Goal: Task Accomplishment & Management: Manage account settings

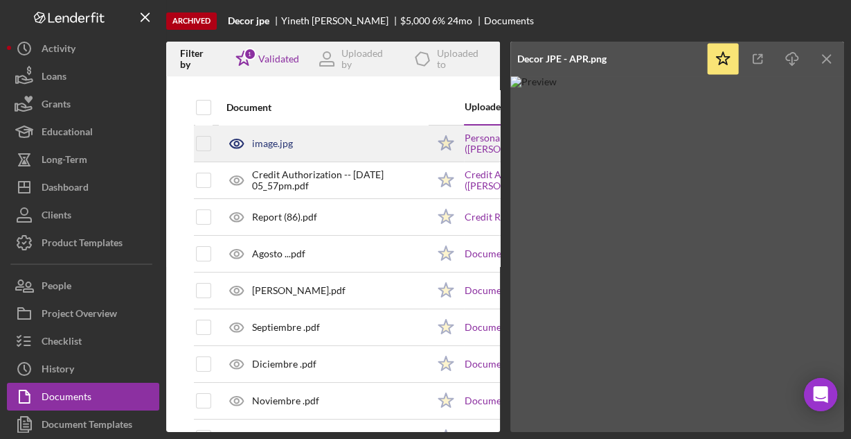
click at [279, 147] on div "image.jpg" at bounding box center [272, 143] width 41 height 11
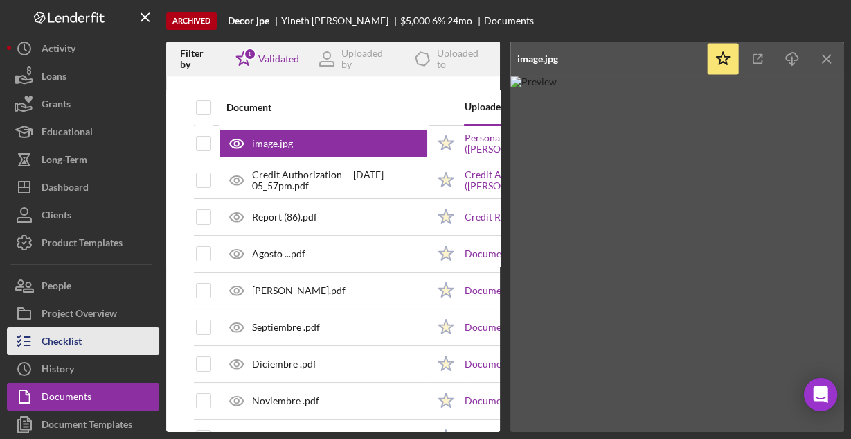
click at [89, 328] on button "Checklist" at bounding box center [83, 341] width 152 height 28
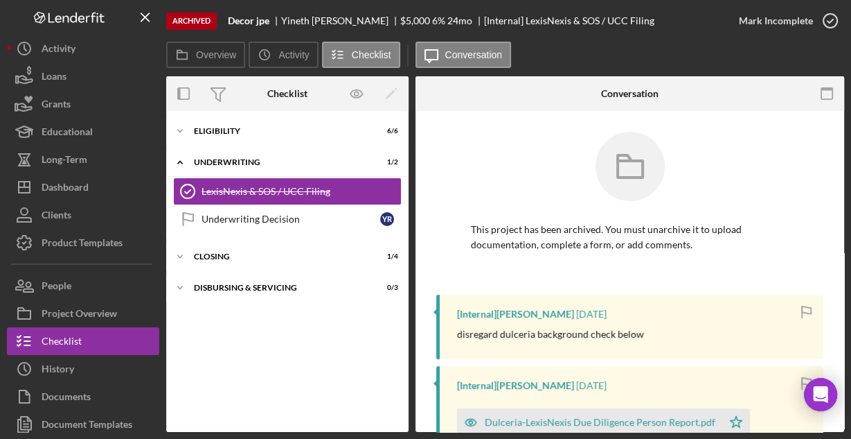
click at [238, 112] on div "Icon/Expander Eligibility 6 / 6 Icon/Expander Underwriting 1 / 2 LexisNexis & S…" at bounding box center [287, 271] width 242 height 321
click at [229, 130] on div "Eligibility" at bounding box center [292, 131] width 197 height 8
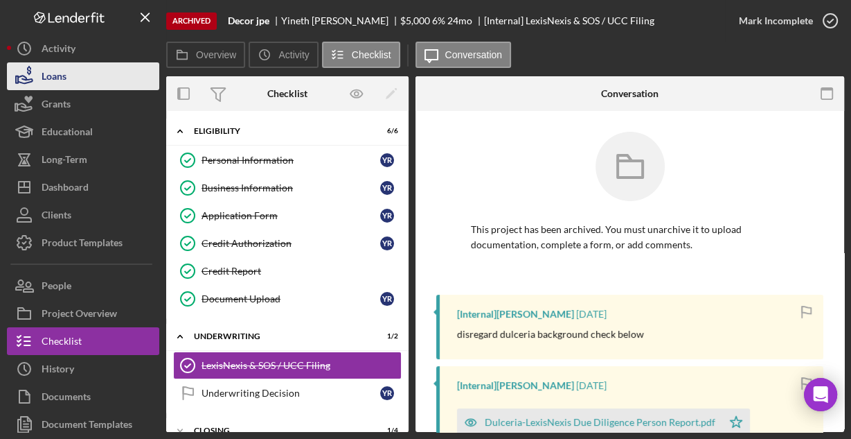
click at [86, 78] on button "Loans" at bounding box center [83, 76] width 152 height 28
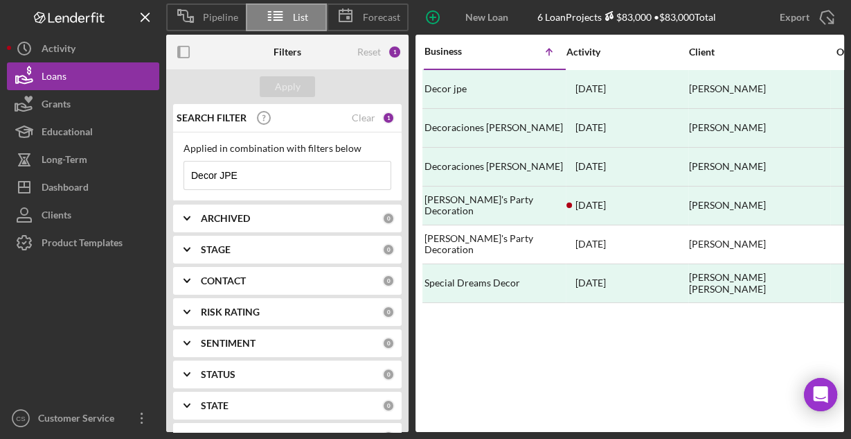
click at [268, 171] on input "Decor JPE" at bounding box center [287, 175] width 206 height 28
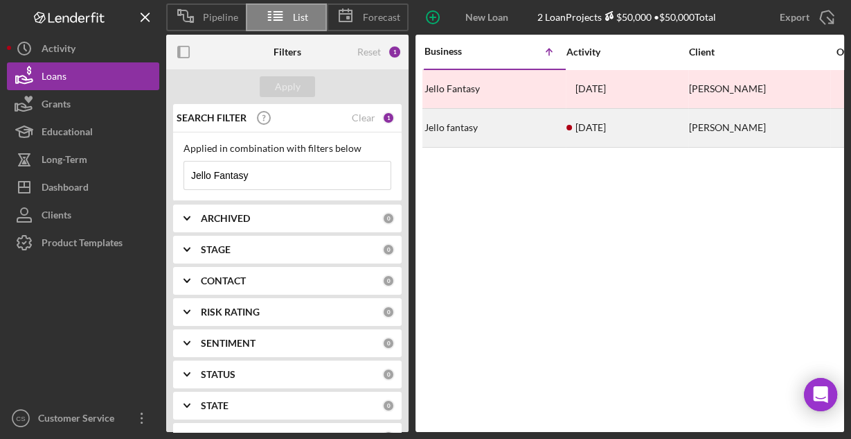
type input "Jello Fantasy"
click at [450, 125] on div "Jello fantasy" at bounding box center [494, 127] width 139 height 37
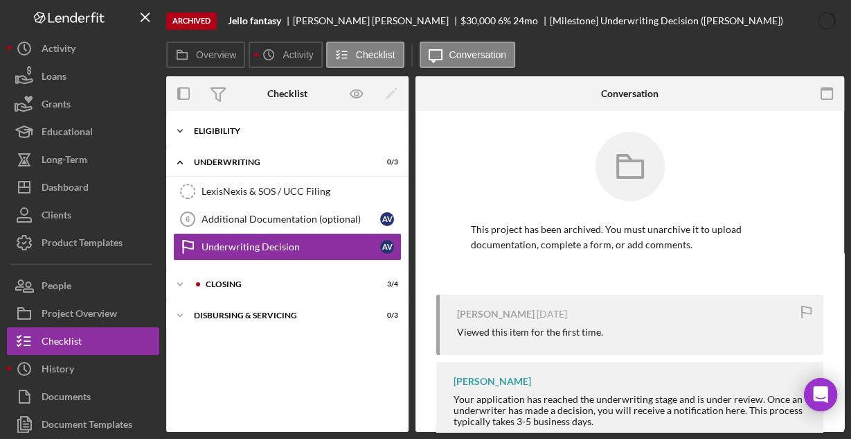
click at [224, 127] on div "Eligibility" at bounding box center [292, 131] width 197 height 8
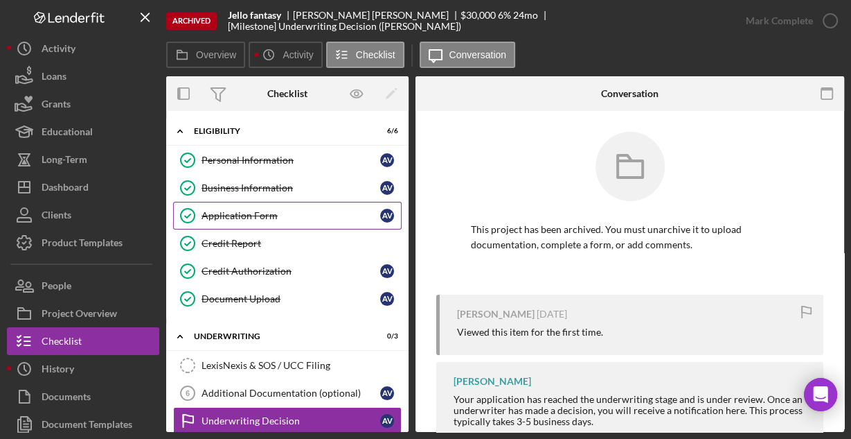
click at [231, 218] on div "Application Form" at bounding box center [291, 215] width 179 height 11
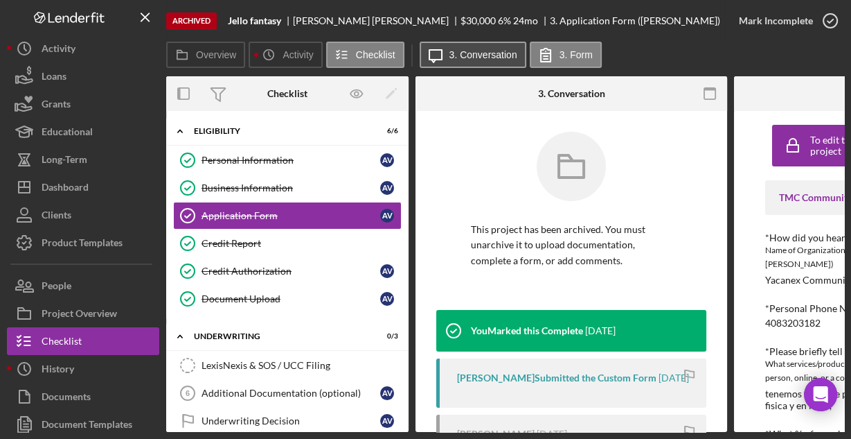
click at [450, 56] on label "3. Conversation" at bounding box center [484, 54] width 68 height 11
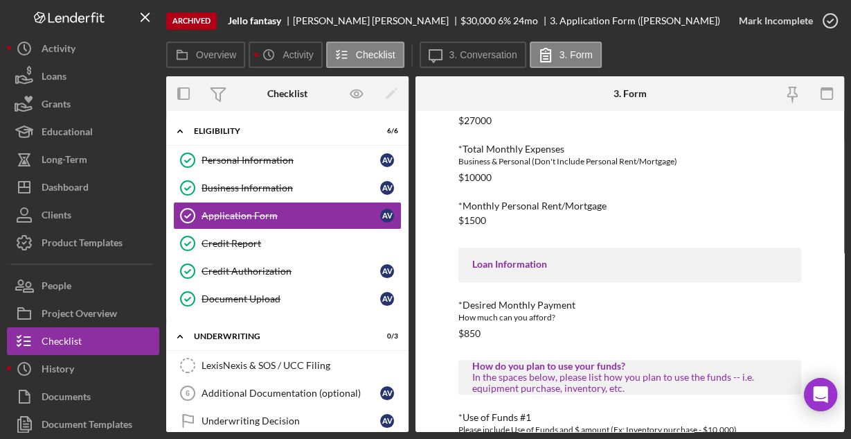
scroll to position [724, 0]
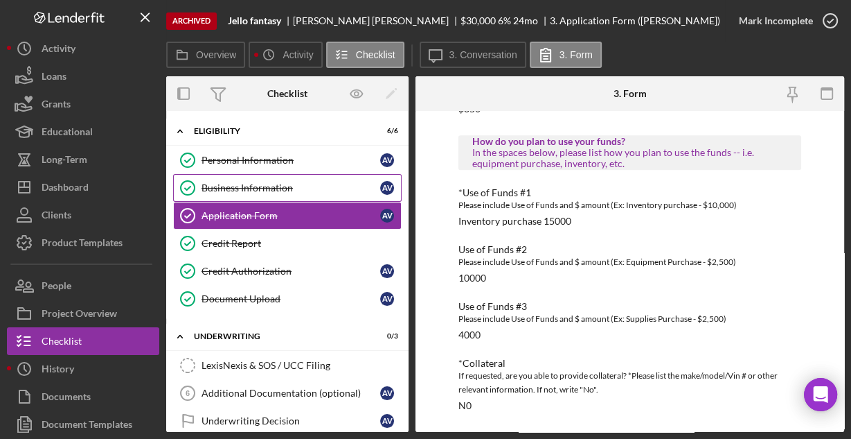
click at [273, 183] on div "Business Information" at bounding box center [291, 187] width 179 height 11
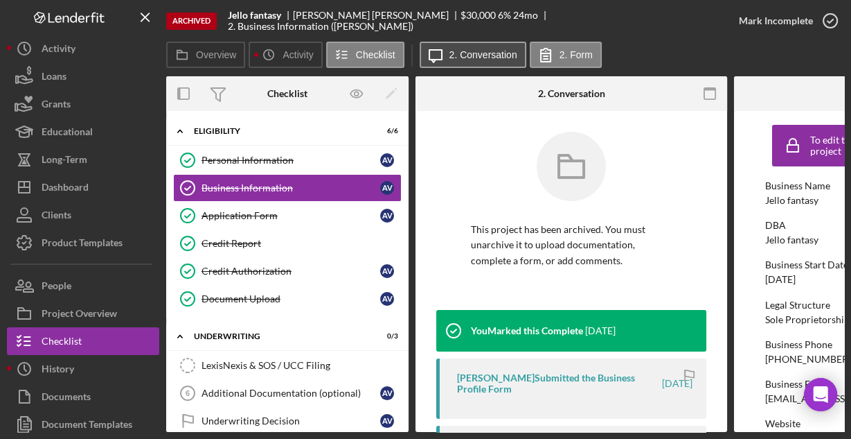
click at [448, 50] on button "Icon/Message 2. Conversation" at bounding box center [473, 55] width 107 height 26
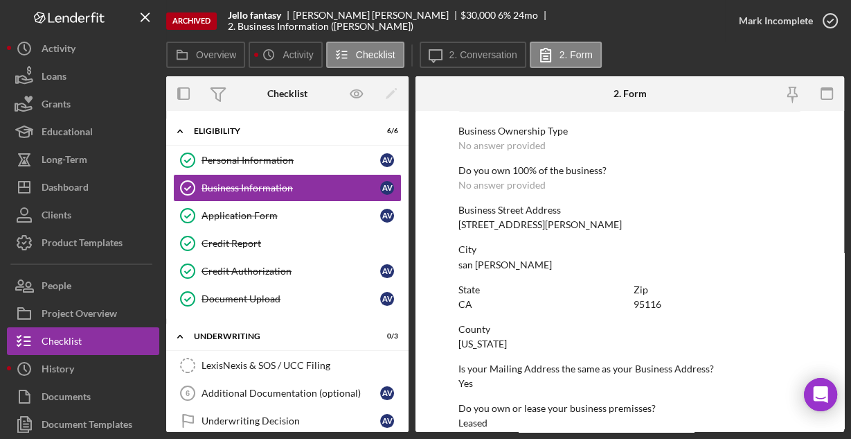
scroll to position [724, 0]
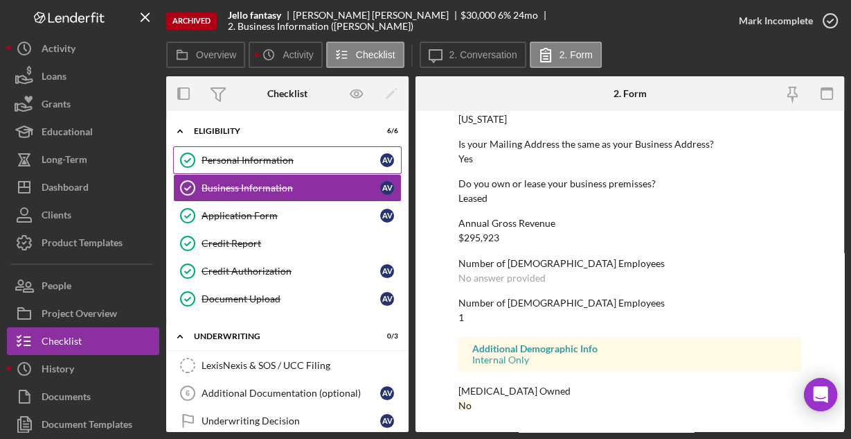
click at [278, 154] on div "Personal Information" at bounding box center [291, 159] width 179 height 11
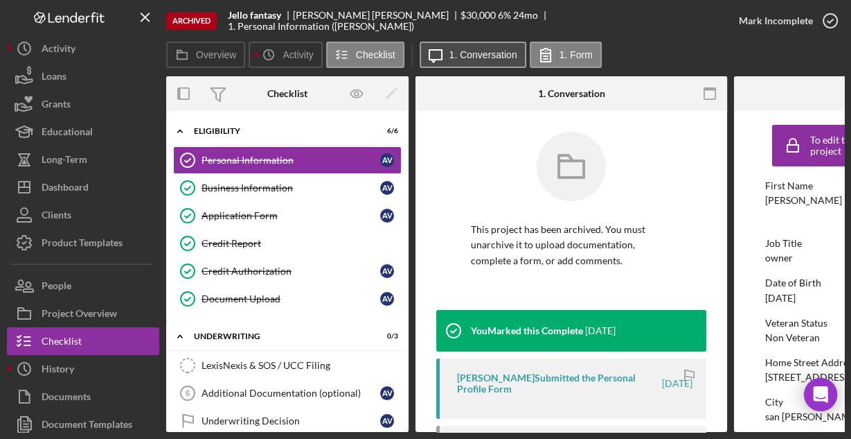
click at [466, 46] on button "Icon/Message 1. Conversation" at bounding box center [473, 55] width 107 height 26
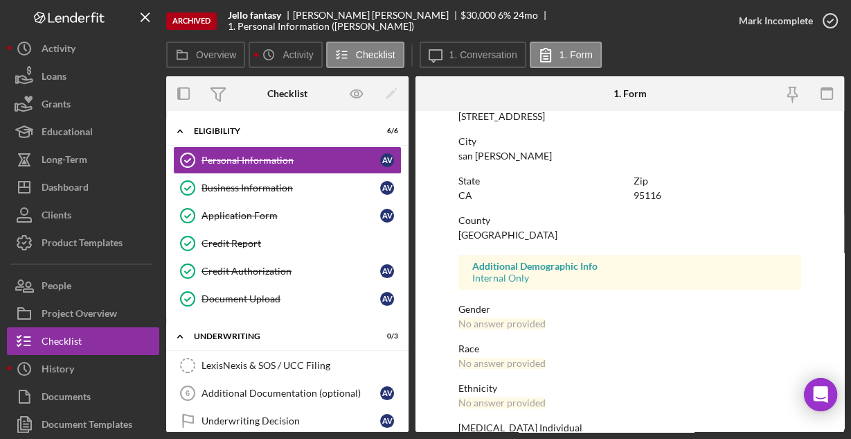
scroll to position [326, 0]
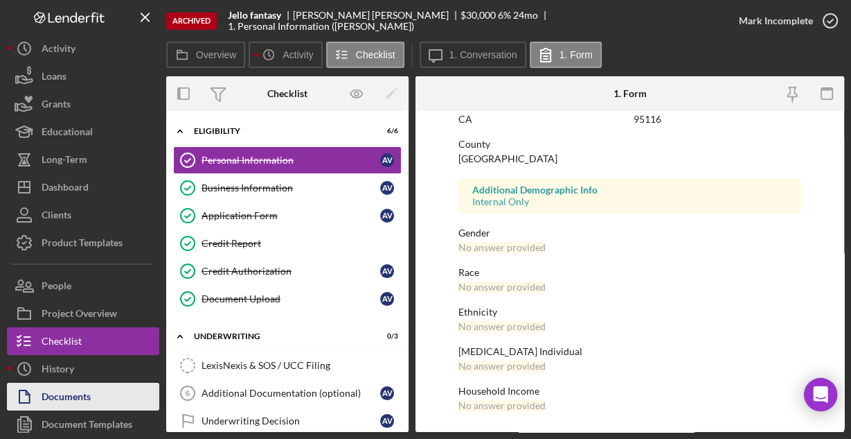
click at [85, 391] on div "Documents" at bounding box center [66, 397] width 49 height 31
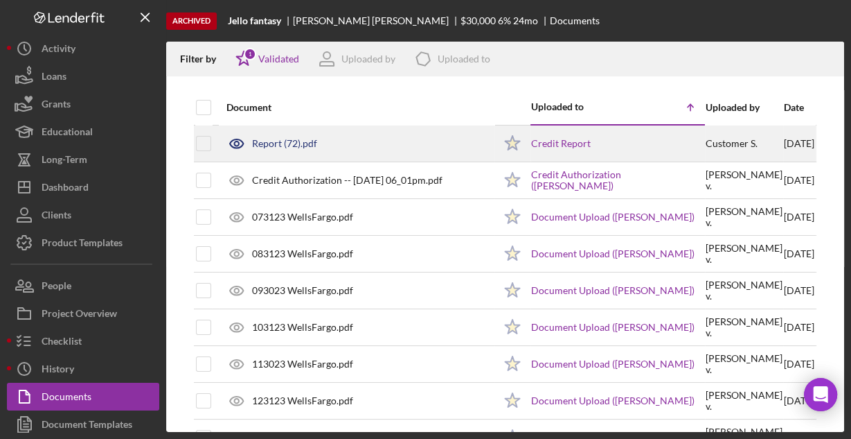
click at [291, 144] on div "Report (72).pdf" at bounding box center [284, 143] width 65 height 11
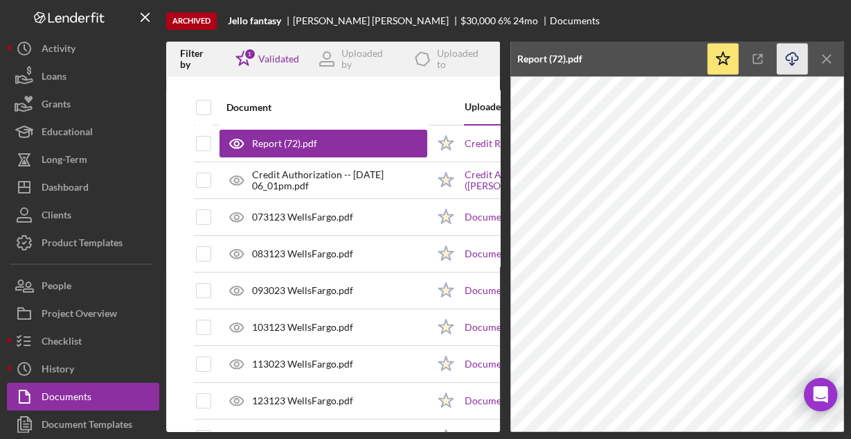
click at [797, 57] on icon "Icon/Download" at bounding box center [792, 59] width 31 height 31
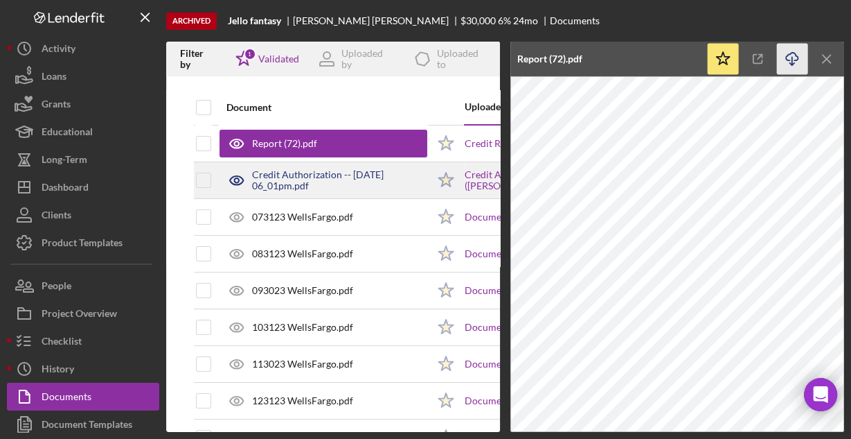
click at [337, 176] on div "Credit Authorization -- [DATE] 06_01pm.pdf" at bounding box center [339, 180] width 175 height 22
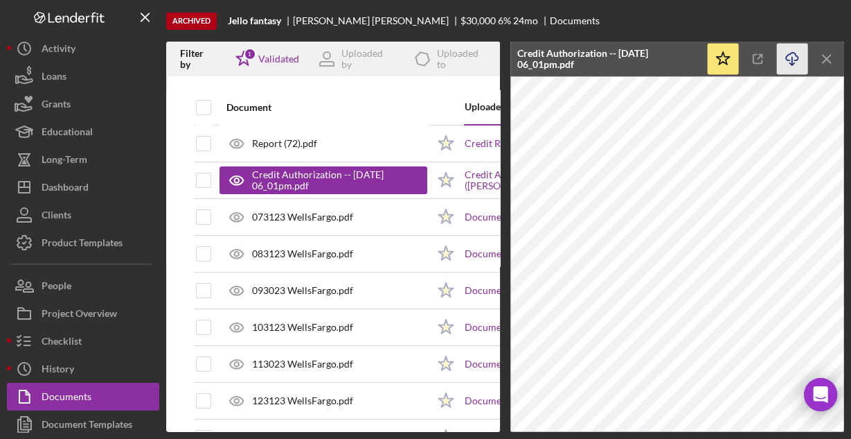
click at [789, 55] on icon "button" at bounding box center [792, 57] width 12 height 8
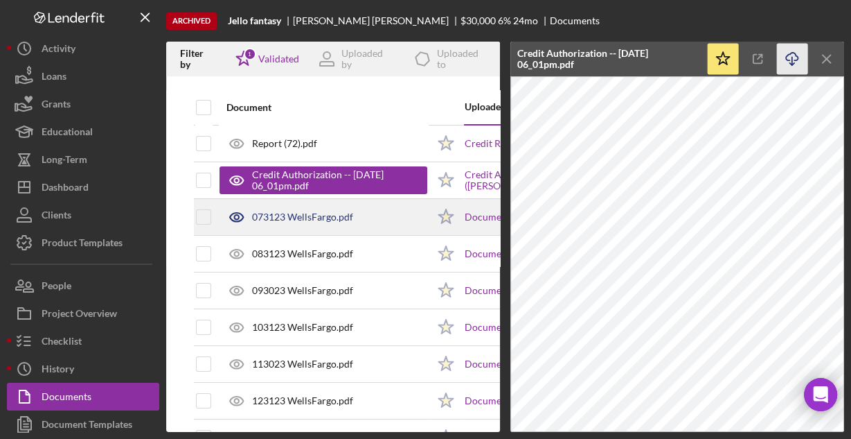
click at [379, 213] on div "073123 WellsFargo.pdf" at bounding box center [324, 217] width 208 height 35
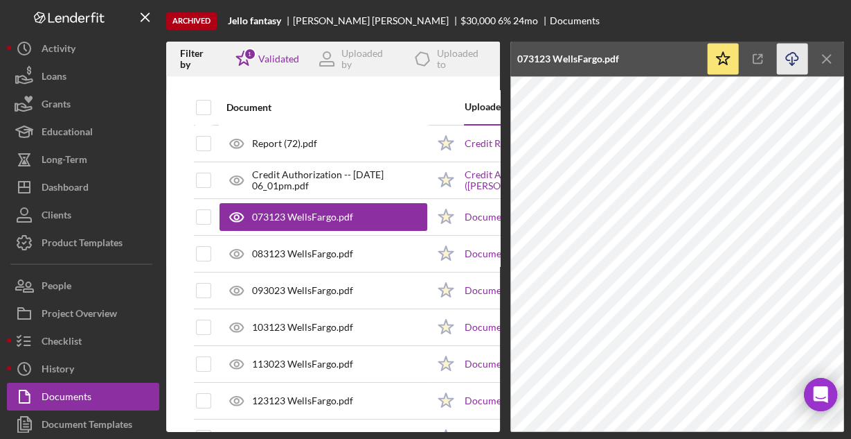
click at [787, 52] on icon "Icon/Download" at bounding box center [792, 59] width 31 height 31
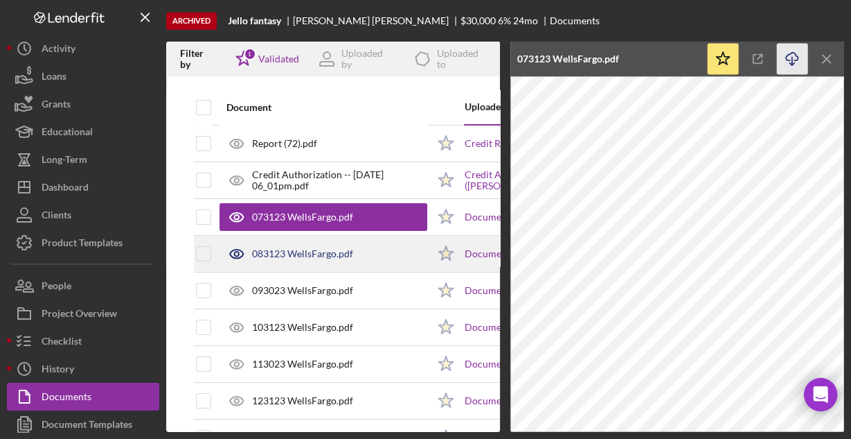
click at [345, 251] on div "083123 WellsFargo.pdf" at bounding box center [302, 253] width 101 height 11
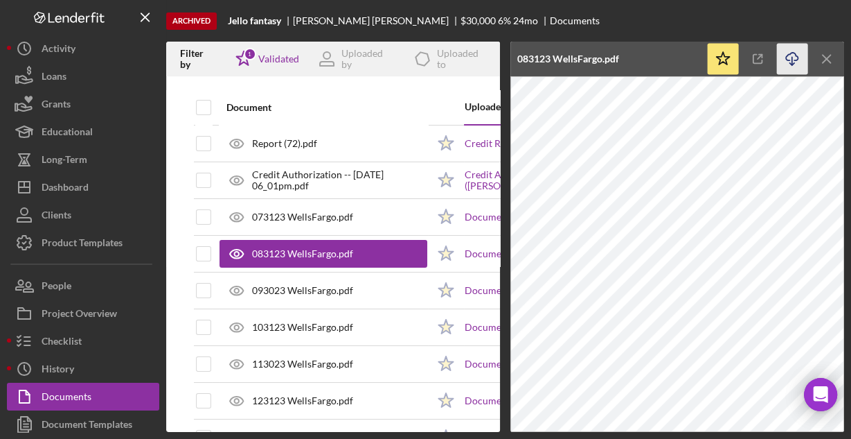
click at [794, 56] on icon "Icon/Download" at bounding box center [792, 59] width 31 height 31
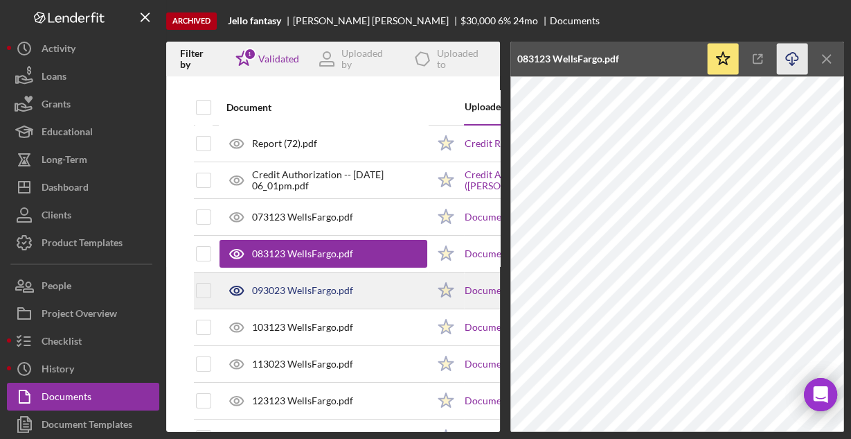
click at [342, 292] on div "093023 WellsFargo.pdf" at bounding box center [302, 290] width 101 height 11
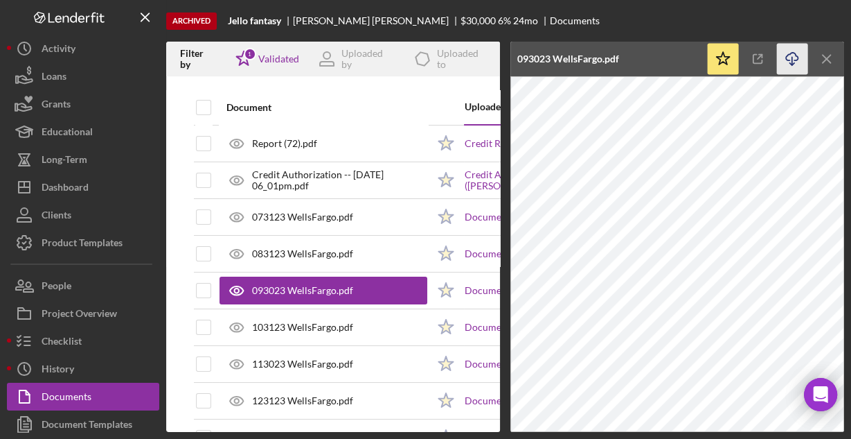
click at [792, 57] on line "button" at bounding box center [792, 61] width 0 height 8
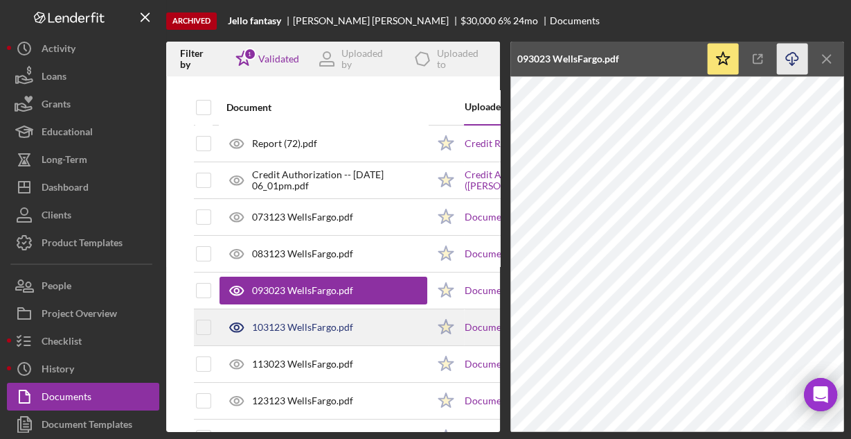
click at [384, 326] on div "103123 WellsFargo.pdf" at bounding box center [324, 327] width 208 height 35
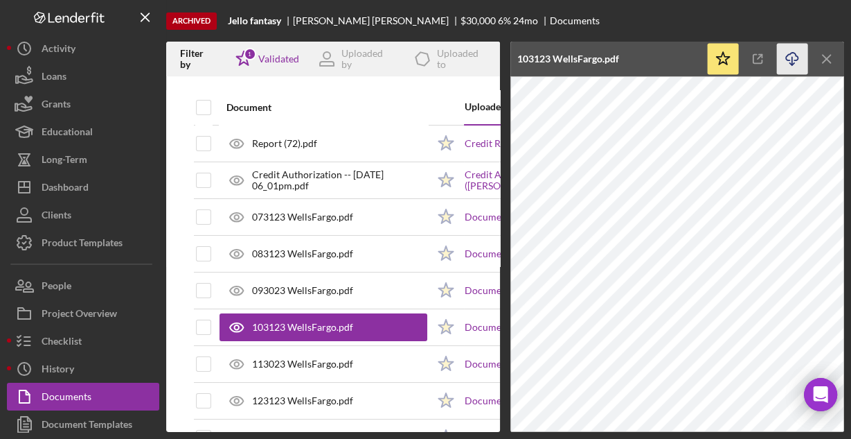
click at [792, 60] on line "button" at bounding box center [792, 61] width 0 height 8
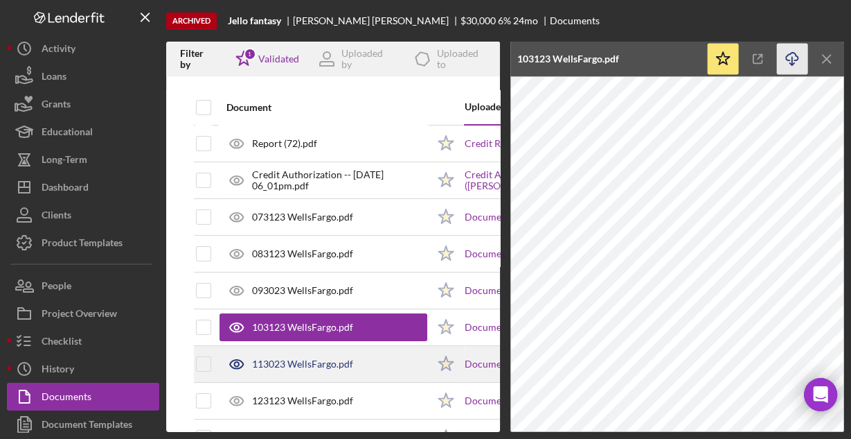
click at [360, 354] on div "113023 WellsFargo.pdf" at bounding box center [324, 363] width 208 height 35
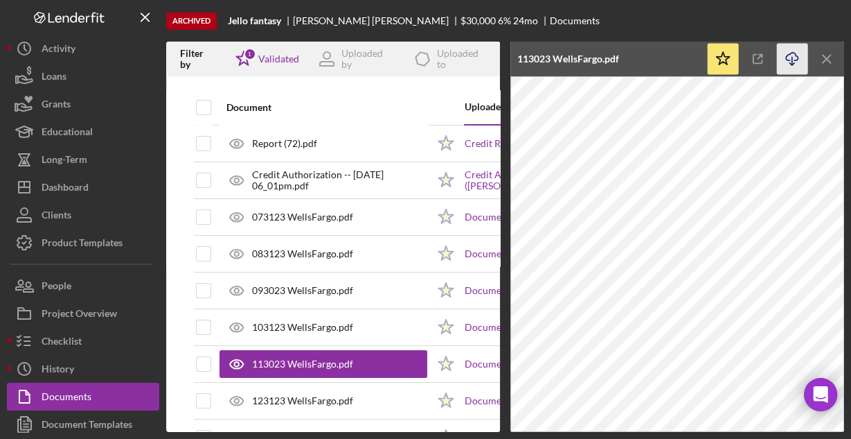
click at [788, 61] on icon "Icon/Download" at bounding box center [792, 59] width 31 height 31
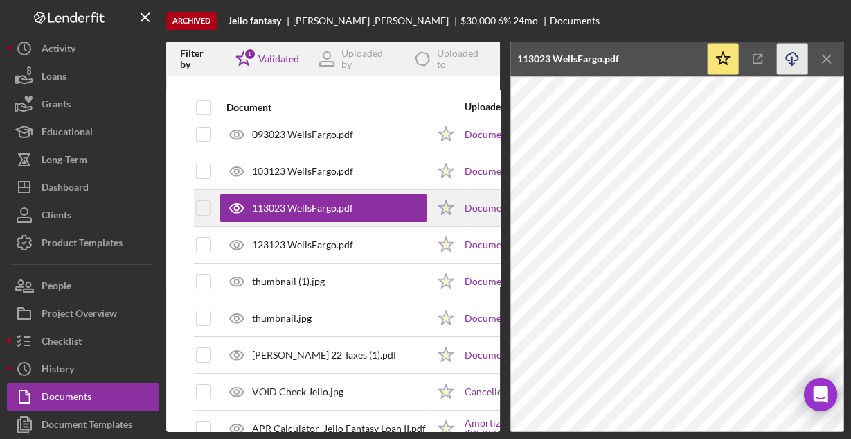
scroll to position [166, 0]
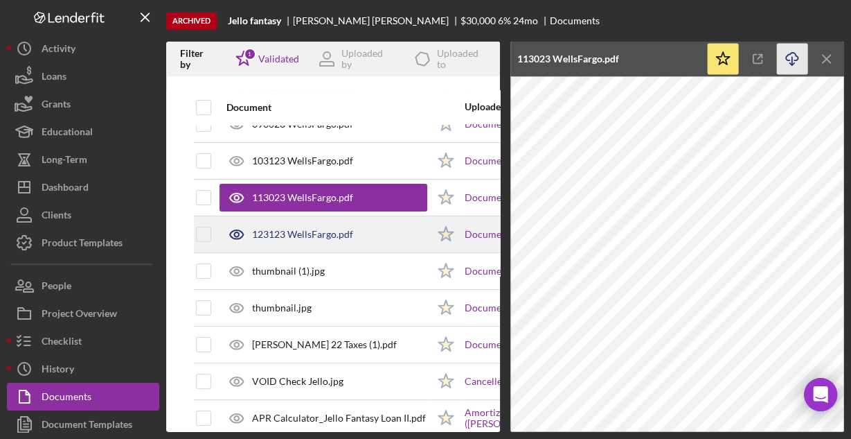
click at [336, 230] on div "123123 WellsFargo.pdf" at bounding box center [302, 234] width 101 height 11
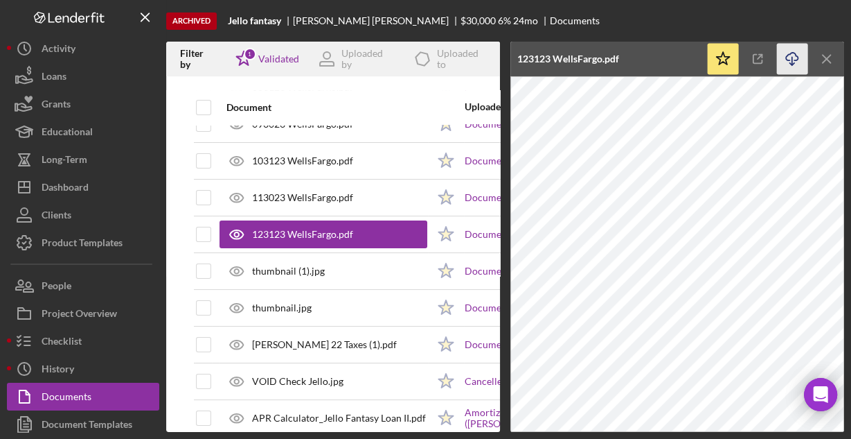
click at [793, 60] on icon "Icon/Download" at bounding box center [792, 59] width 31 height 31
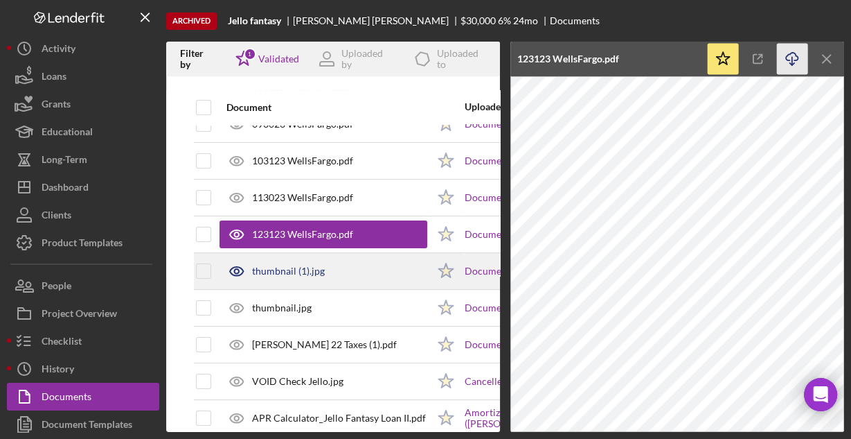
click at [308, 265] on div "thumbnail (1).jpg" at bounding box center [288, 270] width 73 height 11
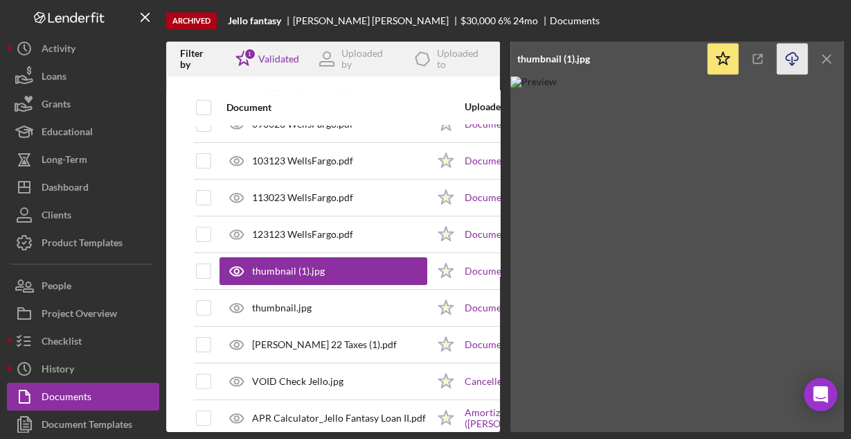
click at [793, 60] on icon "Icon/Download" at bounding box center [792, 59] width 31 height 31
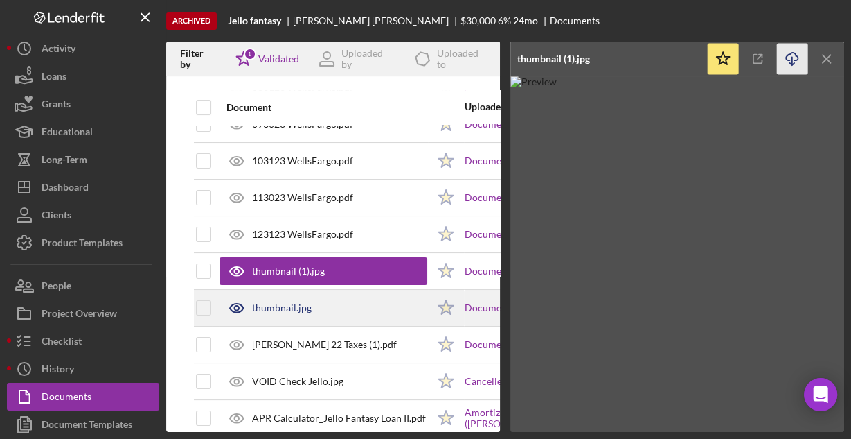
click at [276, 308] on div "thumbnail.jpg" at bounding box center [282, 307] width 60 height 11
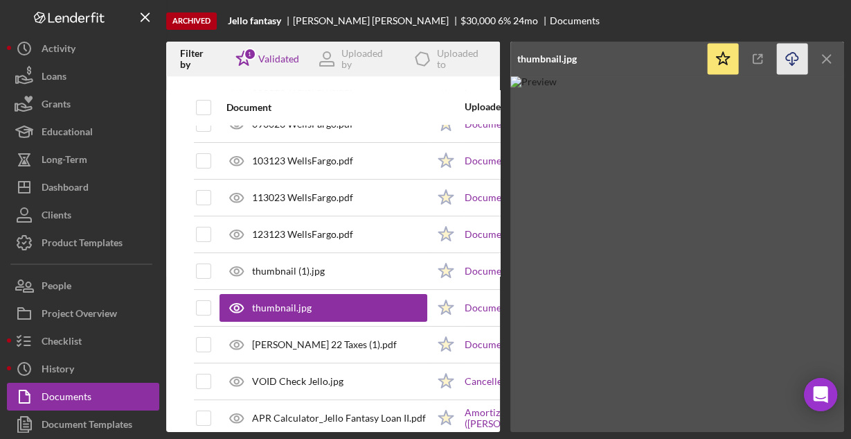
click at [789, 57] on icon "Icon/Download" at bounding box center [792, 59] width 31 height 31
click at [790, 13] on div "Archived Jello fantasy [PERSON_NAME] $30,000 6 % 24 mo Documents" at bounding box center [505, 21] width 678 height 42
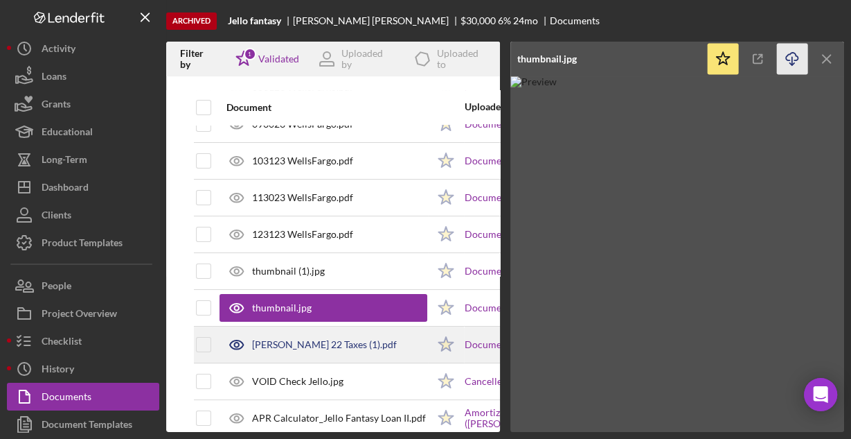
click at [292, 342] on div "[PERSON_NAME] 22 Taxes (1).pdf" at bounding box center [324, 344] width 145 height 11
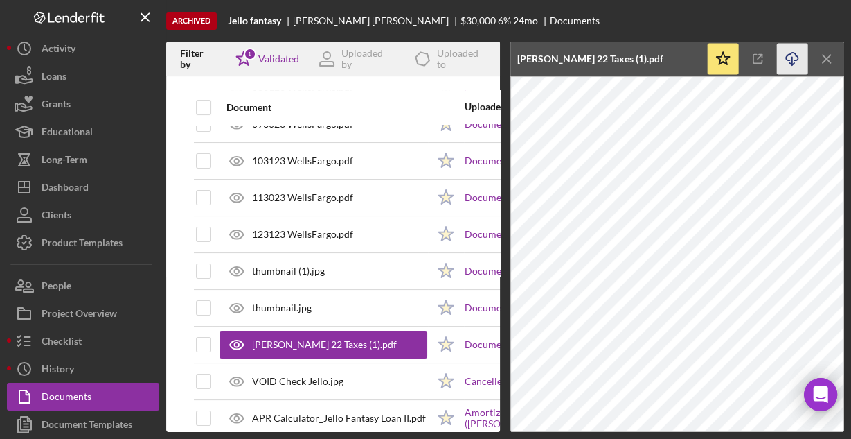
click at [793, 58] on icon "Icon/Download" at bounding box center [792, 59] width 31 height 31
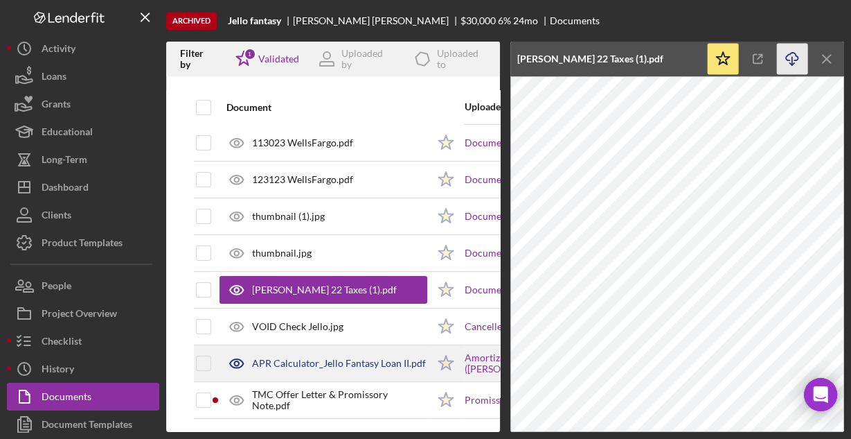
scroll to position [222, 0]
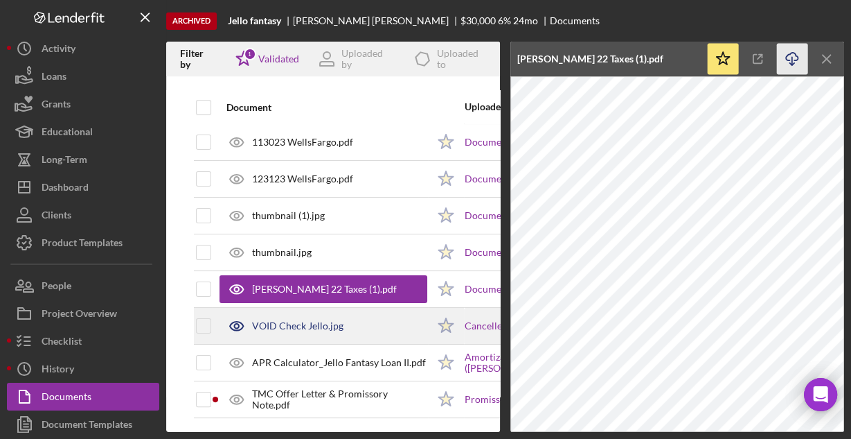
click at [346, 327] on div "VOID Check Jello.jpg" at bounding box center [324, 325] width 208 height 35
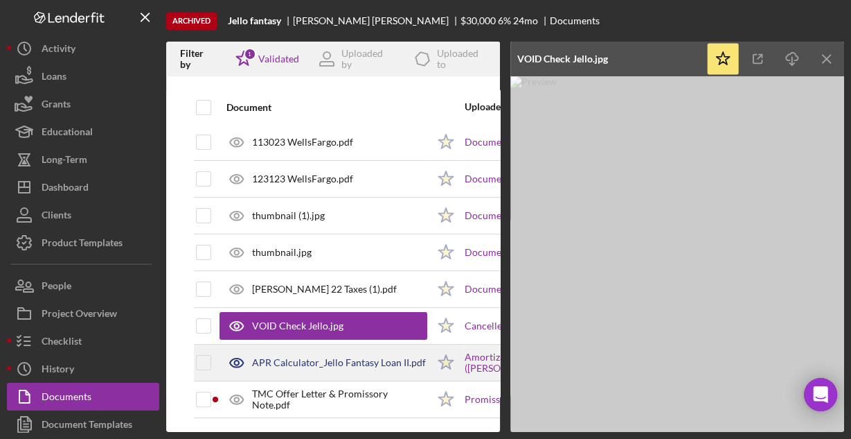
click at [325, 357] on div "APR Calculator_Jello Fantasy Loan II.pdf" at bounding box center [339, 362] width 174 height 11
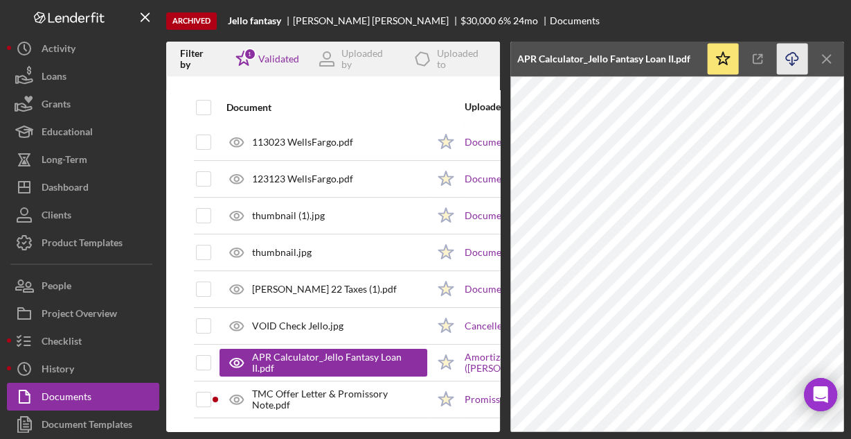
click at [790, 62] on icon "Icon/Download" at bounding box center [792, 59] width 31 height 31
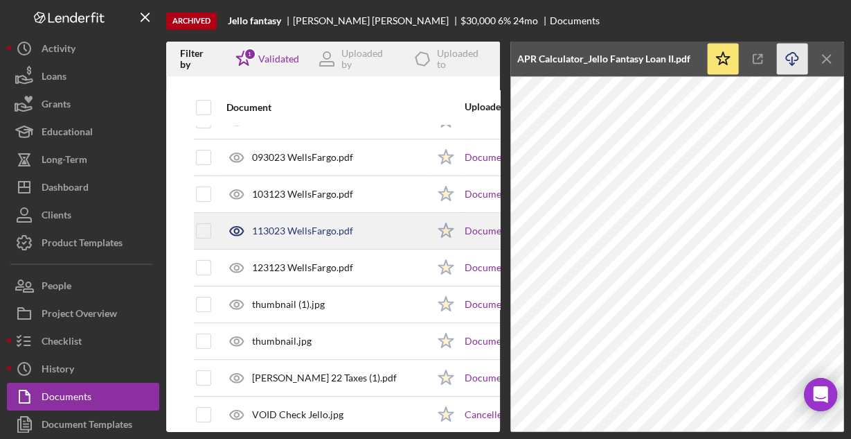
scroll to position [166, 0]
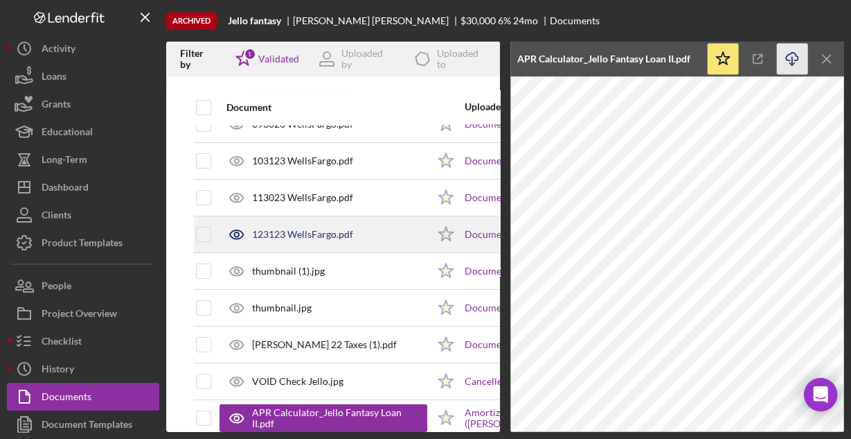
drag, startPoint x: 288, startPoint y: 267, endPoint x: 200, endPoint y: 247, distance: 90.2
click at [287, 267] on div "thumbnail (1).jpg" at bounding box center [288, 270] width 73 height 11
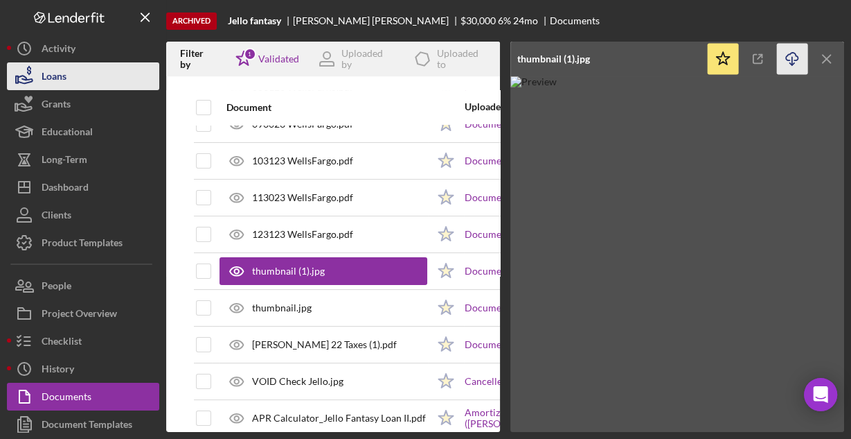
click at [71, 75] on button "Loans" at bounding box center [83, 76] width 152 height 28
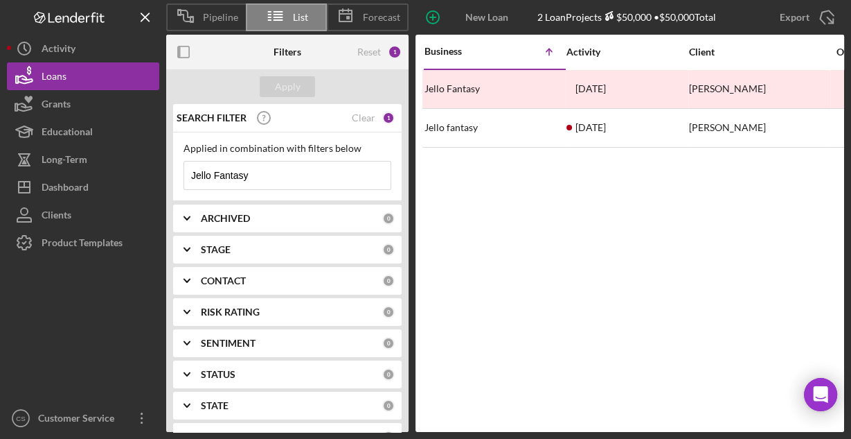
click at [283, 167] on input "Jello Fantasy" at bounding box center [287, 175] width 206 height 28
click at [284, 167] on input "Jello Fantasy" at bounding box center [287, 175] width 206 height 28
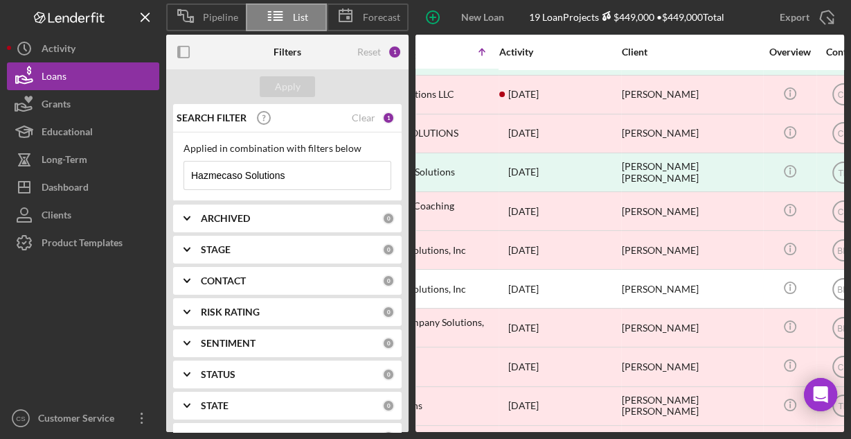
scroll to position [111, 0]
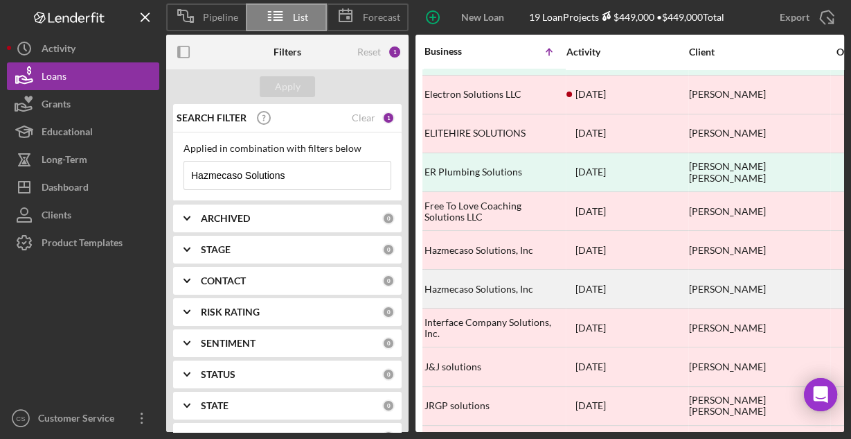
type input "Hazmecaso Solutions"
click at [493, 276] on div "Hazmecaso Solutions, Inc" at bounding box center [494, 288] width 139 height 37
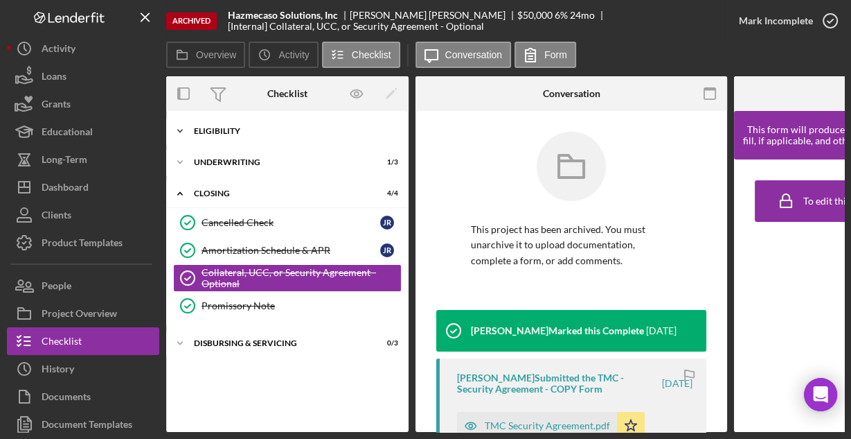
click at [249, 137] on div "Icon/Expander Eligibility 6 / 6" at bounding box center [287, 131] width 242 height 28
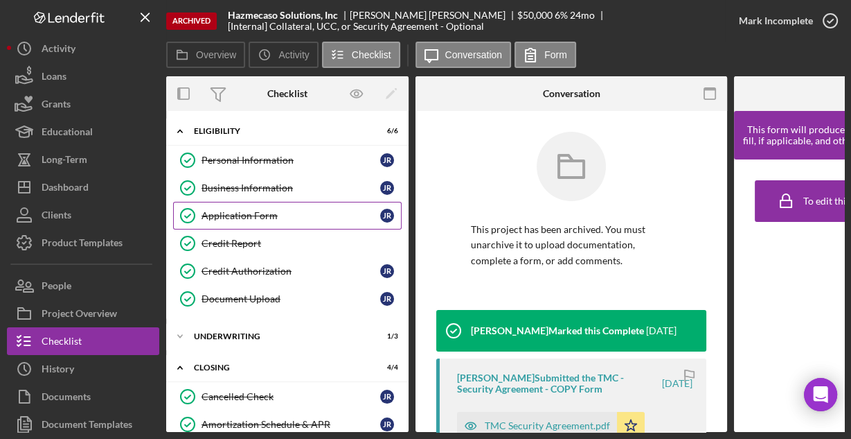
click at [222, 210] on div "Application Form" at bounding box center [291, 215] width 179 height 11
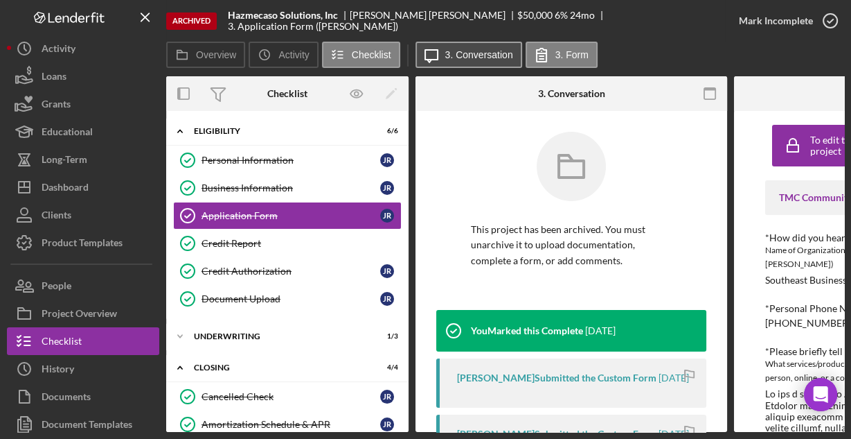
click at [452, 58] on label "3. Conversation" at bounding box center [479, 54] width 68 height 11
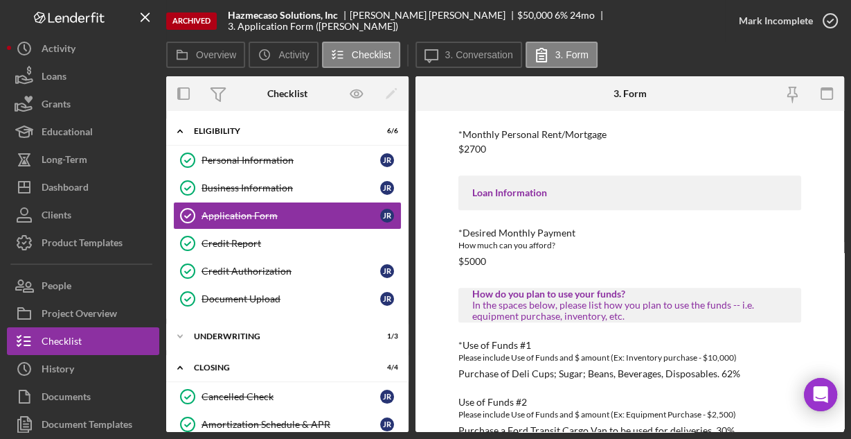
scroll to position [903, 0]
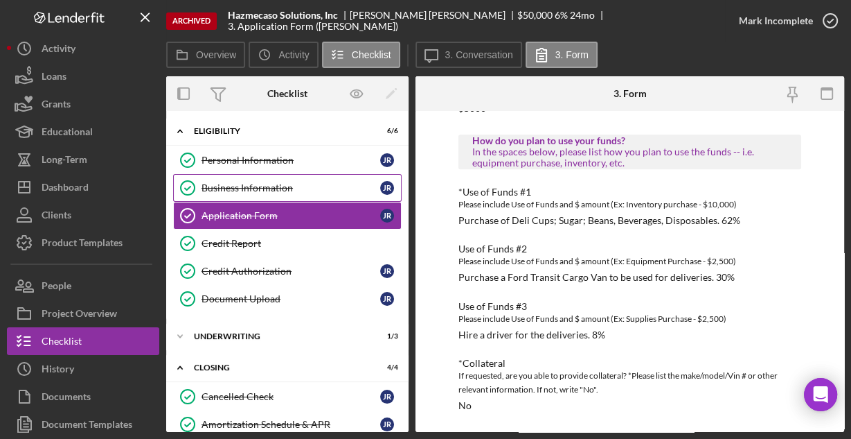
click at [255, 188] on div "Business Information" at bounding box center [291, 187] width 179 height 11
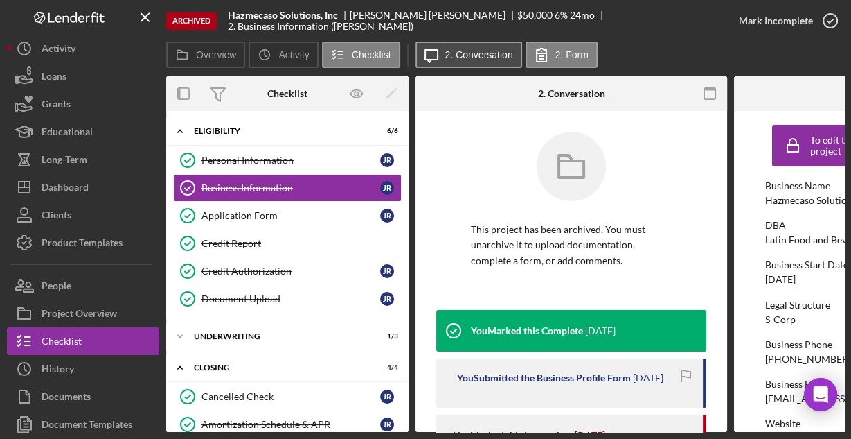
click at [445, 55] on label "2. Conversation" at bounding box center [479, 54] width 68 height 11
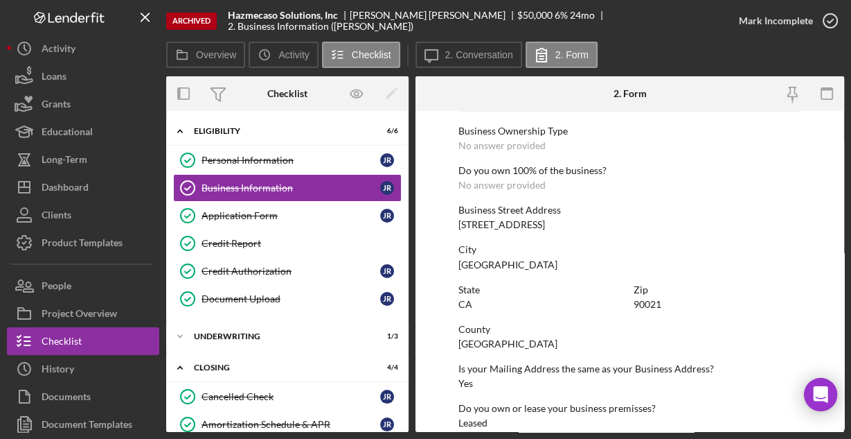
scroll to position [724, 0]
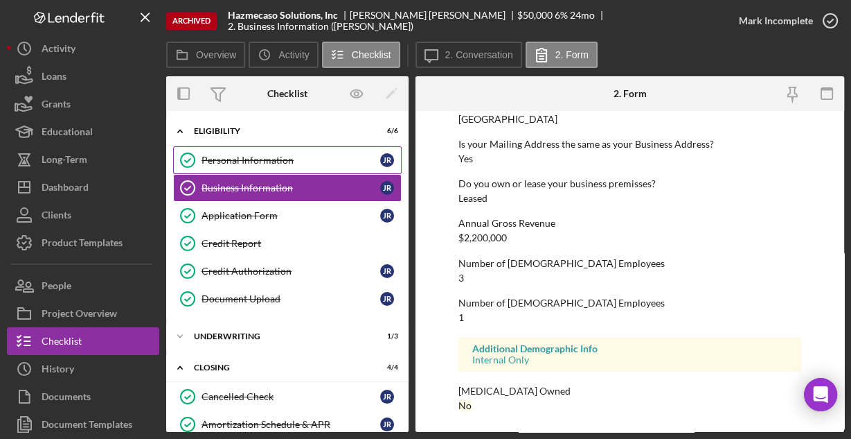
click at [241, 159] on div "Personal Information" at bounding box center [291, 159] width 179 height 11
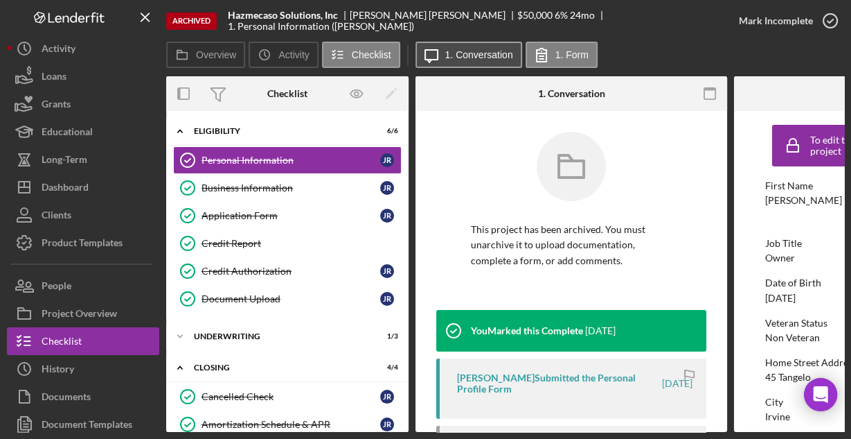
click at [454, 60] on button "Icon/Message 1. Conversation" at bounding box center [469, 55] width 107 height 26
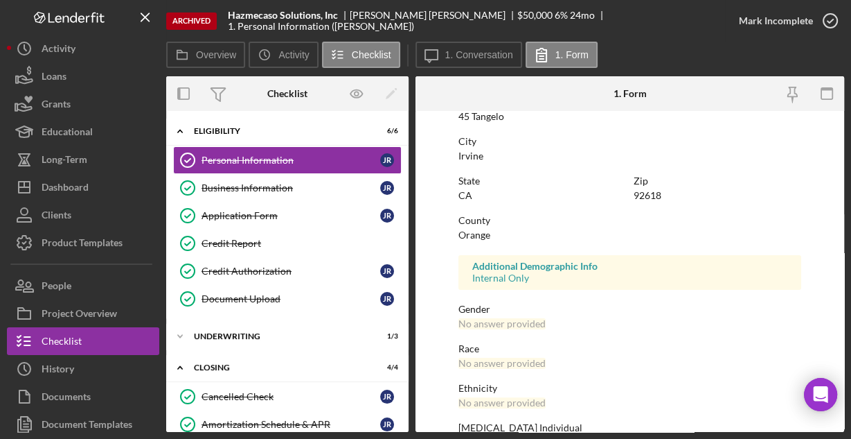
scroll to position [326, 0]
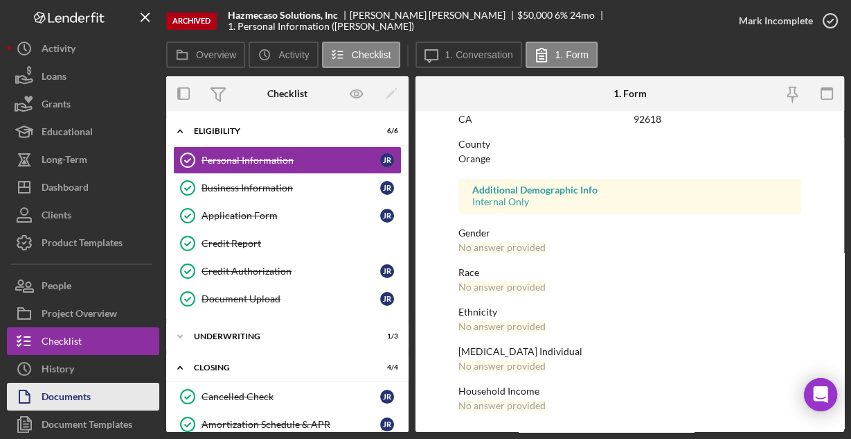
click at [73, 391] on div "Documents" at bounding box center [66, 397] width 49 height 31
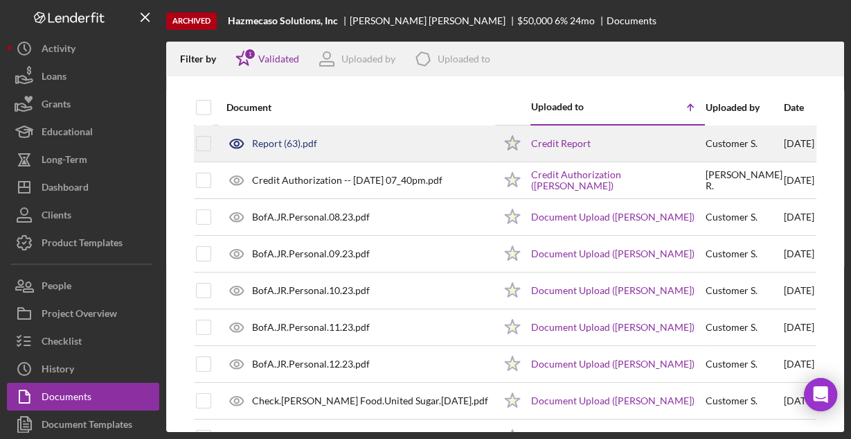
click at [352, 142] on div "Report (63).pdf" at bounding box center [357, 143] width 274 height 35
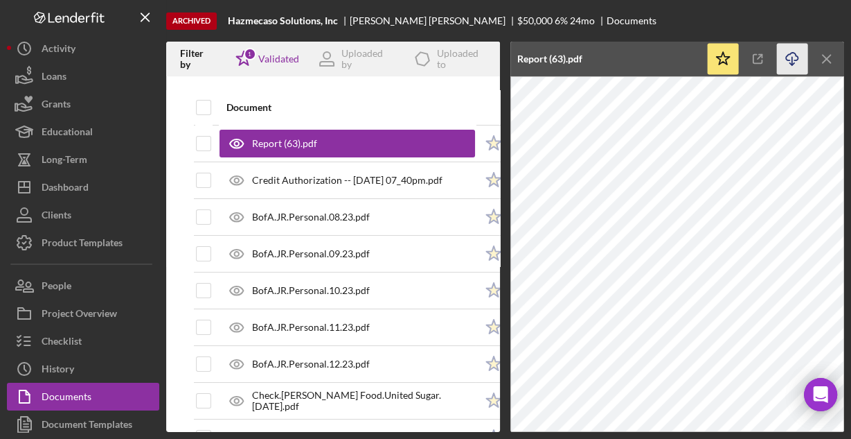
click at [792, 57] on line "button" at bounding box center [792, 61] width 0 height 8
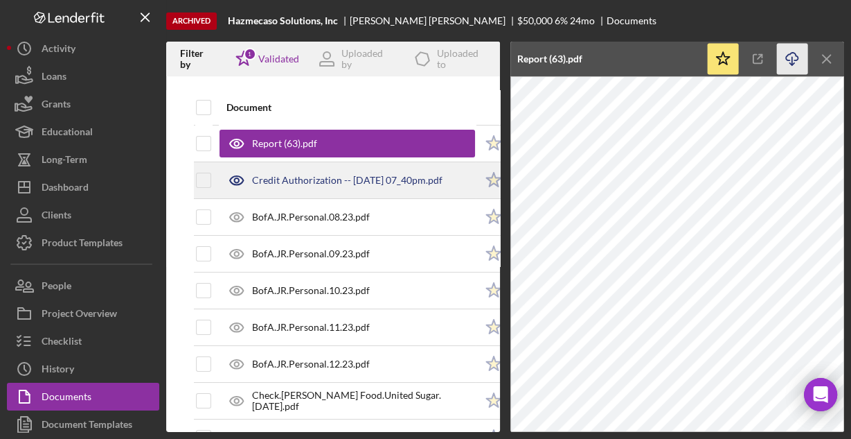
click at [423, 183] on div "Credit Authorization -- [DATE] 07_40pm.pdf" at bounding box center [347, 180] width 191 height 11
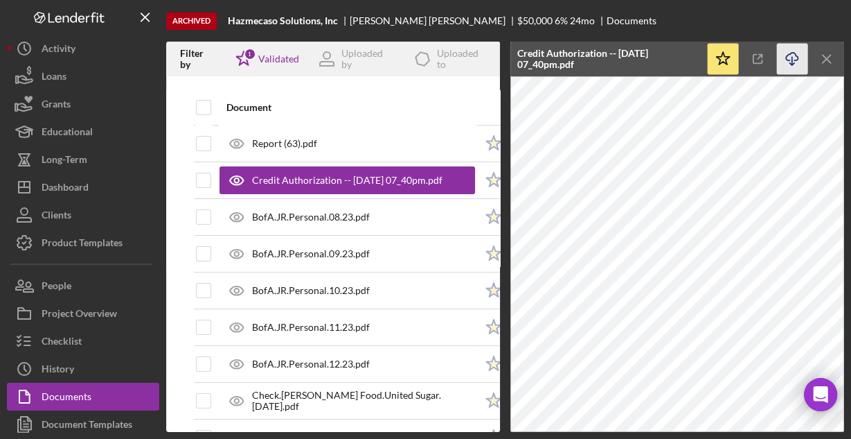
click at [791, 57] on icon "Icon/Download" at bounding box center [792, 59] width 31 height 31
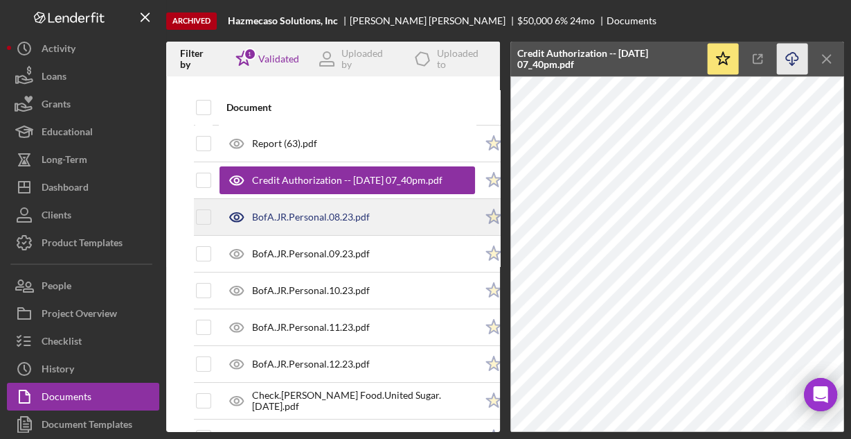
click at [386, 220] on div "BofA.JR.Personal.08.23.pdf" at bounding box center [348, 217] width 256 height 35
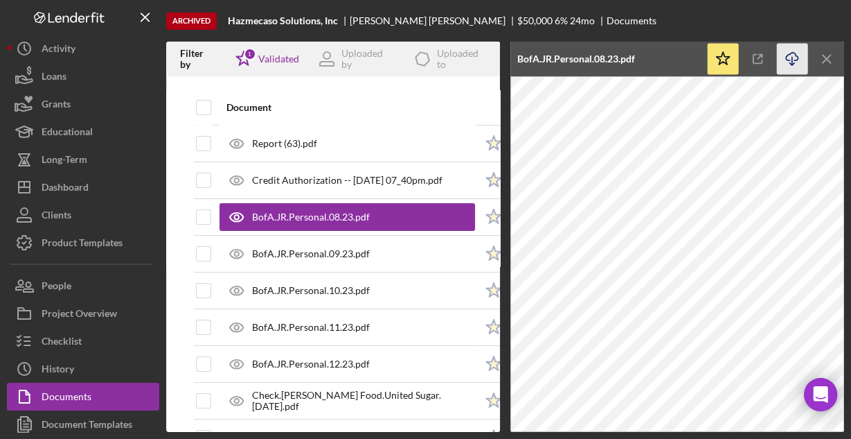
click at [786, 55] on icon "Icon/Download" at bounding box center [792, 59] width 31 height 31
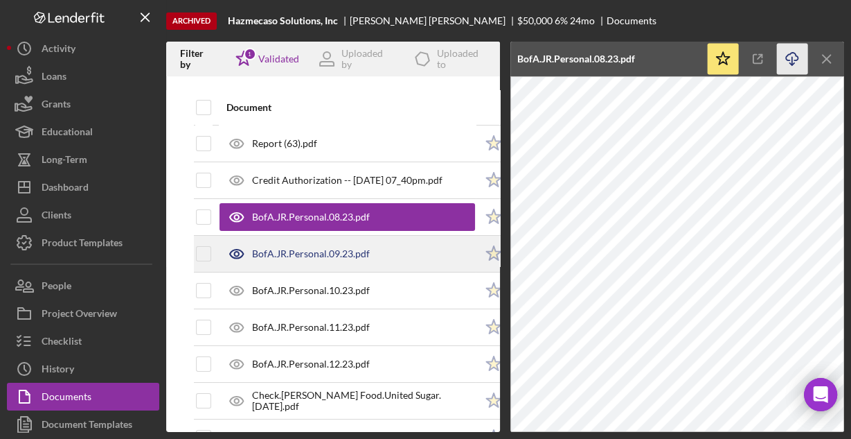
click at [296, 241] on div "BofA.JR.Personal.09.23.pdf" at bounding box center [348, 253] width 256 height 35
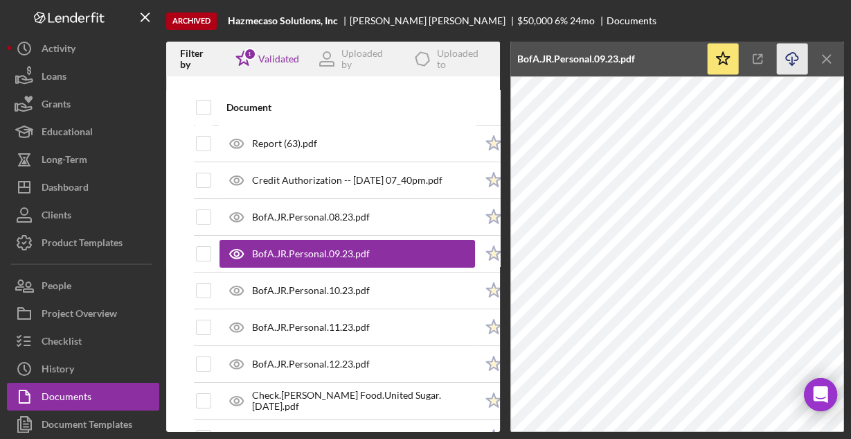
click at [793, 58] on icon "Icon/Download" at bounding box center [792, 59] width 31 height 31
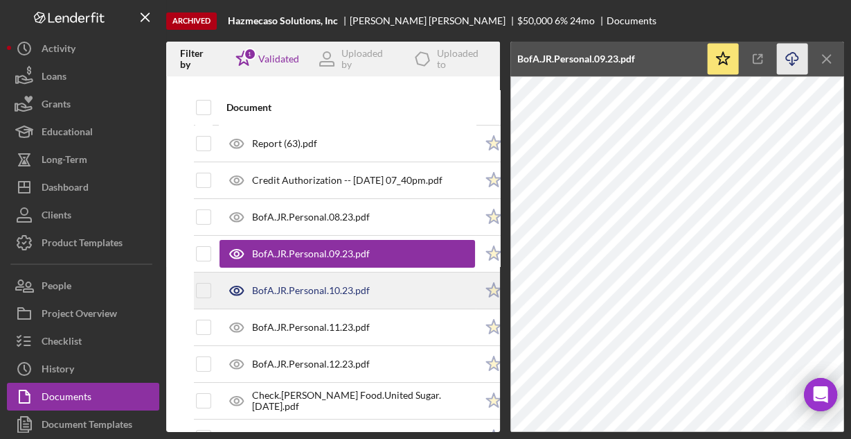
click at [301, 285] on div "BofA.JR.Personal.10.23.pdf" at bounding box center [311, 290] width 118 height 11
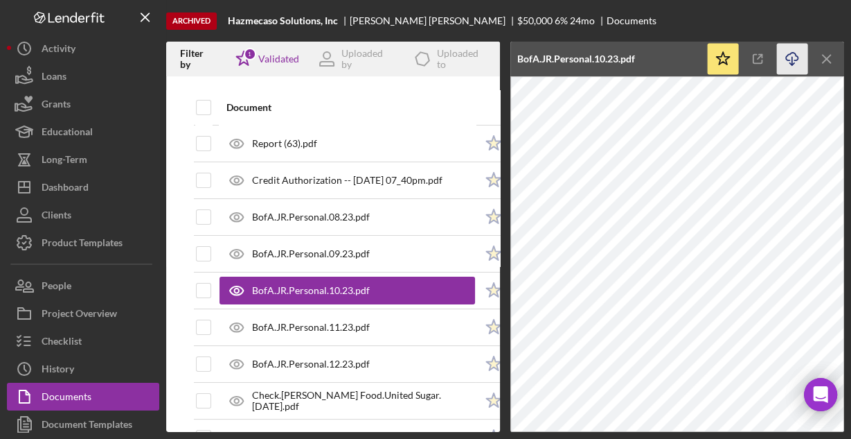
click at [788, 56] on icon "Icon/Download" at bounding box center [792, 59] width 31 height 31
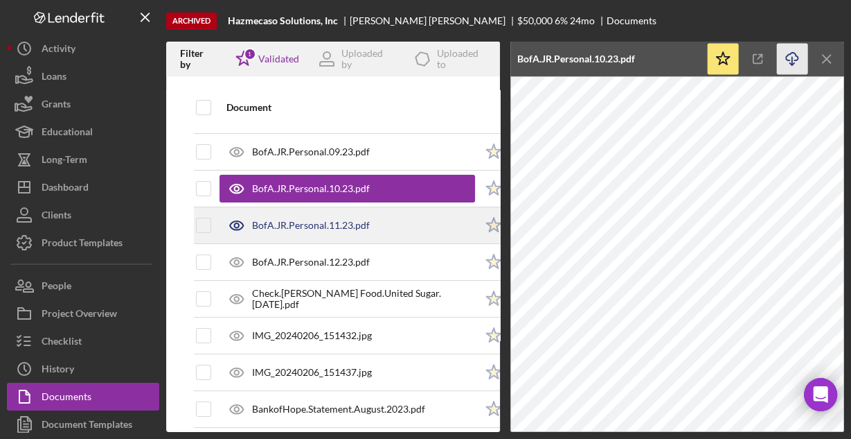
scroll to position [111, 0]
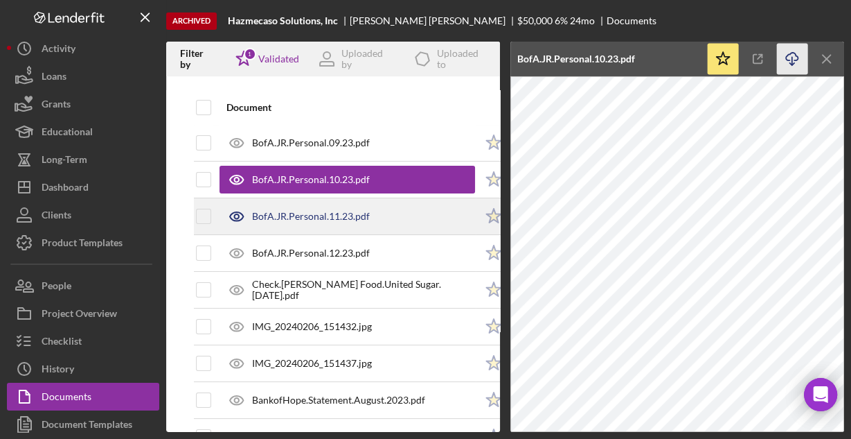
click at [344, 211] on div "BofA.JR.Personal.11.23.pdf" at bounding box center [311, 216] width 118 height 11
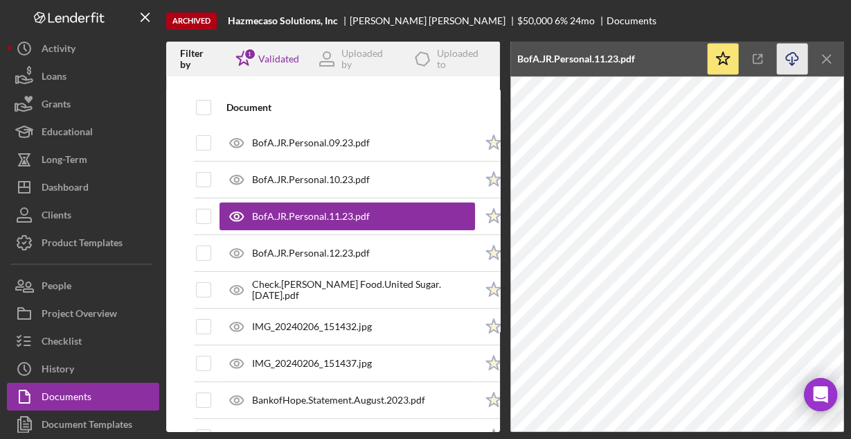
click at [792, 55] on icon "Icon/Download" at bounding box center [792, 59] width 31 height 31
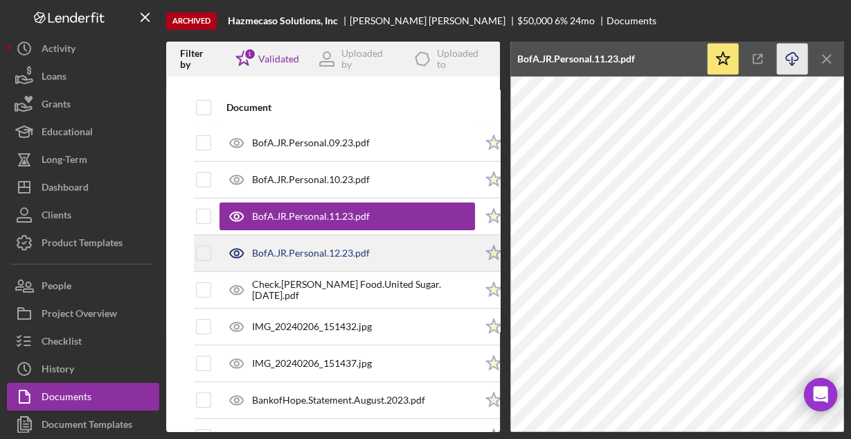
click at [333, 247] on div "BofA.JR.Personal.12.23.pdf" at bounding box center [311, 252] width 118 height 11
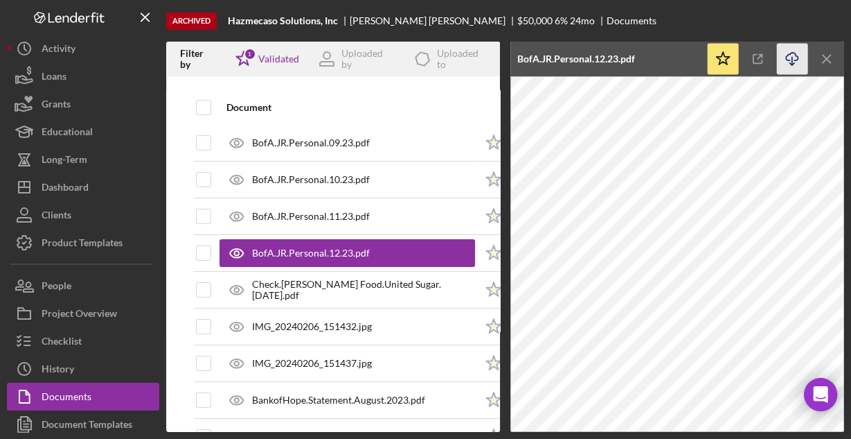
click at [792, 62] on line "button" at bounding box center [792, 61] width 0 height 8
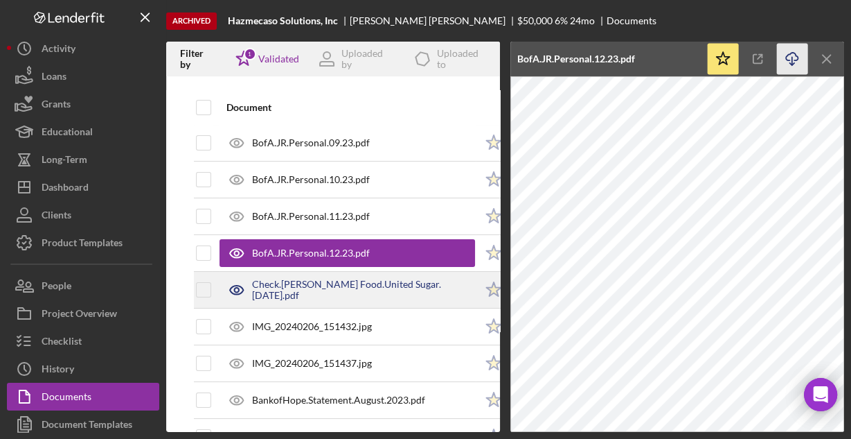
click at [389, 287] on div "Check.[PERSON_NAME] Food.United Sugar.[DATE].pdf" at bounding box center [363, 289] width 223 height 22
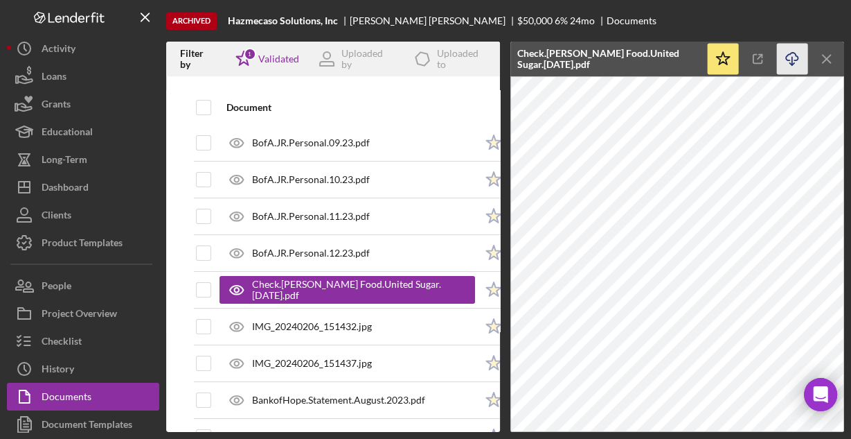
click at [786, 57] on icon "Icon/Download" at bounding box center [792, 59] width 31 height 31
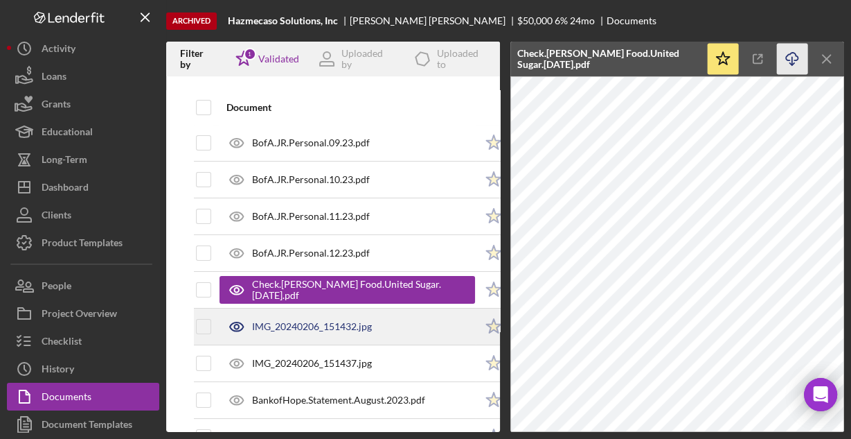
click at [334, 324] on div "IMG_20240206_151432.jpg" at bounding box center [312, 326] width 120 height 11
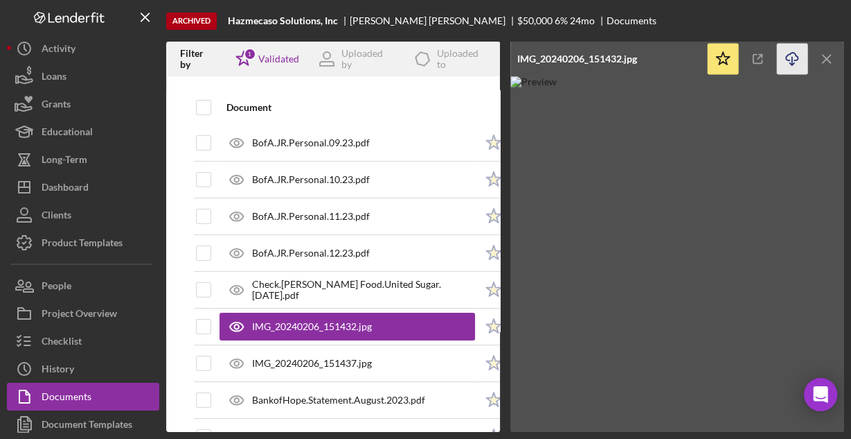
click at [792, 57] on line "button" at bounding box center [792, 61] width 0 height 8
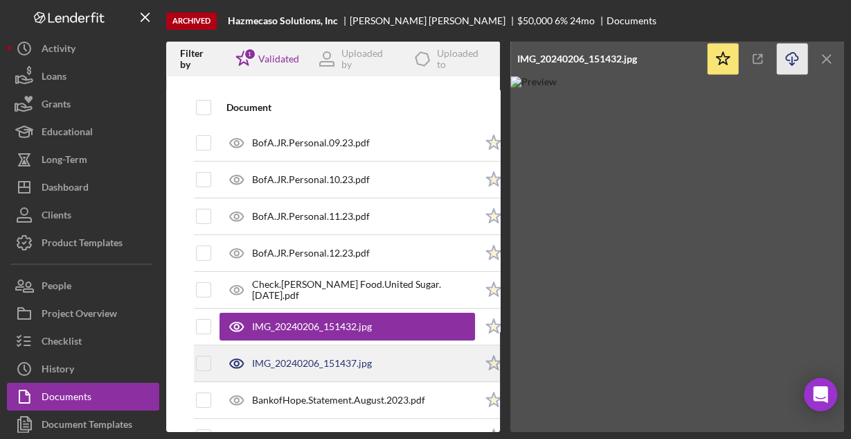
click at [299, 357] on div "IMG_20240206_151437.jpg" at bounding box center [312, 362] width 120 height 11
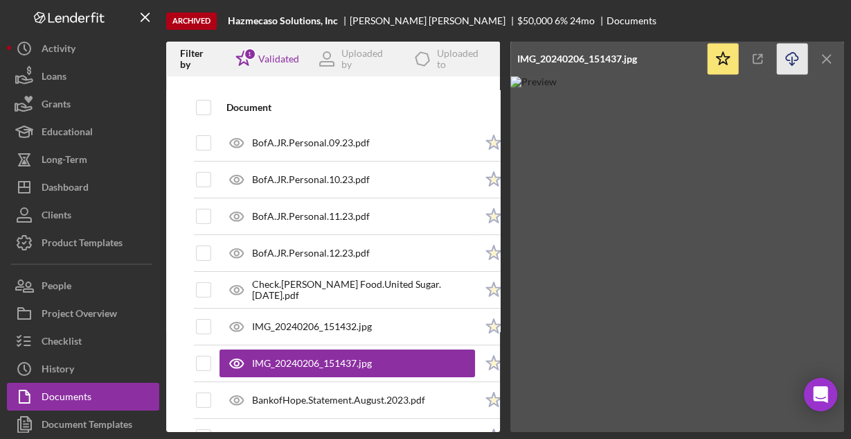
click at [792, 62] on line "button" at bounding box center [792, 61] width 0 height 8
click at [537, 39] on div "Archived Hazmecaso Solutions, Inc [PERSON_NAME] $50,000 6 % 24 mo Documents" at bounding box center [505, 21] width 678 height 42
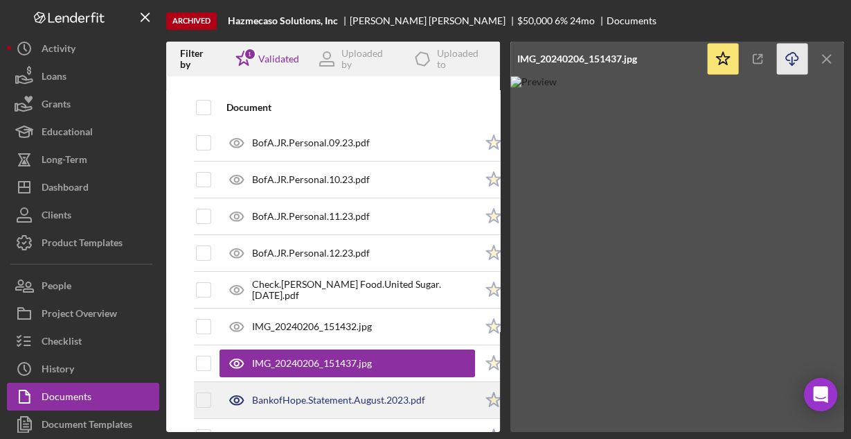
click at [347, 398] on div "BankofHope.Statement.August.2023.pdf" at bounding box center [338, 399] width 173 height 11
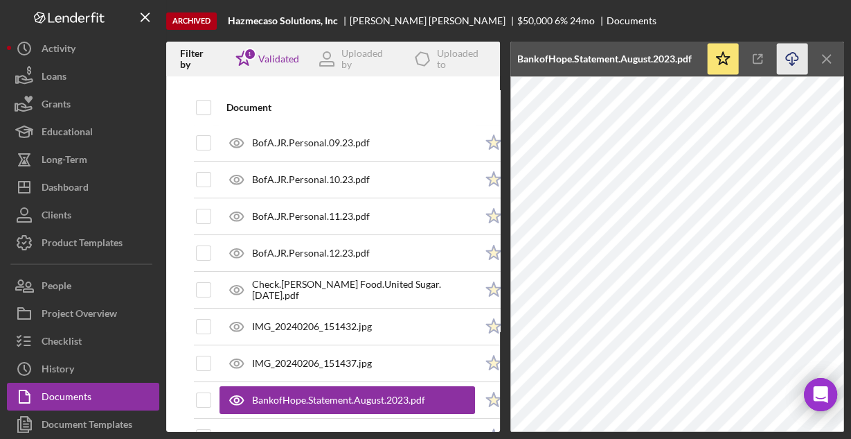
click at [790, 58] on icon "Icon/Download" at bounding box center [792, 59] width 31 height 31
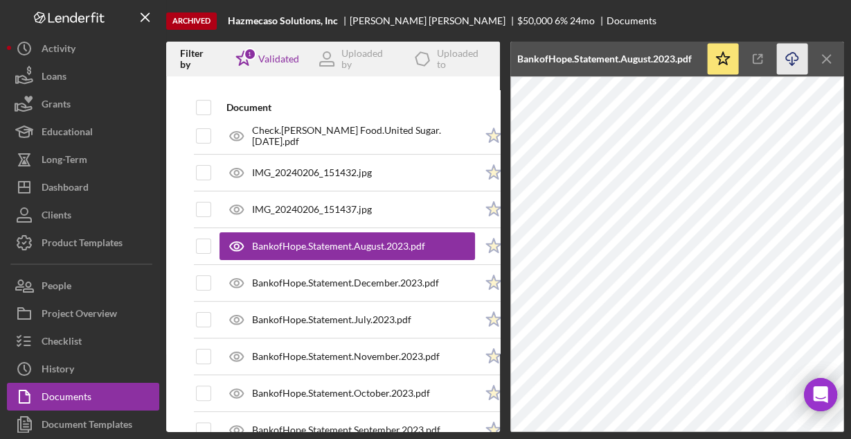
scroll to position [277, 0]
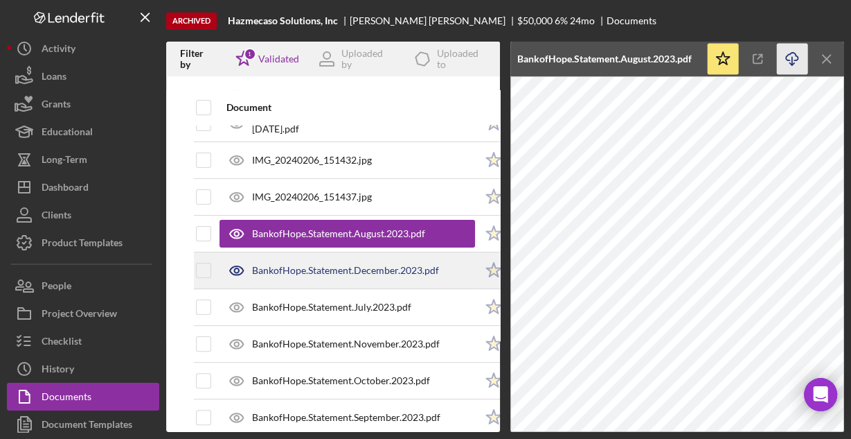
drag, startPoint x: 335, startPoint y: 263, endPoint x: 358, endPoint y: 260, distance: 23.7
click at [335, 265] on div "BankofHope.Statement.December.2023.pdf" at bounding box center [345, 270] width 187 height 11
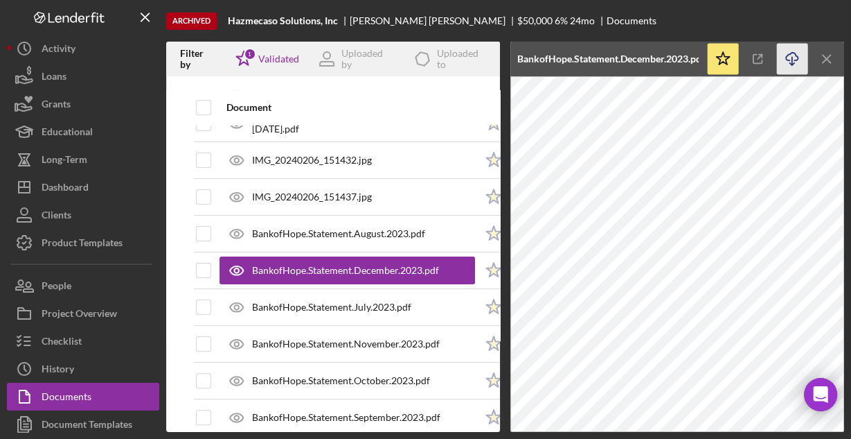
click at [788, 56] on icon "Icon/Download" at bounding box center [792, 59] width 31 height 31
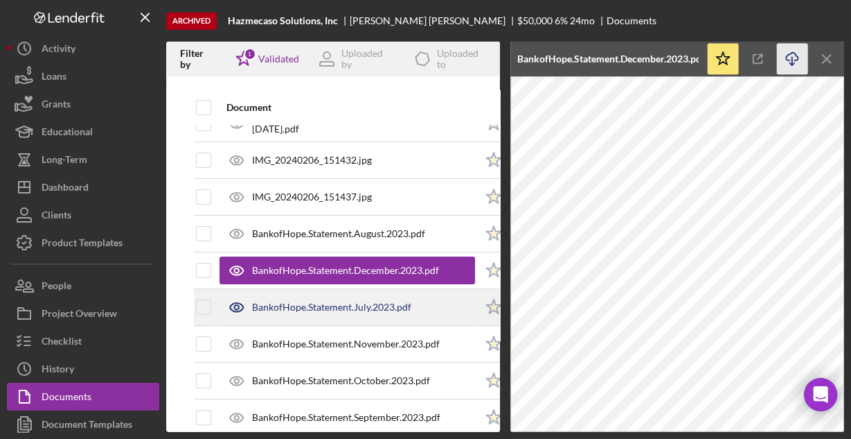
click at [403, 305] on div "BankofHope.Statement.July.2023.pdf" at bounding box center [331, 306] width 159 height 11
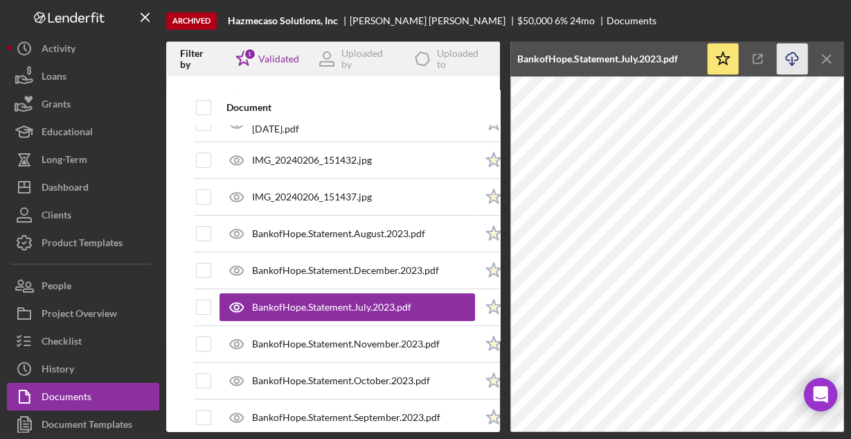
click at [790, 60] on icon "Icon/Download" at bounding box center [792, 59] width 31 height 31
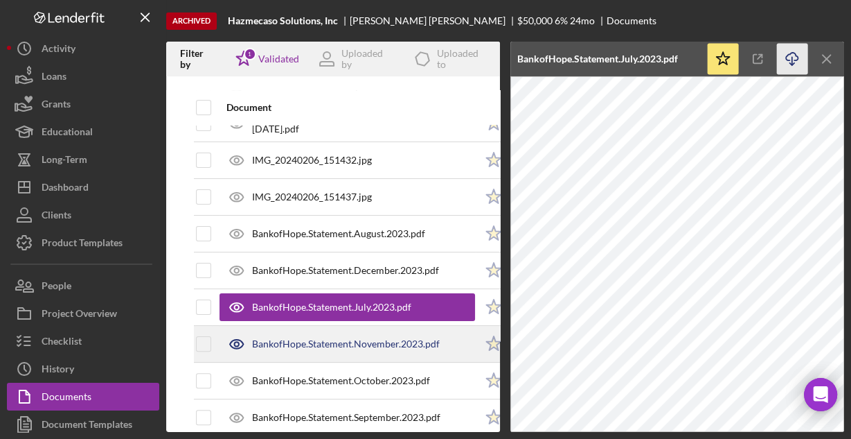
click at [377, 339] on div "BankofHope.Statement.November.2023.pdf" at bounding box center [346, 343] width 188 height 11
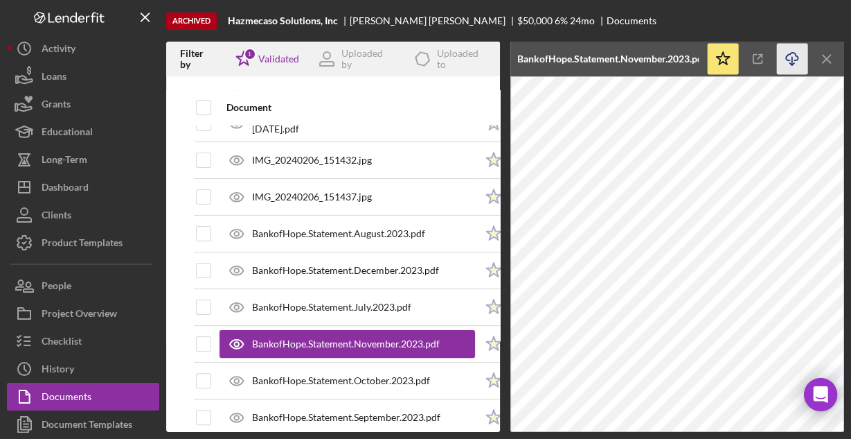
drag, startPoint x: 794, startPoint y: 57, endPoint x: 787, endPoint y: 64, distance: 9.8
click at [792, 57] on icon "Icon/Download" at bounding box center [792, 59] width 31 height 31
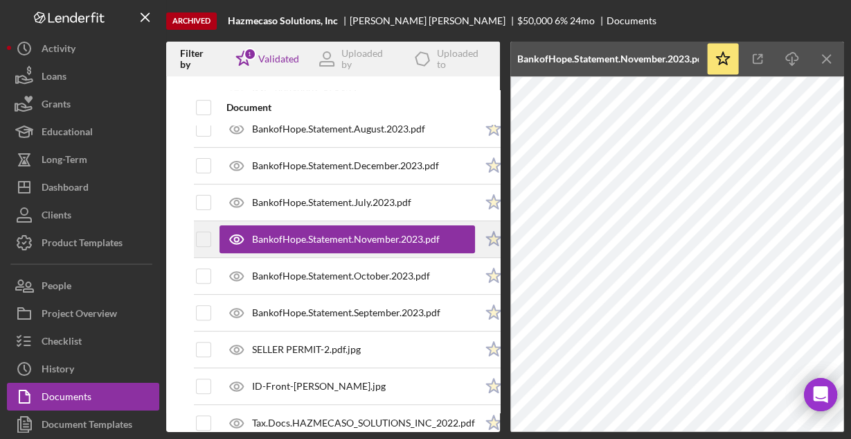
scroll to position [388, 0]
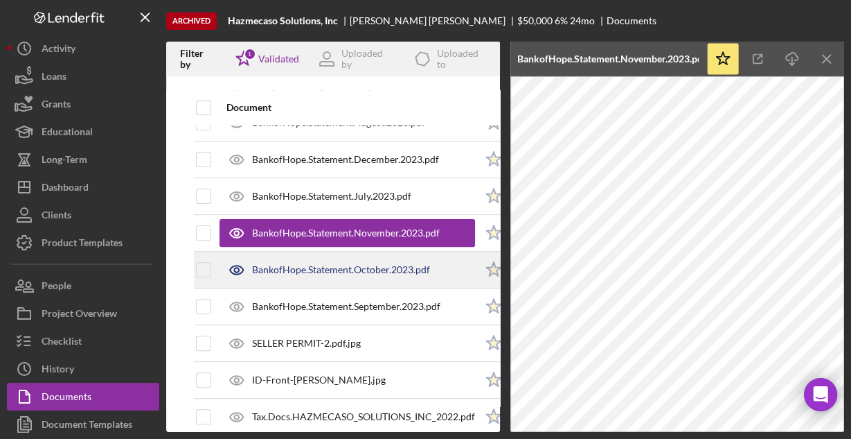
click at [344, 264] on div "BankofHope.Statement.October.2023.pdf" at bounding box center [341, 269] width 178 height 11
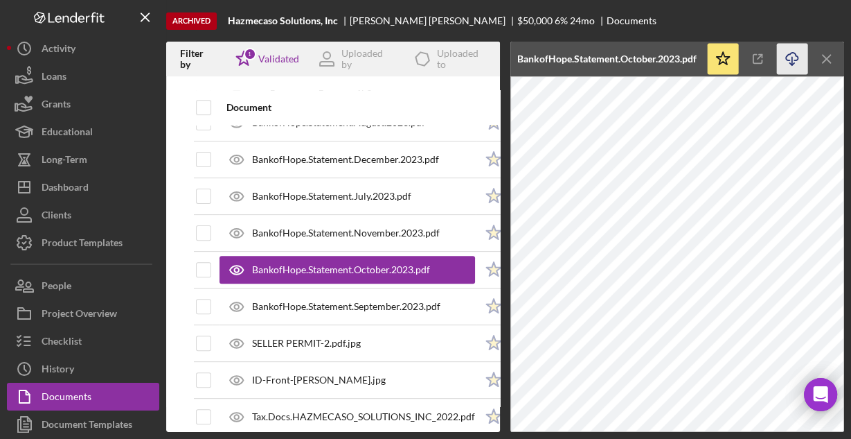
click at [789, 59] on icon "Icon/Download" at bounding box center [792, 59] width 31 height 31
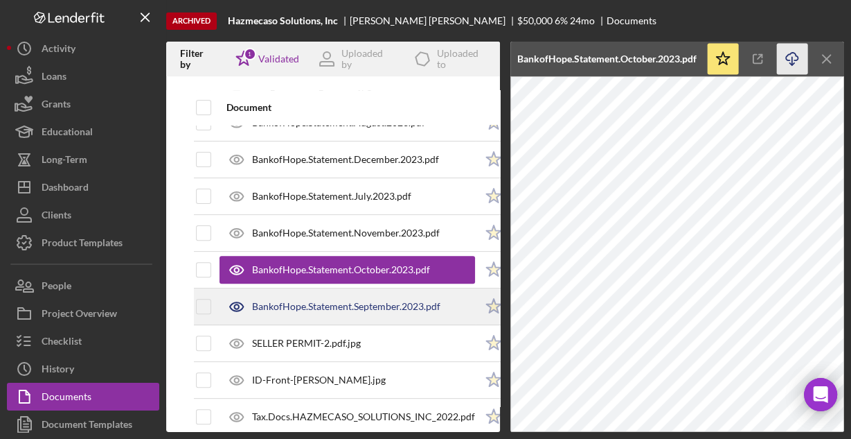
click at [348, 301] on div "BankofHope.Statement.September.2023.pdf" at bounding box center [346, 306] width 188 height 11
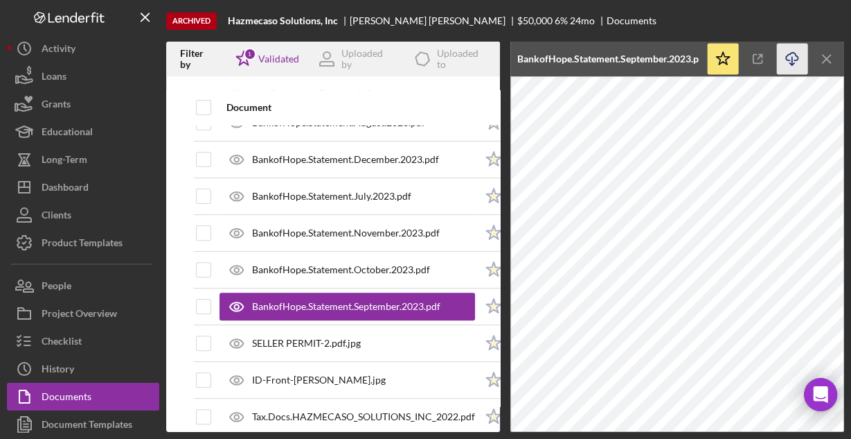
click at [790, 61] on icon "Icon/Download" at bounding box center [792, 59] width 31 height 31
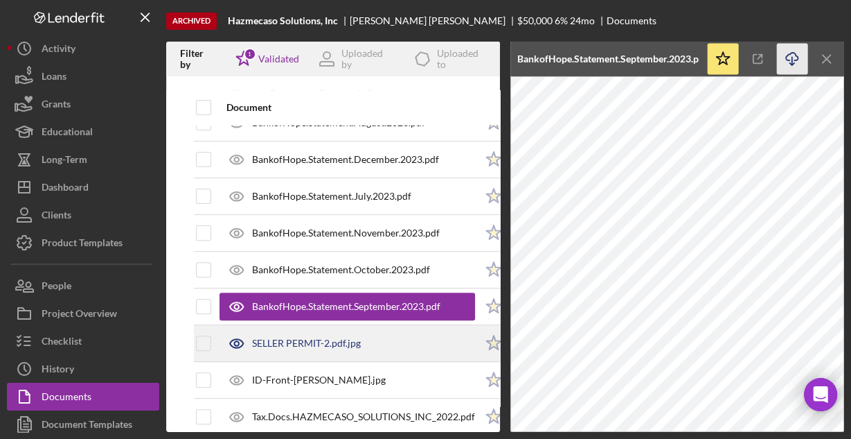
click at [371, 337] on div "SELLER PERMIT-2.pdf.jpg" at bounding box center [348, 343] width 256 height 35
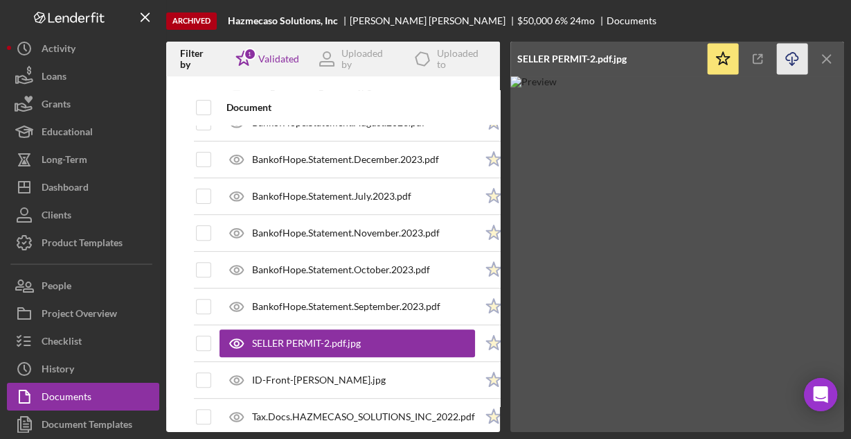
click at [792, 55] on icon "Icon/Download" at bounding box center [792, 59] width 31 height 31
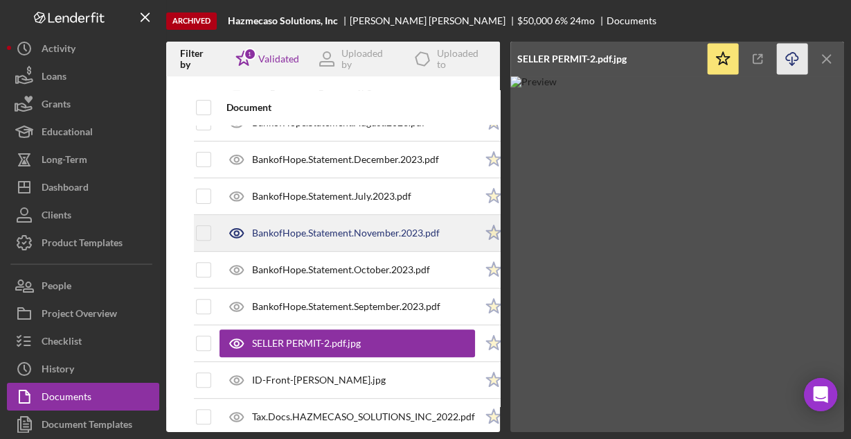
scroll to position [443, 0]
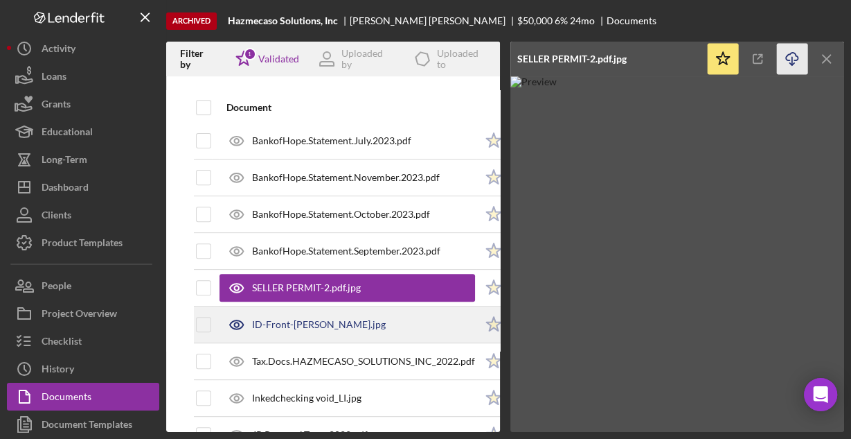
click at [343, 319] on div "ID-Front-[PERSON_NAME].jpg" at bounding box center [319, 324] width 134 height 11
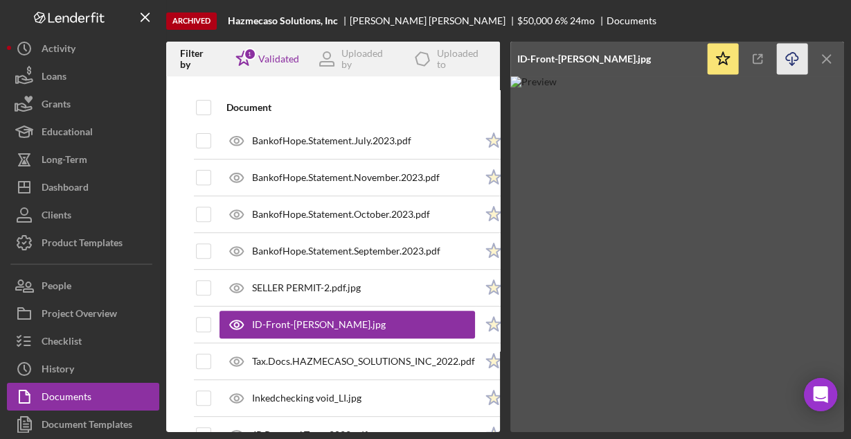
click at [792, 58] on line "button" at bounding box center [792, 61] width 0 height 8
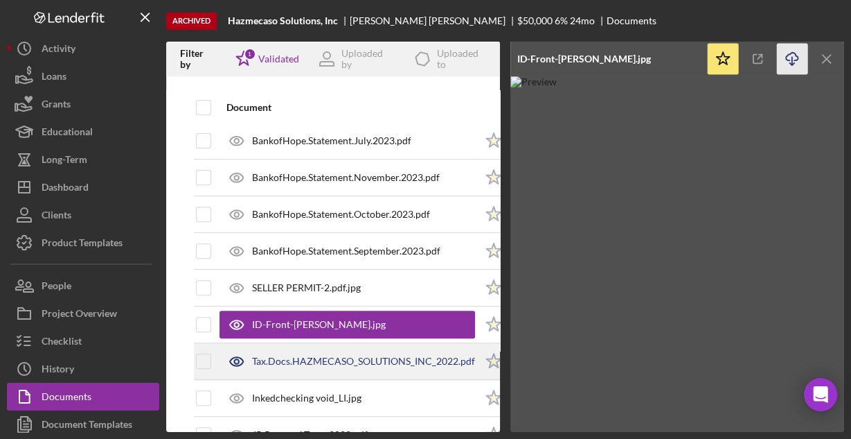
click at [321, 357] on div "Tax.Docs.HAZMECASO_SOLUTIONS_INC_2022.pdf" at bounding box center [363, 360] width 223 height 11
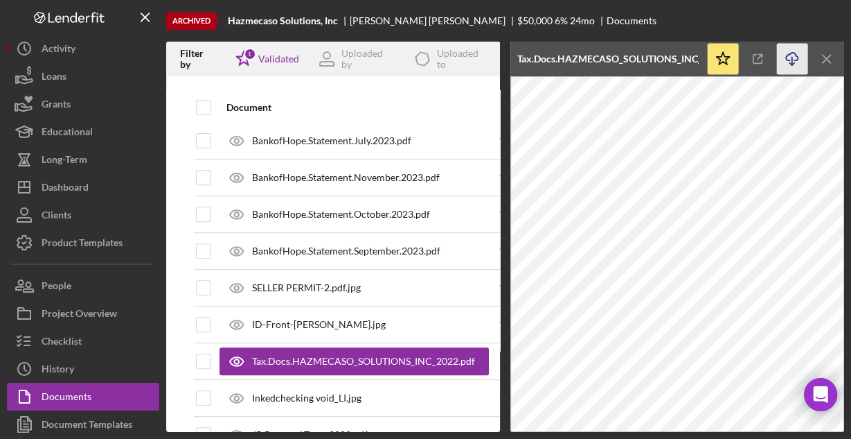
click at [788, 58] on icon "Icon/Download" at bounding box center [792, 59] width 31 height 31
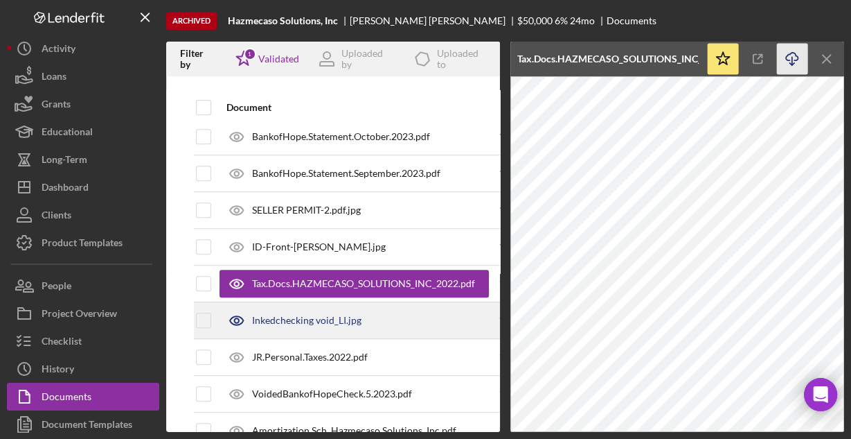
scroll to position [554, 0]
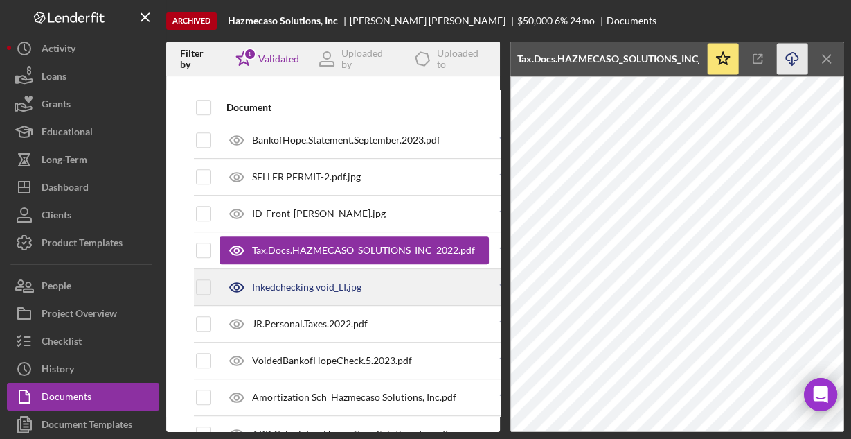
click at [290, 281] on div "Inkedchecking void_LI.jpg" at bounding box center [306, 286] width 109 height 11
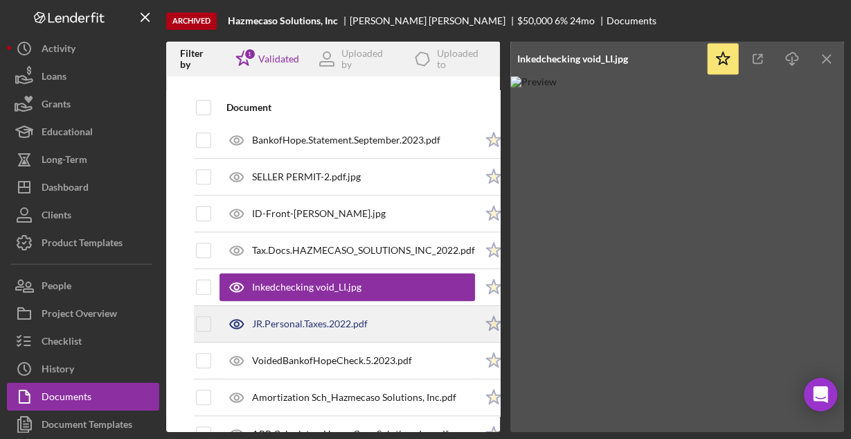
click at [335, 319] on div "JR.Personal.Taxes.2022.pdf" at bounding box center [310, 323] width 116 height 11
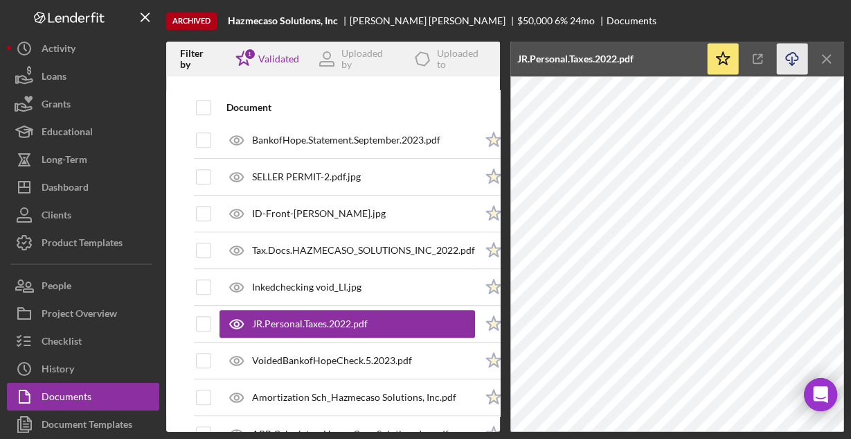
click at [792, 58] on line "button" at bounding box center [792, 61] width 0 height 8
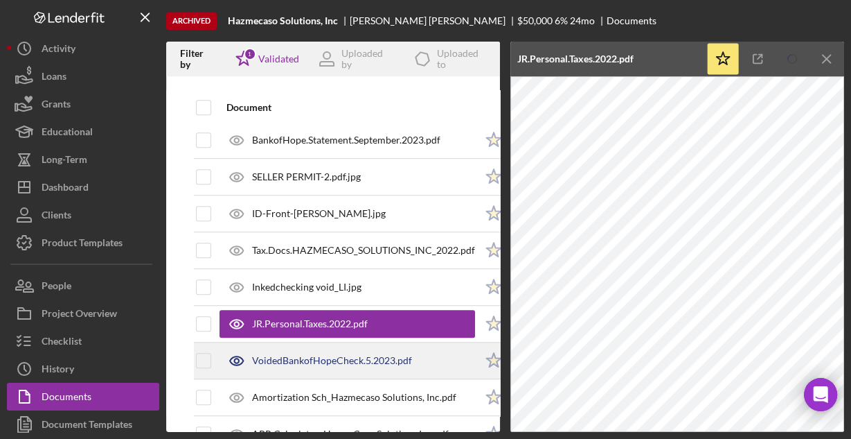
click at [382, 347] on div "VoidedBankofHopeCheck.5.2023.pdf" at bounding box center [348, 360] width 256 height 35
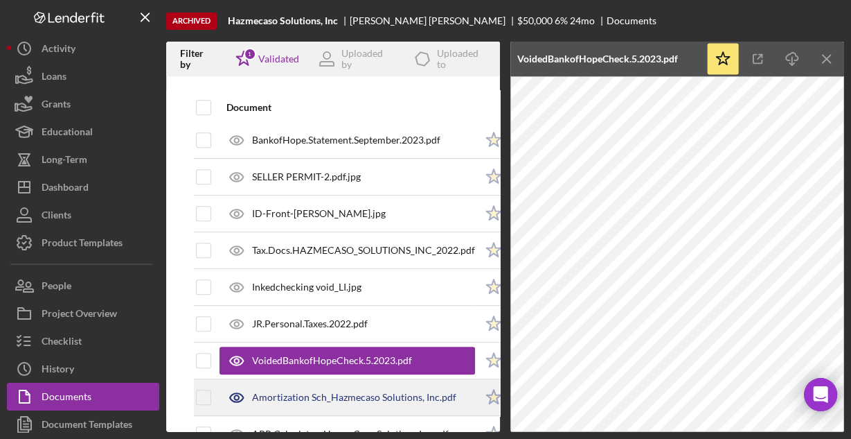
click at [355, 391] on div "Amortization Sch_Hazmecaso Solutions, Inc.pdf" at bounding box center [354, 396] width 204 height 11
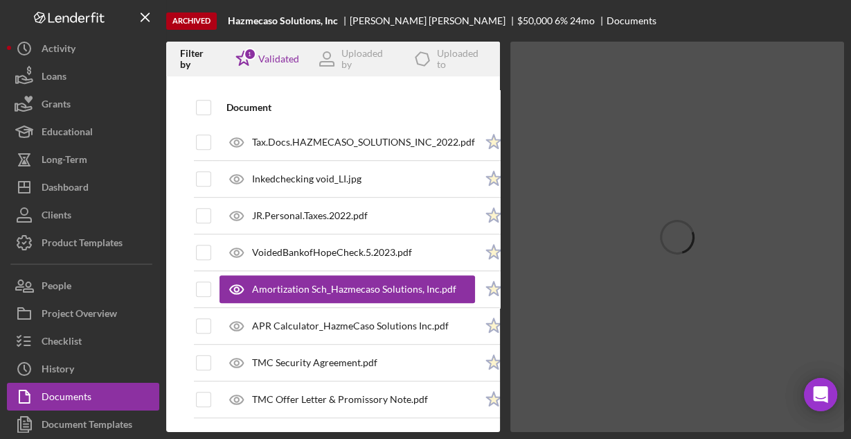
scroll to position [664, 0]
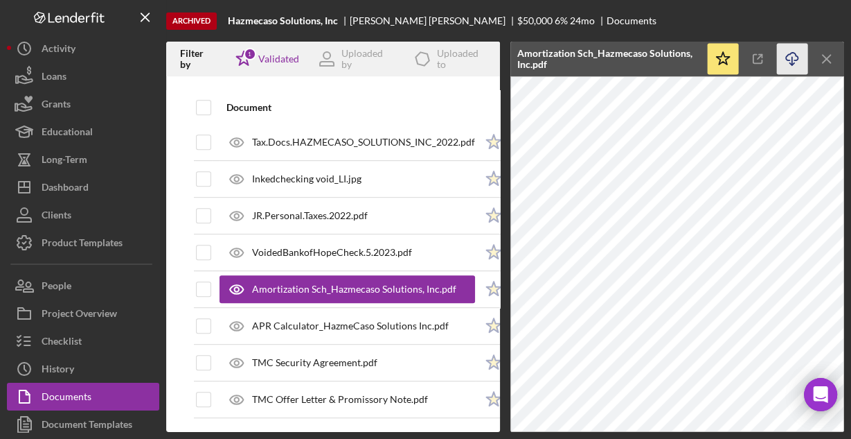
click at [790, 53] on icon "button" at bounding box center [792, 57] width 12 height 8
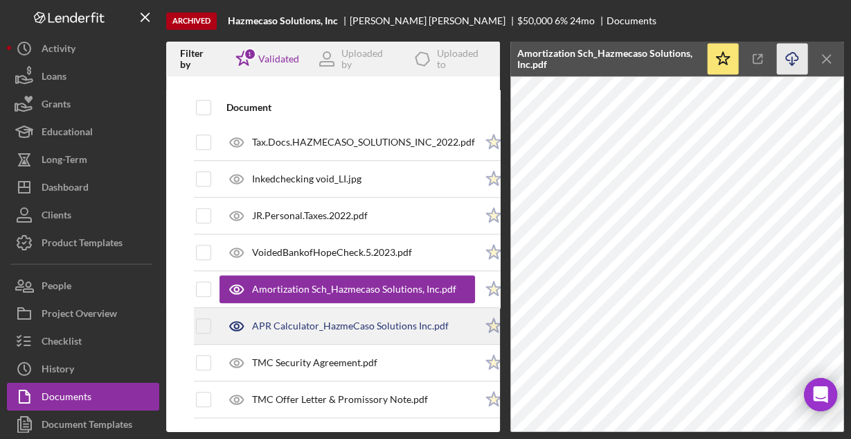
click at [282, 320] on div "APR Calculator_HazmeCaso Solutions Inc.pdf" at bounding box center [350, 325] width 197 height 11
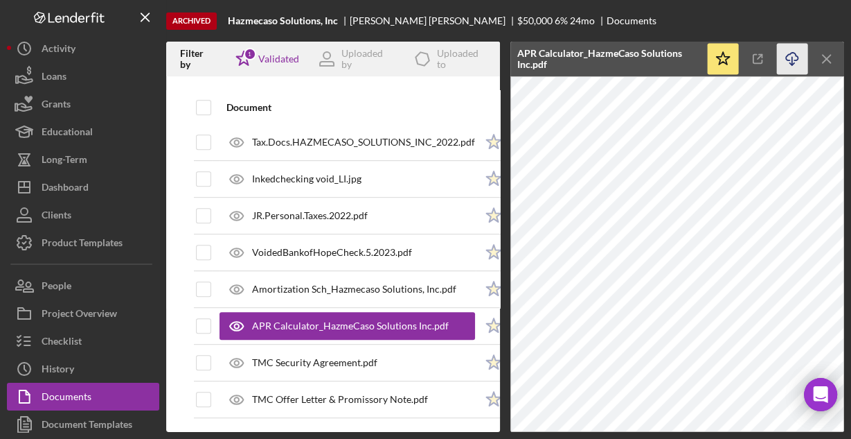
click at [790, 57] on icon "Icon/Download" at bounding box center [792, 59] width 31 height 31
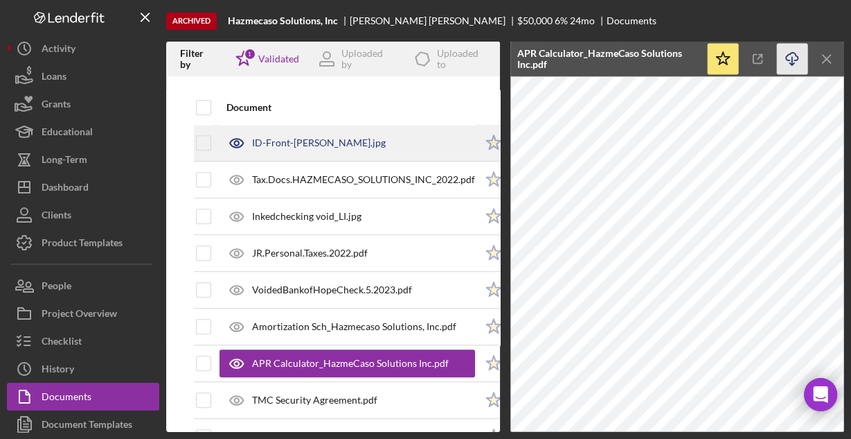
scroll to position [608, 0]
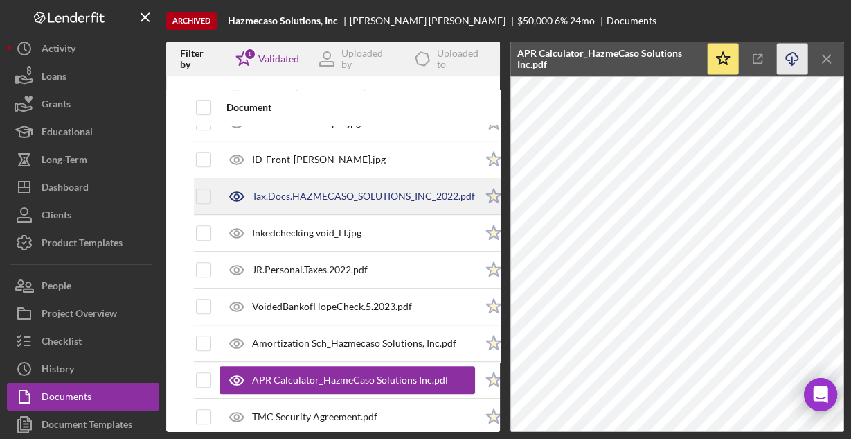
click at [321, 193] on div "Tax.Docs.HAZMECASO_SOLUTIONS_INC_2022.pdf" at bounding box center [363, 196] width 223 height 11
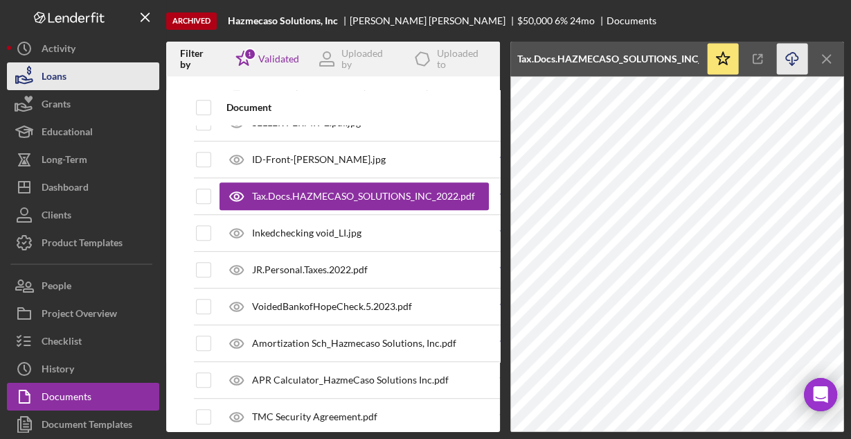
click at [76, 84] on button "Loans" at bounding box center [83, 76] width 152 height 28
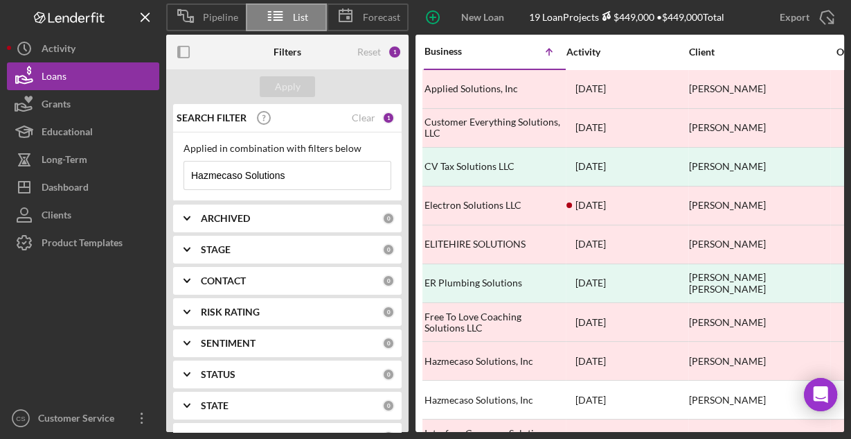
click at [324, 177] on input "Hazmecaso Solutions" at bounding box center [287, 175] width 206 height 28
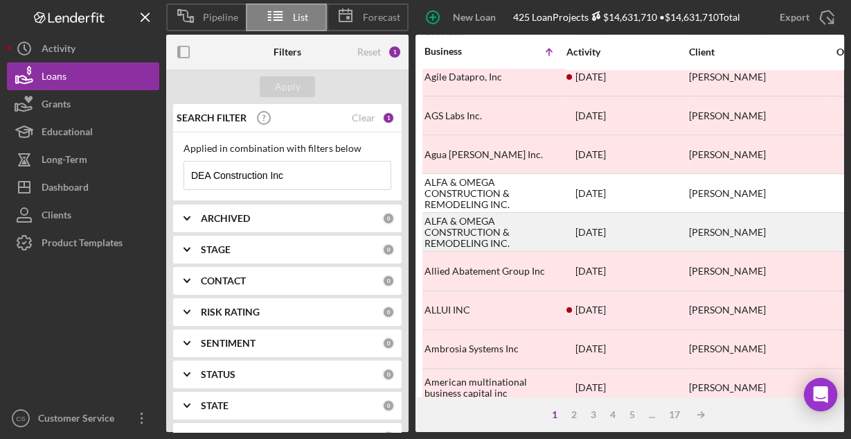
scroll to position [645, 0]
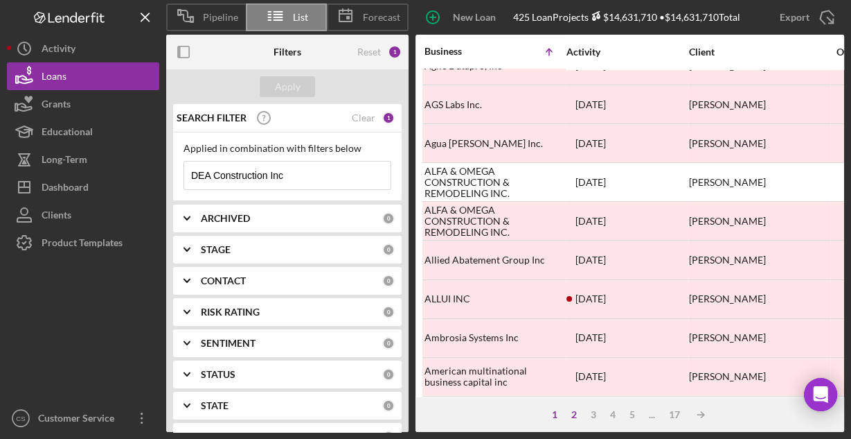
type input "DEA Construction Inc"
click at [570, 412] on div "2" at bounding box center [574, 414] width 19 height 11
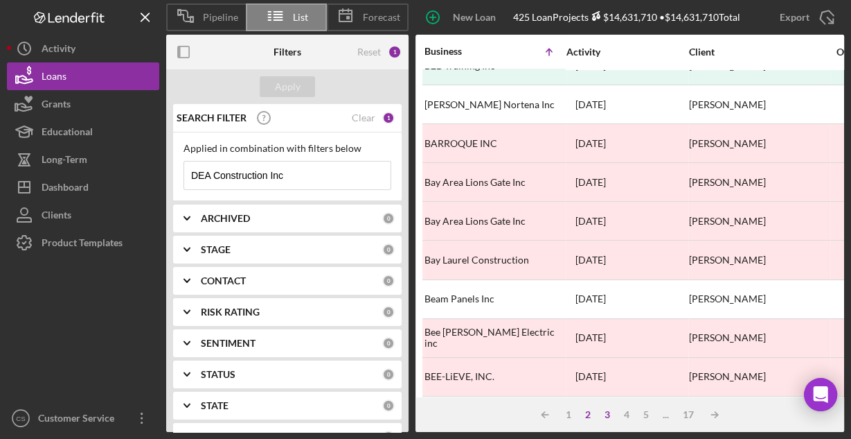
click at [604, 418] on div "3" at bounding box center [607, 414] width 19 height 11
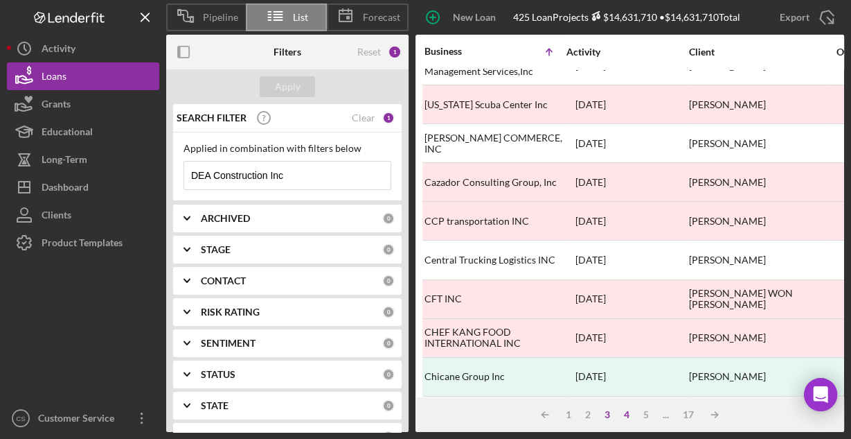
click at [627, 416] on div "4" at bounding box center [626, 414] width 19 height 11
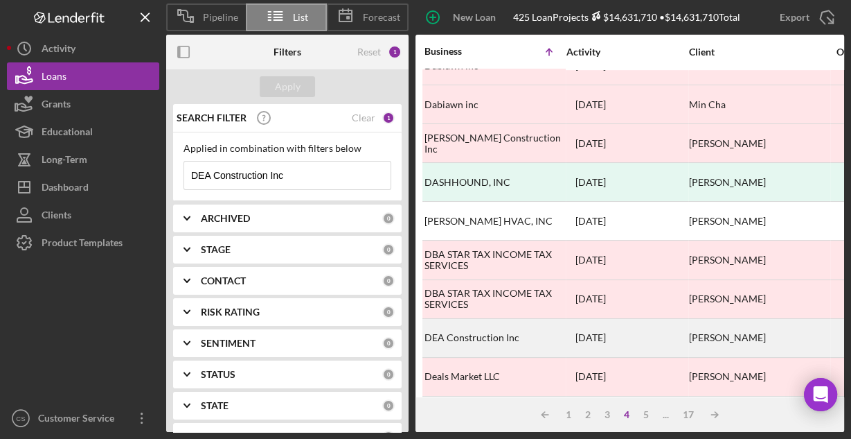
click at [489, 324] on div "DEA Construction Inc" at bounding box center [494, 337] width 139 height 37
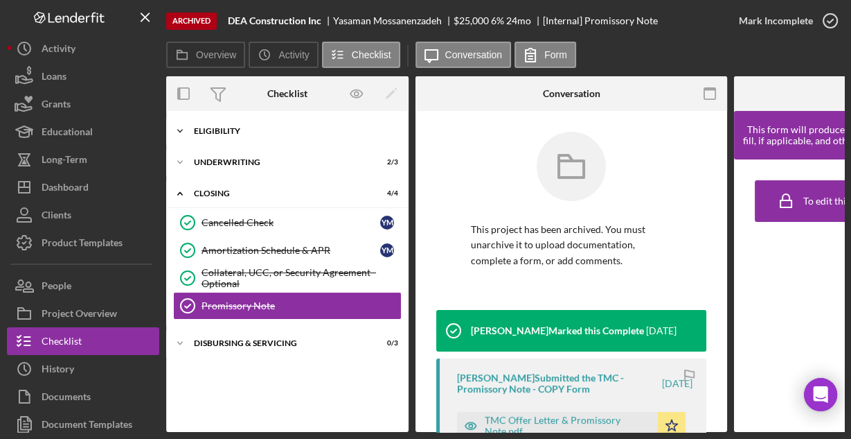
click at [251, 139] on div "Icon/Expander Eligibility 6 / 6" at bounding box center [287, 131] width 242 height 28
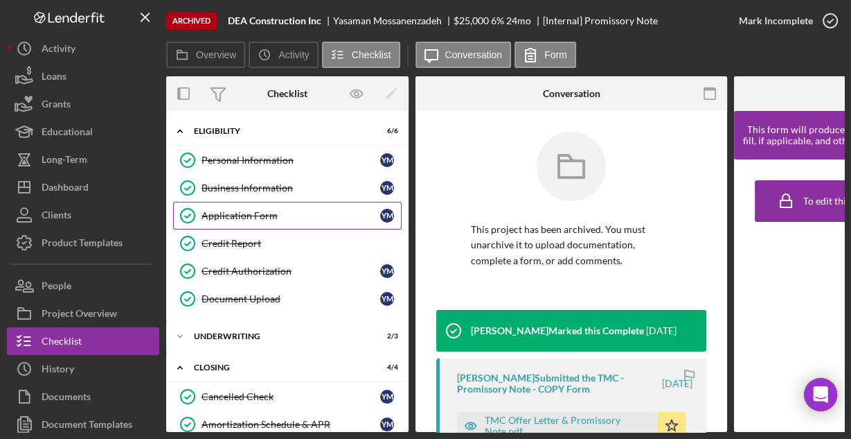
click at [246, 211] on div "Application Form" at bounding box center [291, 215] width 179 height 11
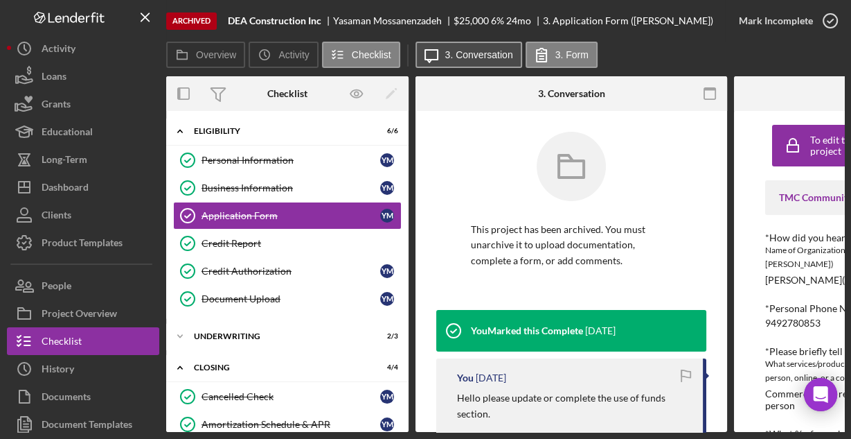
click at [468, 55] on label "3. Conversation" at bounding box center [479, 54] width 68 height 11
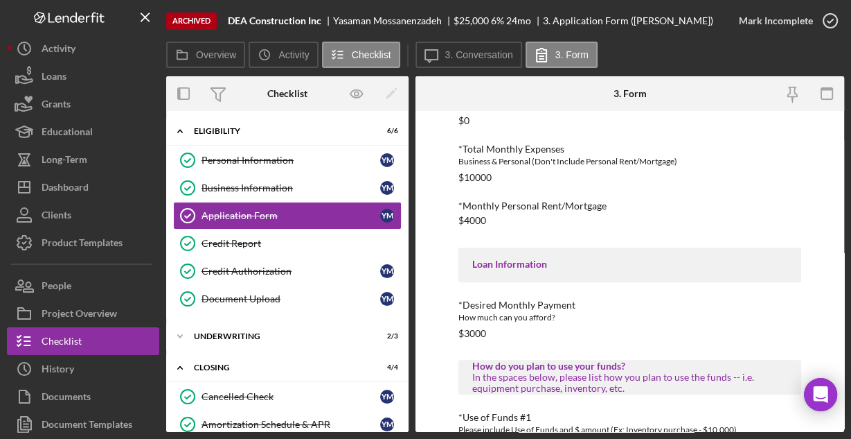
scroll to position [735, 0]
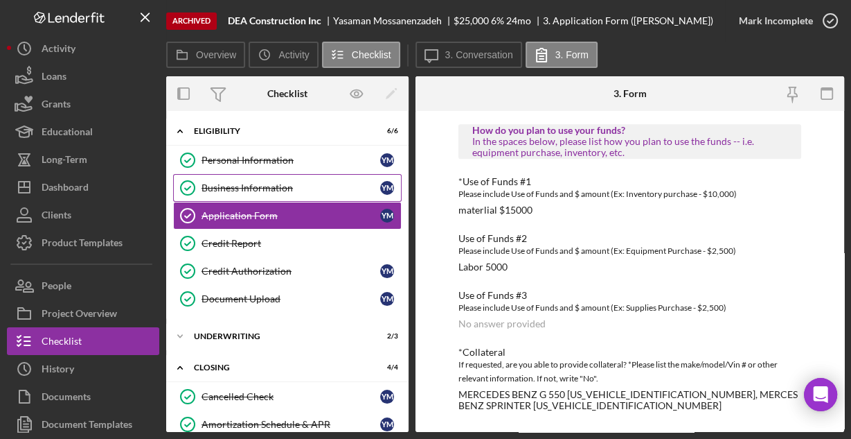
click at [253, 186] on div "Business Information" at bounding box center [291, 187] width 179 height 11
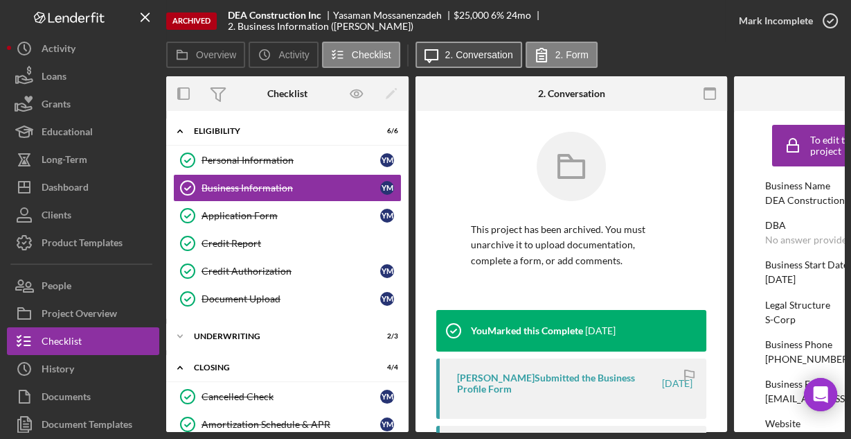
click at [466, 60] on button "Icon/Message 2. Conversation" at bounding box center [469, 55] width 107 height 26
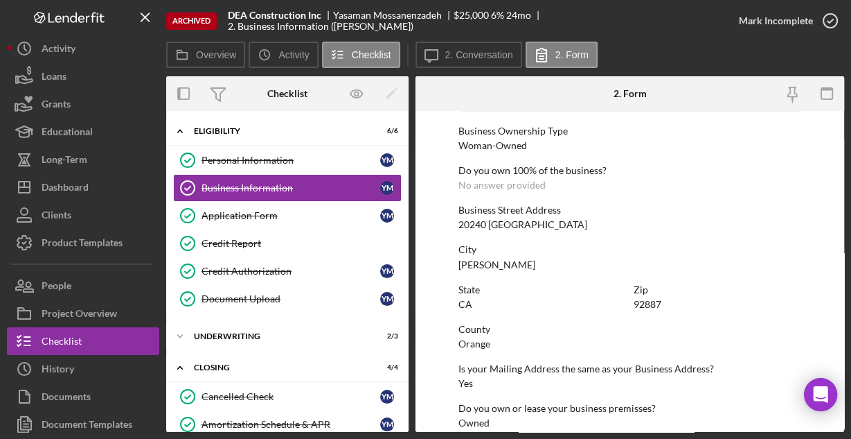
scroll to position [724, 0]
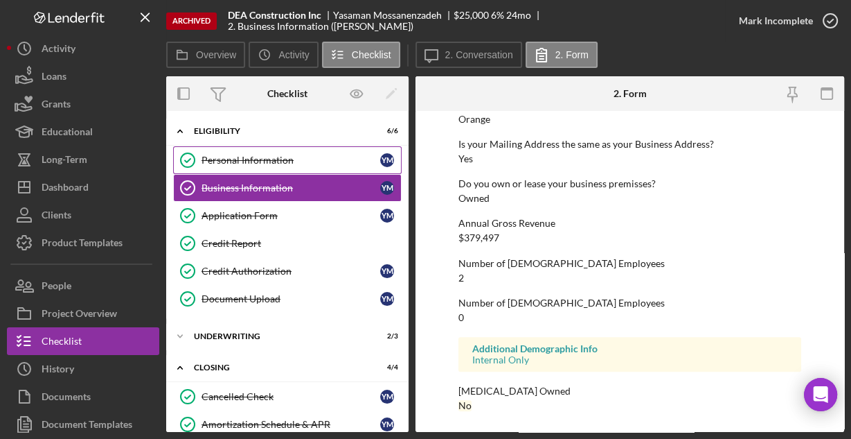
click at [267, 159] on div "Personal Information" at bounding box center [291, 159] width 179 height 11
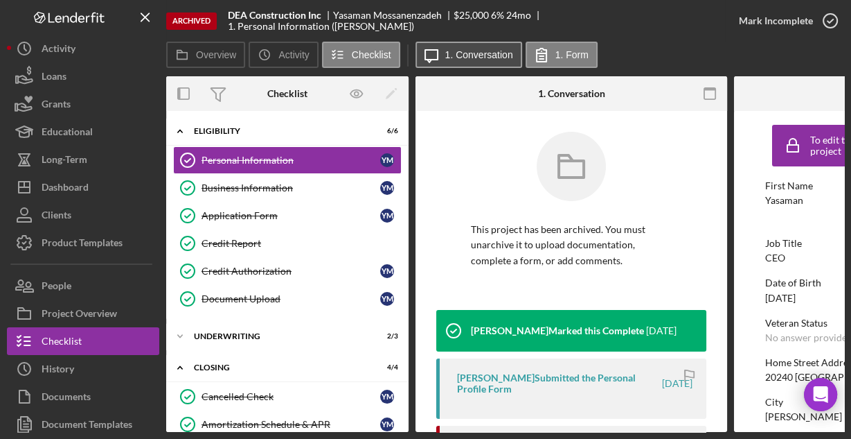
click at [472, 58] on label "1. Conversation" at bounding box center [479, 54] width 68 height 11
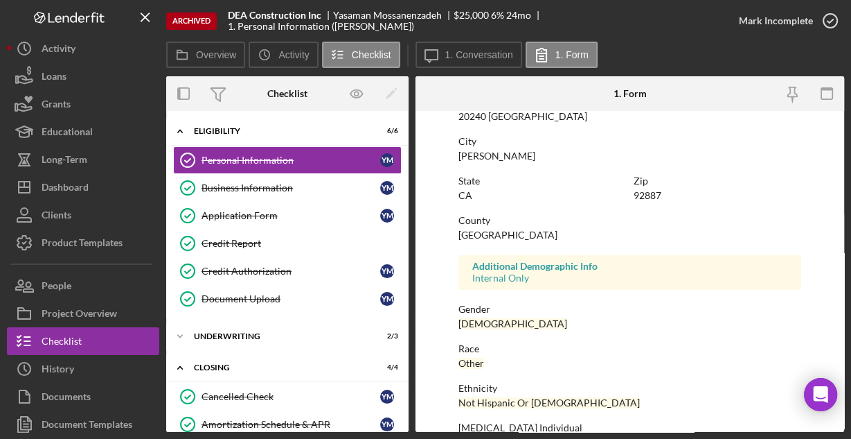
scroll to position [326, 0]
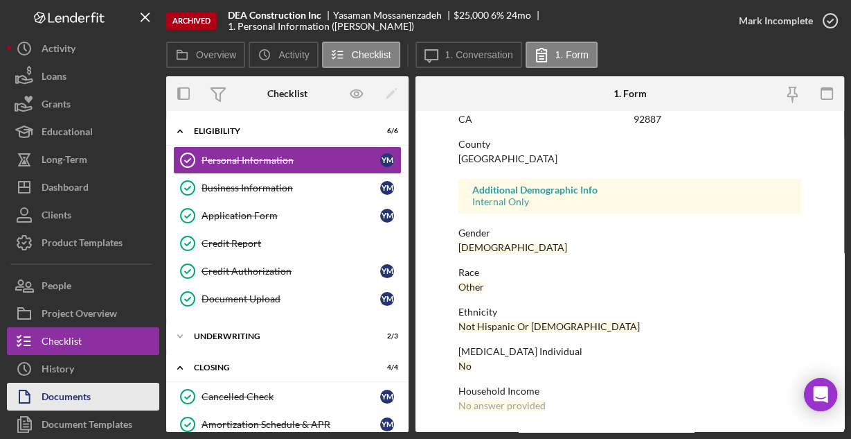
click at [61, 398] on div "Documents" at bounding box center [66, 397] width 49 height 31
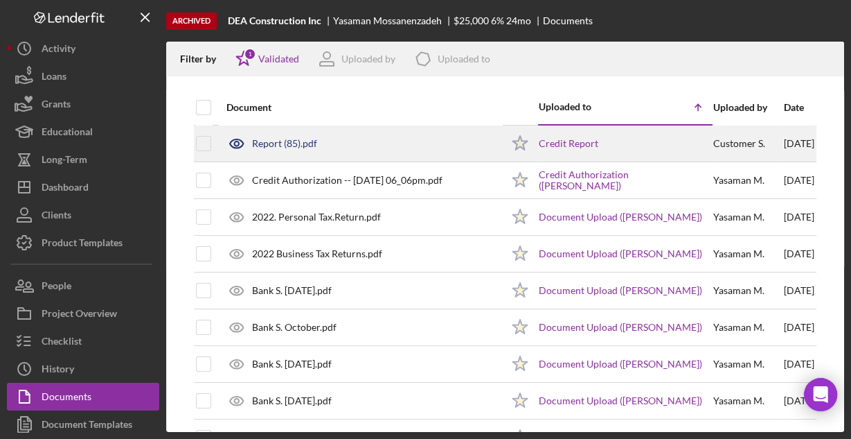
click at [312, 139] on div "Report (85).pdf" at bounding box center [284, 143] width 65 height 11
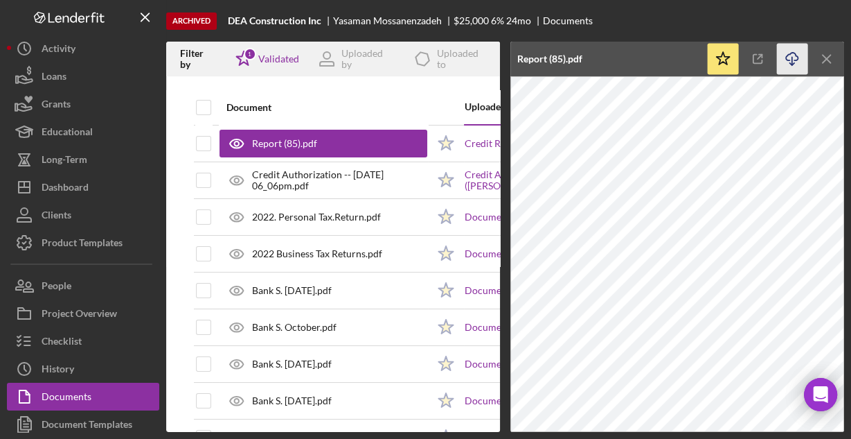
click at [794, 59] on icon "Icon/Download" at bounding box center [792, 59] width 31 height 31
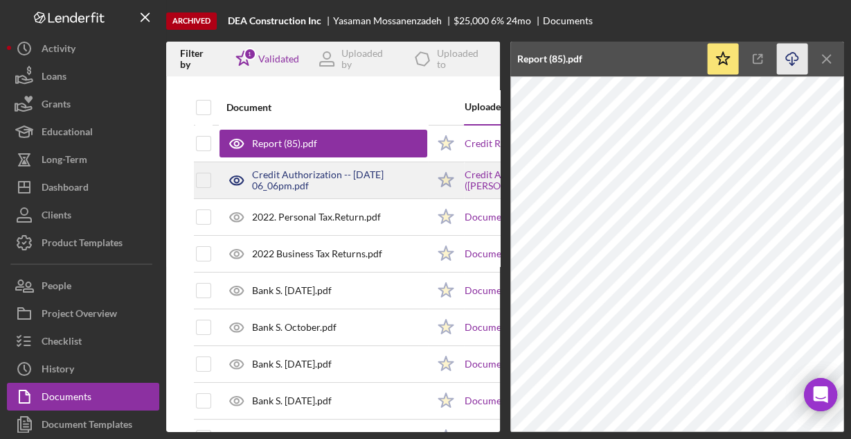
click at [303, 184] on div "Credit Authorization -- [DATE] 06_06pm.pdf" at bounding box center [339, 180] width 175 height 22
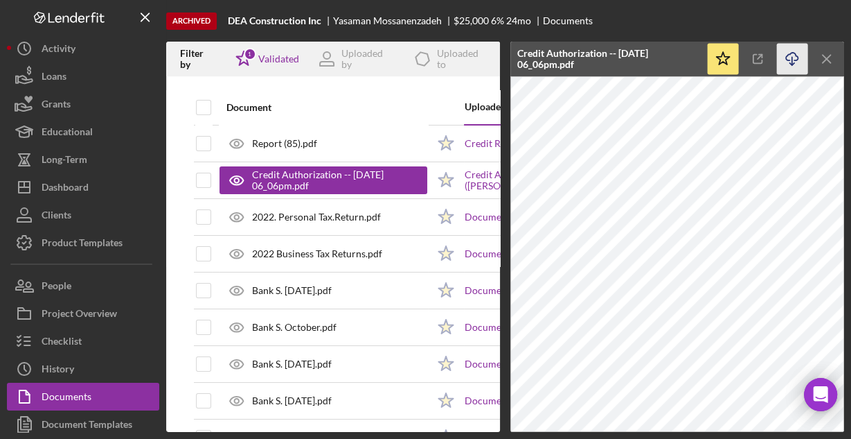
click at [787, 60] on icon "button" at bounding box center [792, 57] width 12 height 8
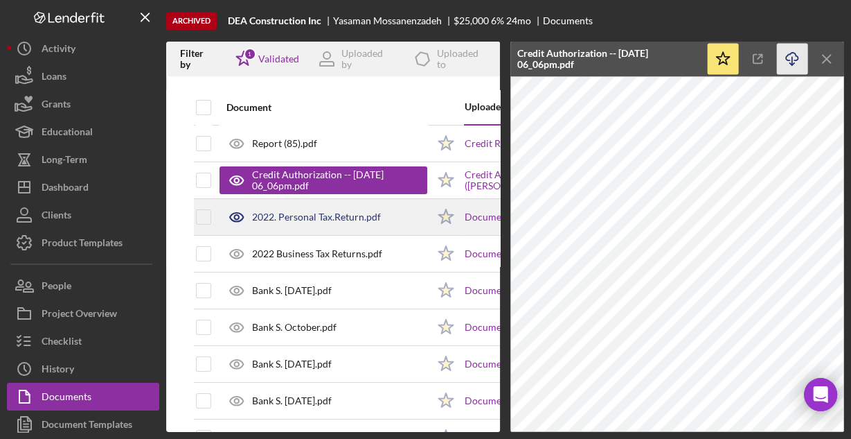
click at [353, 211] on div "2022. Personal Tax.Return.pdf" at bounding box center [316, 216] width 129 height 11
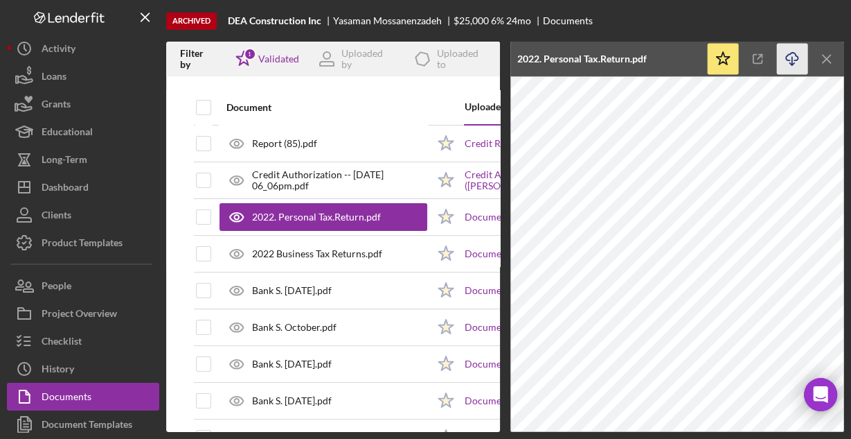
click at [792, 56] on icon "Icon/Download" at bounding box center [792, 59] width 31 height 31
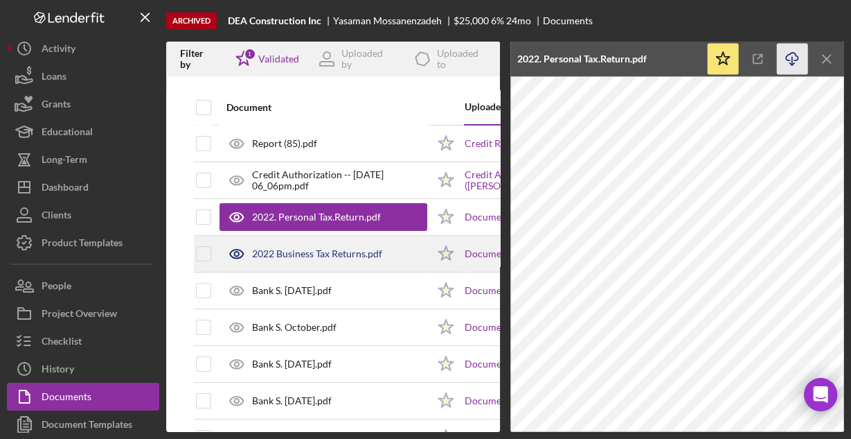
click at [362, 254] on div "2022 Business Tax Returns.pdf" at bounding box center [317, 253] width 130 height 11
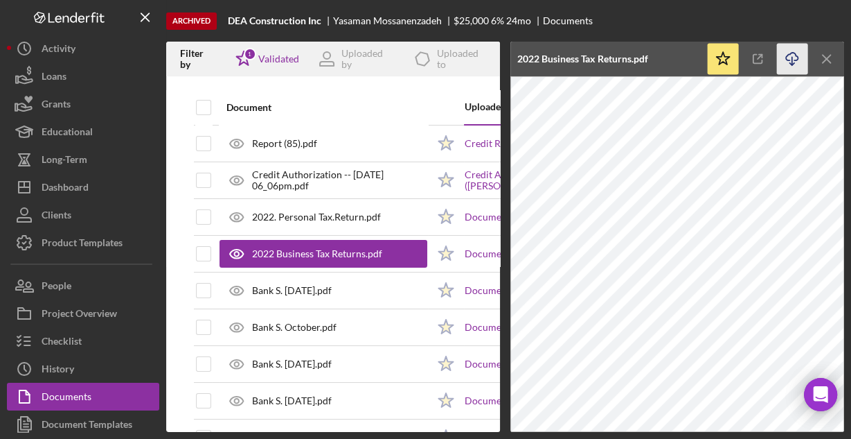
click at [791, 60] on icon "Icon/Download" at bounding box center [792, 59] width 31 height 31
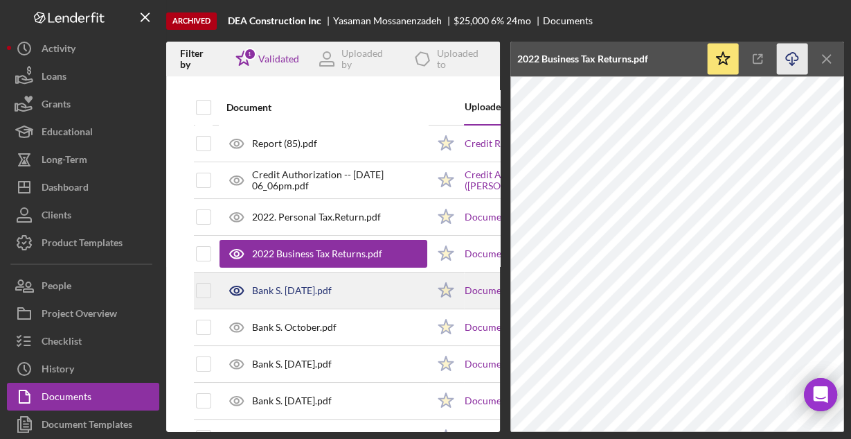
click at [332, 286] on div "Bank S. [DATE].pdf" at bounding box center [292, 290] width 80 height 11
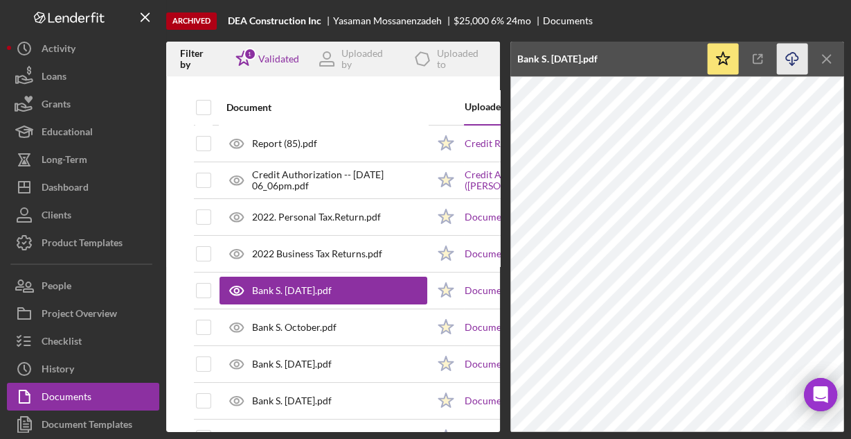
click at [786, 57] on icon "Icon/Download" at bounding box center [792, 59] width 31 height 31
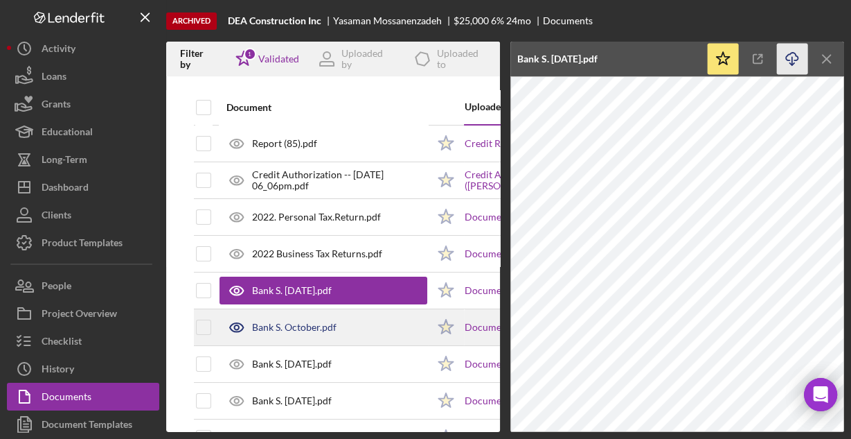
click at [357, 328] on div "Bank S. October.pdf" at bounding box center [324, 327] width 208 height 35
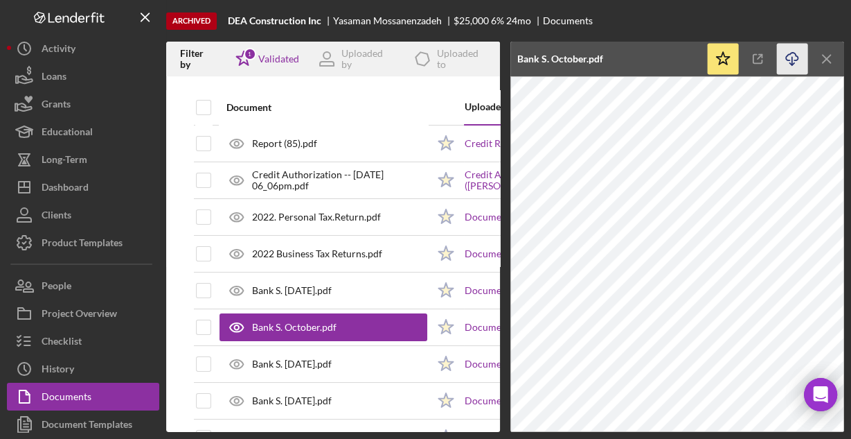
click at [792, 56] on icon "Icon/Download" at bounding box center [792, 59] width 31 height 31
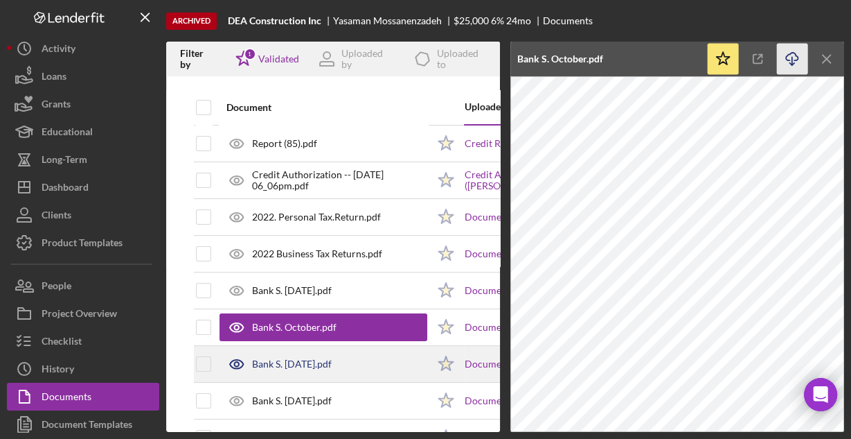
click at [384, 357] on div "Bank S. [DATE].pdf" at bounding box center [324, 363] width 208 height 35
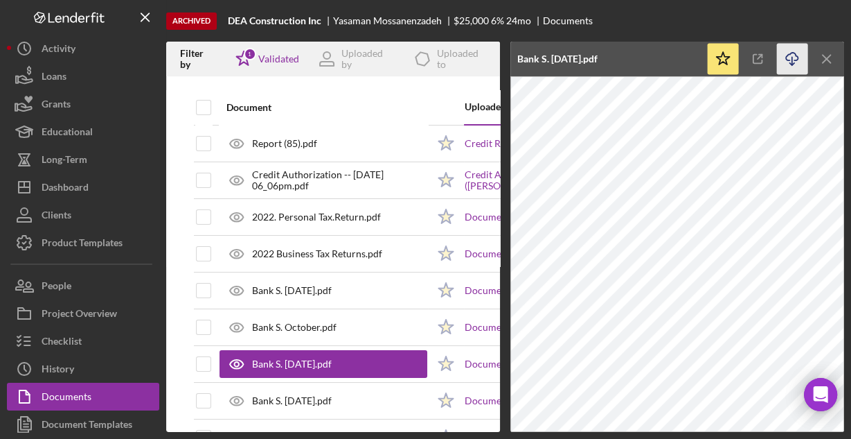
click at [794, 58] on icon "Icon/Download" at bounding box center [792, 59] width 31 height 31
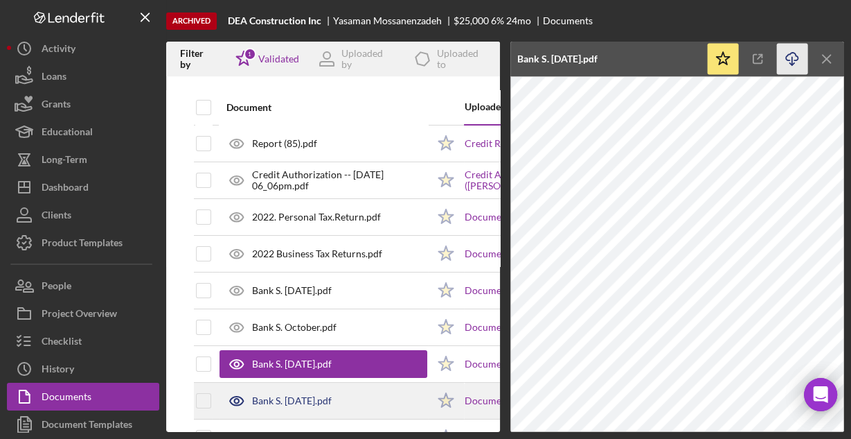
click at [355, 402] on div "Bank S. [DATE].pdf" at bounding box center [324, 400] width 208 height 35
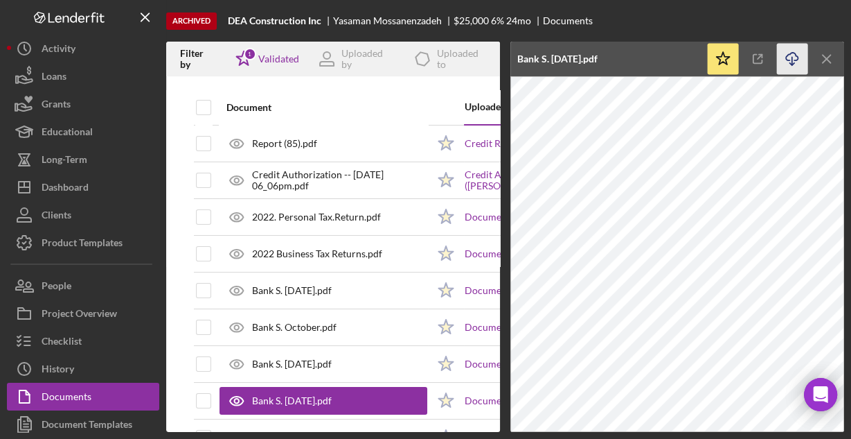
click at [792, 57] on line "button" at bounding box center [792, 61] width 0 height 8
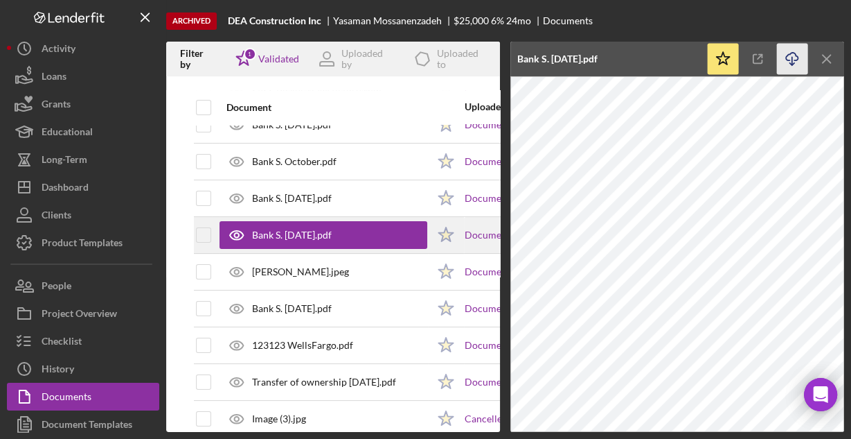
scroll to position [166, 0]
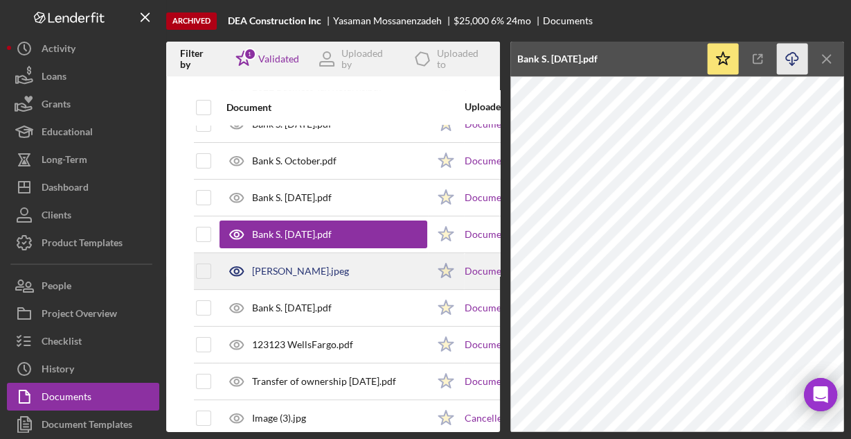
click at [377, 268] on div "[PERSON_NAME].jpeg" at bounding box center [324, 271] width 208 height 35
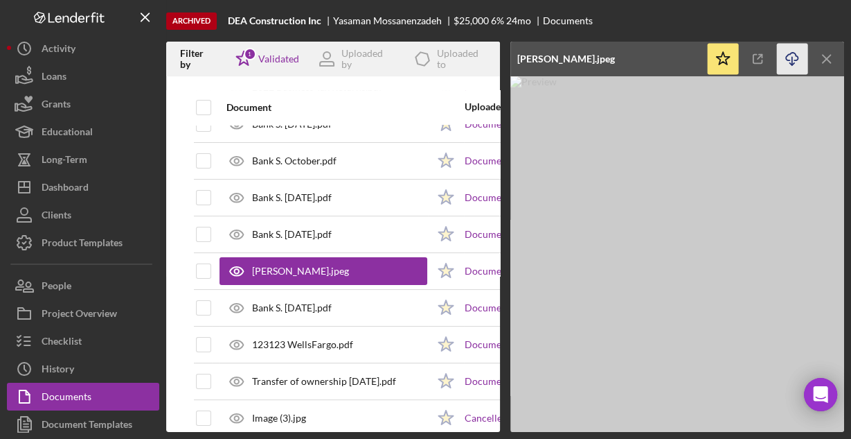
click at [792, 58] on icon "Icon/Download" at bounding box center [792, 59] width 31 height 31
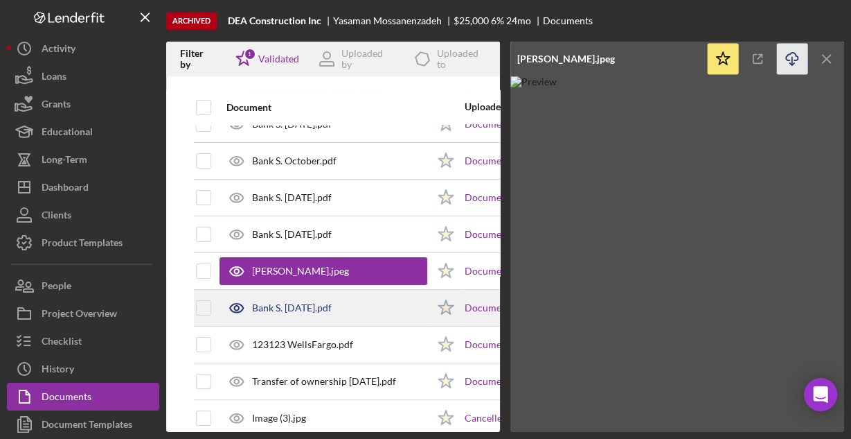
click at [332, 305] on div "Bank S. [DATE].pdf" at bounding box center [292, 307] width 80 height 11
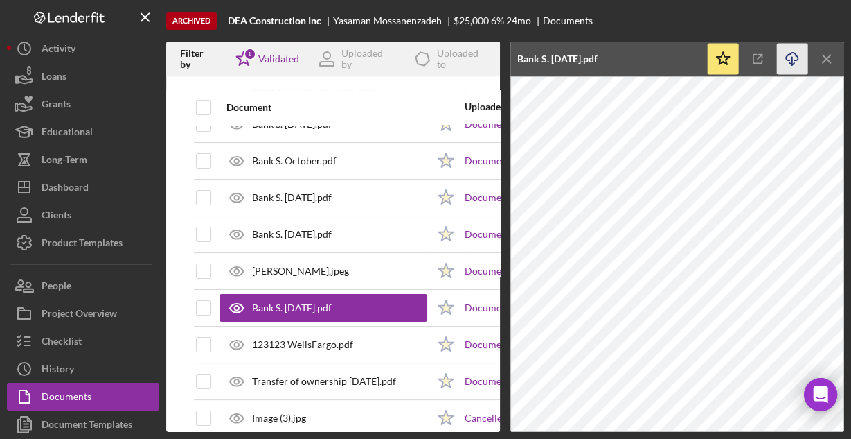
click at [788, 58] on icon "Icon/Download" at bounding box center [792, 59] width 31 height 31
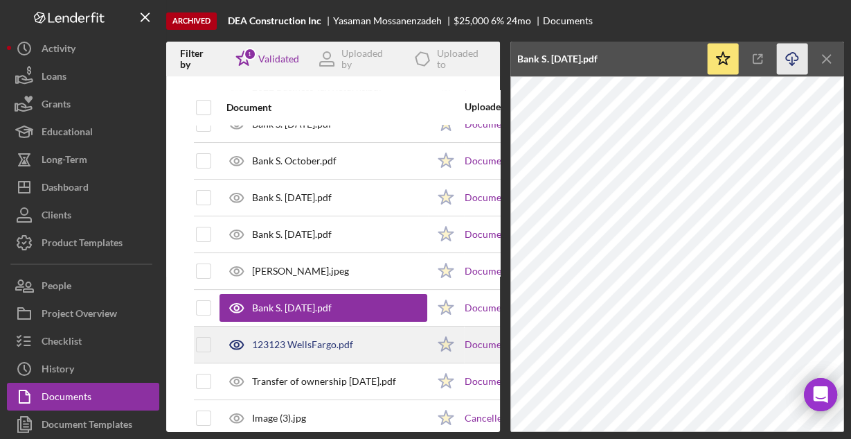
click at [364, 343] on div "123123 WellsFargo.pdf" at bounding box center [324, 344] width 208 height 35
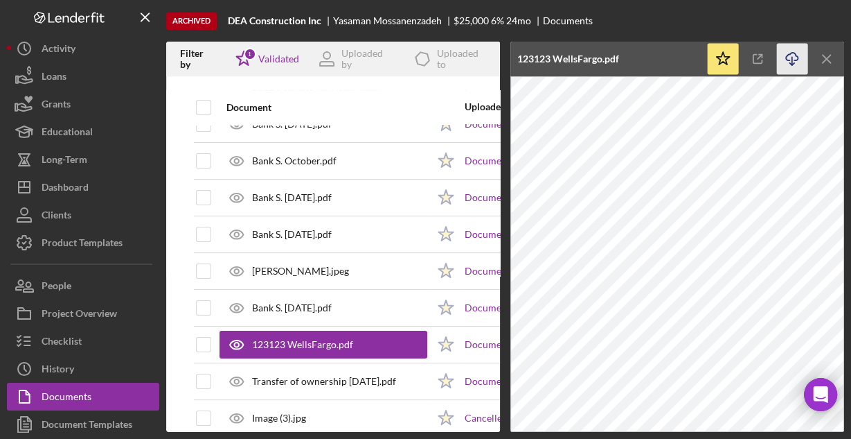
click at [792, 64] on polyline "button" at bounding box center [792, 64] width 5 height 2
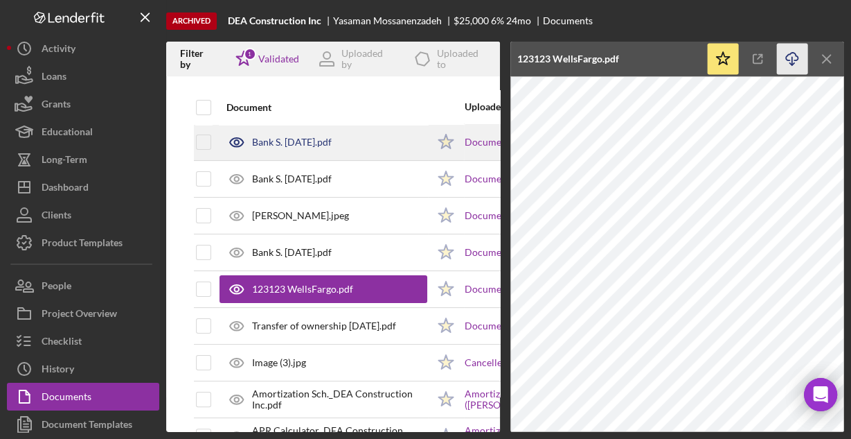
scroll to position [277, 0]
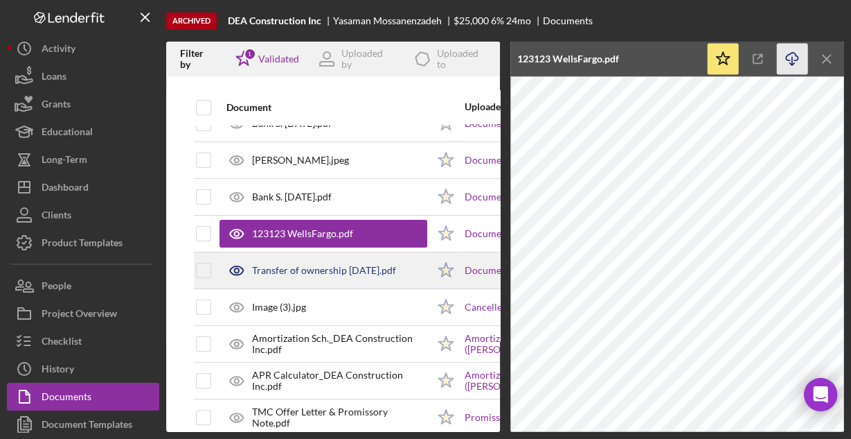
click at [337, 268] on div "Transfer of ownership [DATE].pdf" at bounding box center [324, 270] width 144 height 11
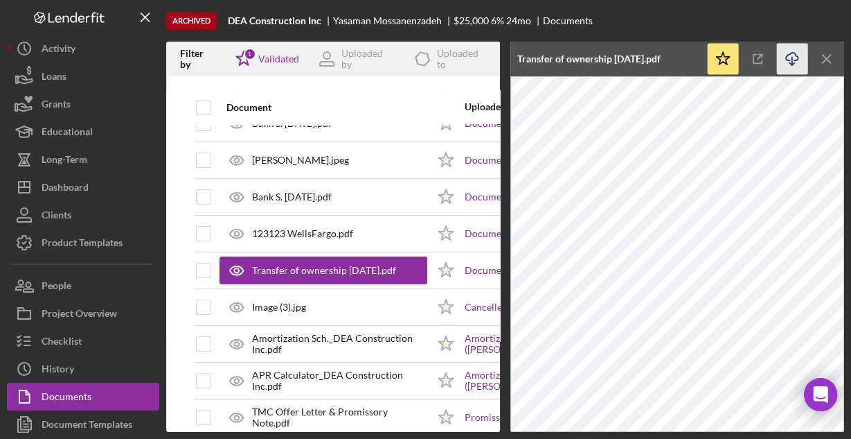
click at [798, 61] on icon "Icon/Download" at bounding box center [792, 59] width 31 height 31
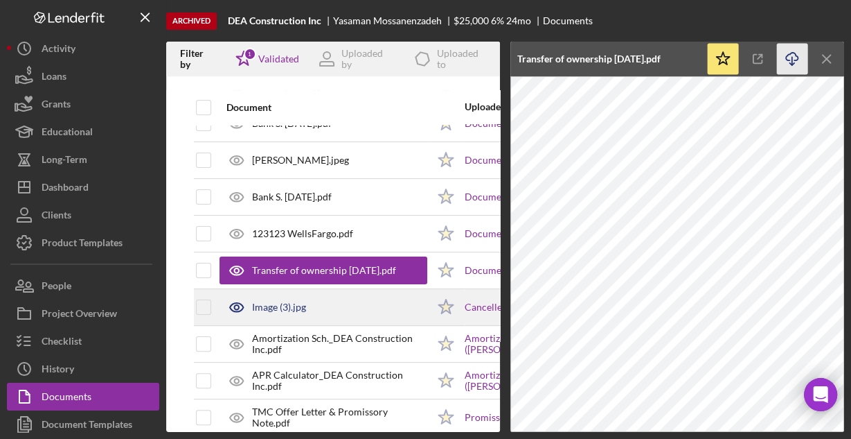
click at [364, 296] on div "Image (3).jpg" at bounding box center [324, 307] width 208 height 35
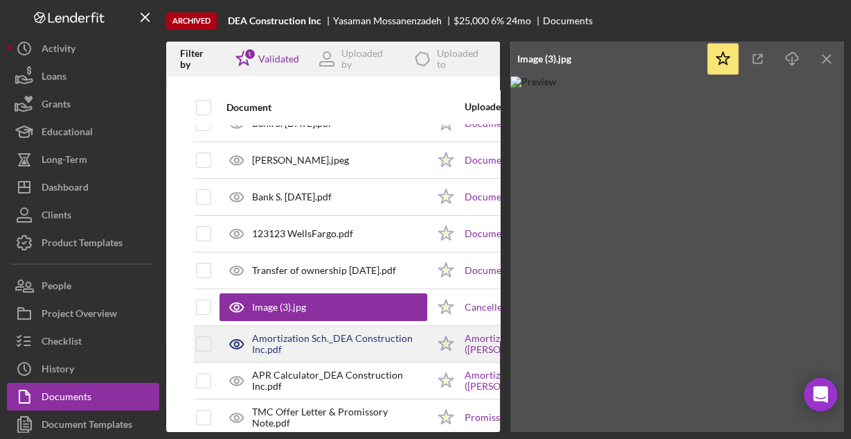
click at [356, 333] on div "Amortization Sch._DEA Construction Inc.pdf" at bounding box center [339, 344] width 175 height 22
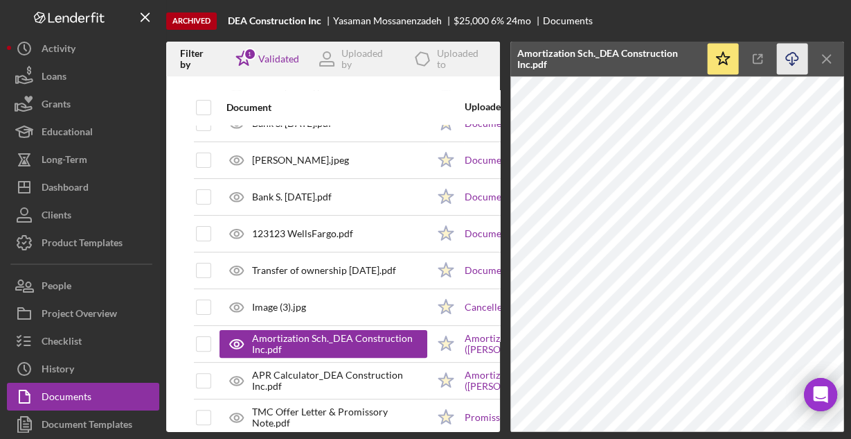
click at [789, 60] on icon "button" at bounding box center [792, 57] width 12 height 8
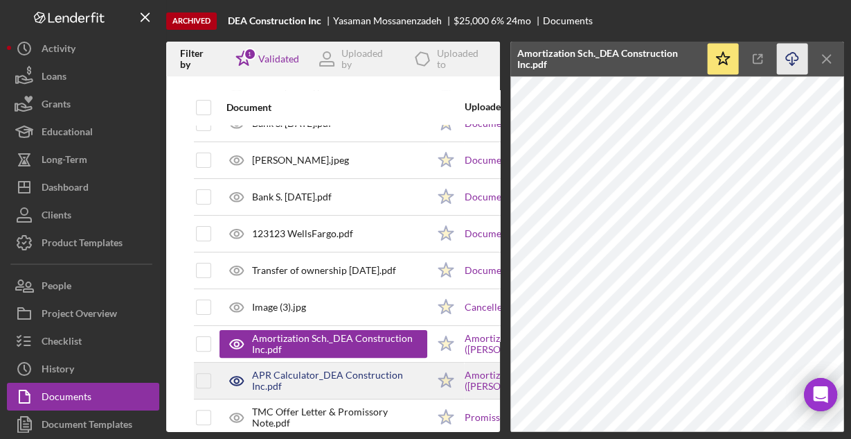
click at [378, 375] on div "APR Calculator_DEA Construction Inc.pdf" at bounding box center [339, 380] width 175 height 22
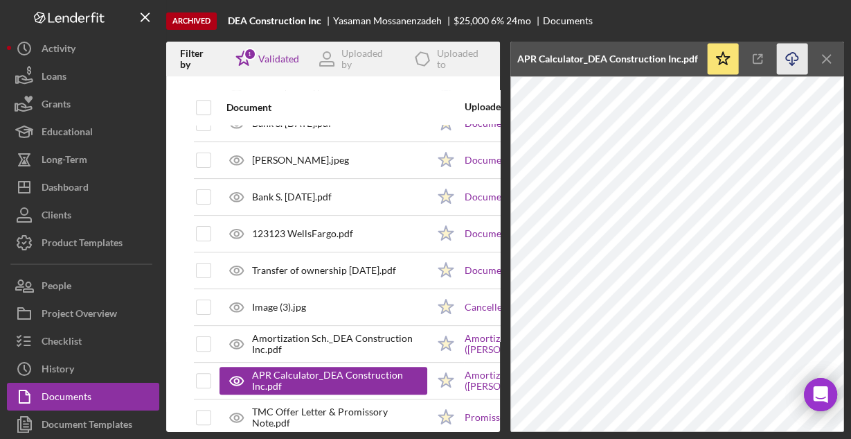
click at [791, 62] on icon "Icon/Download" at bounding box center [792, 59] width 31 height 31
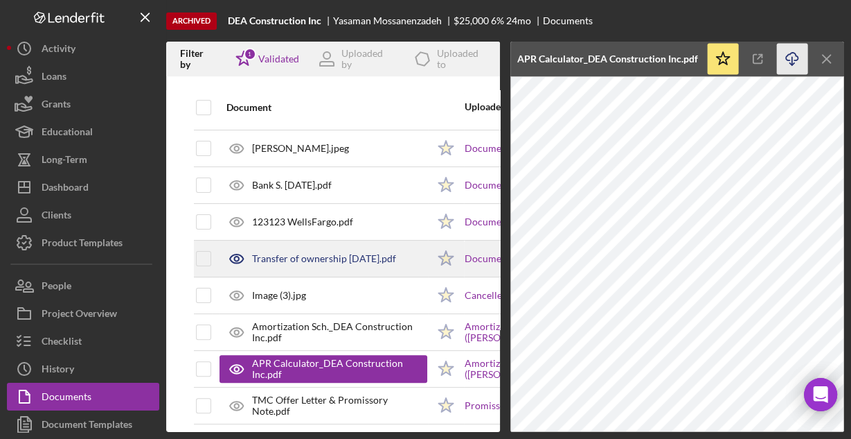
scroll to position [299, 0]
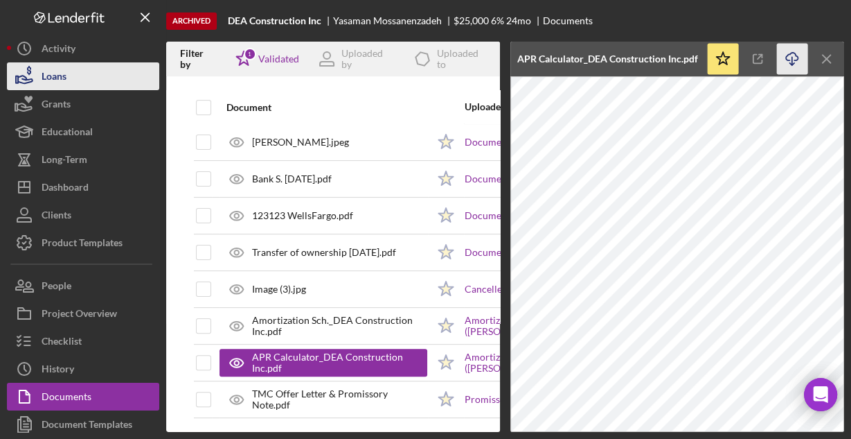
click at [45, 73] on div "Loans" at bounding box center [54, 77] width 25 height 31
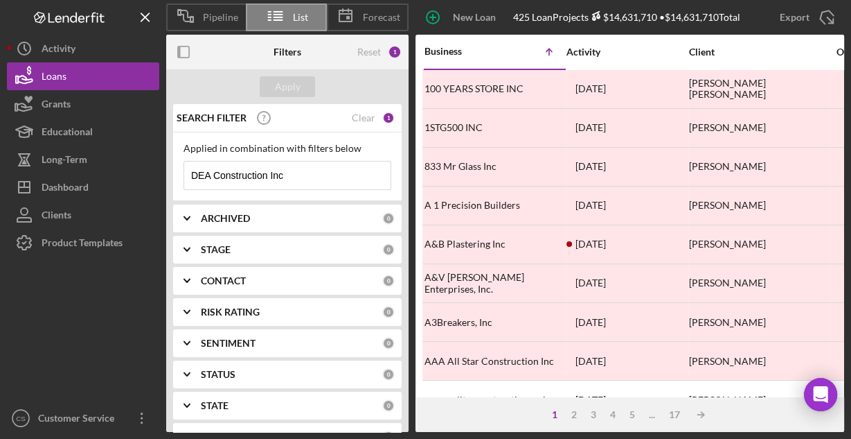
click at [301, 179] on input "DEA Construction Inc" at bounding box center [287, 175] width 206 height 28
paste input "Winline Logistics"
type input "Winline Logistics"
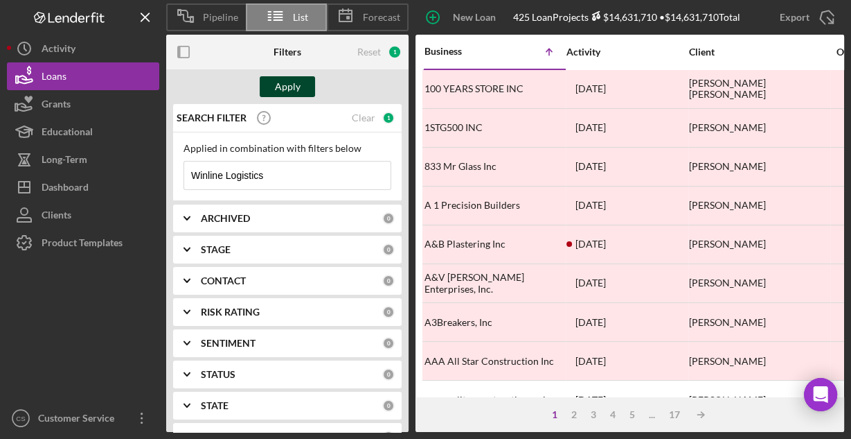
click at [290, 85] on div "Apply" at bounding box center [288, 86] width 26 height 21
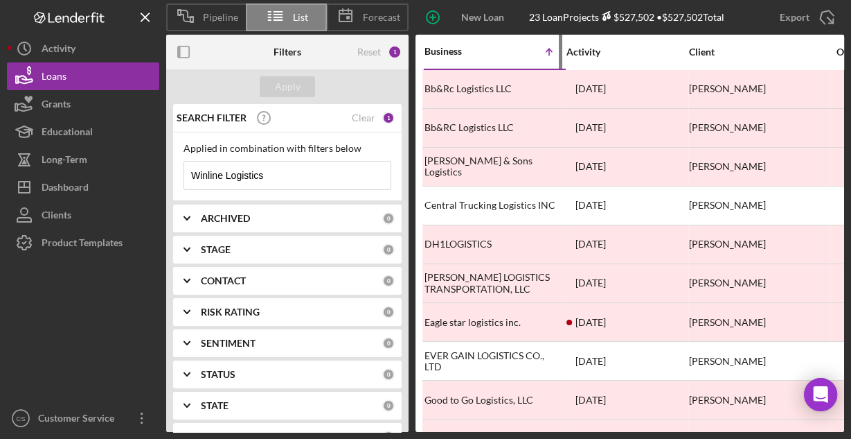
click at [459, 58] on div "Business Icon/Table Sort Arrow" at bounding box center [494, 51] width 139 height 33
click at [458, 51] on div "Business" at bounding box center [459, 51] width 69 height 11
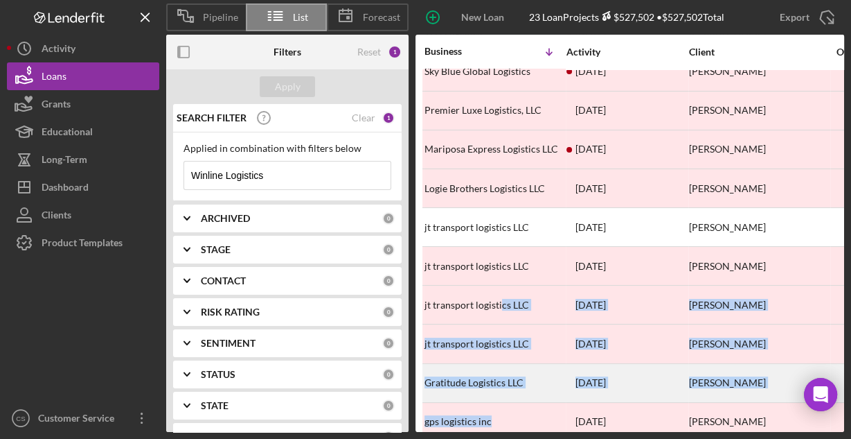
drag, startPoint x: 499, startPoint y: 423, endPoint x: 551, endPoint y: 369, distance: 74.5
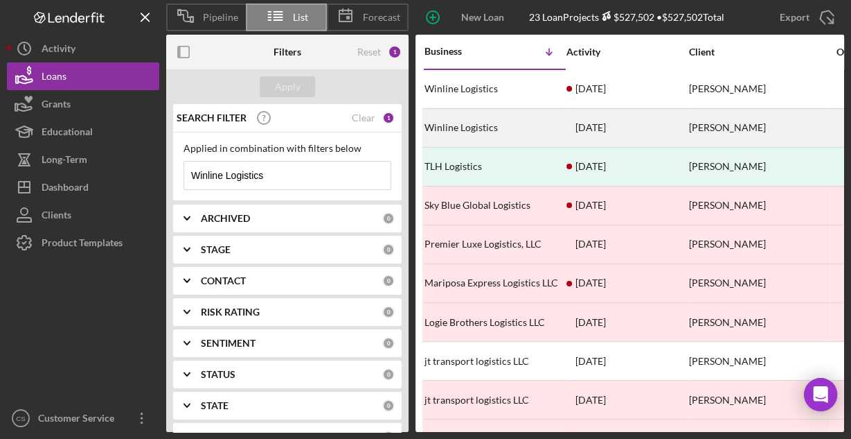
click at [533, 130] on div "Winline Logistics" at bounding box center [494, 127] width 139 height 37
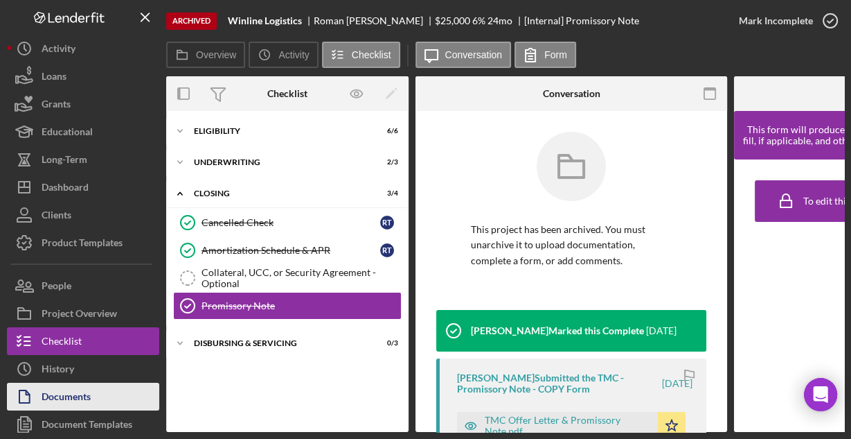
click at [94, 391] on button "Documents" at bounding box center [83, 396] width 152 height 28
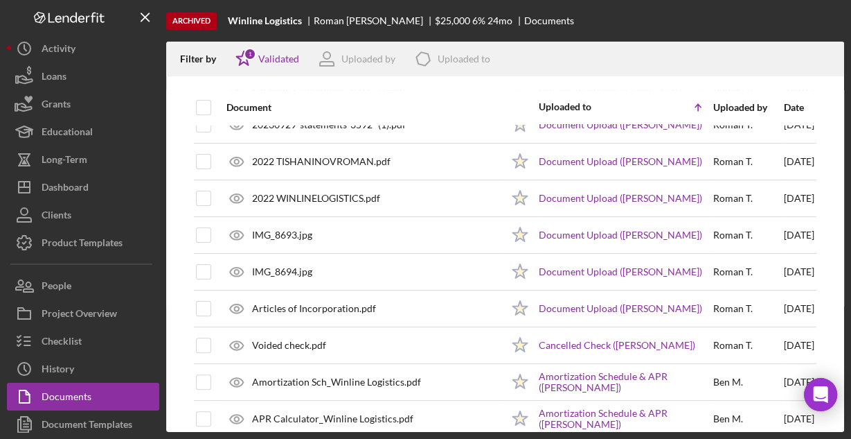
scroll to position [333, 0]
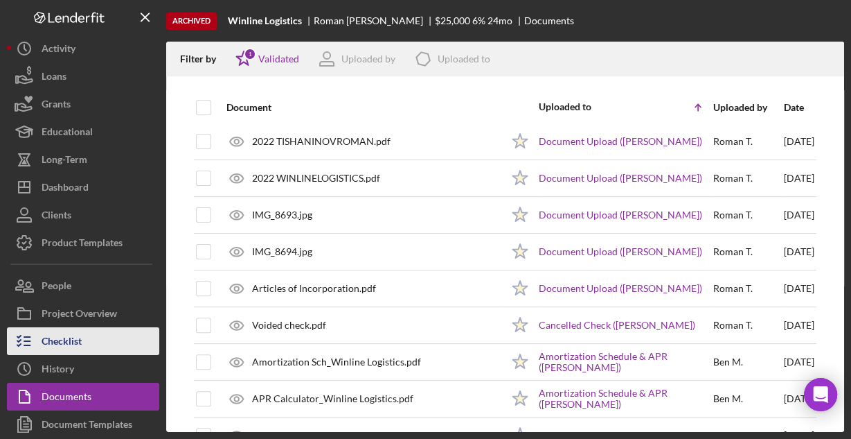
click at [93, 336] on button "Checklist" at bounding box center [83, 341] width 152 height 28
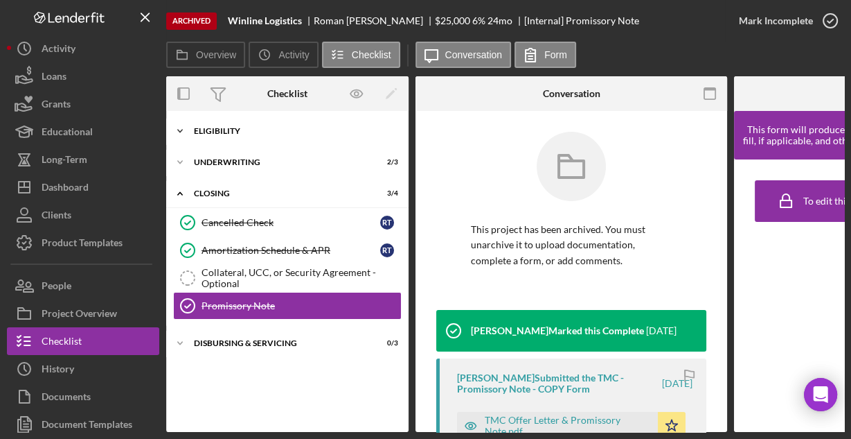
click at [235, 135] on div "Icon/Expander Eligibility 6 / 6" at bounding box center [287, 131] width 242 height 28
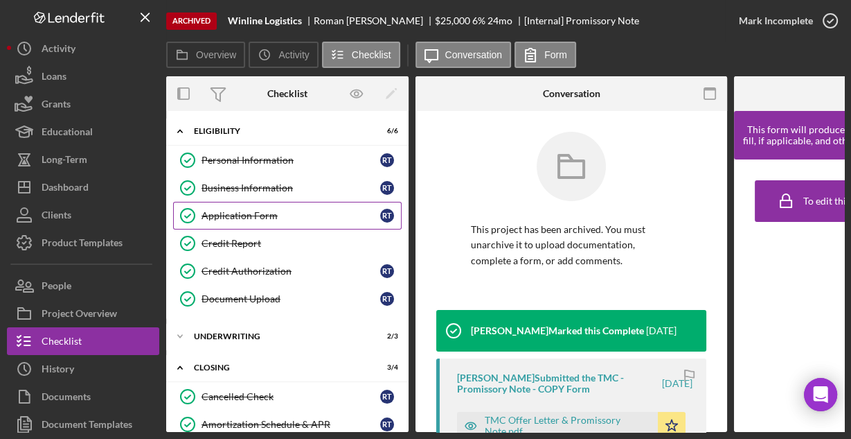
click at [233, 218] on div "Application Form" at bounding box center [291, 215] width 179 height 11
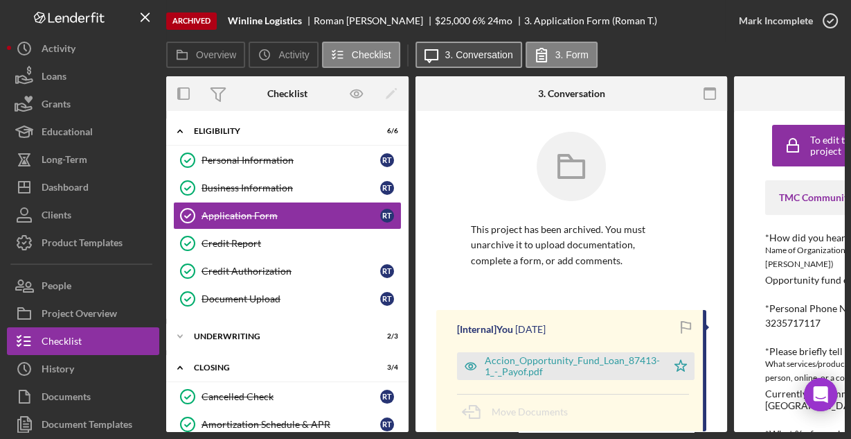
click at [484, 55] on label "3. Conversation" at bounding box center [479, 54] width 68 height 11
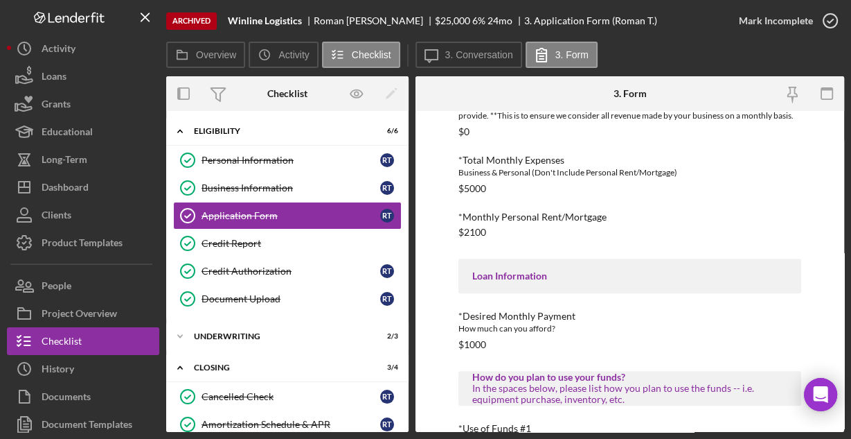
scroll to position [735, 0]
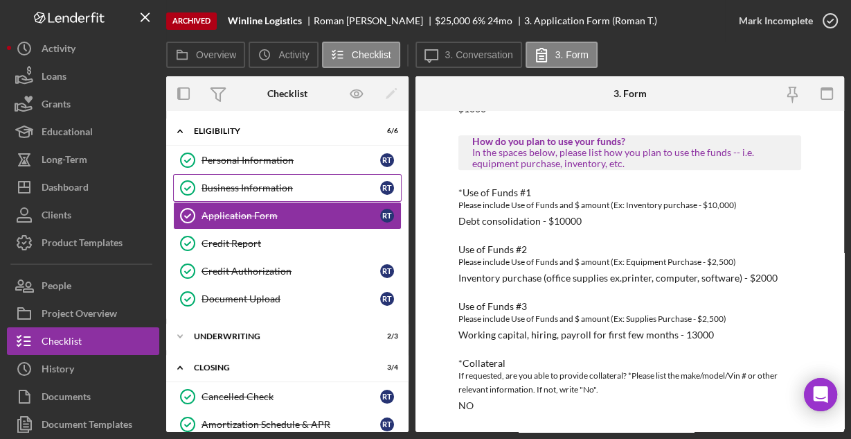
click at [272, 184] on div "Business Information" at bounding box center [291, 187] width 179 height 11
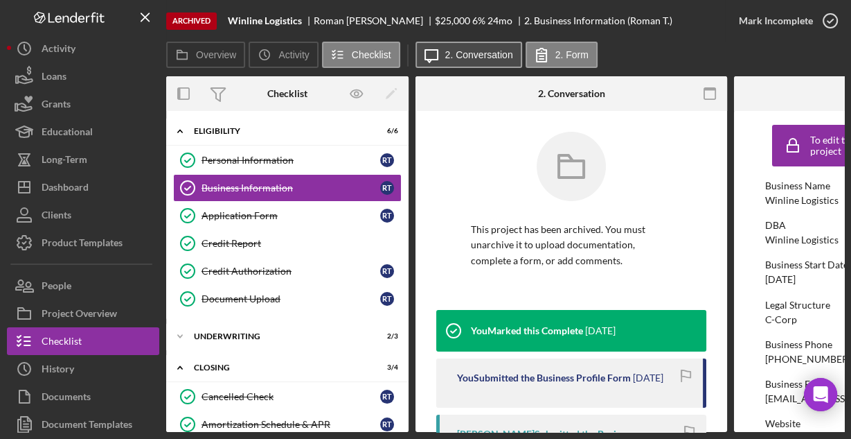
click at [463, 48] on button "Icon/Message 2. Conversation" at bounding box center [469, 55] width 107 height 26
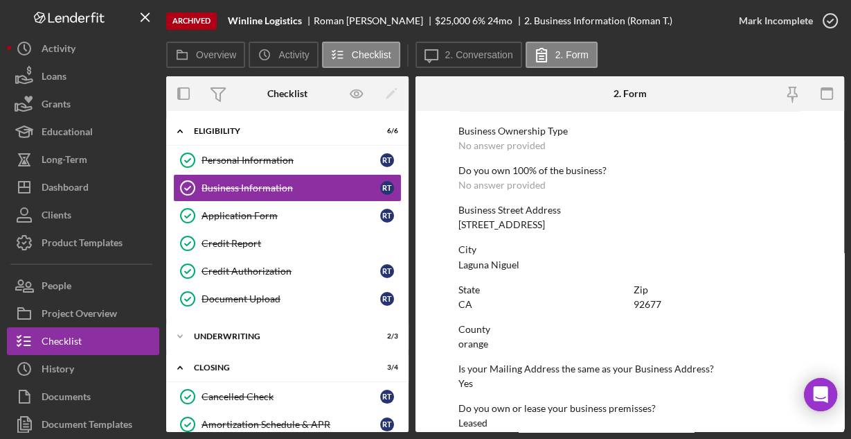
scroll to position [724, 0]
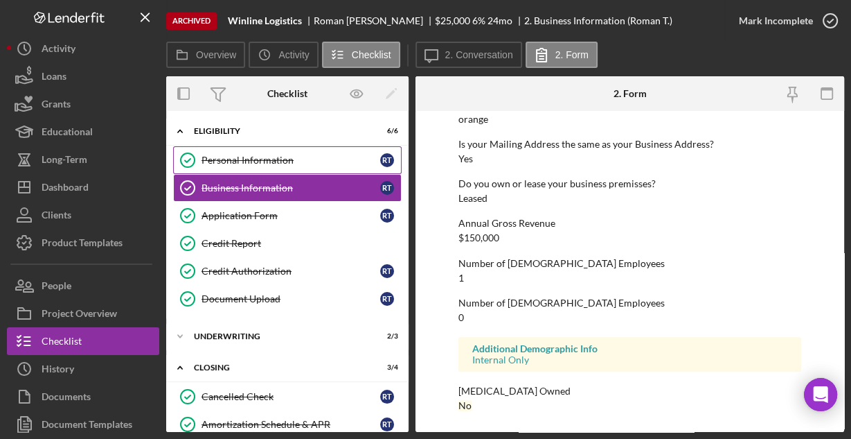
click at [258, 154] on div "Personal Information" at bounding box center [291, 159] width 179 height 11
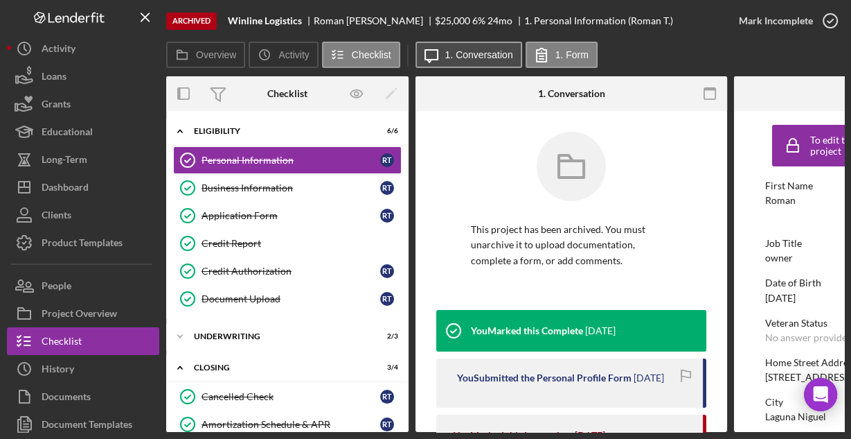
click at [457, 44] on button "Icon/Message 1. Conversation" at bounding box center [469, 55] width 107 height 26
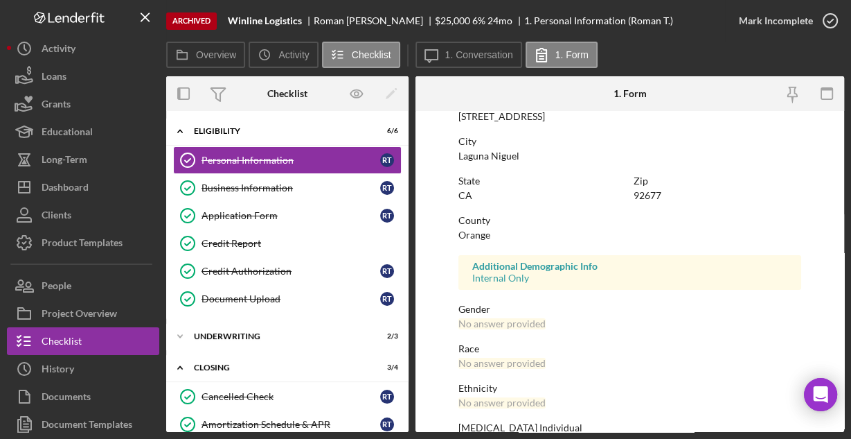
scroll to position [326, 0]
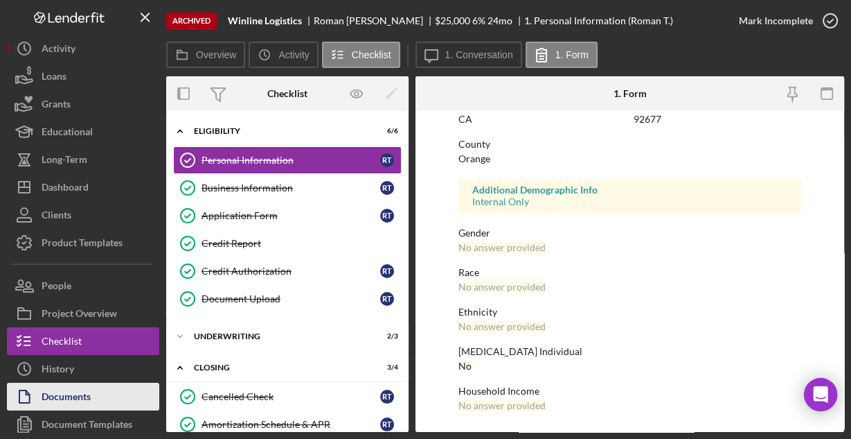
click at [80, 390] on div "Documents" at bounding box center [66, 397] width 49 height 31
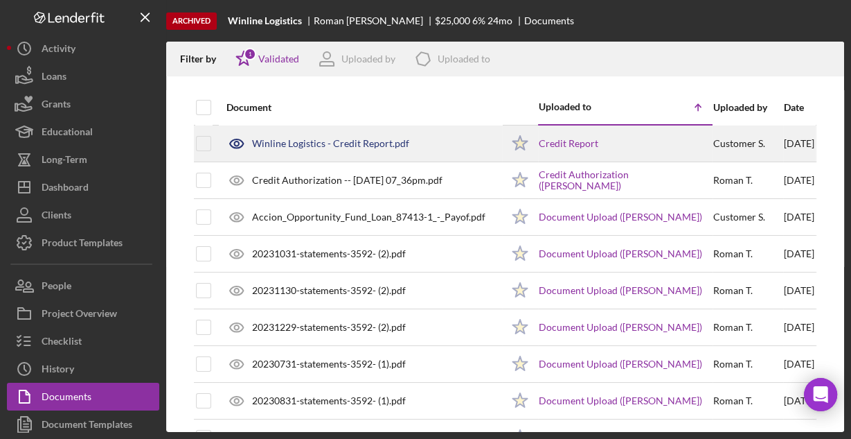
click at [315, 141] on div "Winline Logistics - Credit Report.pdf" at bounding box center [330, 143] width 157 height 11
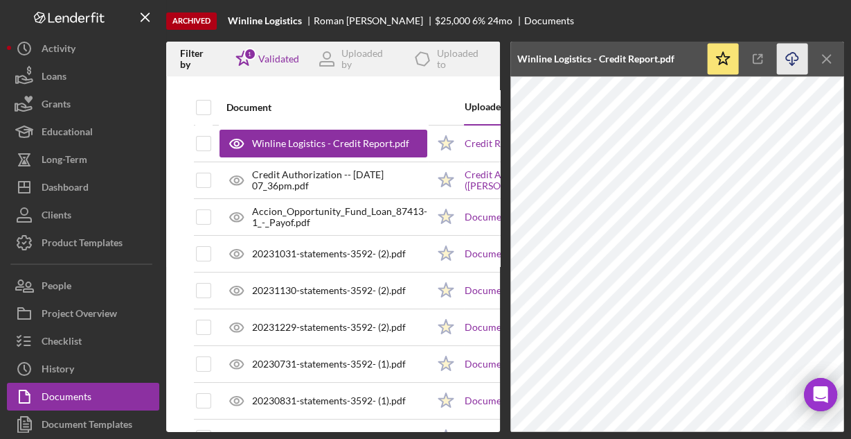
click at [790, 57] on icon "Icon/Download" at bounding box center [792, 59] width 31 height 31
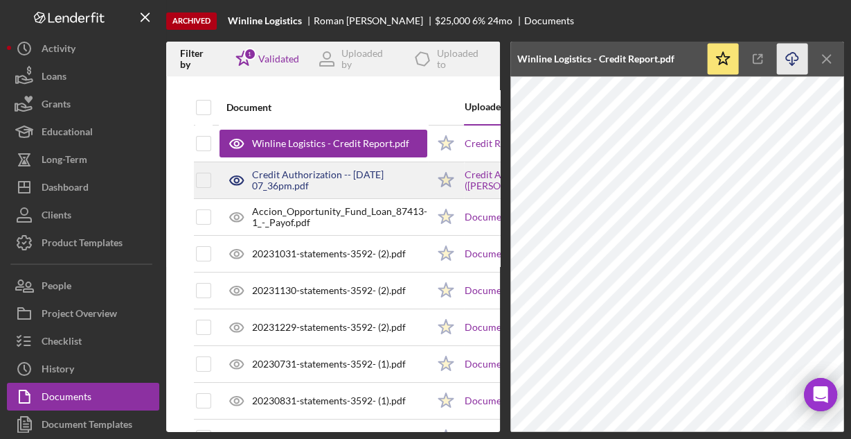
click at [359, 175] on div "Credit Authorization -- [DATE] 07_36pm.pdf" at bounding box center [339, 180] width 175 height 22
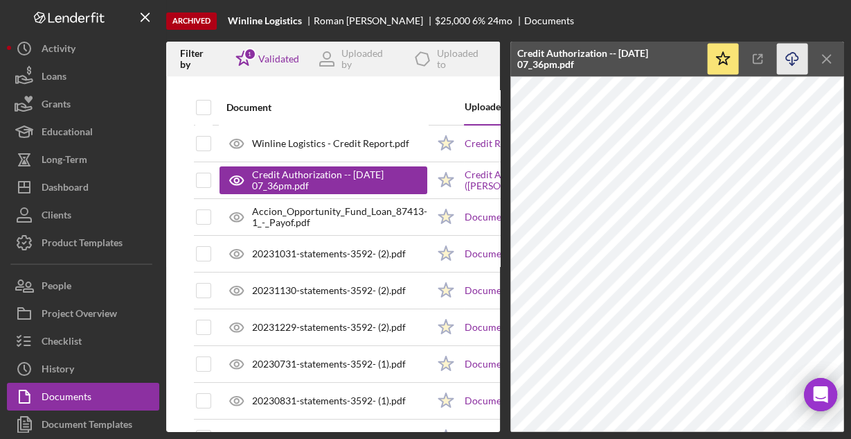
click at [785, 59] on icon "Icon/Download" at bounding box center [792, 59] width 31 height 31
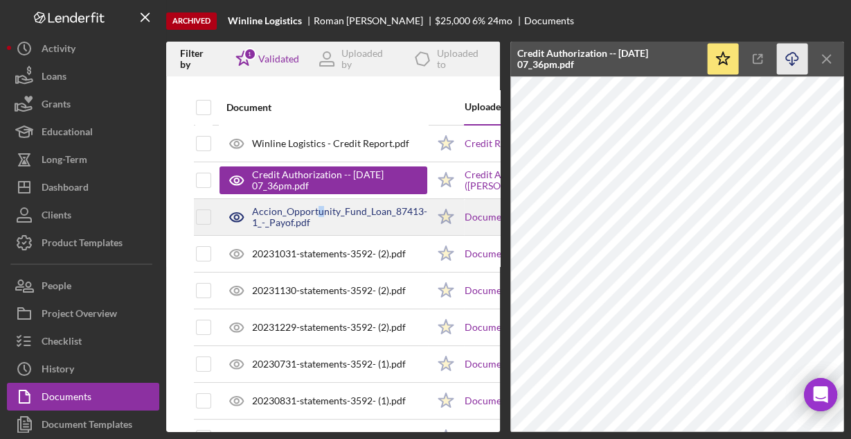
click at [319, 216] on div "Accion_Opportunity_Fund_Loan_87413-1_-_Payof.pdf" at bounding box center [339, 217] width 175 height 22
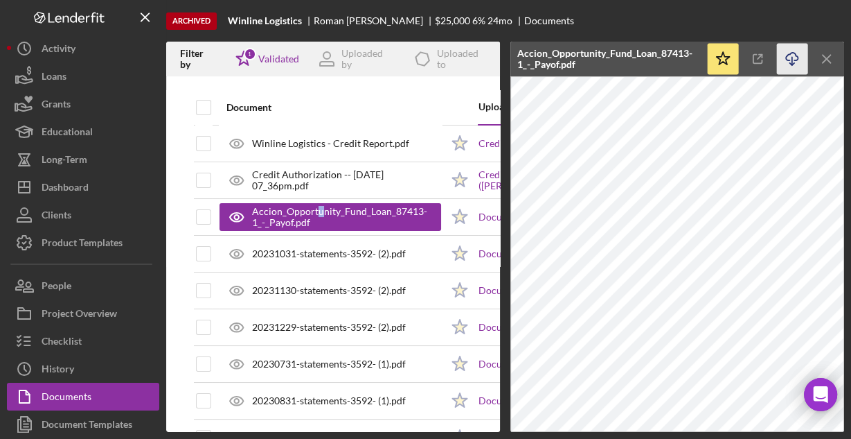
click at [792, 62] on icon "Icon/Download" at bounding box center [792, 59] width 31 height 31
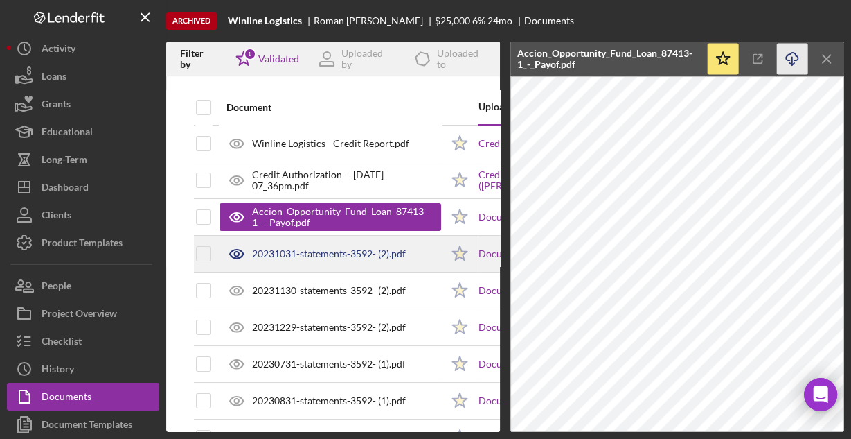
click at [326, 252] on div "20231031-statements-3592- (2).pdf" at bounding box center [329, 253] width 154 height 11
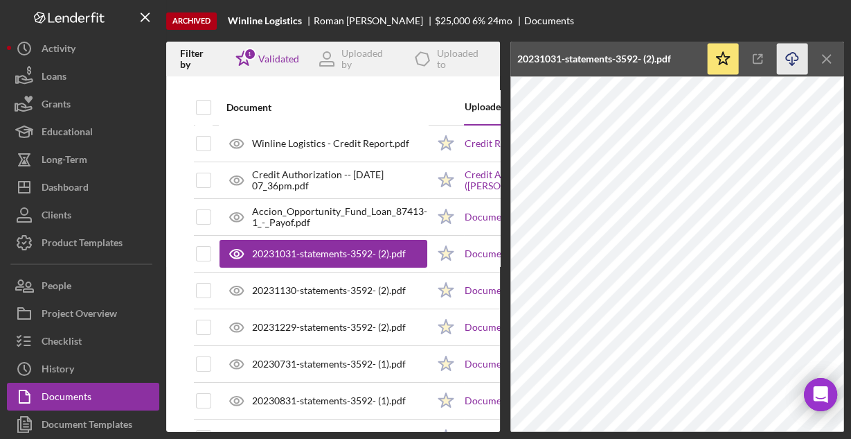
click at [786, 62] on icon "Icon/Download" at bounding box center [792, 59] width 31 height 31
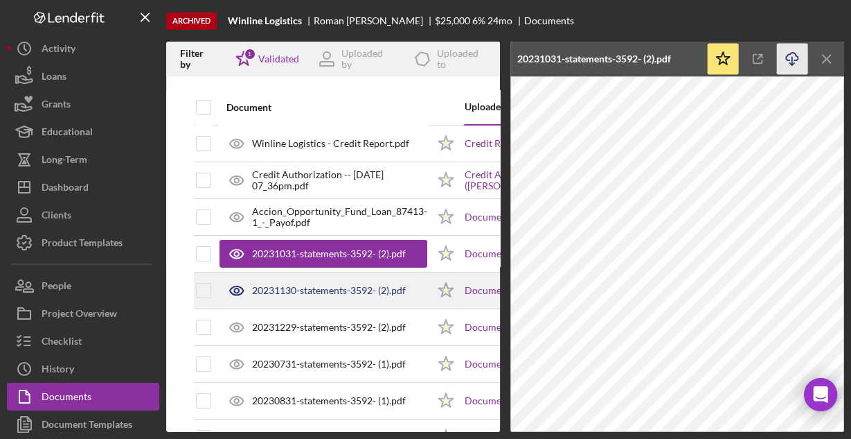
click at [336, 285] on div "20231130-statements-3592- (2).pdf" at bounding box center [329, 290] width 154 height 11
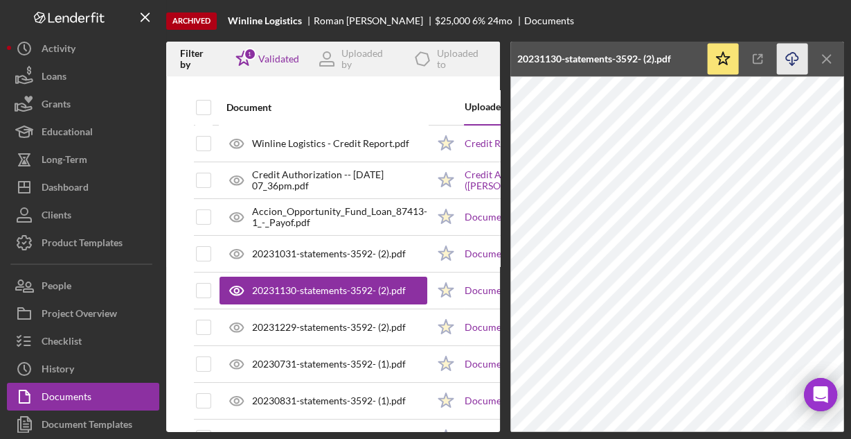
drag, startPoint x: 788, startPoint y: 60, endPoint x: 781, endPoint y: 64, distance: 7.5
click at [789, 60] on icon "button" at bounding box center [792, 57] width 12 height 8
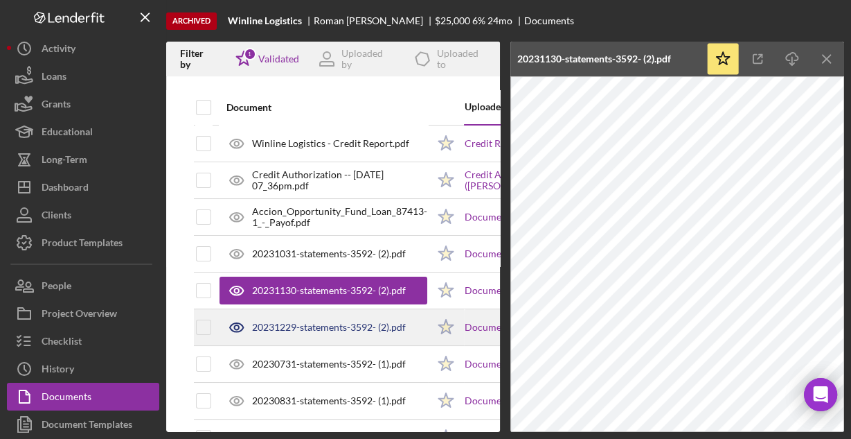
click at [346, 321] on div "20231229-statements-3592- (2).pdf" at bounding box center [329, 326] width 154 height 11
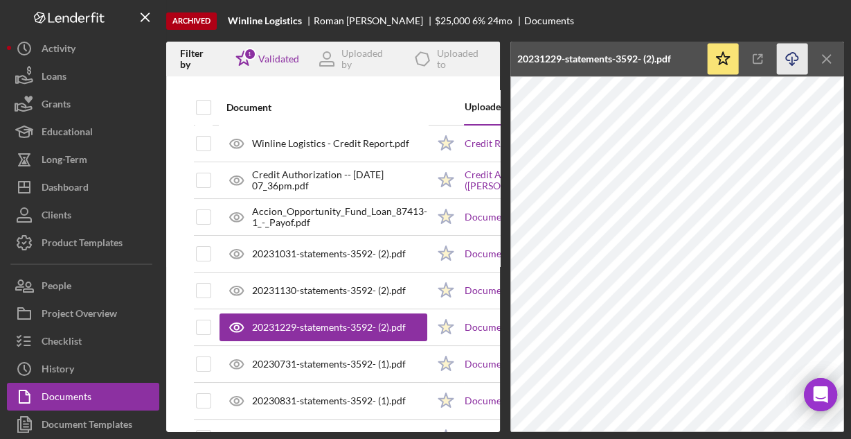
click at [789, 59] on icon "Icon/Download" at bounding box center [792, 59] width 31 height 31
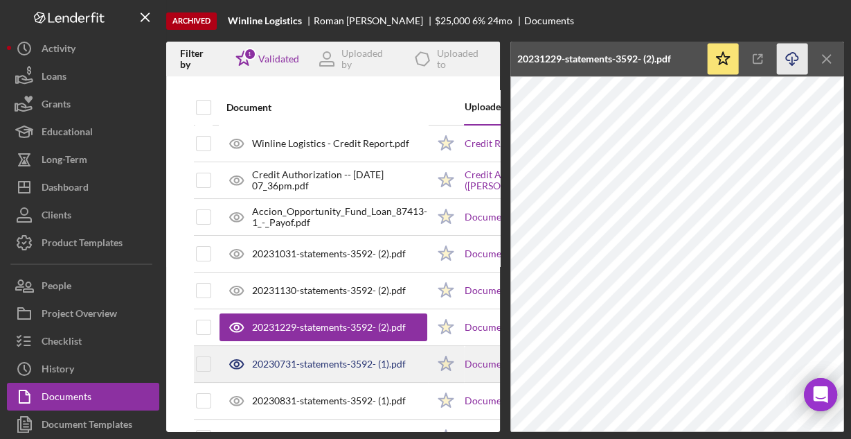
click at [311, 362] on div "20230731-statements-3592- (1).pdf" at bounding box center [329, 363] width 154 height 11
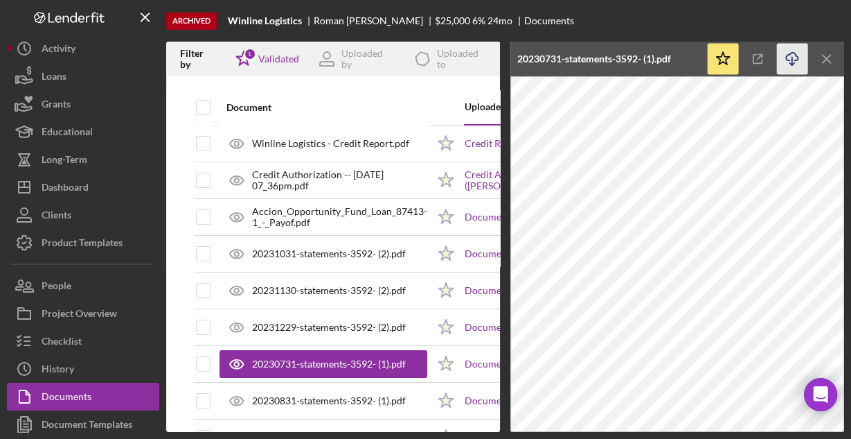
click at [789, 57] on icon "Icon/Download" at bounding box center [792, 59] width 31 height 31
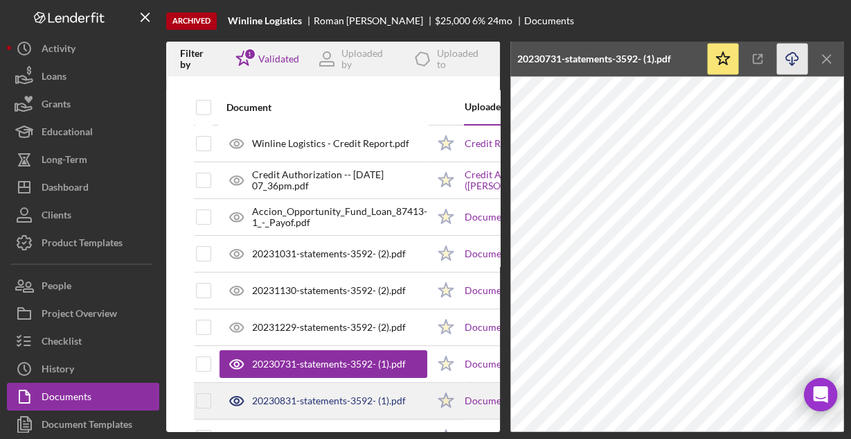
click at [281, 398] on div "20230831-statements-3592- (1).pdf" at bounding box center [329, 400] width 154 height 11
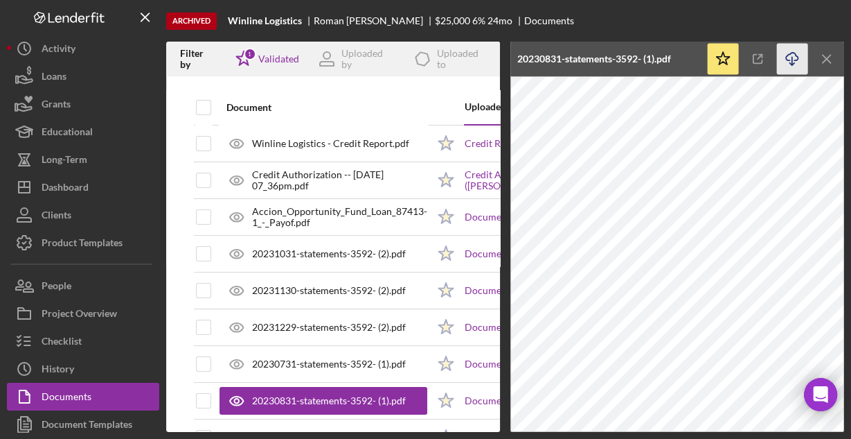
click at [788, 55] on icon "Icon/Download" at bounding box center [792, 59] width 31 height 31
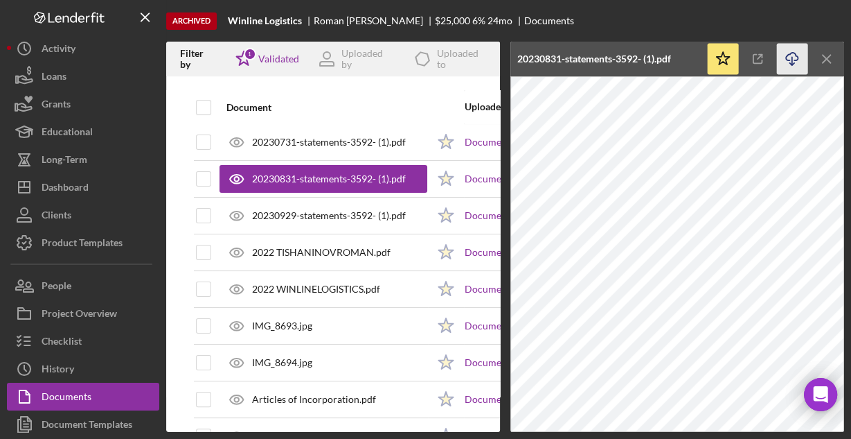
scroll to position [277, 0]
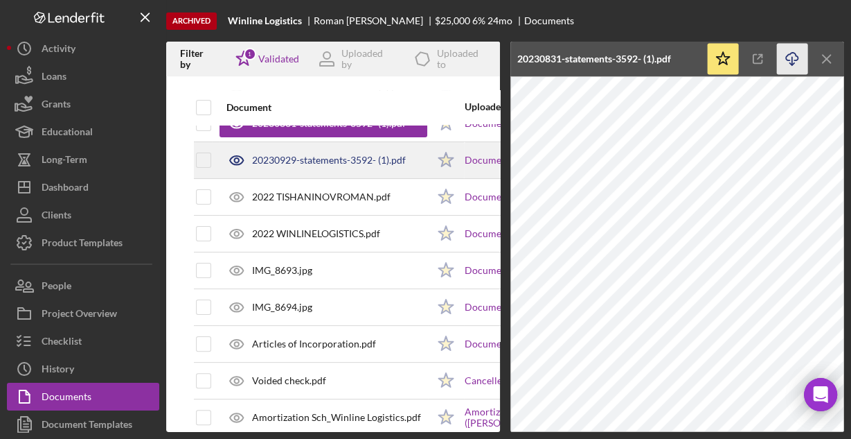
click at [315, 160] on div "20230929-statements-3592- (1).pdf" at bounding box center [329, 159] width 154 height 11
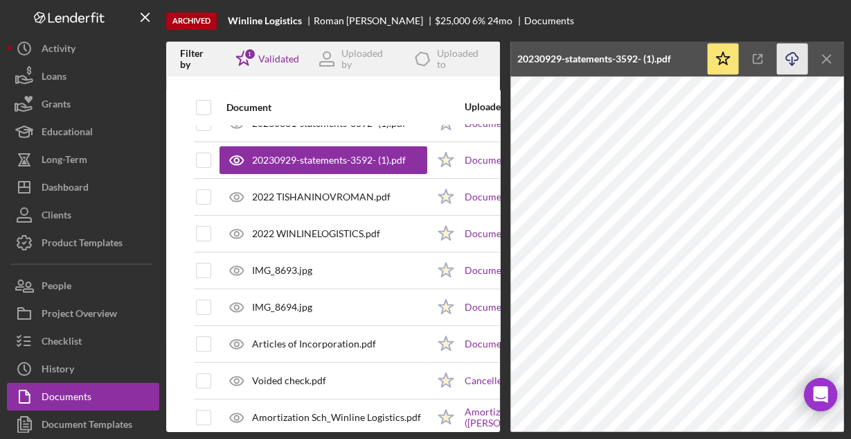
click at [792, 57] on line "button" at bounding box center [792, 61] width 0 height 8
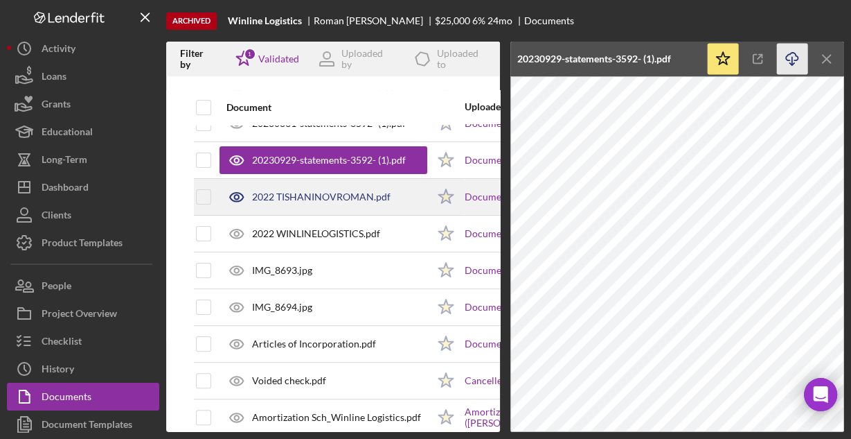
click at [382, 200] on div "2022 TISHANINOVROMAN.pdf" at bounding box center [324, 196] width 208 height 35
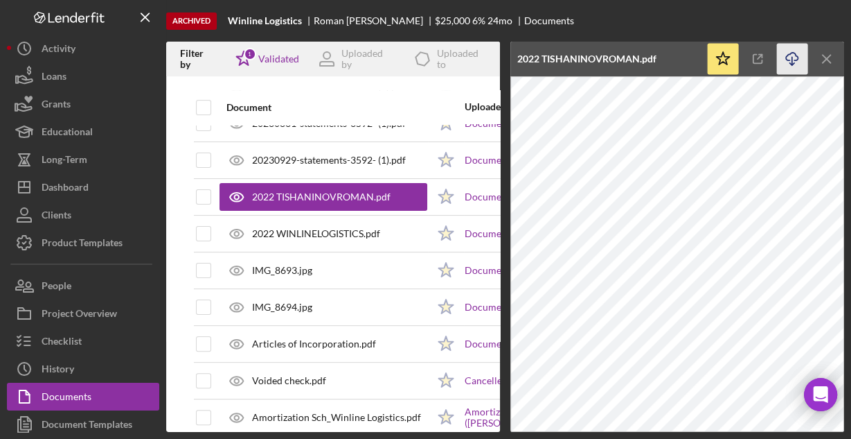
click at [792, 59] on icon "Icon/Download" at bounding box center [792, 59] width 31 height 31
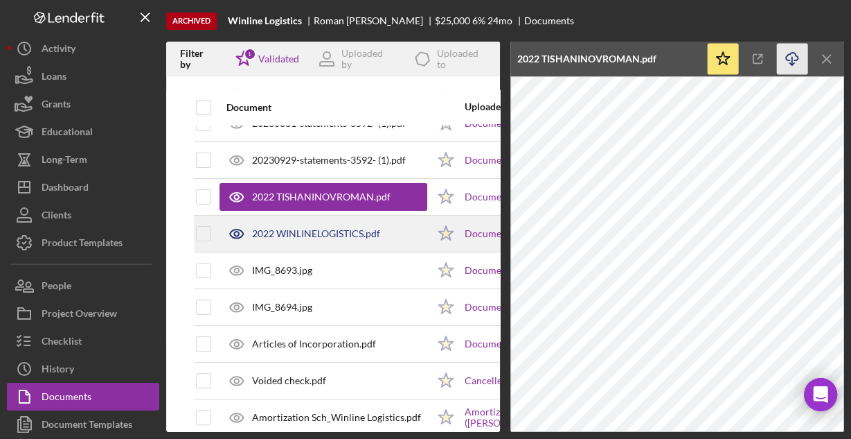
click at [330, 233] on div "2022 WINLINELOGISTICS.pdf" at bounding box center [316, 233] width 128 height 11
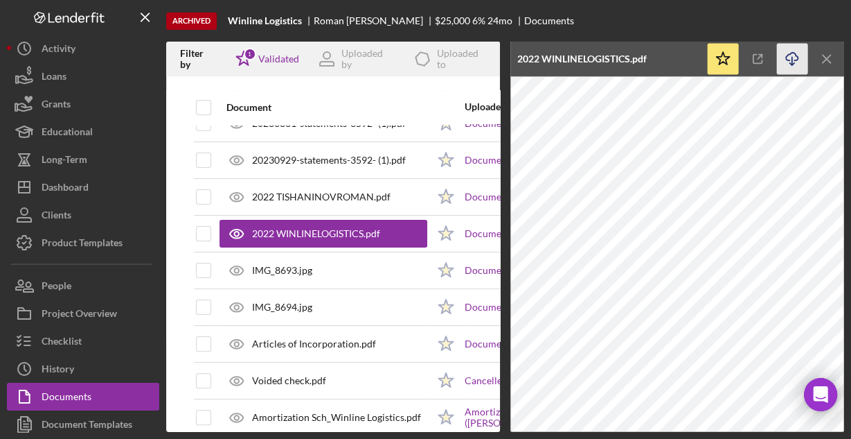
click at [792, 64] on line "button" at bounding box center [792, 61] width 0 height 8
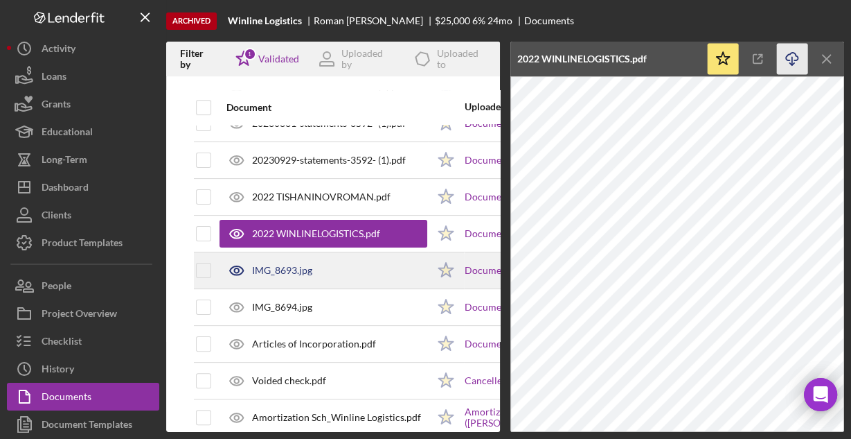
click at [272, 269] on div "IMG_8693.jpg" at bounding box center [282, 270] width 60 height 11
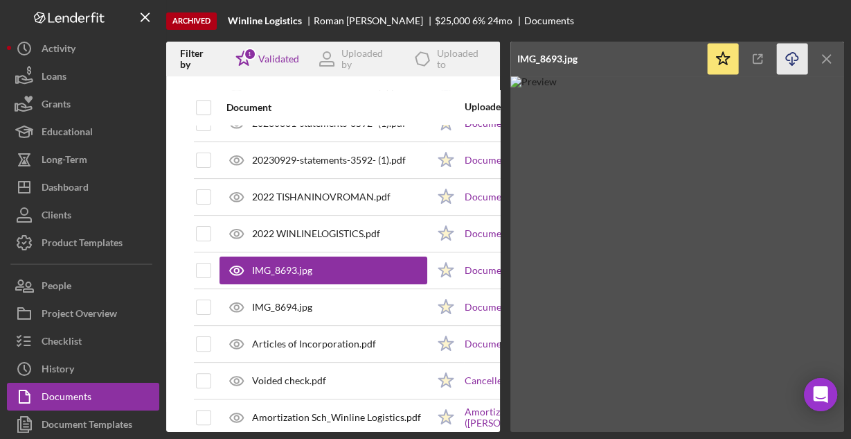
click at [788, 53] on icon "Icon/Download" at bounding box center [792, 59] width 31 height 31
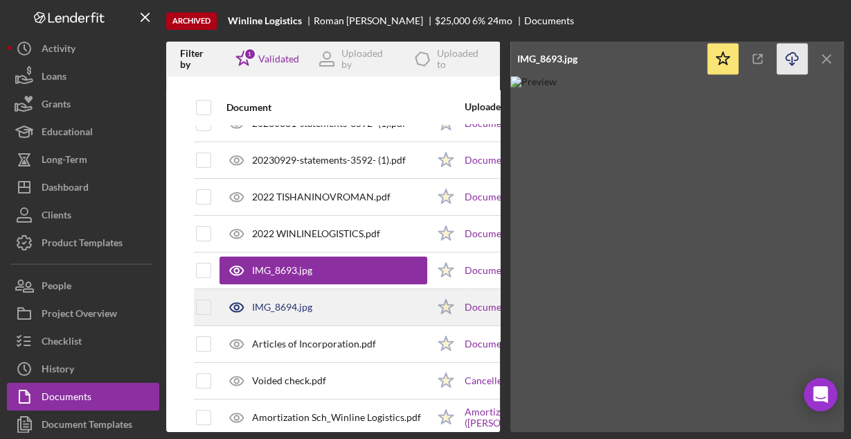
click at [280, 302] on div "IMG_8694.jpg" at bounding box center [282, 306] width 60 height 11
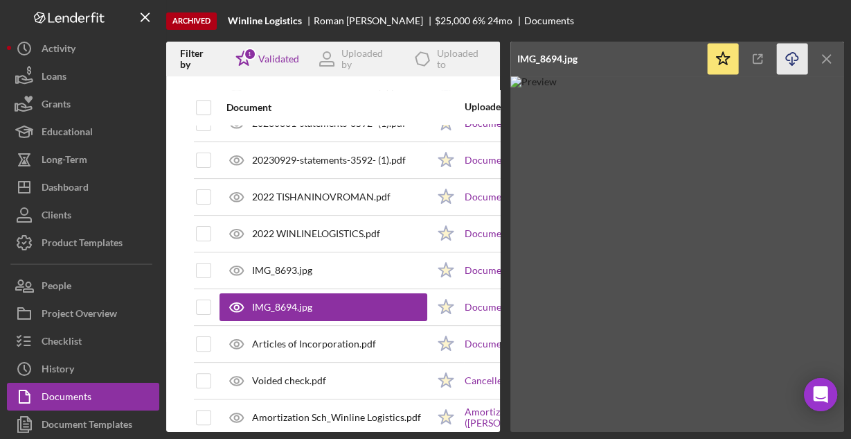
click at [791, 51] on icon "Icon/Download" at bounding box center [792, 59] width 31 height 31
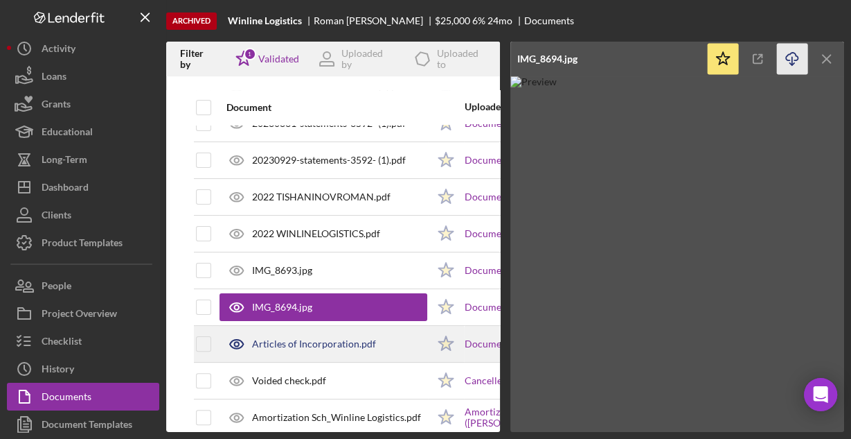
click at [276, 344] on div "Articles of Incorporation.pdf" at bounding box center [314, 343] width 124 height 11
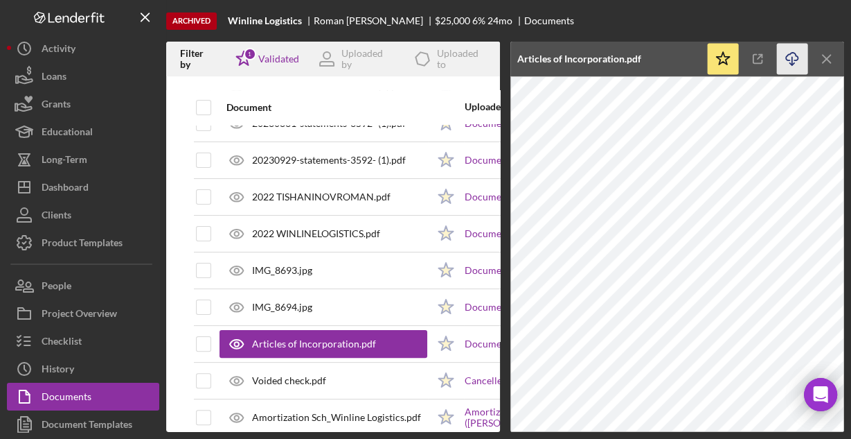
click at [792, 58] on icon "Icon/Download" at bounding box center [792, 59] width 31 height 31
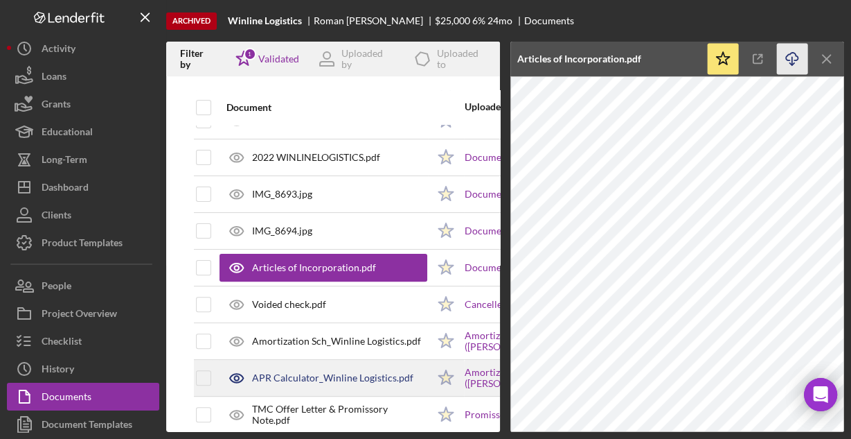
scroll to position [372, 0]
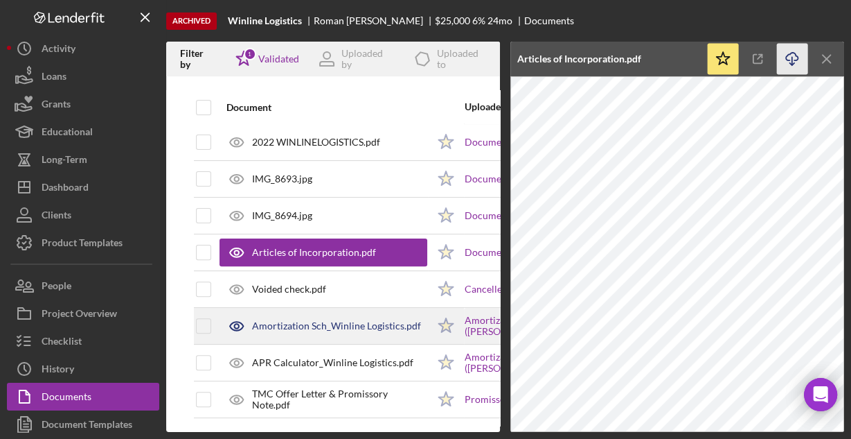
click at [354, 320] on div "Amortization Sch_Winline Logistics.pdf" at bounding box center [336, 325] width 169 height 11
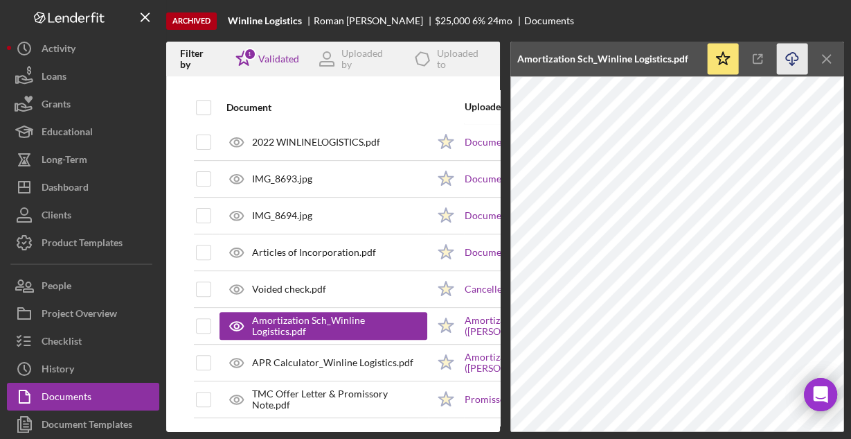
click at [797, 56] on icon "Icon/Download" at bounding box center [792, 59] width 31 height 31
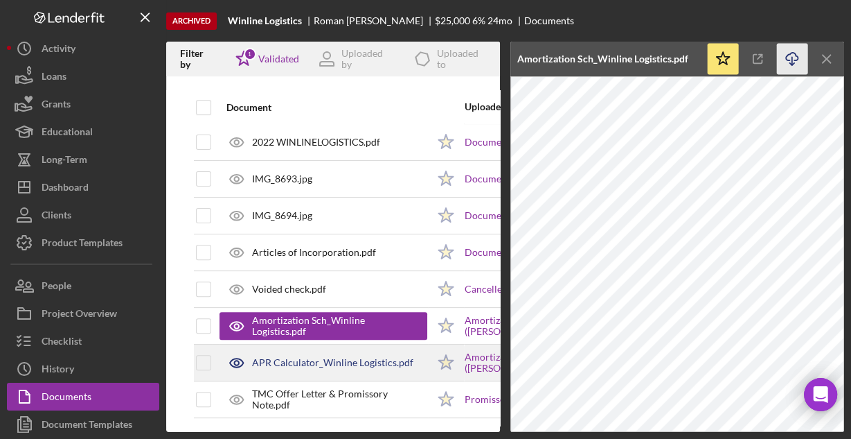
click at [311, 357] on div "APR Calculator_Winline Logistics.pdf" at bounding box center [332, 362] width 161 height 11
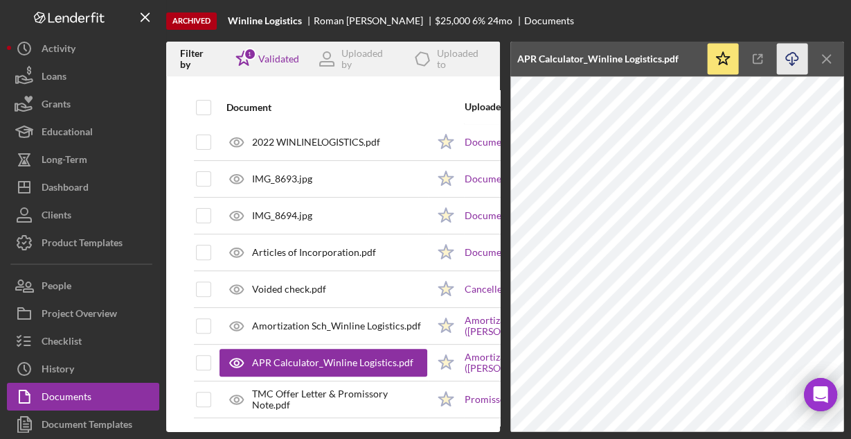
click at [792, 53] on icon "Icon/Download" at bounding box center [792, 59] width 31 height 31
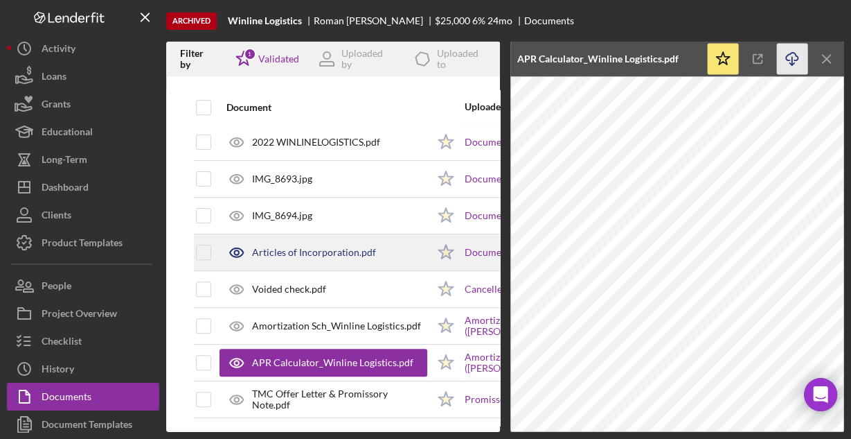
click at [333, 252] on div "Articles of Incorporation.pdf" at bounding box center [324, 252] width 208 height 35
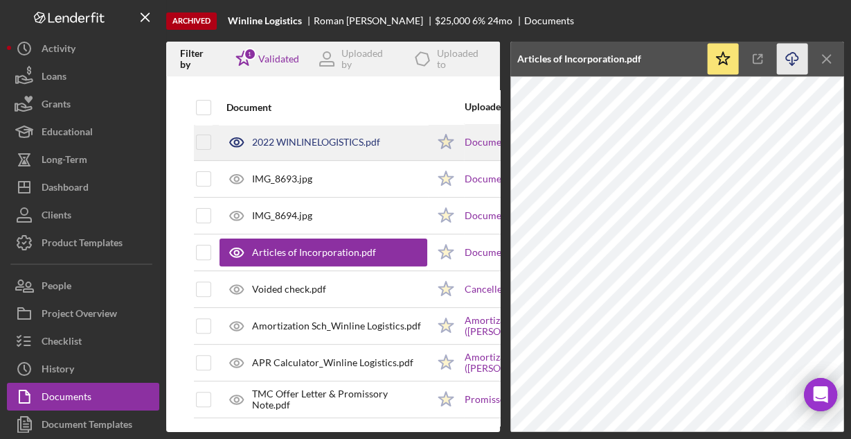
scroll to position [317, 0]
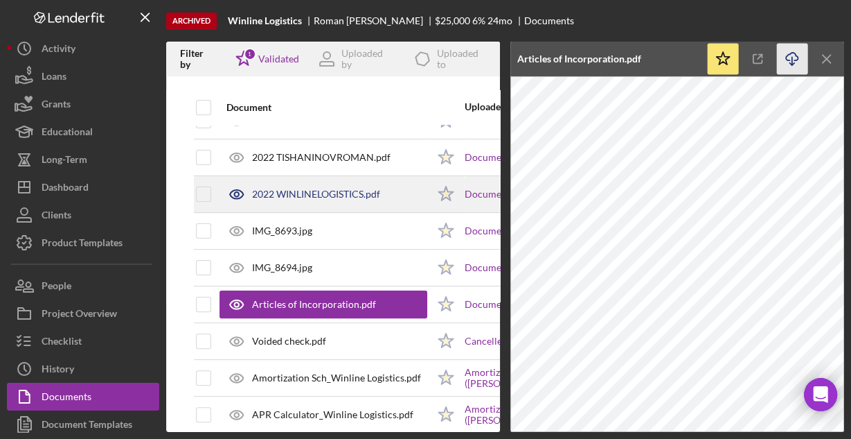
click at [338, 188] on div "2022 WINLINELOGISTICS.pdf" at bounding box center [316, 193] width 128 height 11
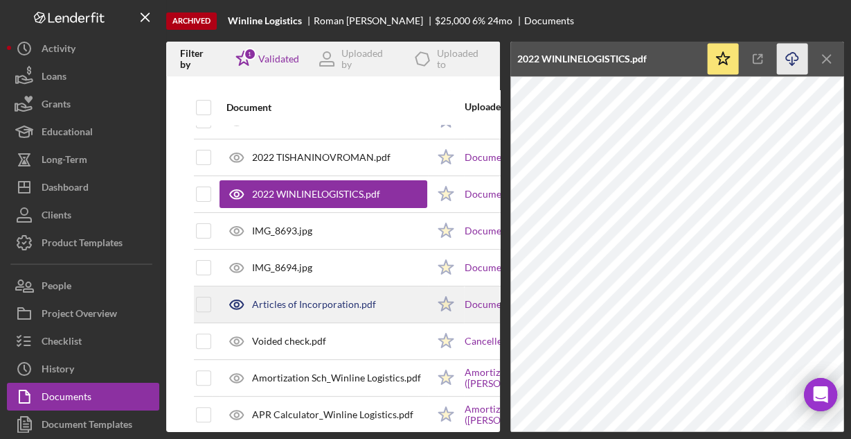
click at [328, 294] on div "Articles of Incorporation.pdf" at bounding box center [324, 304] width 208 height 35
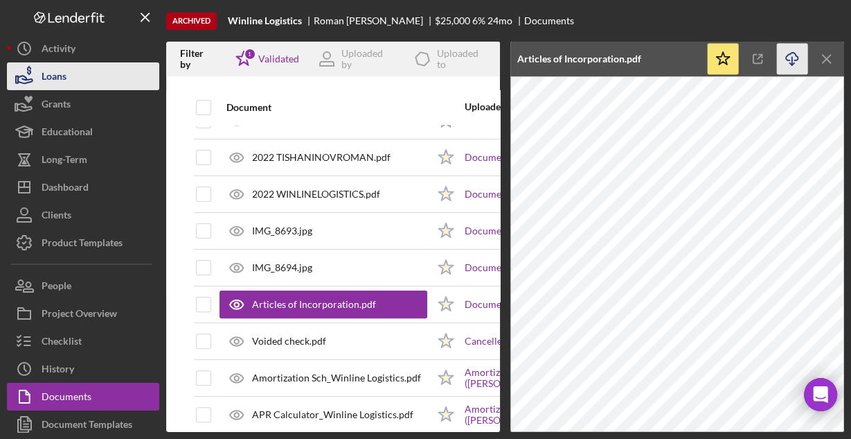
click at [45, 82] on div "Loans" at bounding box center [54, 77] width 25 height 31
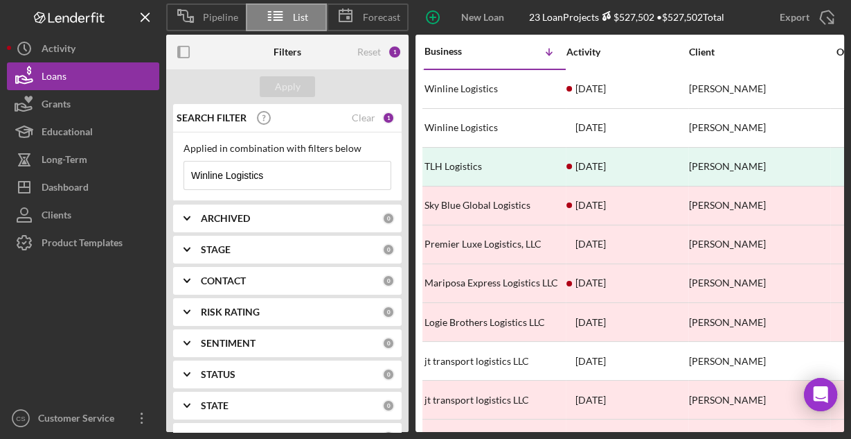
click at [311, 175] on input "Winline Logistics" at bounding box center [287, 175] width 206 height 28
paste input "V1 Time to Climb"
type input "V1 Time to Climb"
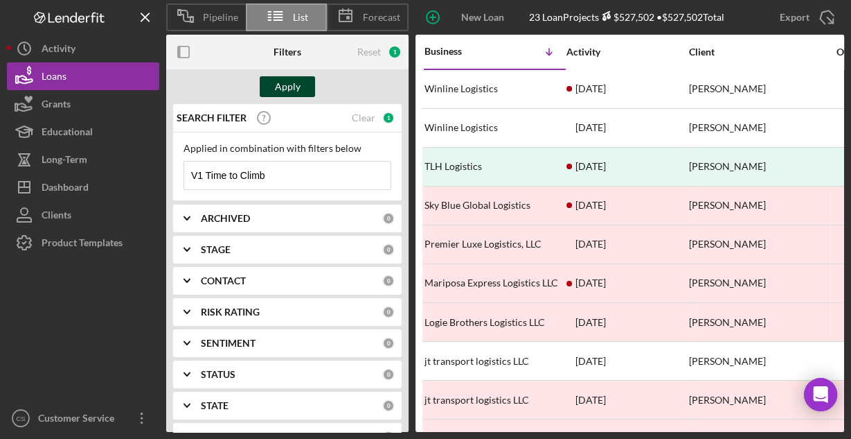
click at [288, 84] on div "Apply" at bounding box center [288, 86] width 26 height 21
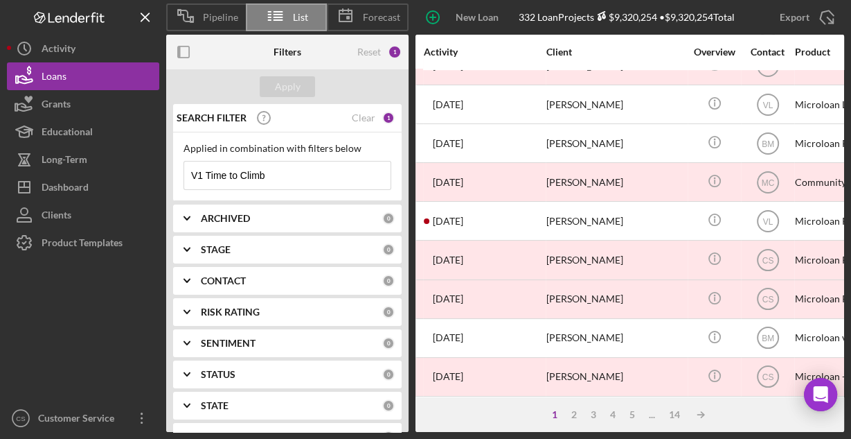
scroll to position [645, 0]
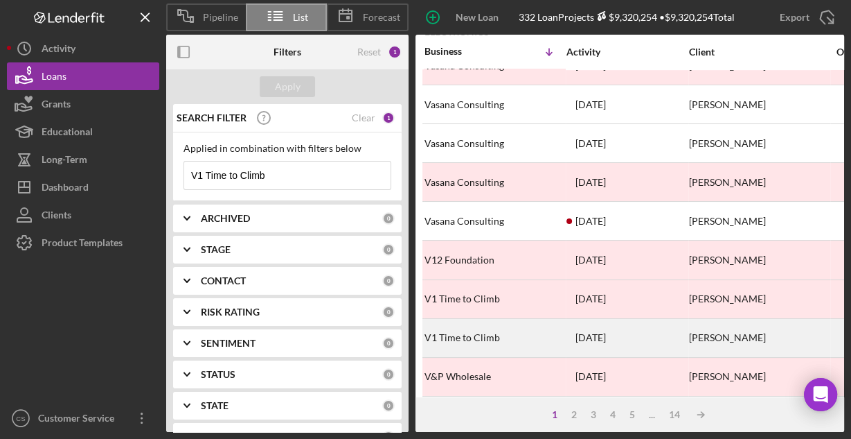
click at [456, 327] on div "V1 Time to Climb" at bounding box center [494, 337] width 139 height 37
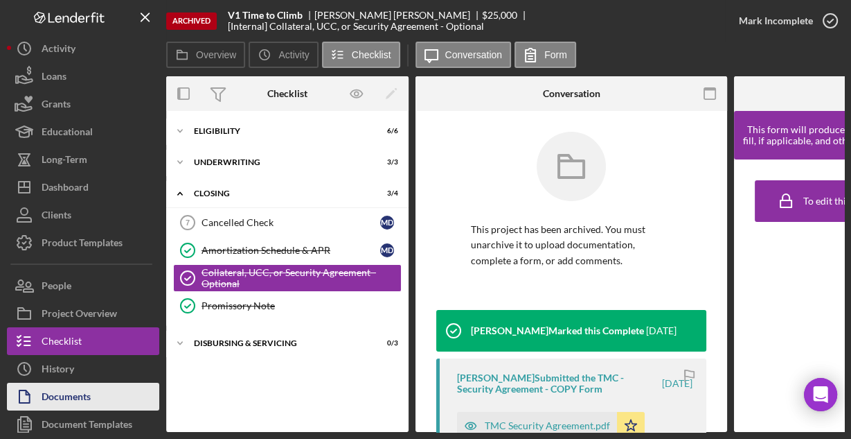
click at [95, 395] on button "Documents" at bounding box center [83, 396] width 152 height 28
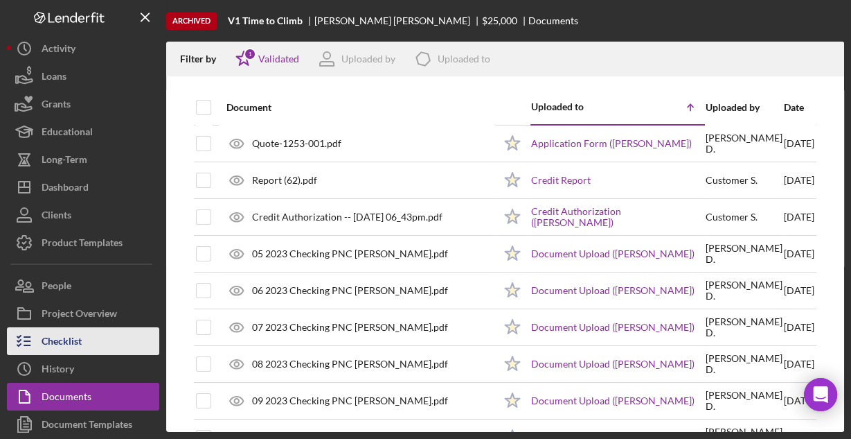
click at [82, 338] on button "Checklist" at bounding box center [83, 341] width 152 height 28
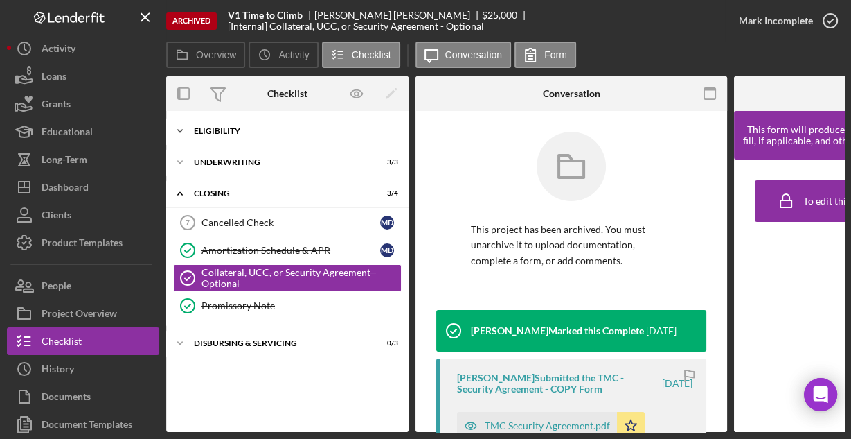
click at [240, 135] on div "Icon/Expander Eligibility 6 / 6" at bounding box center [287, 131] width 242 height 28
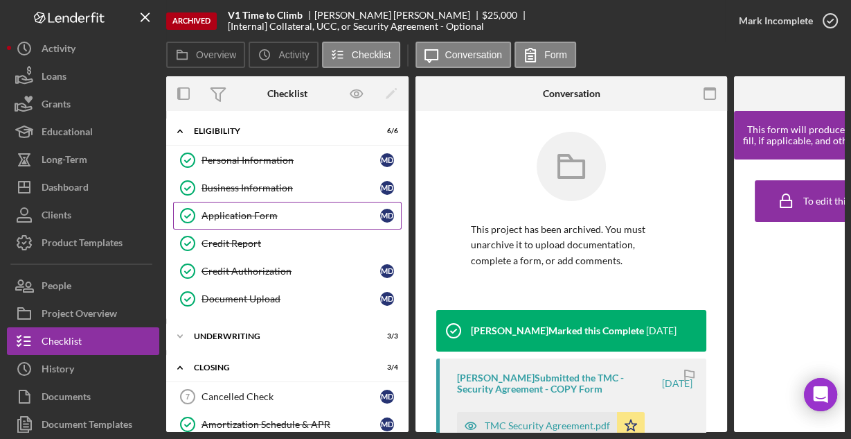
click at [227, 211] on div "Application Form" at bounding box center [291, 215] width 179 height 11
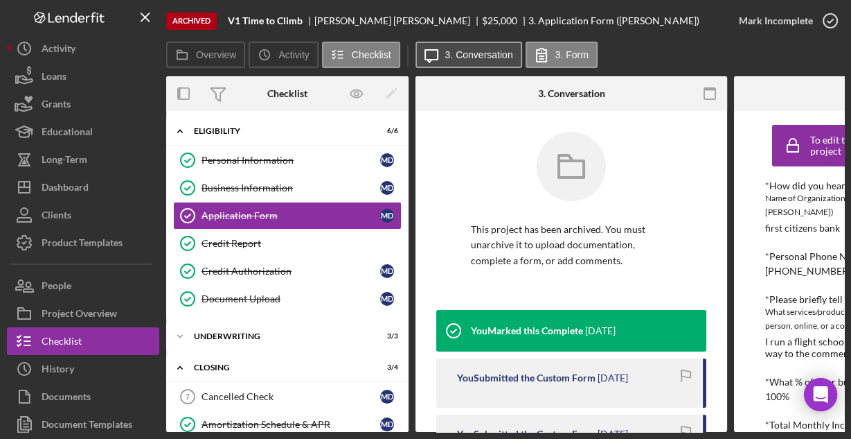
click at [468, 55] on label "3. Conversation" at bounding box center [479, 54] width 68 height 11
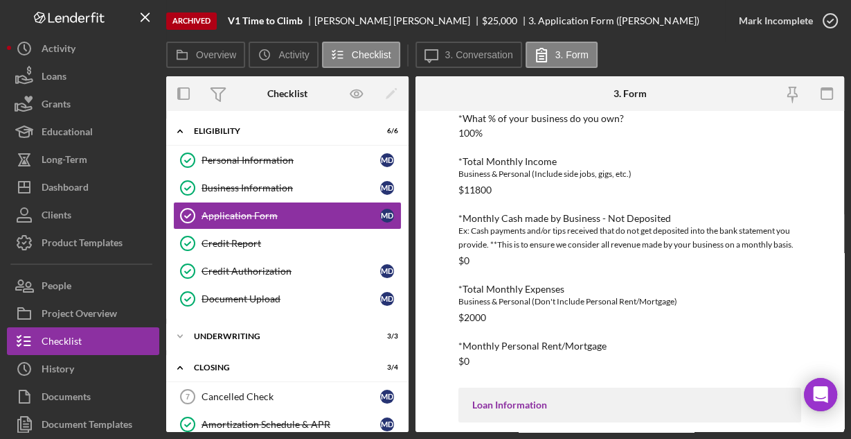
scroll to position [374, 0]
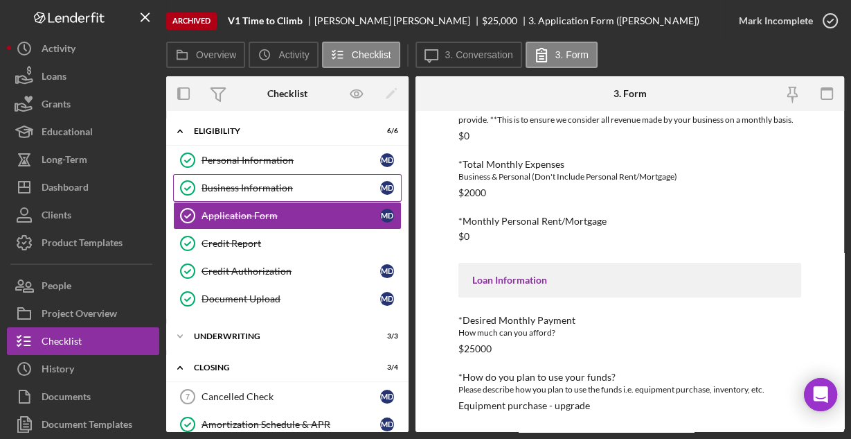
click at [270, 180] on link "Business Information Business Information M D" at bounding box center [287, 188] width 229 height 28
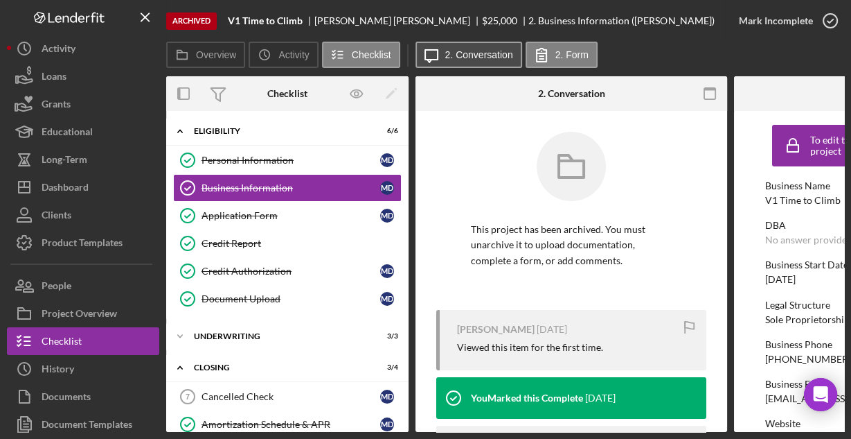
click at [457, 60] on button "Icon/Message 2. Conversation" at bounding box center [469, 55] width 107 height 26
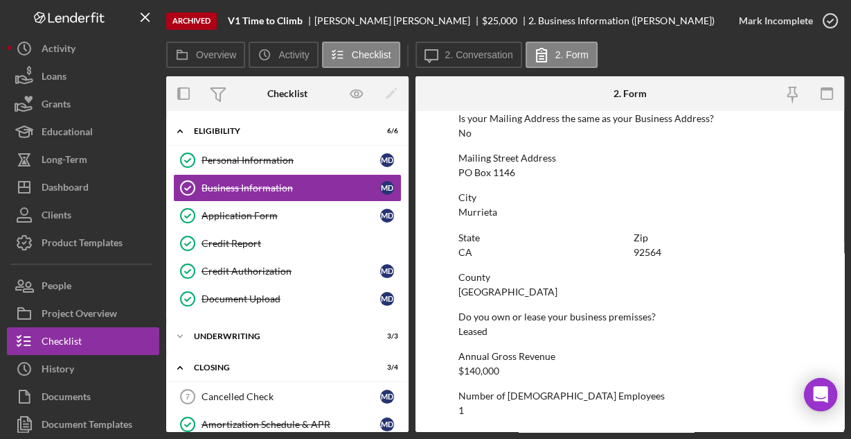
scroll to position [883, 0]
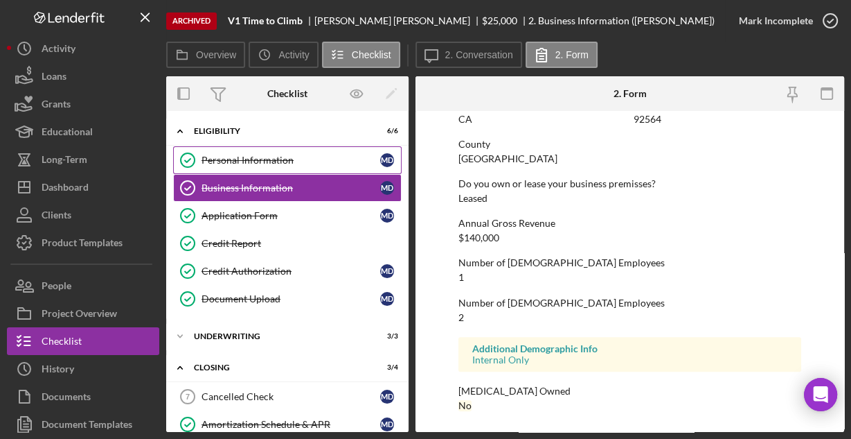
click at [254, 157] on div "Personal Information" at bounding box center [291, 159] width 179 height 11
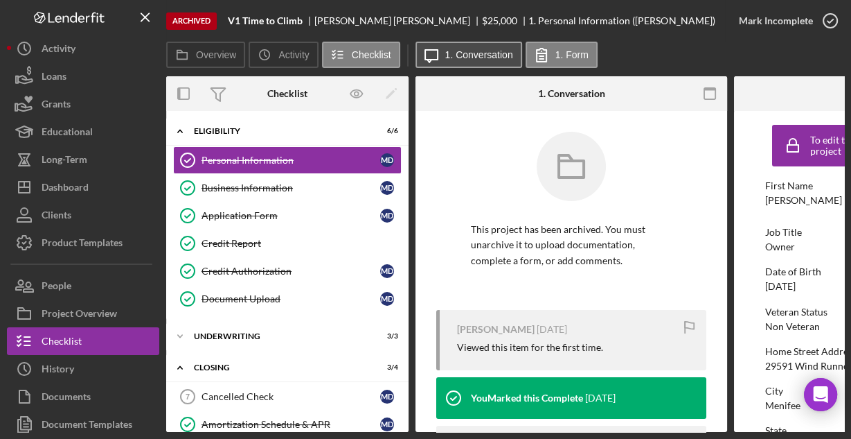
click at [461, 50] on label "1. Conversation" at bounding box center [479, 54] width 68 height 11
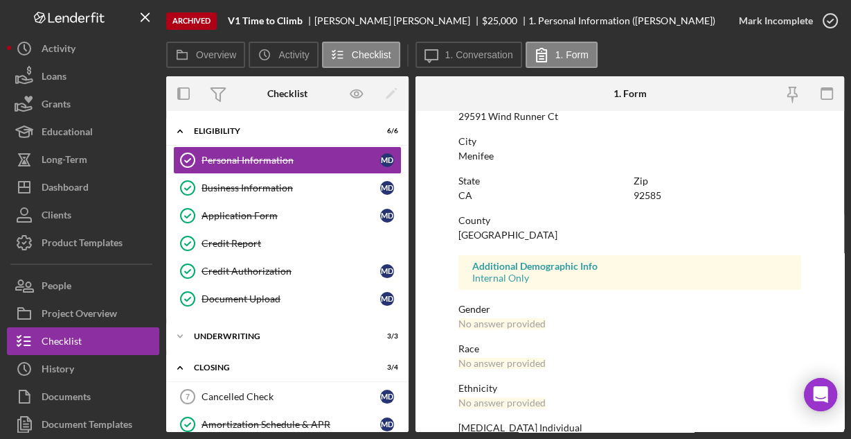
scroll to position [326, 0]
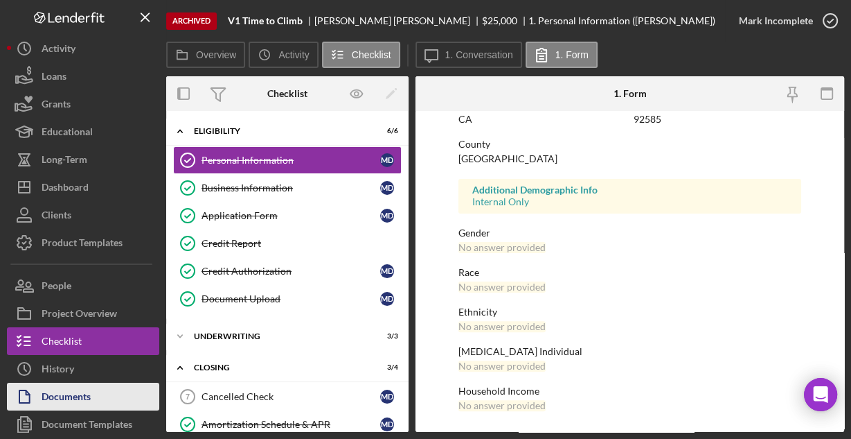
click at [73, 389] on div "Documents" at bounding box center [66, 397] width 49 height 31
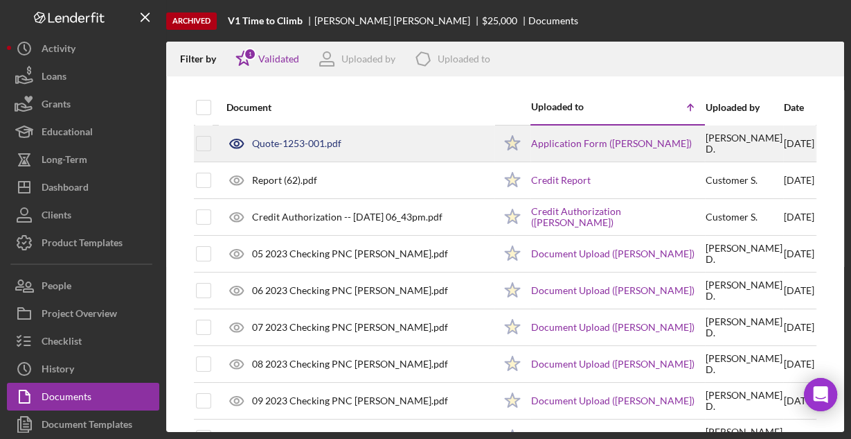
click at [328, 142] on div "Quote-1253-001.pdf" at bounding box center [296, 143] width 89 height 11
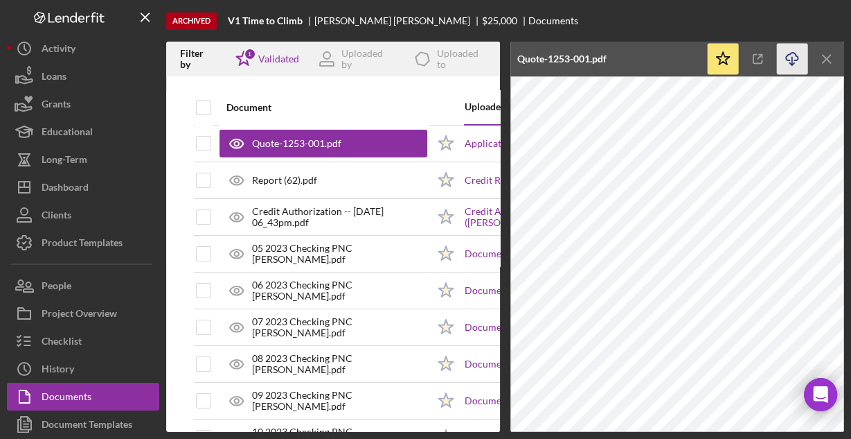
click at [791, 57] on icon "Icon/Download" at bounding box center [792, 59] width 31 height 31
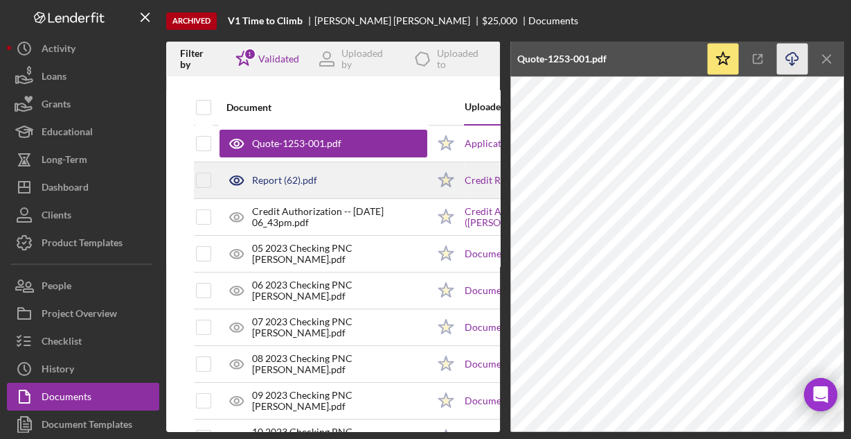
click at [353, 180] on div "Report (62).pdf" at bounding box center [324, 180] width 208 height 35
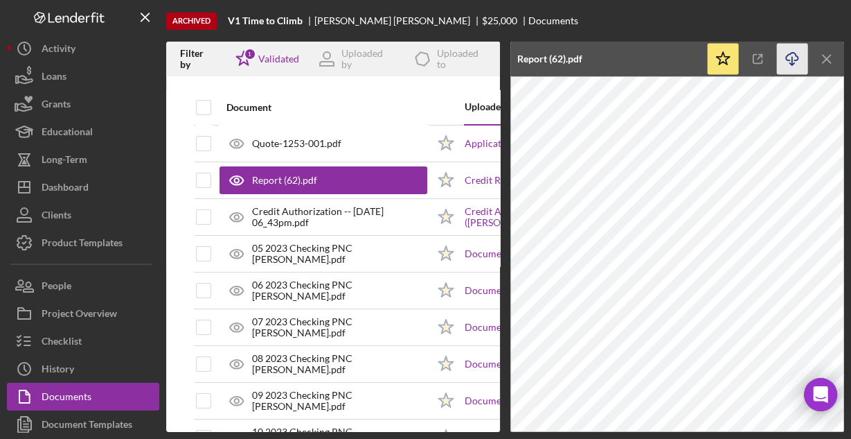
click at [783, 55] on icon "Icon/Download" at bounding box center [792, 59] width 31 height 31
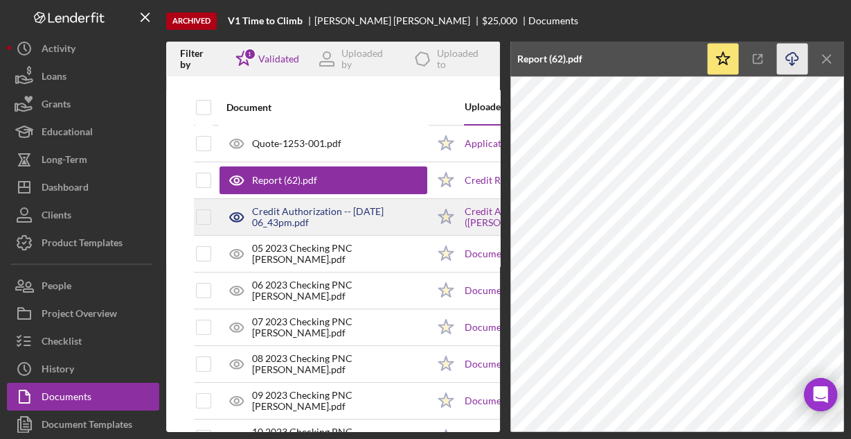
click at [353, 206] on div "Credit Authorization -- [DATE] 06_43pm.pdf" at bounding box center [339, 217] width 175 height 22
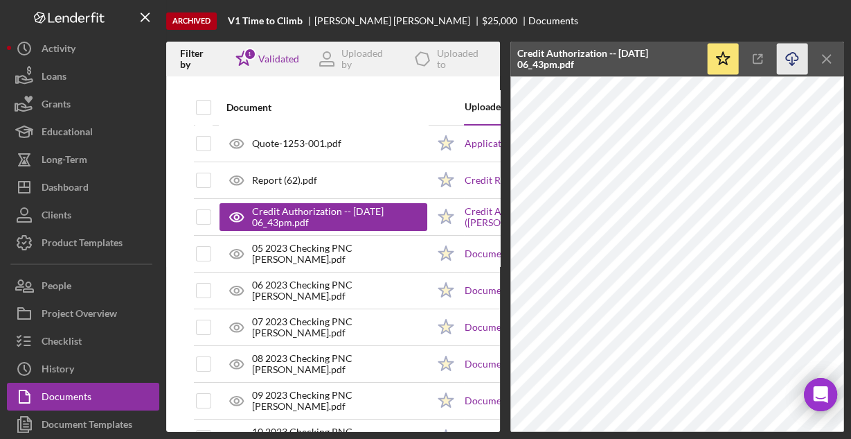
click at [796, 55] on icon "button" at bounding box center [792, 57] width 12 height 8
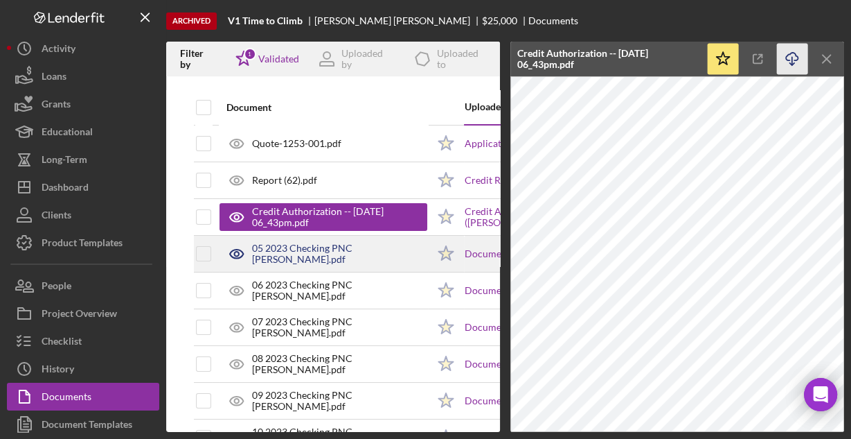
click at [283, 257] on div "05 2023 Checking PNC [PERSON_NAME].pdf" at bounding box center [339, 253] width 175 height 22
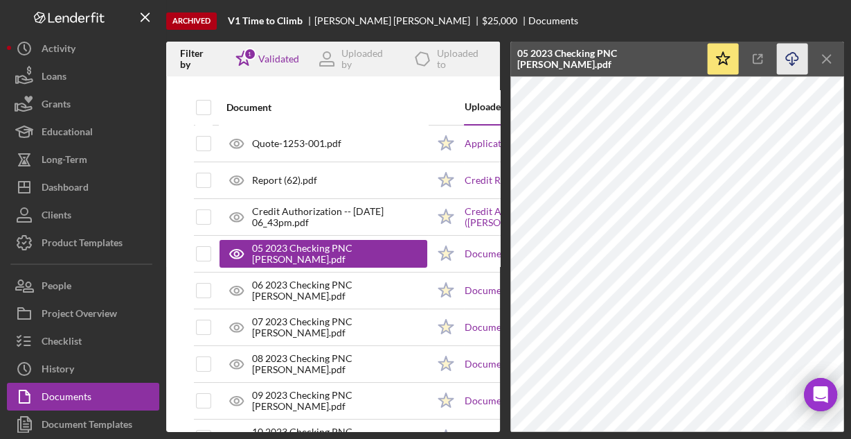
click at [790, 56] on icon "Icon/Download" at bounding box center [792, 59] width 31 height 31
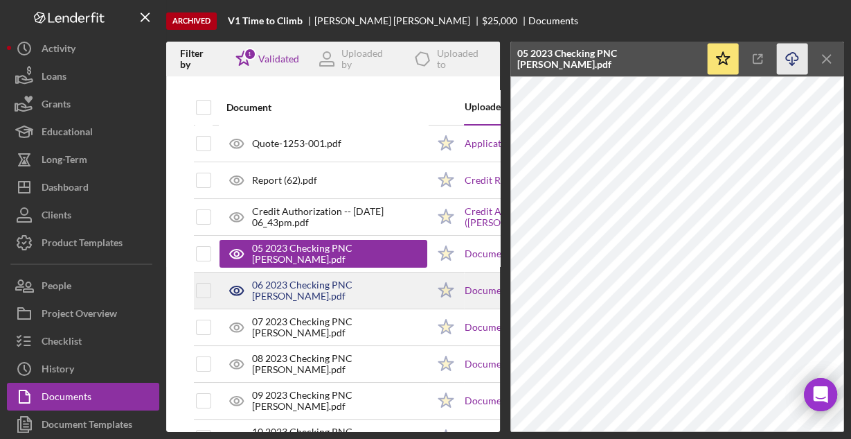
click at [353, 283] on div "06 2023 Checking PNC [PERSON_NAME].pdf" at bounding box center [324, 290] width 208 height 35
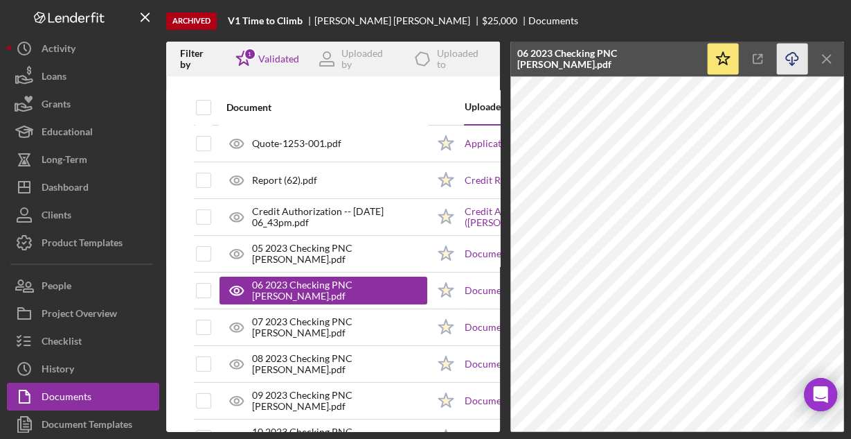
click at [789, 57] on icon "Icon/Download" at bounding box center [792, 59] width 31 height 31
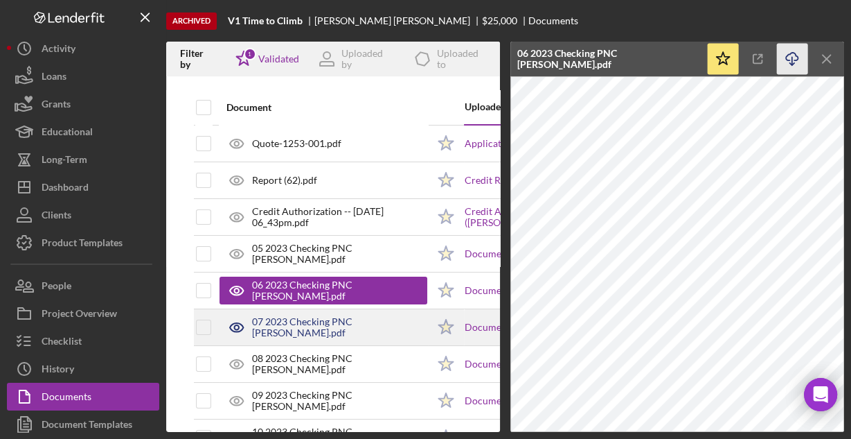
click at [385, 324] on div "07 2023 Checking PNC [PERSON_NAME].pdf" at bounding box center [339, 327] width 175 height 22
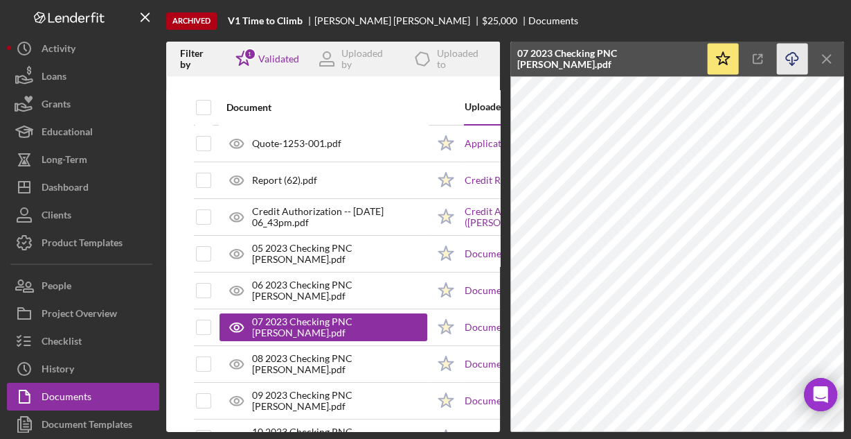
click at [792, 60] on line "button" at bounding box center [792, 61] width 0 height 8
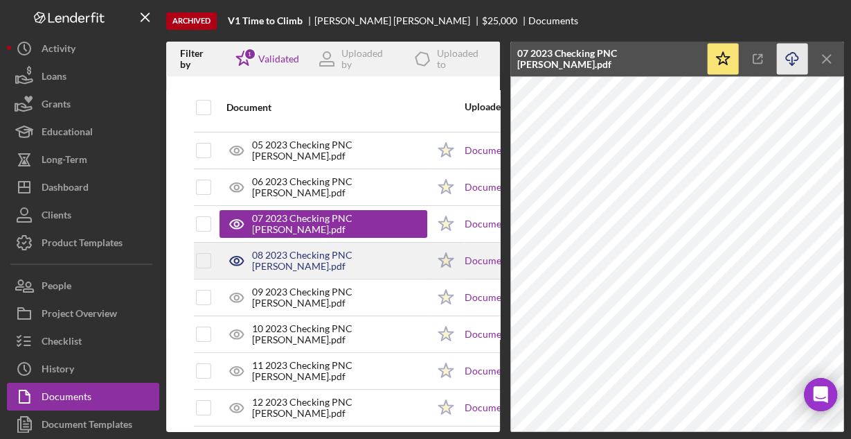
scroll to position [111, 0]
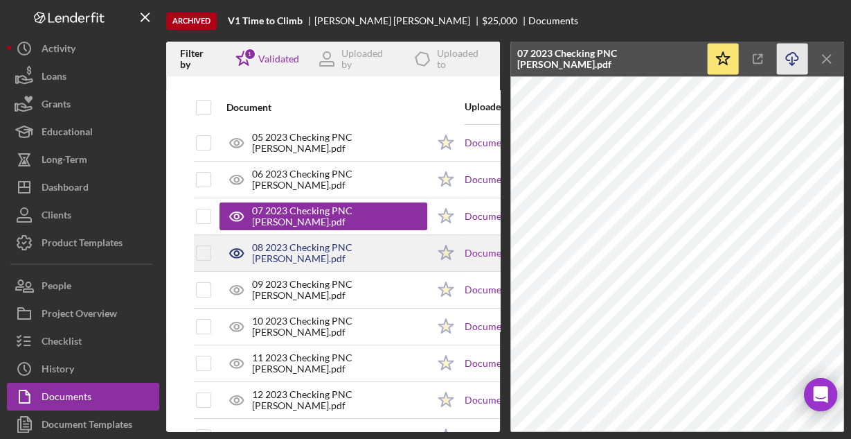
click at [316, 253] on div "08 2023 Checking PNC [PERSON_NAME].pdf" at bounding box center [339, 253] width 175 height 22
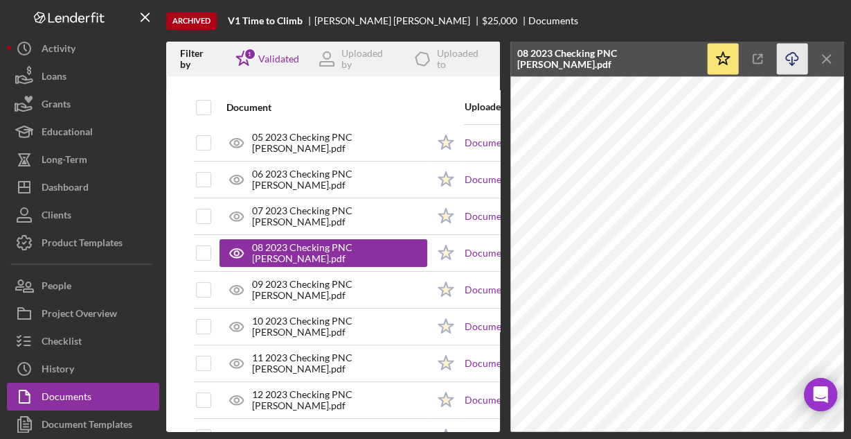
click at [788, 57] on icon "Icon/Download" at bounding box center [792, 59] width 31 height 31
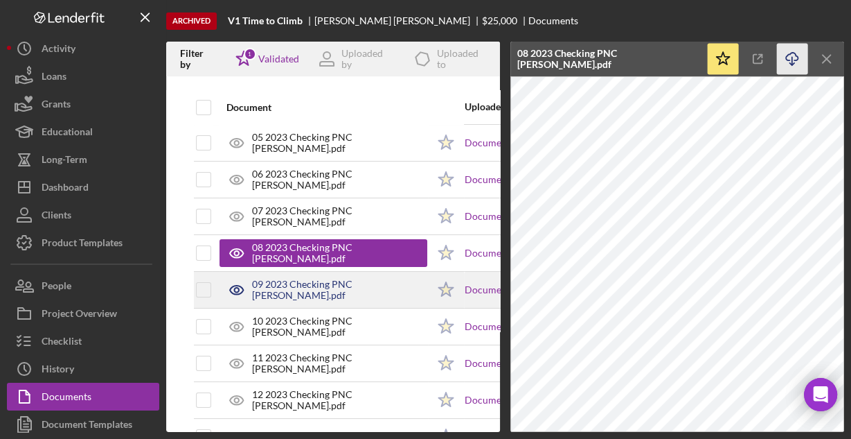
click at [368, 285] on div "09 2023 Checking PNC [PERSON_NAME].pdf" at bounding box center [339, 289] width 175 height 22
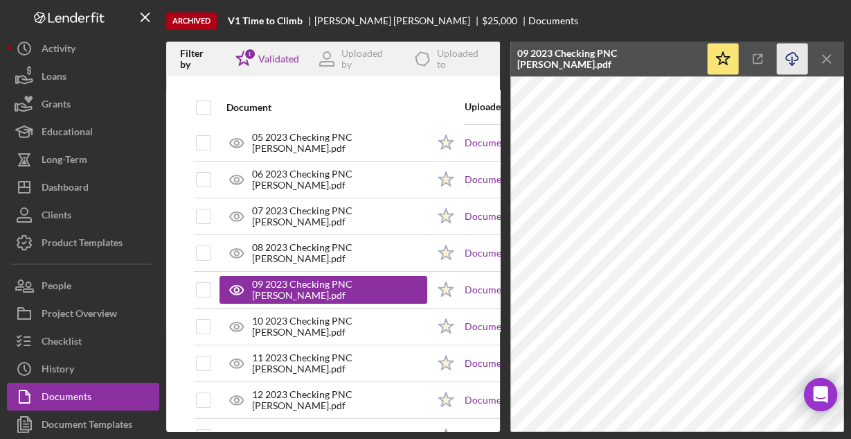
click at [792, 54] on icon "Icon/Download" at bounding box center [792, 59] width 31 height 31
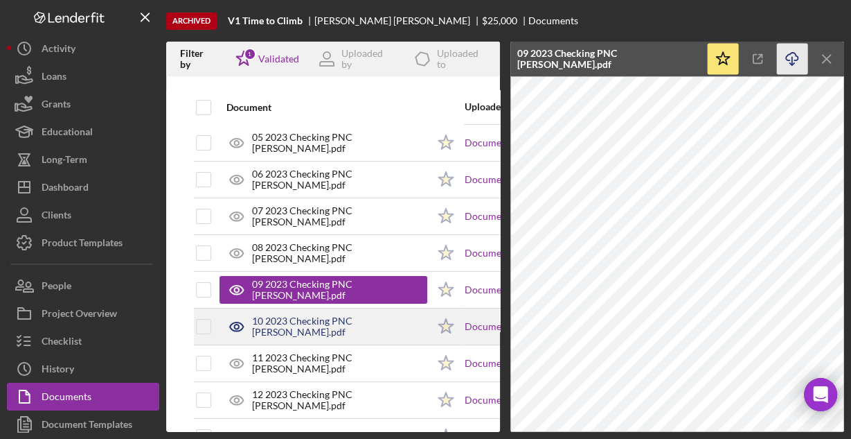
click at [400, 322] on div "10 2023 Checking PNC [PERSON_NAME].pdf" at bounding box center [324, 326] width 208 height 35
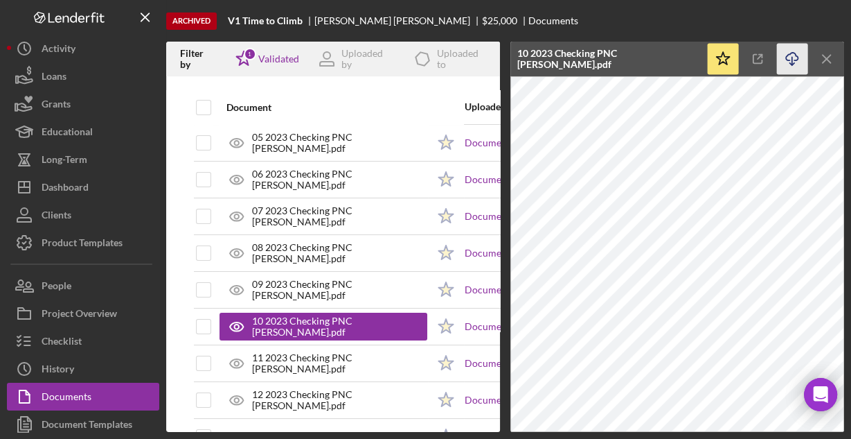
click at [790, 60] on icon "Icon/Download" at bounding box center [792, 59] width 31 height 31
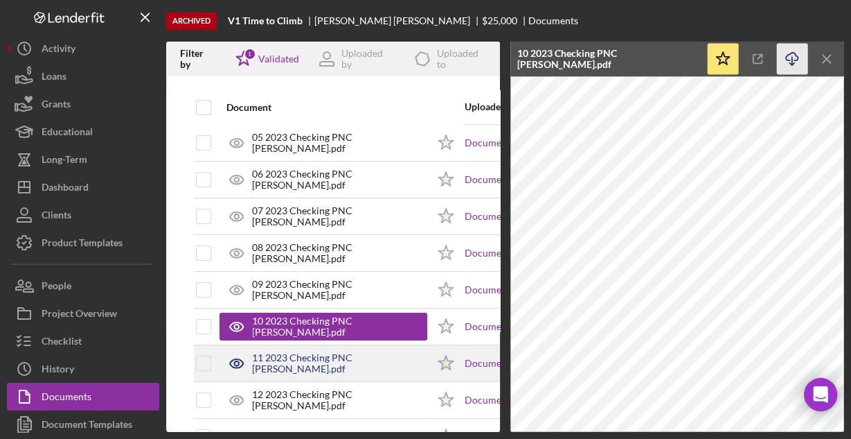
click at [417, 354] on div "11 2023 Checking PNC [PERSON_NAME].pdf" at bounding box center [324, 363] width 208 height 35
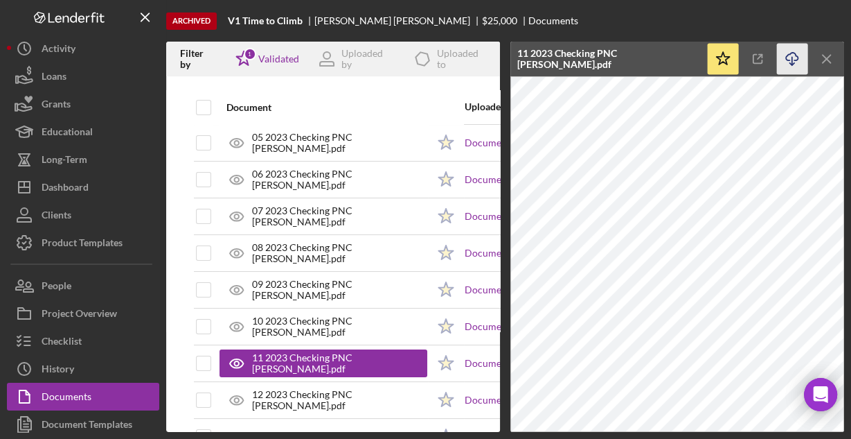
click at [791, 58] on icon "Icon/Download" at bounding box center [792, 59] width 31 height 31
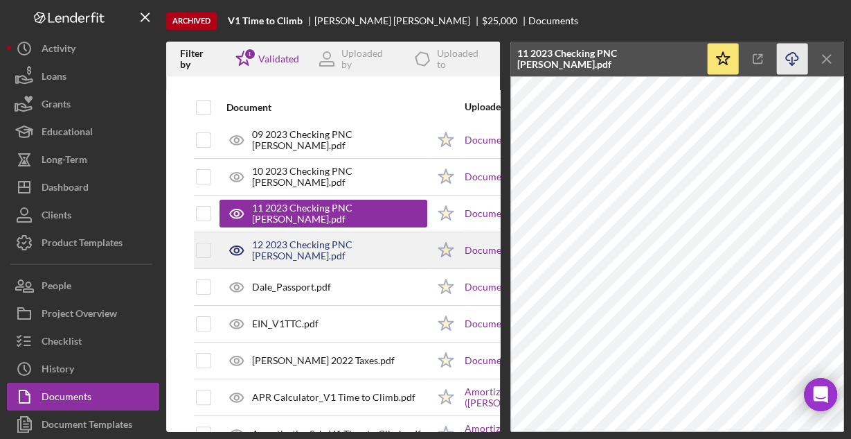
scroll to position [277, 0]
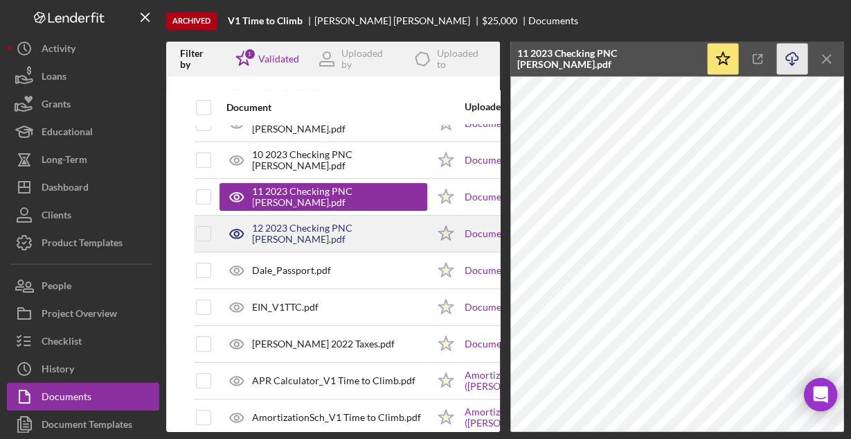
click at [378, 229] on div "12 2023 Checking PNC [PERSON_NAME].pdf" at bounding box center [339, 233] width 175 height 22
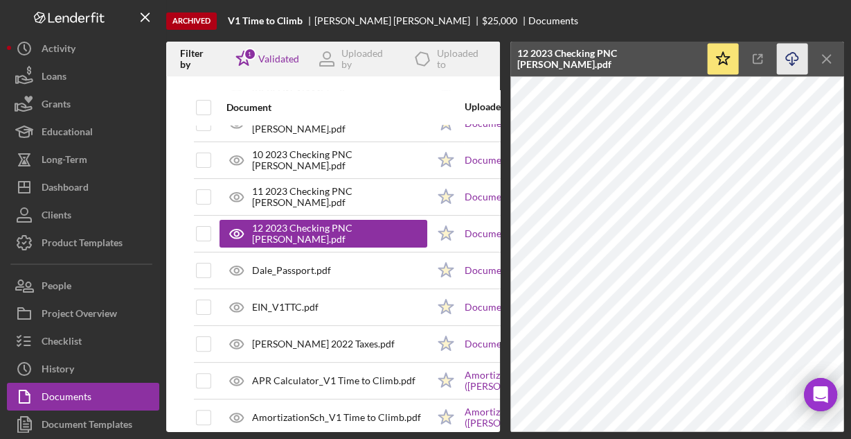
drag, startPoint x: 794, startPoint y: 53, endPoint x: 786, endPoint y: 58, distance: 9.0
click at [792, 54] on icon "Icon/Download" at bounding box center [792, 59] width 31 height 31
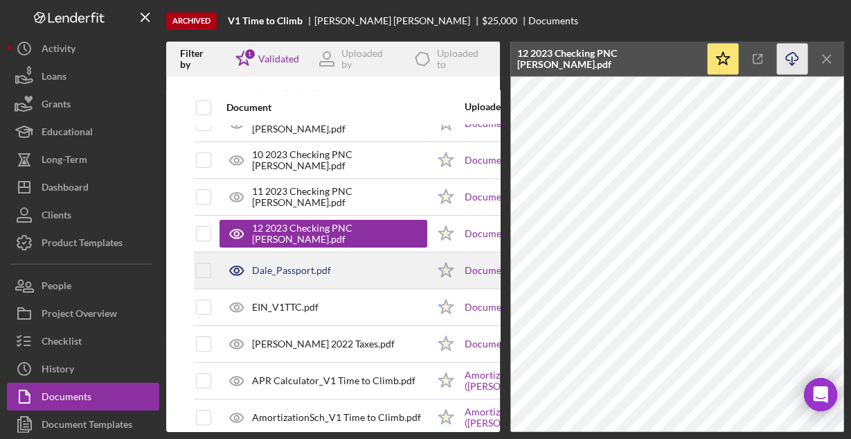
click at [364, 267] on div "Dale_Passport.pdf" at bounding box center [324, 270] width 208 height 35
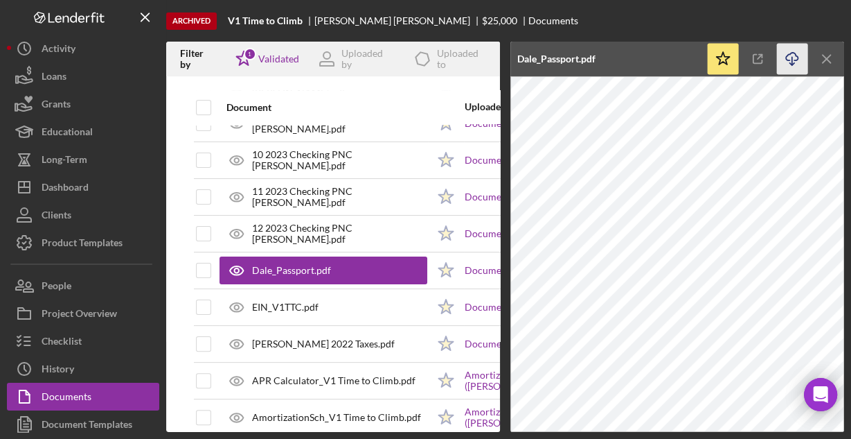
click at [788, 58] on icon "Icon/Download" at bounding box center [792, 59] width 31 height 31
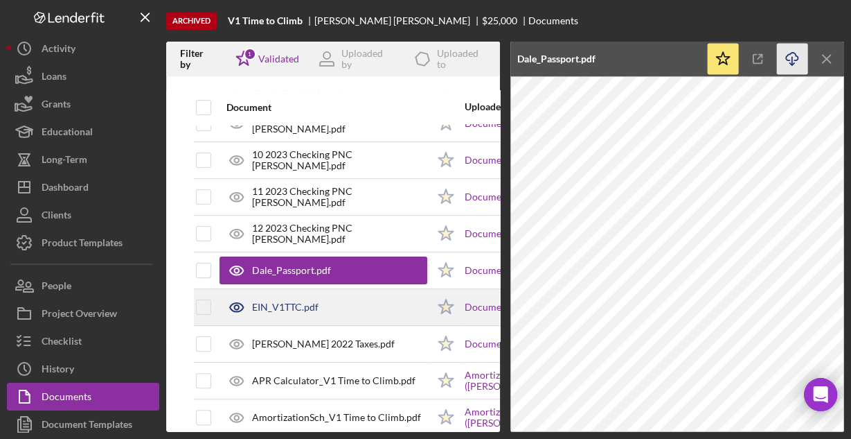
click at [290, 301] on div "EIN_V1TTC.pdf" at bounding box center [285, 306] width 67 height 11
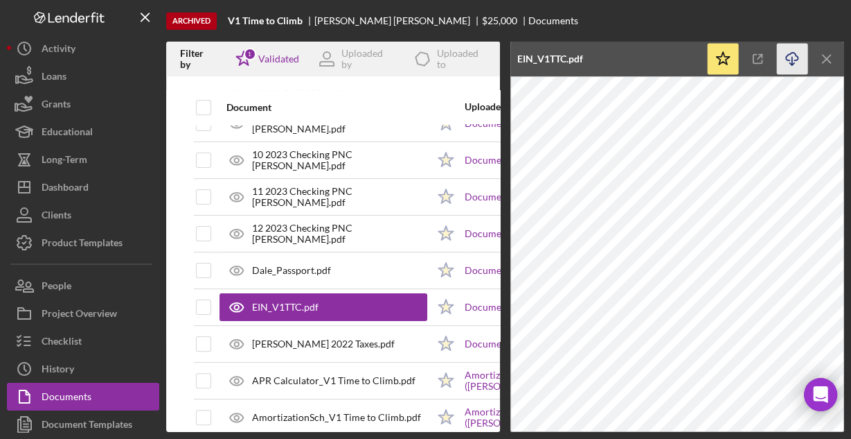
click at [788, 58] on icon "Icon/Download" at bounding box center [792, 59] width 31 height 31
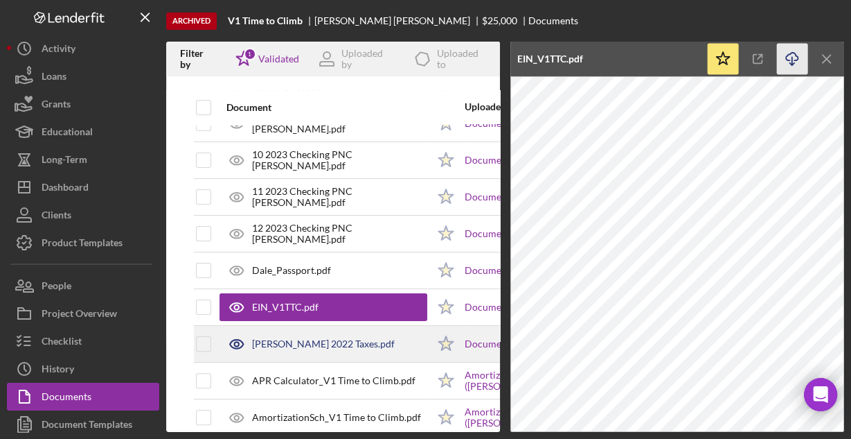
click at [260, 344] on div "[PERSON_NAME] 2022 Taxes.pdf" at bounding box center [323, 343] width 143 height 11
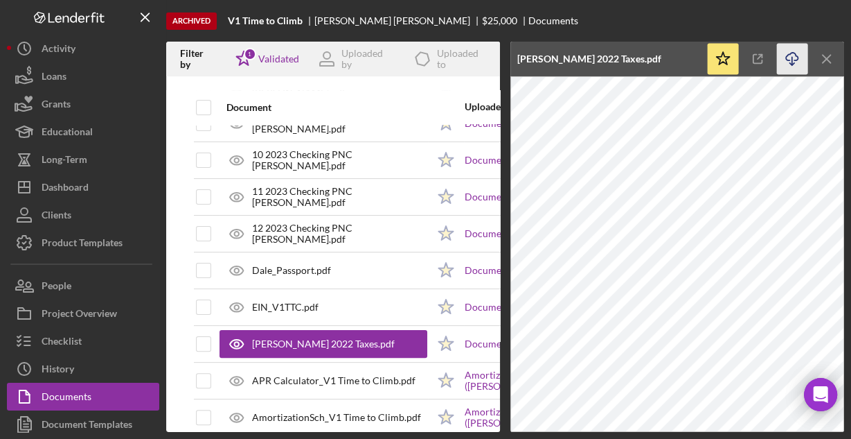
click at [793, 54] on icon "Icon/Download" at bounding box center [792, 59] width 31 height 31
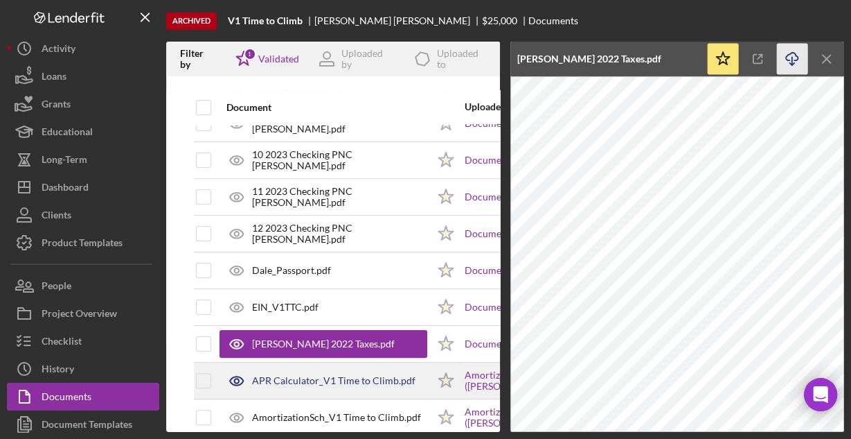
click at [338, 369] on div "APR Calculator_V1 Time to Climb.pdf" at bounding box center [324, 380] width 208 height 35
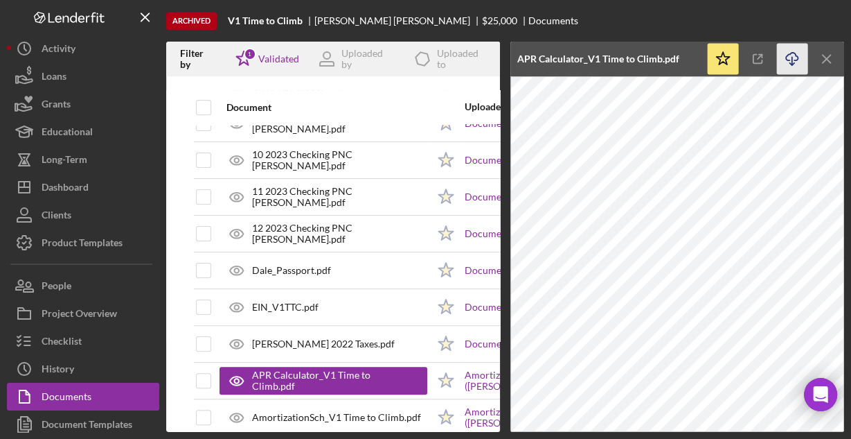
click at [788, 56] on icon "Icon/Download" at bounding box center [792, 59] width 31 height 31
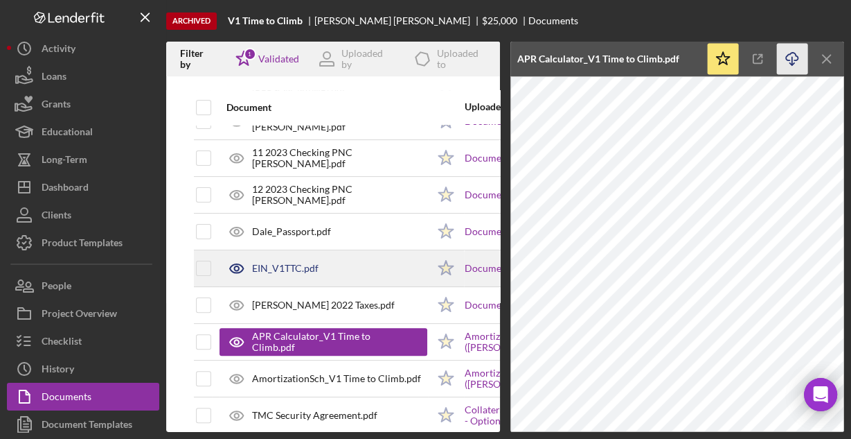
scroll to position [333, 0]
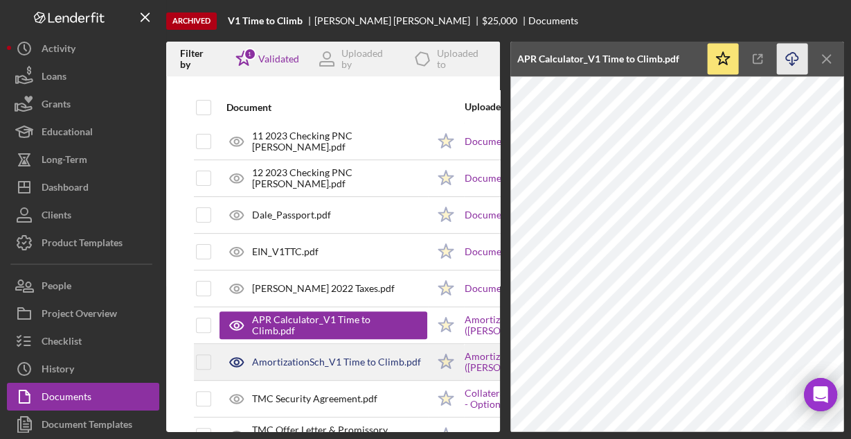
click at [300, 356] on div "AmortizationSch_V1 Time to Climb.pdf" at bounding box center [336, 361] width 169 height 11
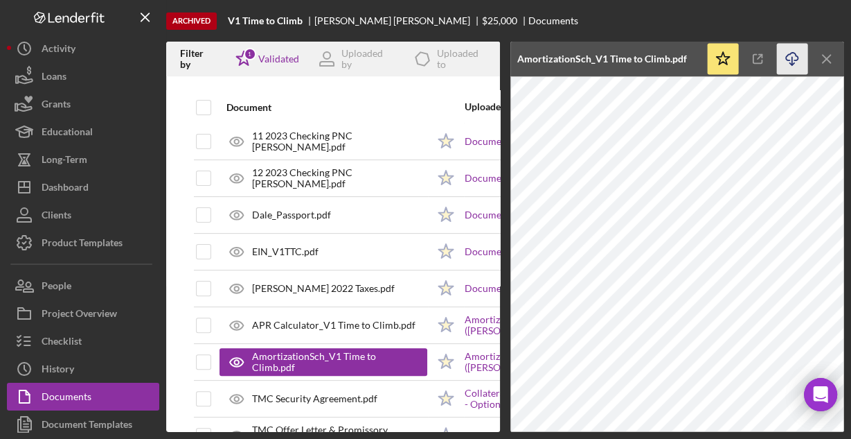
click at [797, 57] on icon "Icon/Download" at bounding box center [792, 59] width 31 height 31
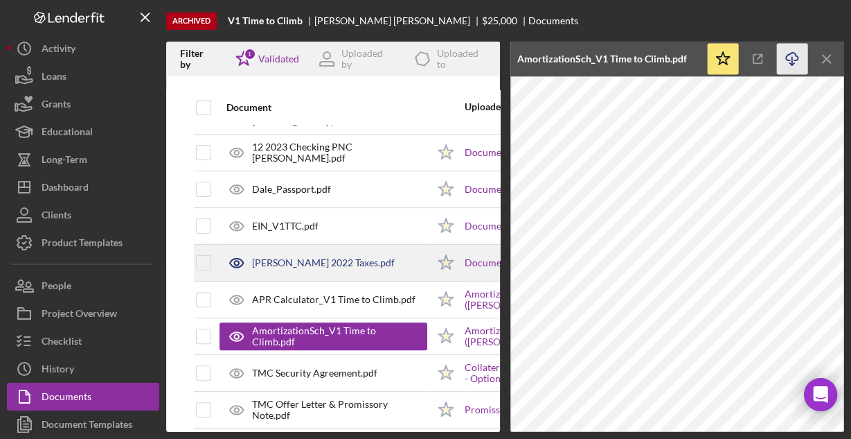
scroll to position [372, 0]
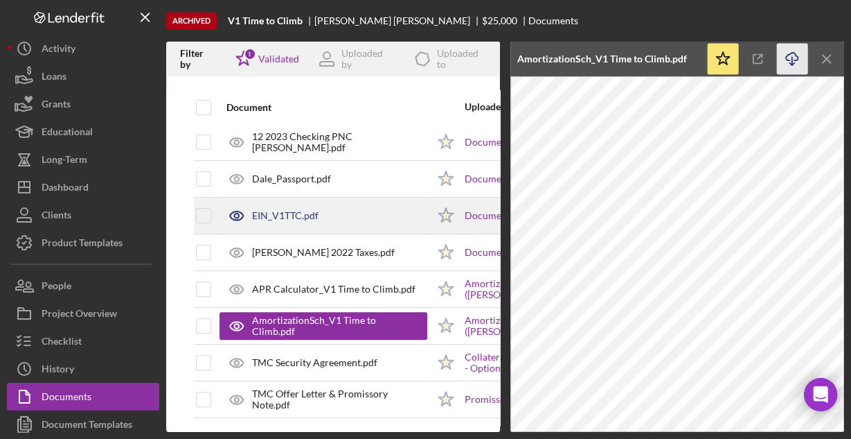
click at [276, 210] on div "EIN_V1TTC.pdf" at bounding box center [285, 215] width 67 height 11
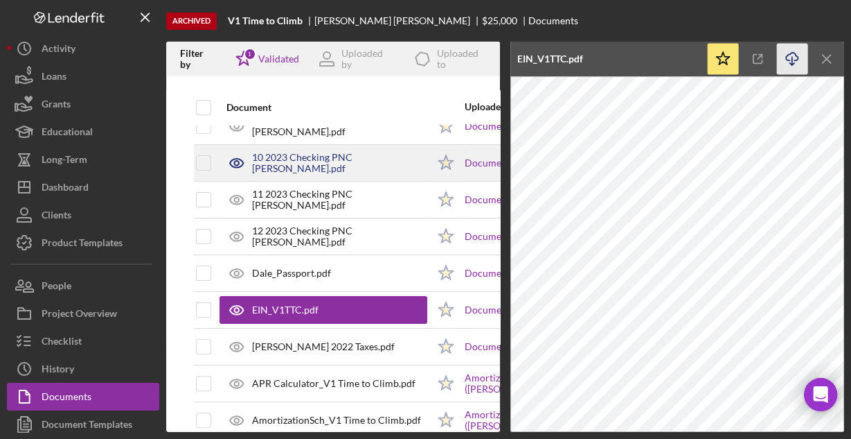
scroll to position [277, 0]
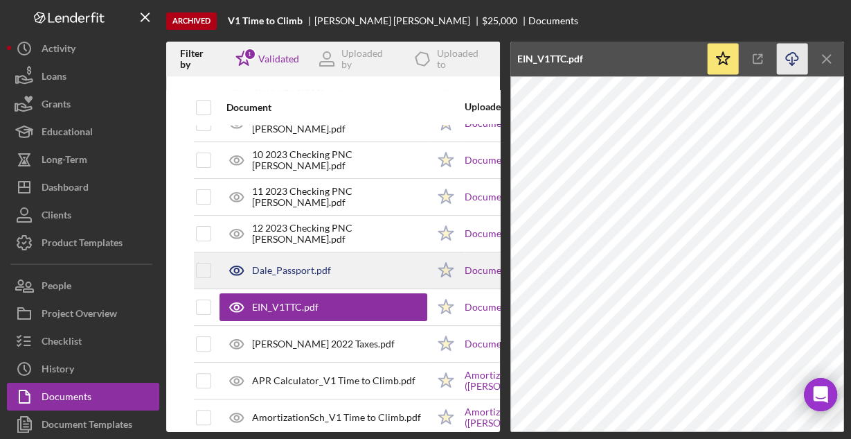
click at [295, 265] on div "Dale_Passport.pdf" at bounding box center [291, 270] width 79 height 11
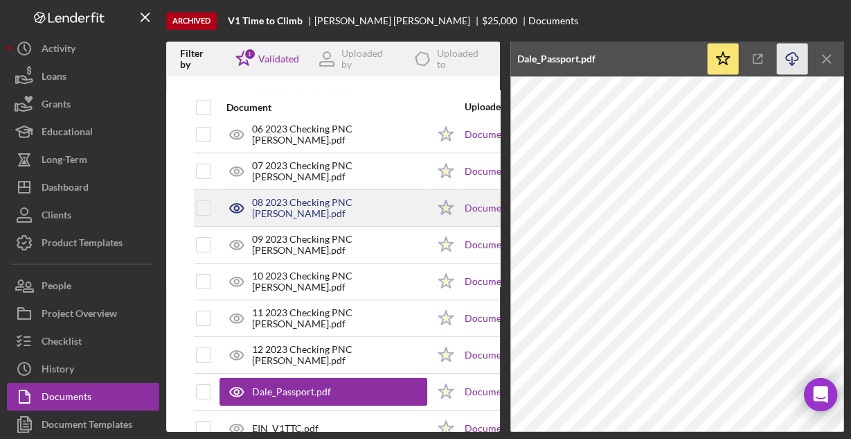
scroll to position [166, 0]
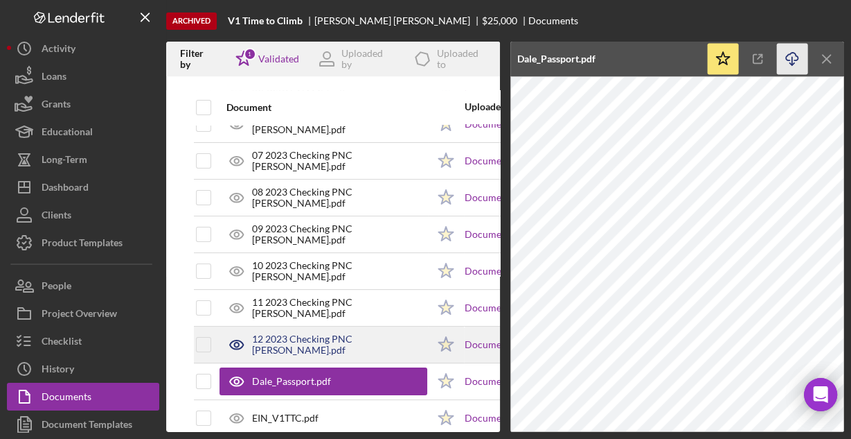
click at [293, 337] on div "12 2023 Checking PNC [PERSON_NAME].pdf" at bounding box center [339, 344] width 175 height 22
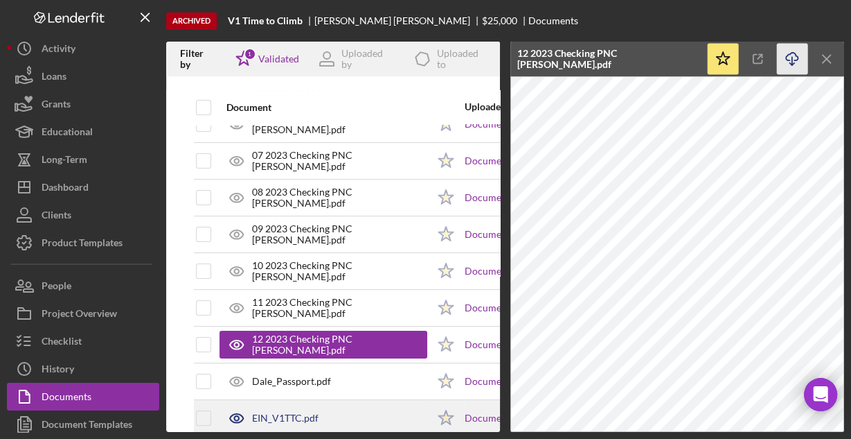
click at [298, 408] on div "EIN_V1TTC.pdf" at bounding box center [324, 417] width 208 height 35
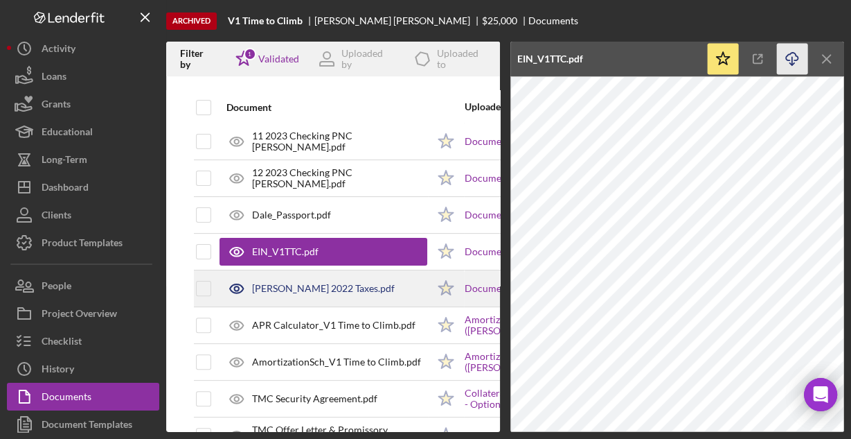
scroll to position [372, 0]
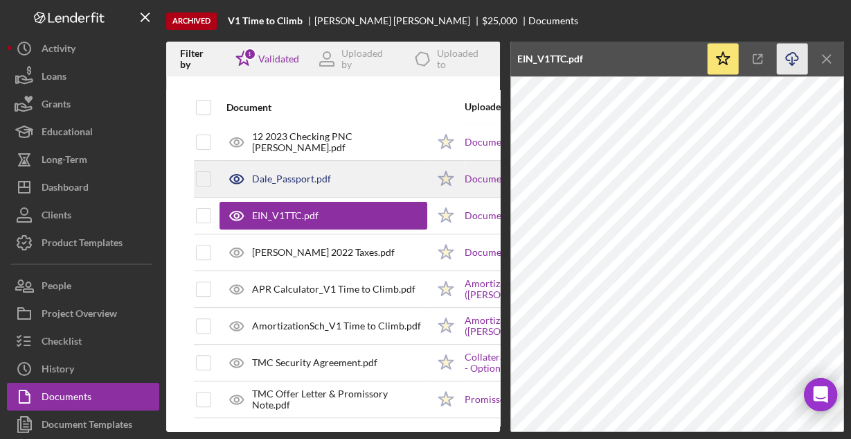
click at [283, 174] on div "Dale_Passport.pdf" at bounding box center [291, 178] width 79 height 11
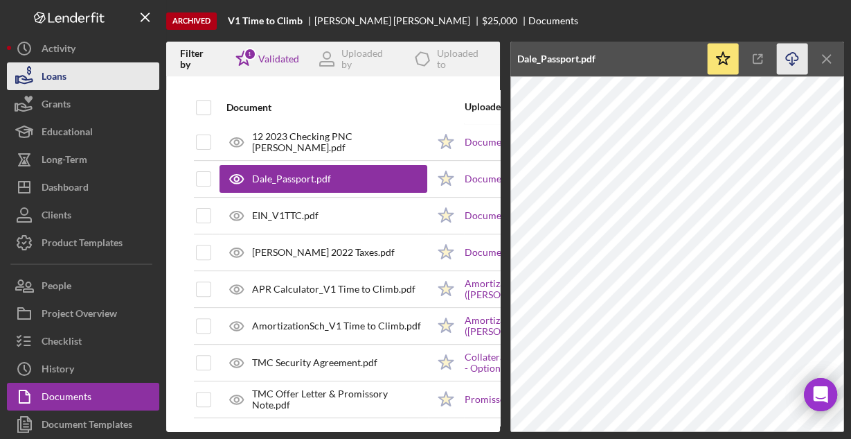
click at [62, 71] on div "Loans" at bounding box center [54, 77] width 25 height 31
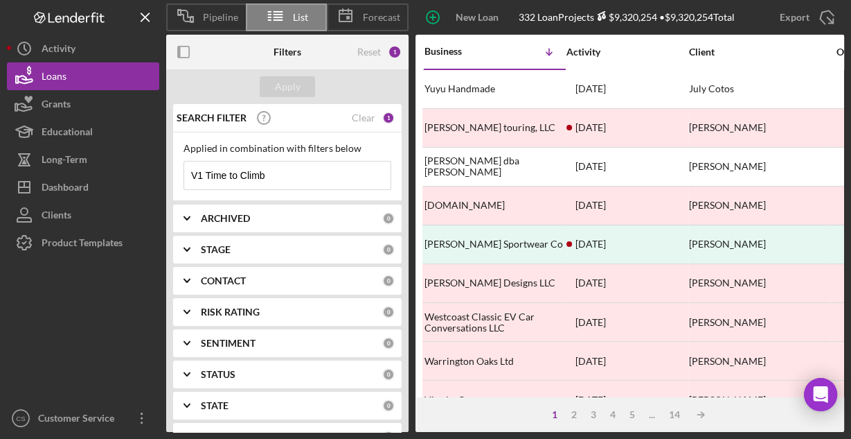
click at [301, 172] on input "V1 Time to Climb" at bounding box center [287, 175] width 206 height 28
paste input "F&K Associates LLC"
type input "F&K Associates LLC"
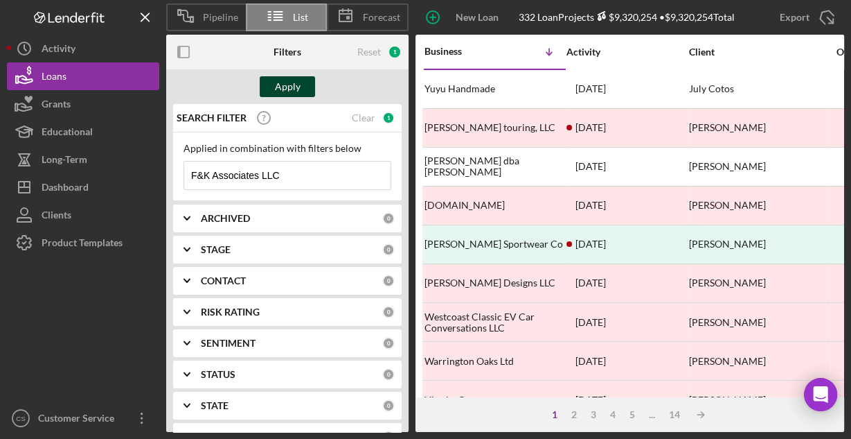
click at [290, 88] on div "Apply" at bounding box center [288, 86] width 26 height 21
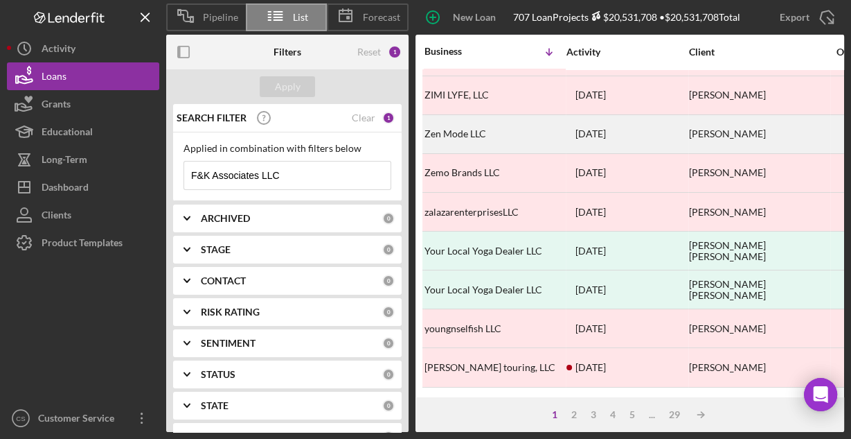
scroll to position [111, 0]
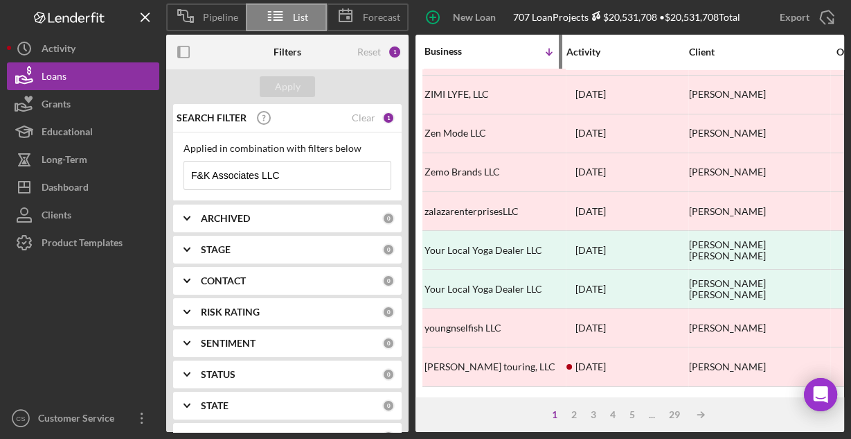
click at [489, 56] on div "Business" at bounding box center [459, 51] width 69 height 11
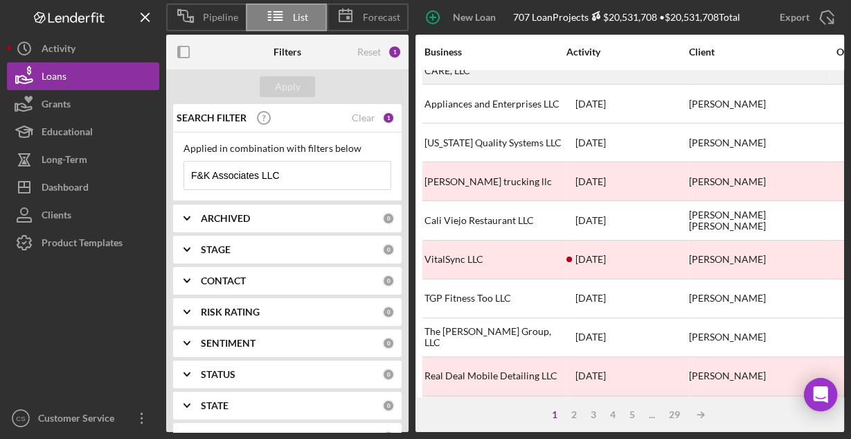
scroll to position [277, 0]
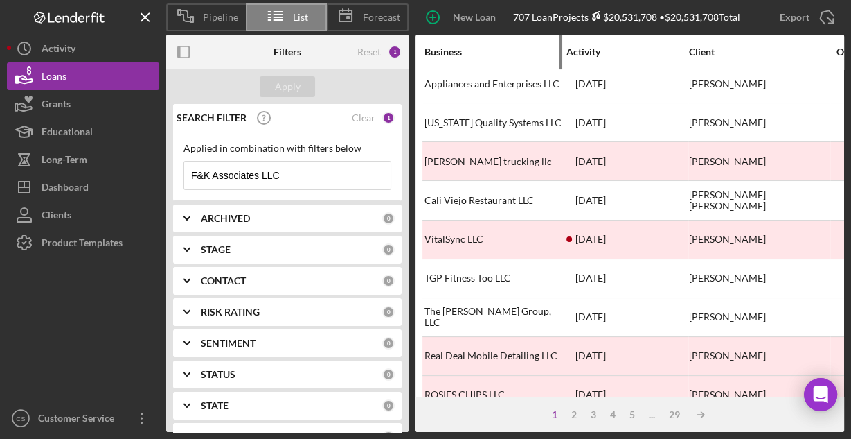
click at [477, 51] on div "Business" at bounding box center [494, 51] width 139 height 11
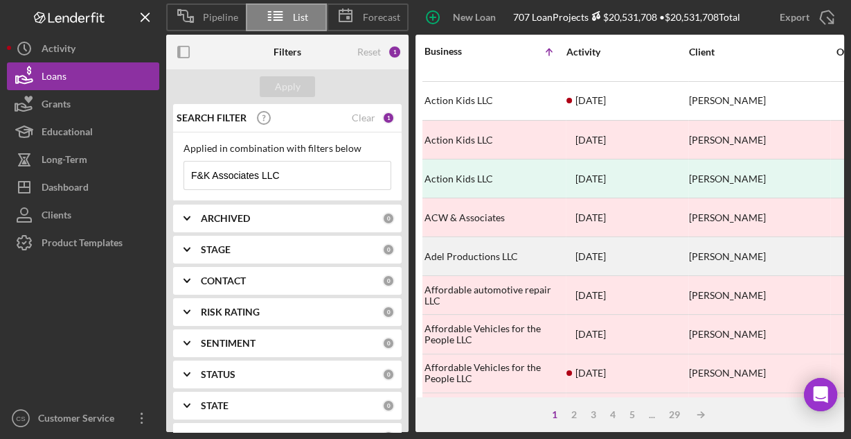
scroll to position [645, 0]
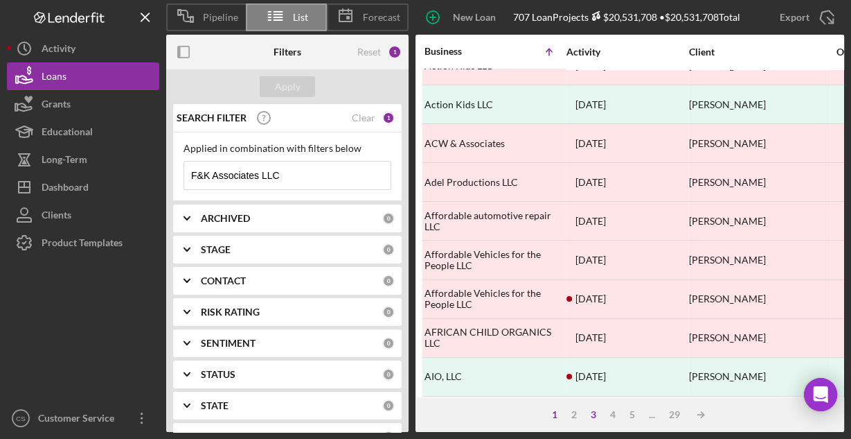
click at [595, 410] on div "3" at bounding box center [593, 414] width 19 height 11
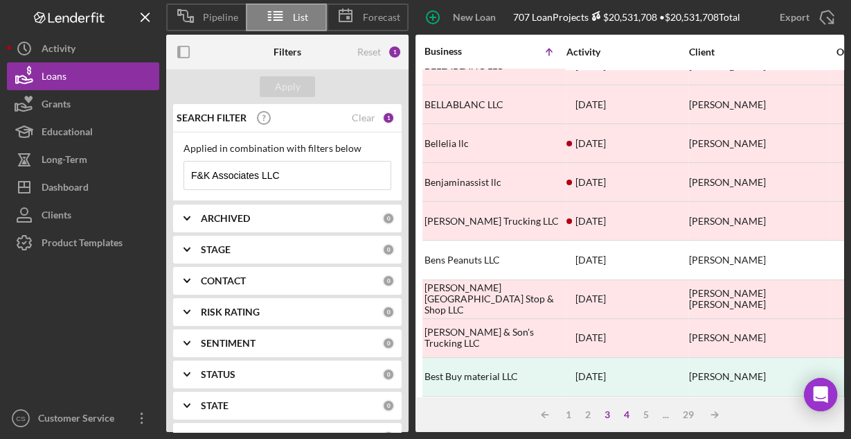
click at [623, 414] on div "4" at bounding box center [626, 414] width 19 height 11
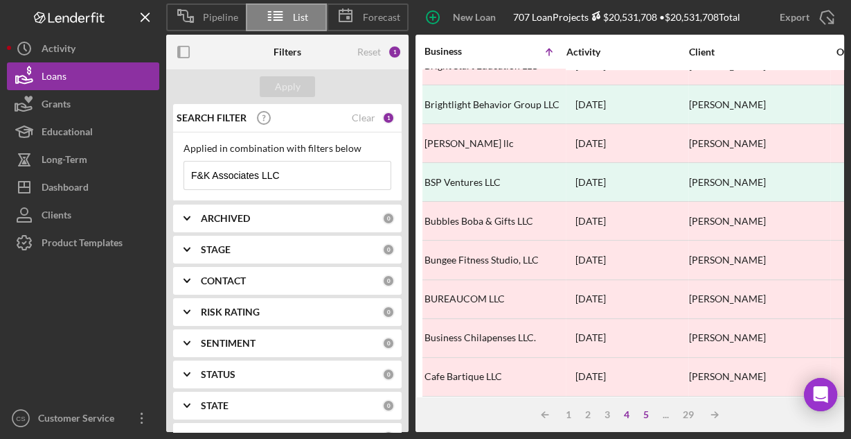
click at [648, 414] on div "5" at bounding box center [646, 414] width 19 height 11
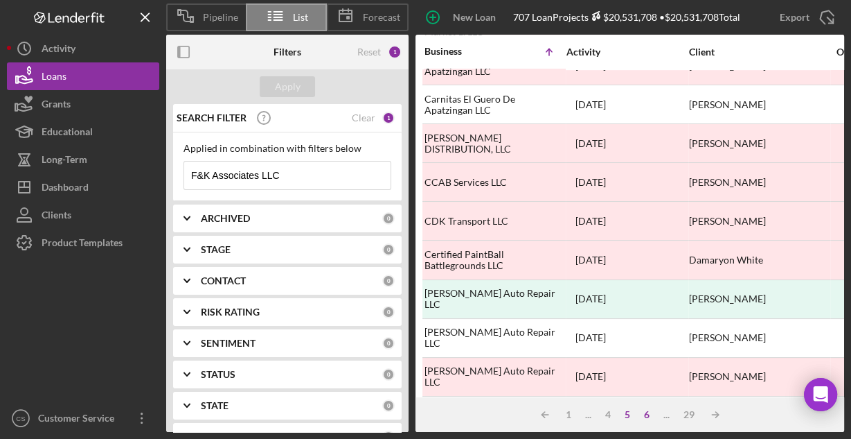
click at [644, 414] on div "6" at bounding box center [646, 414] width 19 height 11
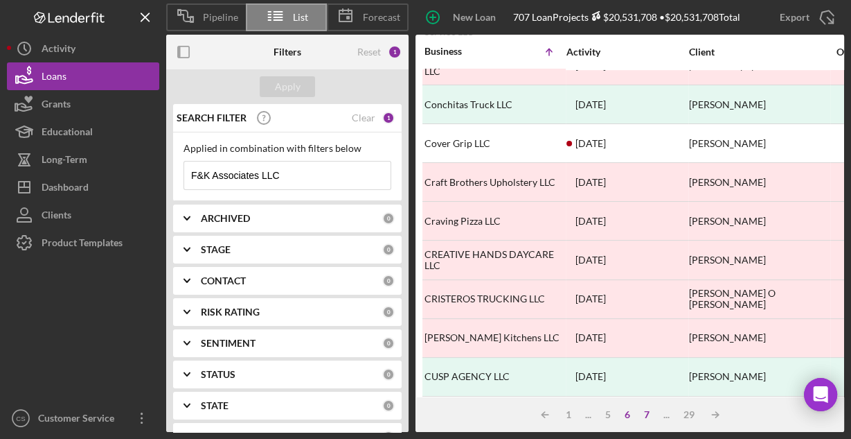
click at [646, 414] on div "7" at bounding box center [646, 414] width 19 height 11
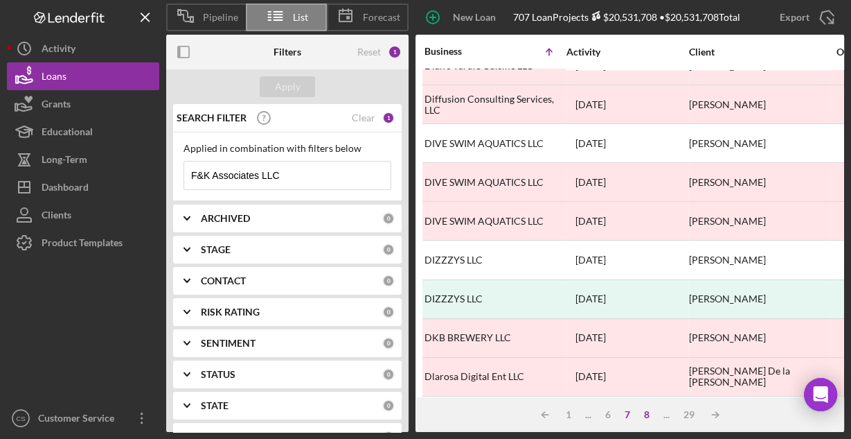
click at [648, 415] on div "8" at bounding box center [646, 414] width 19 height 11
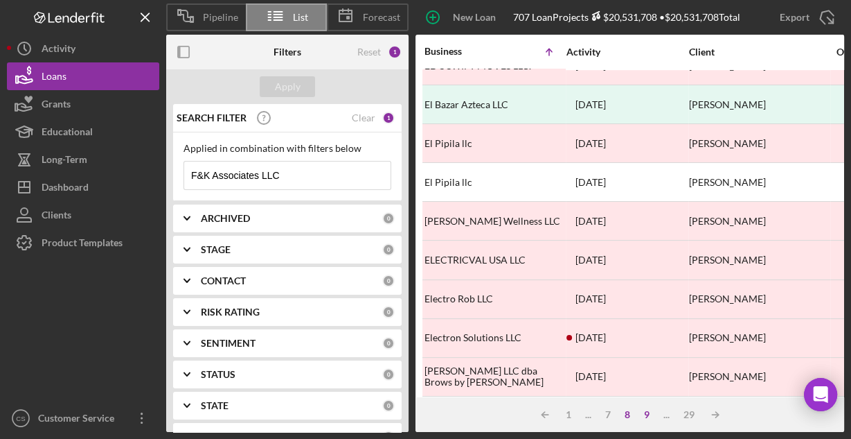
click at [645, 414] on div "9" at bounding box center [646, 414] width 19 height 11
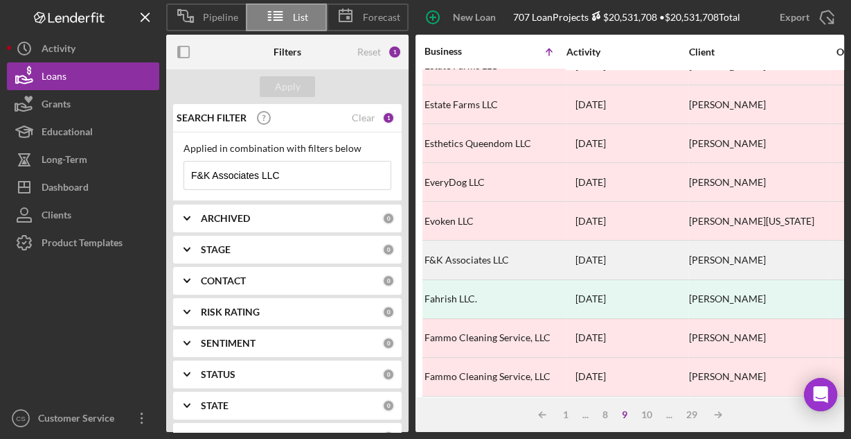
click at [488, 249] on div "F&K Associates LLC" at bounding box center [494, 259] width 139 height 37
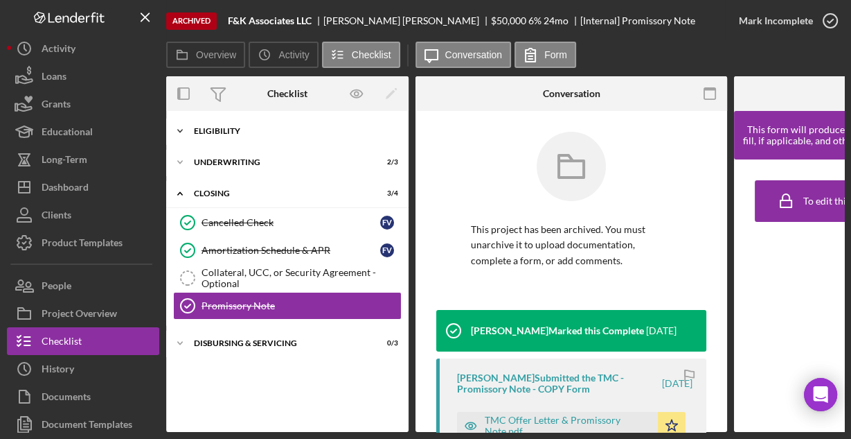
click at [242, 132] on div "Eligibility" at bounding box center [292, 131] width 197 height 8
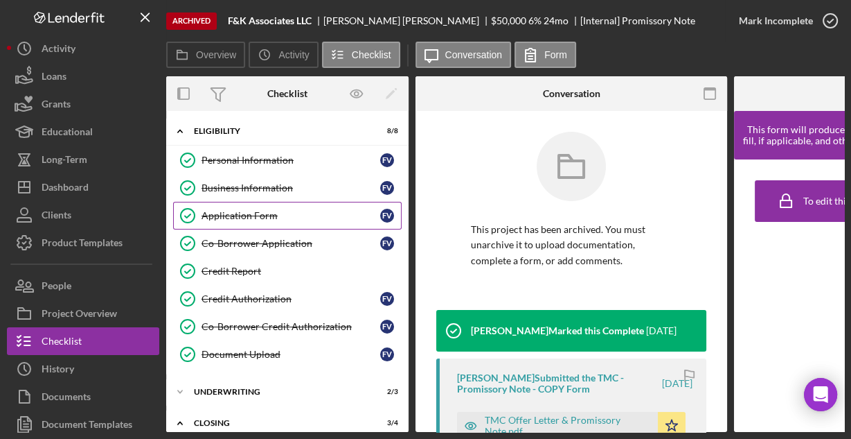
click at [212, 211] on div "Application Form" at bounding box center [291, 215] width 179 height 11
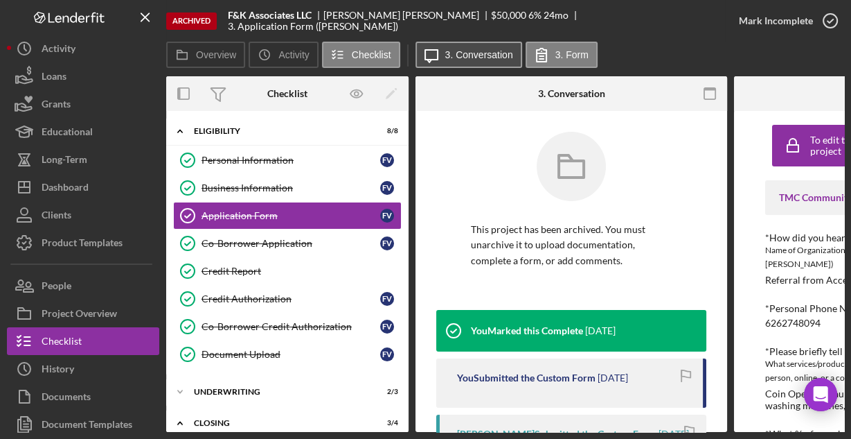
click at [489, 58] on label "3. Conversation" at bounding box center [479, 54] width 68 height 11
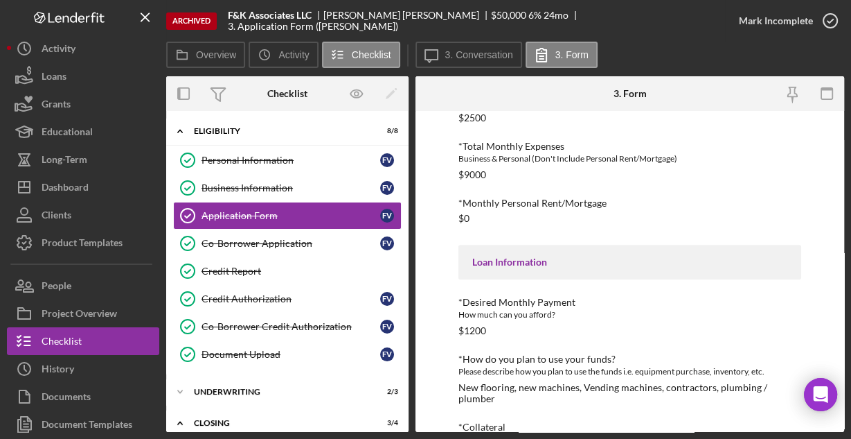
scroll to position [552, 0]
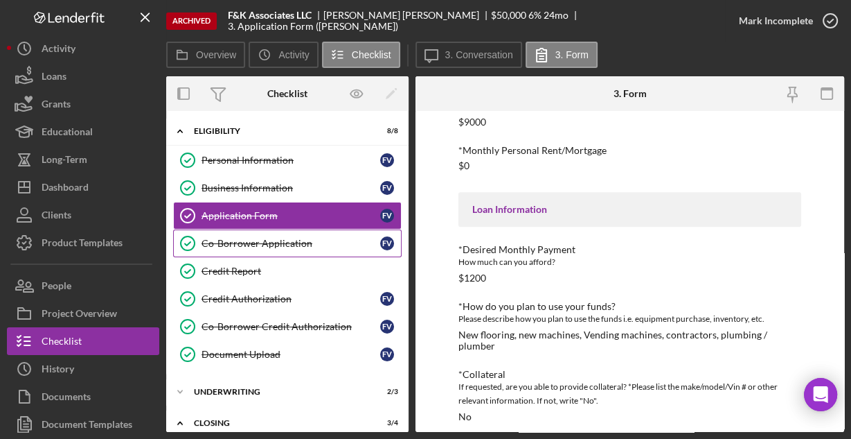
click at [251, 242] on div "Co-Borrower Application" at bounding box center [291, 243] width 179 height 11
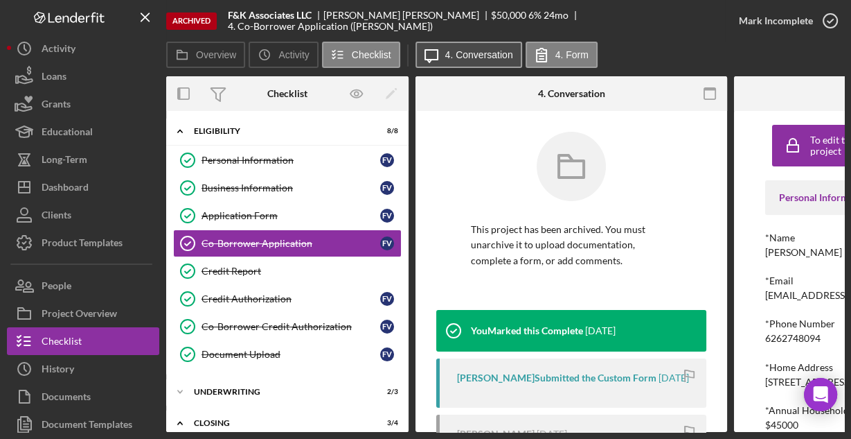
click at [453, 60] on label "4. Conversation" at bounding box center [479, 54] width 68 height 11
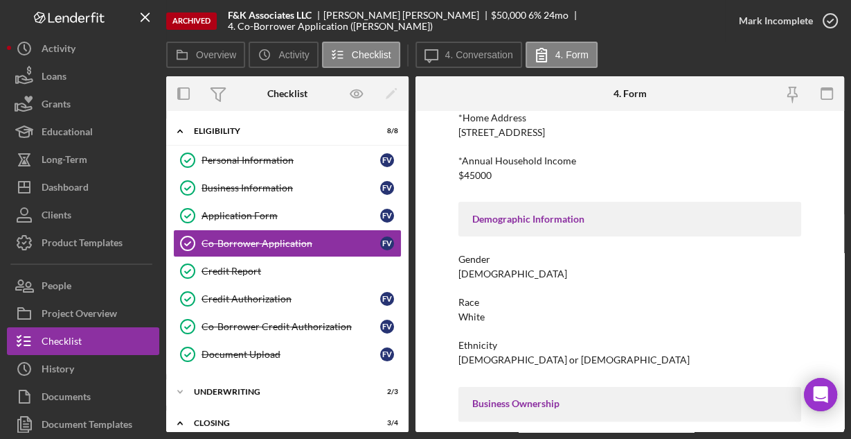
scroll to position [346, 0]
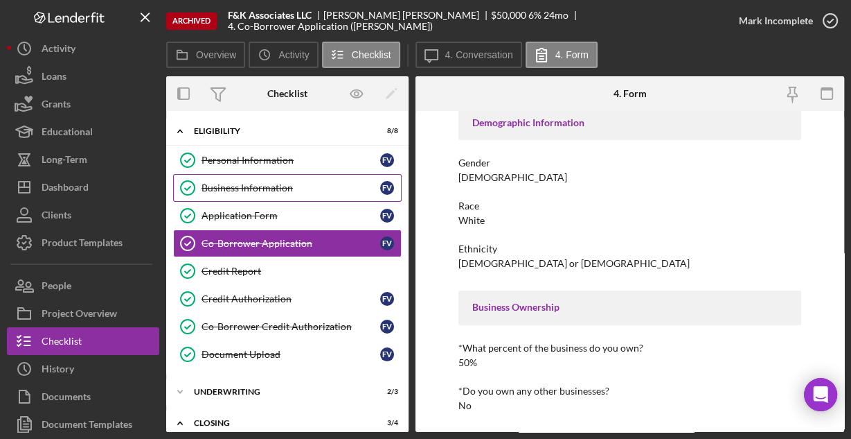
click at [211, 191] on div "Business Information" at bounding box center [291, 187] width 179 height 11
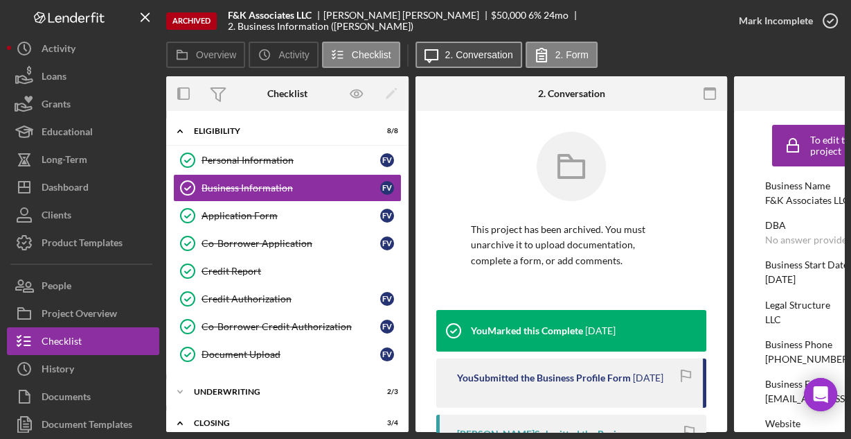
click at [457, 55] on label "2. Conversation" at bounding box center [479, 54] width 68 height 11
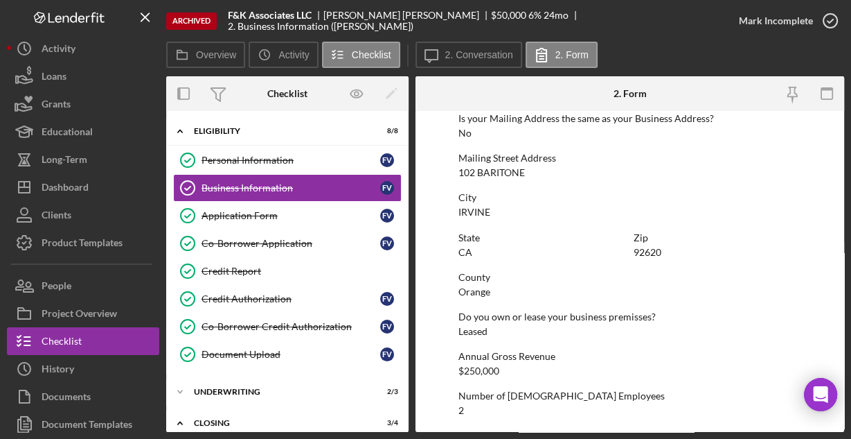
scroll to position [883, 0]
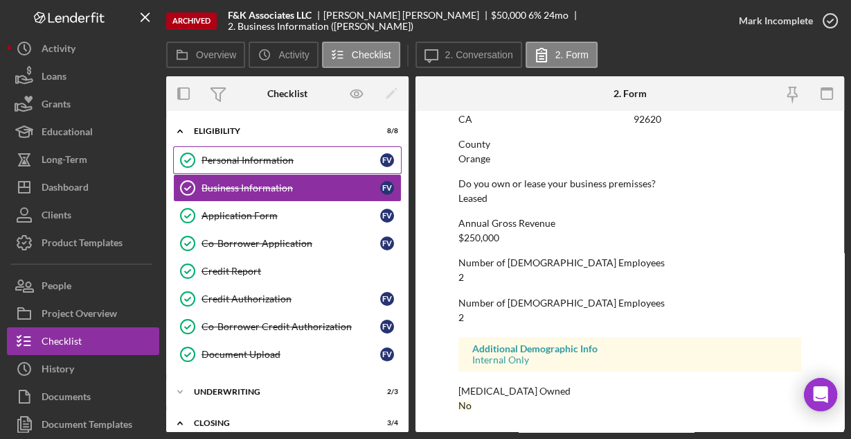
click at [211, 157] on div "Personal Information" at bounding box center [291, 159] width 179 height 11
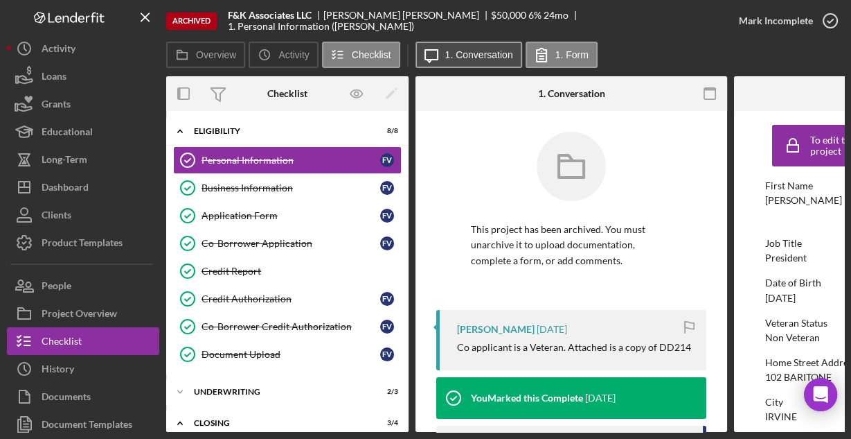
click at [445, 53] on label "1. Conversation" at bounding box center [479, 54] width 68 height 11
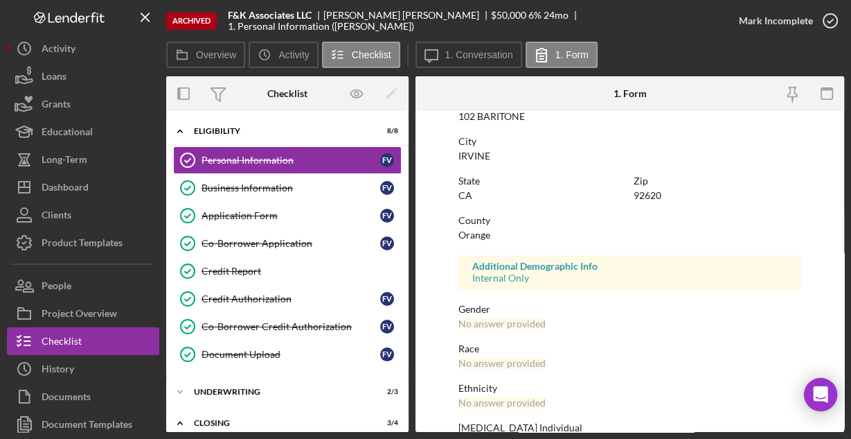
scroll to position [326, 0]
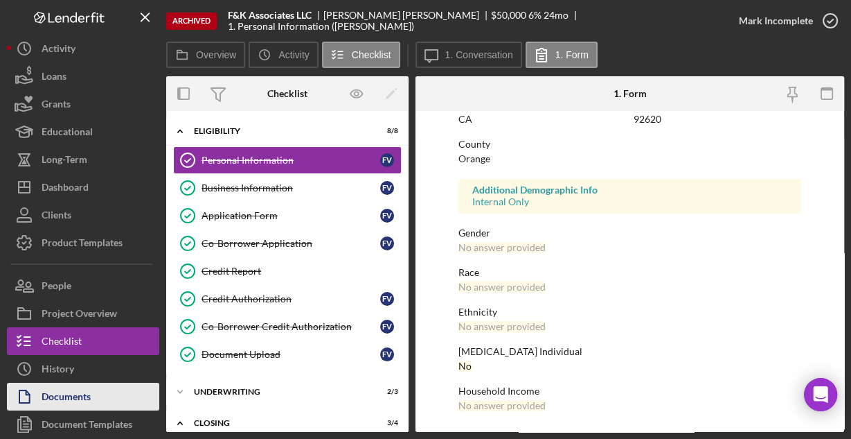
click at [92, 394] on button "Documents" at bounding box center [83, 396] width 152 height 28
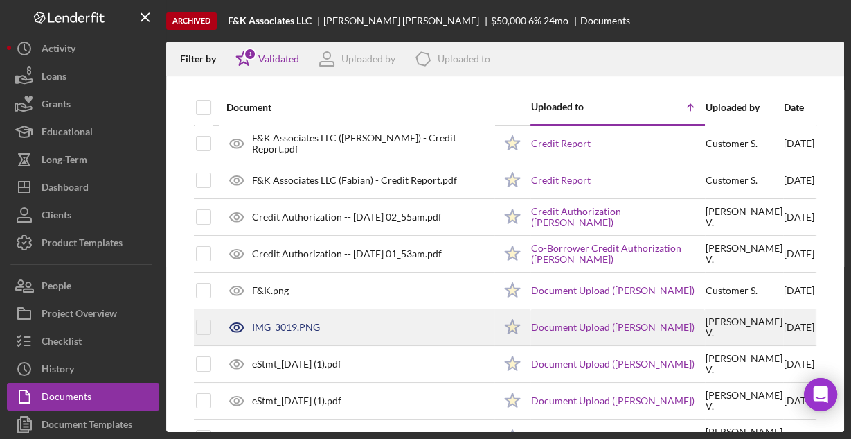
click at [275, 321] on div "IMG_3019.PNG" at bounding box center [286, 326] width 68 height 11
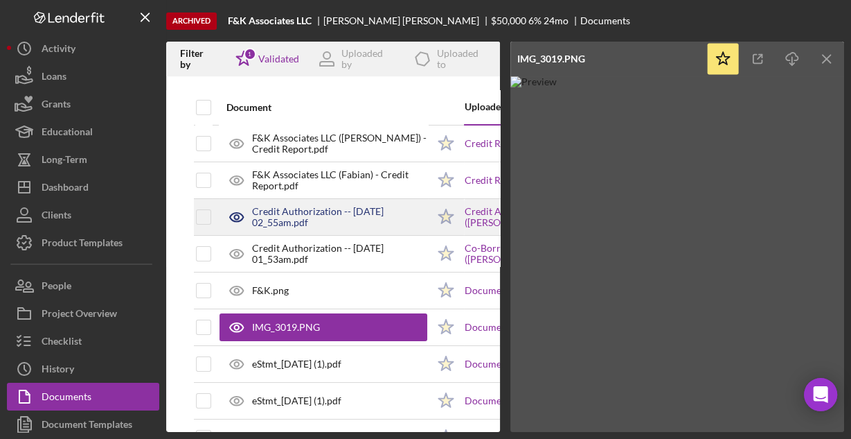
click at [310, 211] on div "Credit Authorization -- [DATE] 02_55am.pdf" at bounding box center [339, 217] width 175 height 22
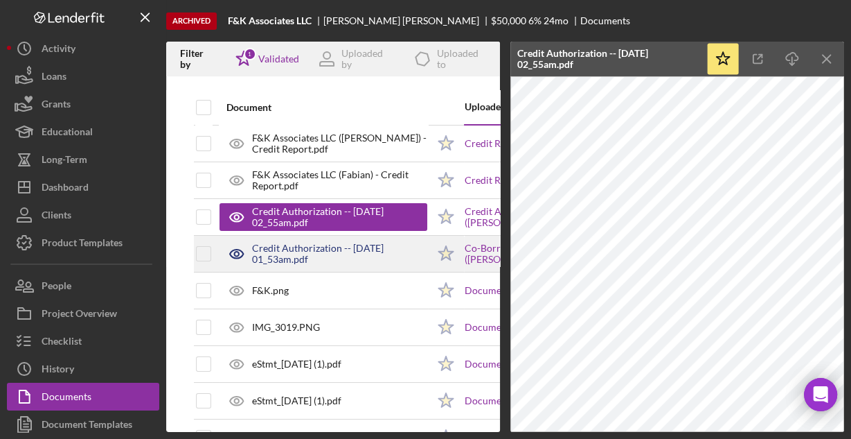
click at [310, 248] on div "Credit Authorization -- [DATE] 01_53am.pdf" at bounding box center [339, 253] width 175 height 22
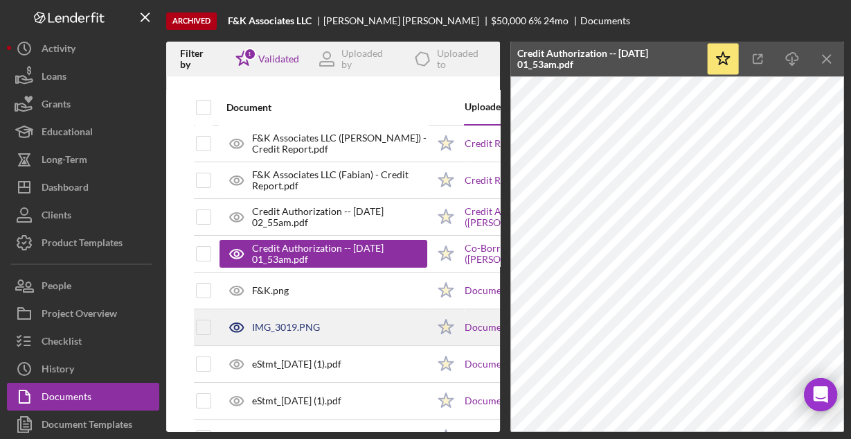
click at [293, 323] on div "IMG_3019.PNG" at bounding box center [286, 326] width 68 height 11
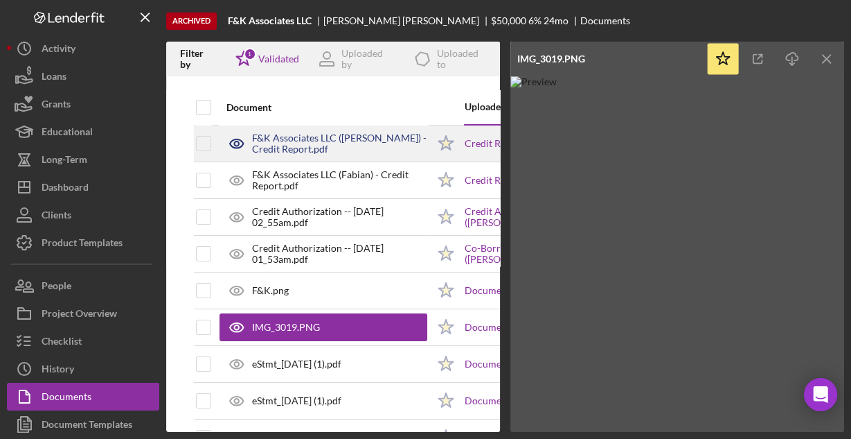
click at [316, 139] on div "F&K Associates LLC ([PERSON_NAME]) - Credit Report.pdf" at bounding box center [339, 143] width 175 height 22
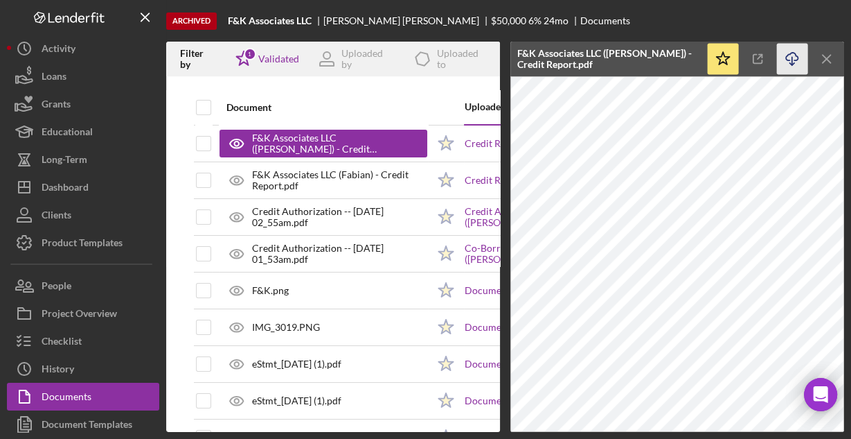
click at [794, 58] on icon "Icon/Download" at bounding box center [792, 59] width 31 height 31
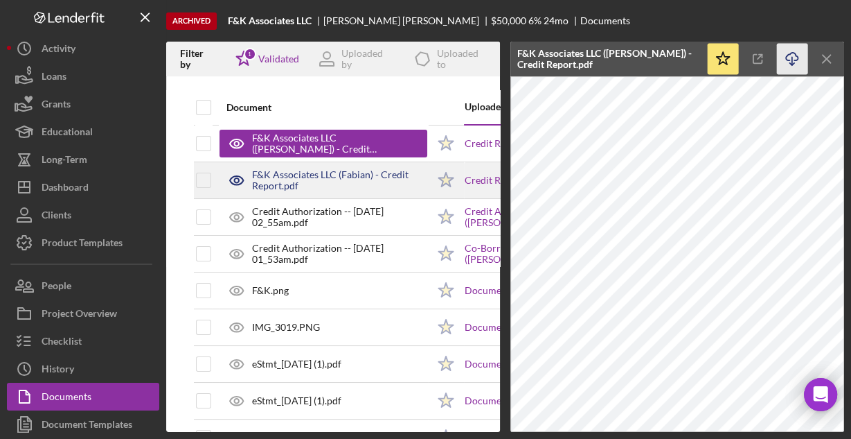
click at [375, 180] on div "F&K Associates LLC (Fabian) - Credit Report.pdf" at bounding box center [339, 180] width 175 height 22
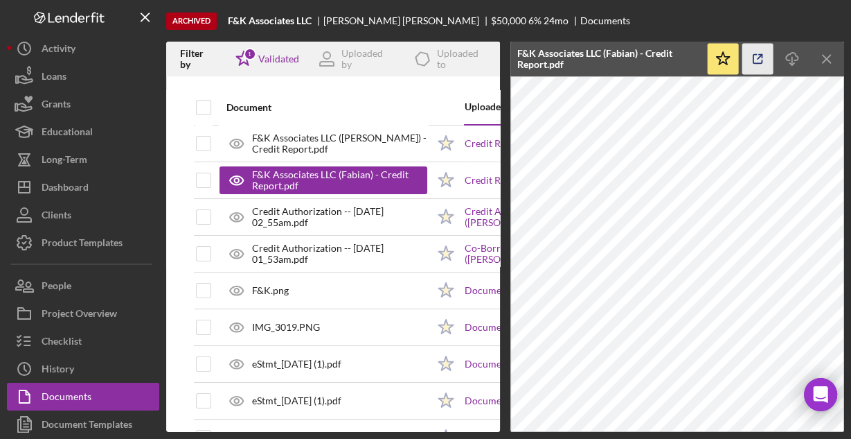
drag, startPoint x: 792, startPoint y: 53, endPoint x: 770, endPoint y: 64, distance: 23.9
click at [789, 54] on icon "button" at bounding box center [792, 57] width 12 height 8
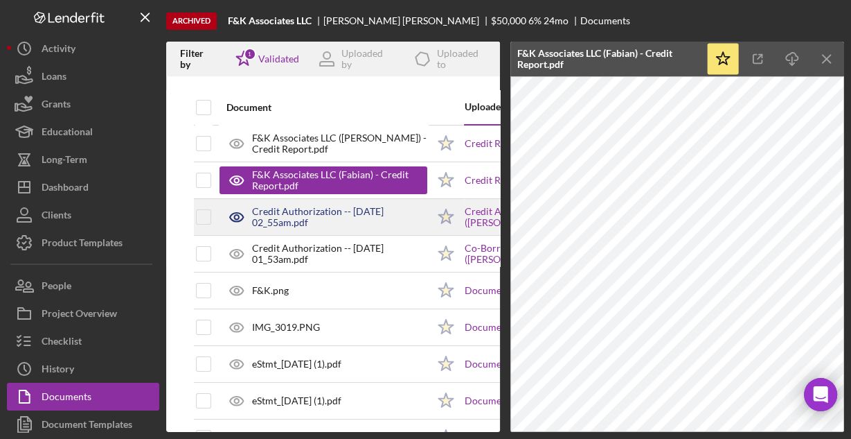
click at [300, 206] on div "Credit Authorization -- [DATE] 02_55am.pdf" at bounding box center [339, 217] width 175 height 22
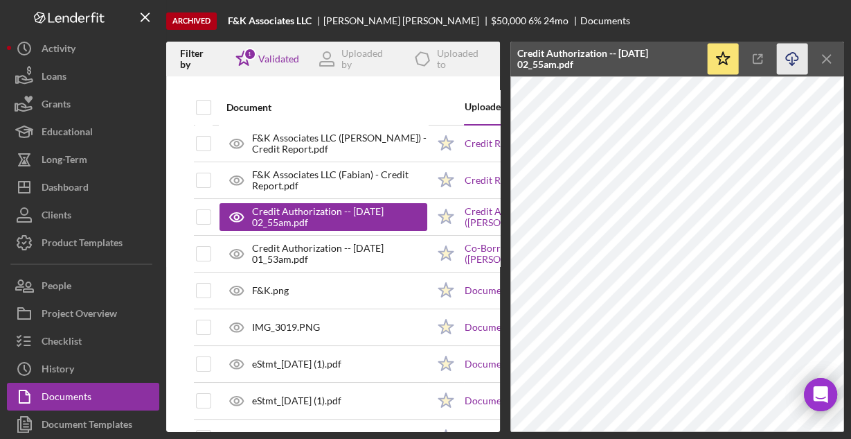
click at [792, 60] on icon "Icon/Download" at bounding box center [792, 59] width 31 height 31
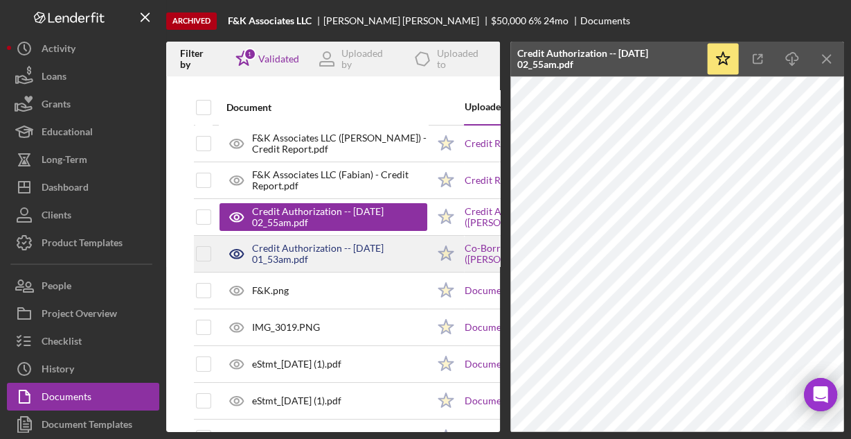
click at [363, 248] on div "Credit Authorization -- [DATE] 01_53am.pdf" at bounding box center [339, 253] width 175 height 22
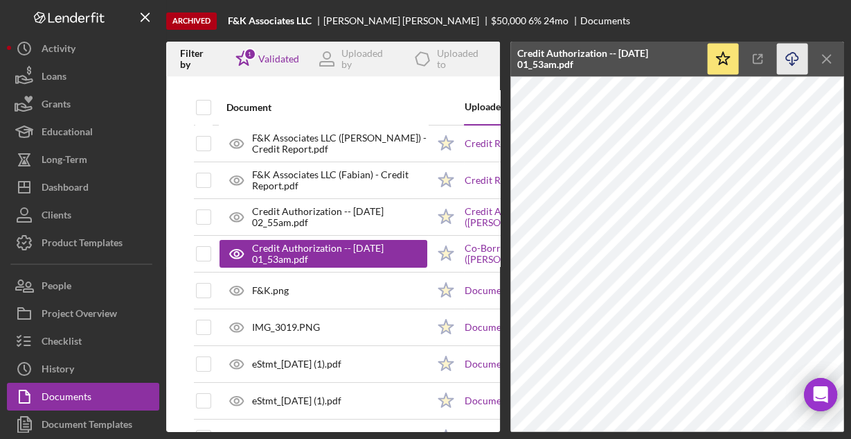
click at [787, 58] on icon "Icon/Download" at bounding box center [792, 59] width 31 height 31
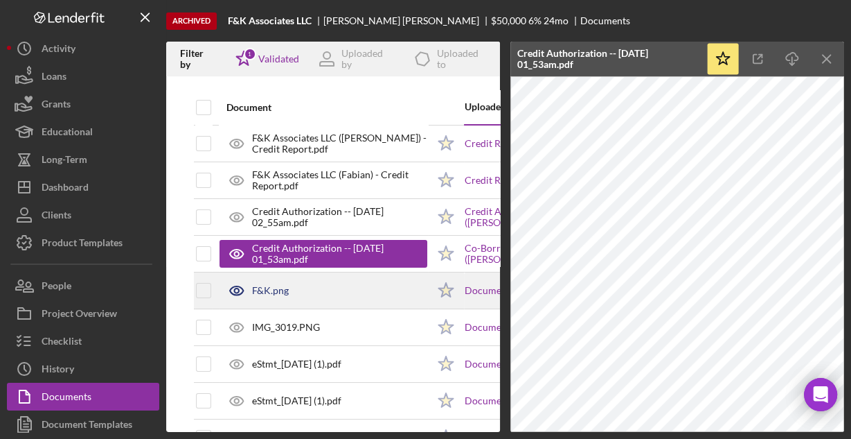
click at [285, 289] on div "F&K.png" at bounding box center [270, 290] width 37 height 11
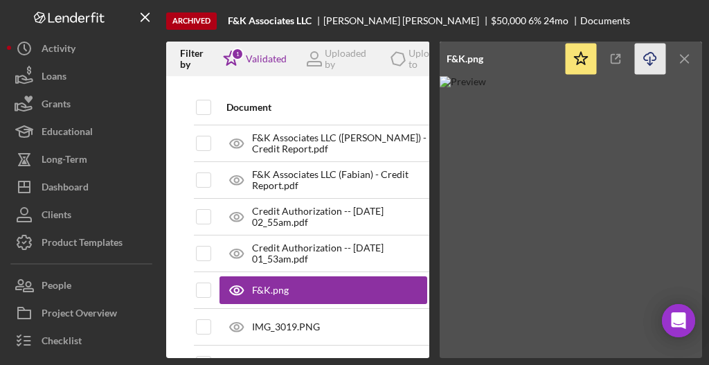
click at [650, 57] on icon "Icon/Download" at bounding box center [650, 59] width 31 height 31
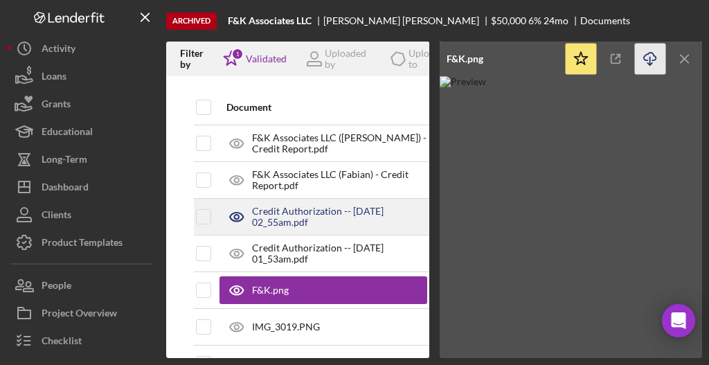
scroll to position [46, 0]
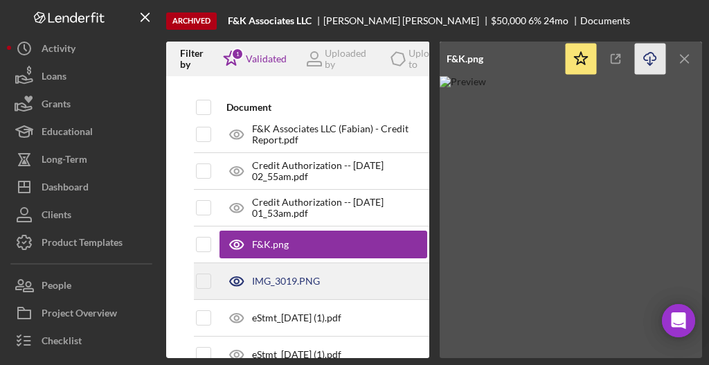
click at [308, 279] on div "IMG_3019.PNG" at bounding box center [286, 281] width 68 height 11
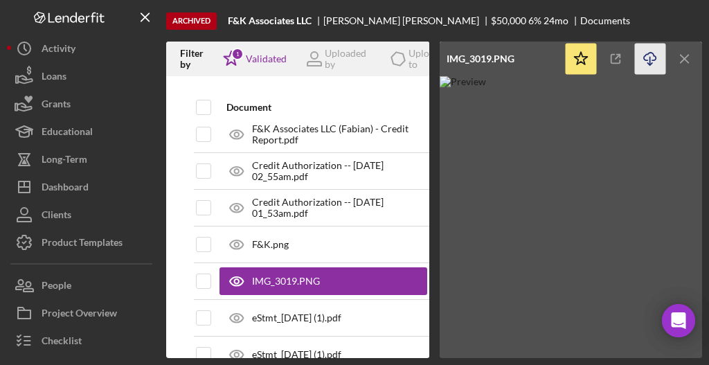
click at [644, 56] on icon "button" at bounding box center [650, 57] width 12 height 8
click at [464, 127] on img at bounding box center [571, 217] width 263 height 282
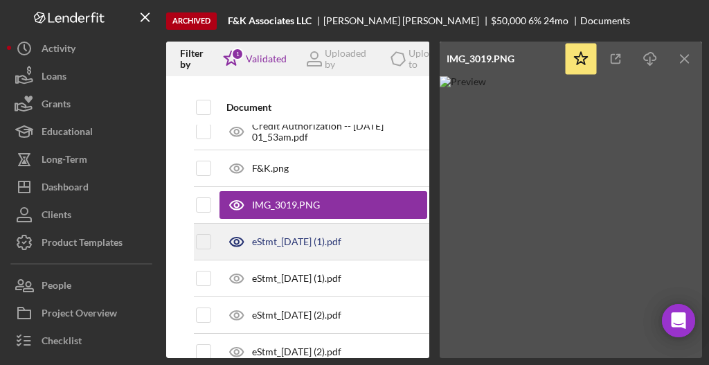
scroll to position [139, 0]
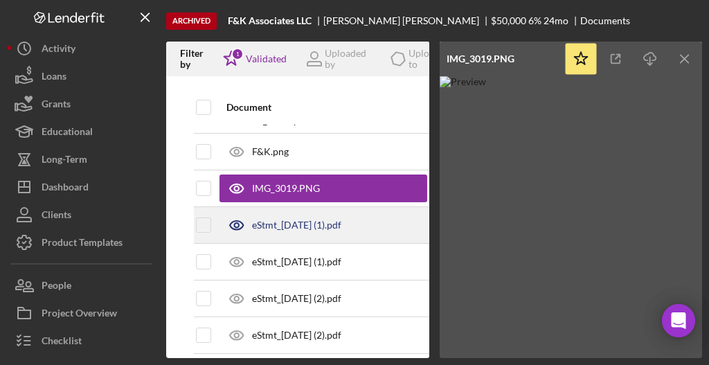
click at [281, 227] on div "eStmt_[DATE] (1).pdf" at bounding box center [296, 225] width 89 height 11
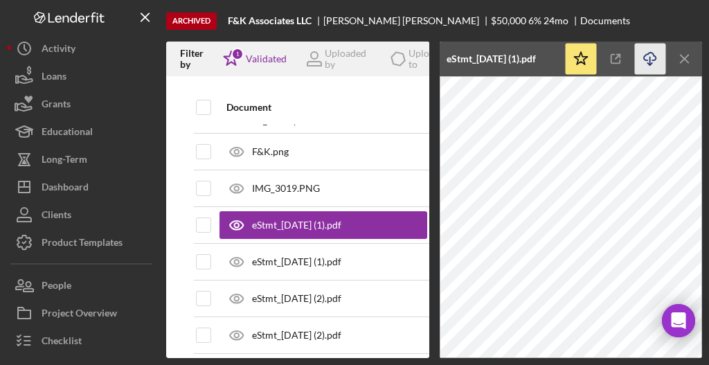
click at [641, 62] on icon "Icon/Download" at bounding box center [650, 59] width 31 height 31
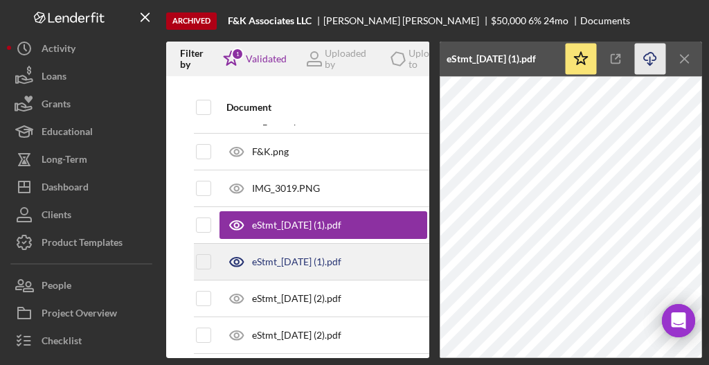
click at [303, 263] on div "eStmt_[DATE] (1).pdf" at bounding box center [296, 261] width 89 height 11
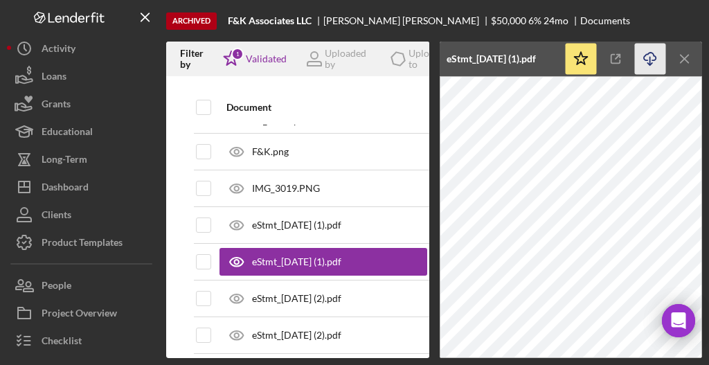
click at [645, 63] on icon "Icon/Download" at bounding box center [650, 59] width 31 height 31
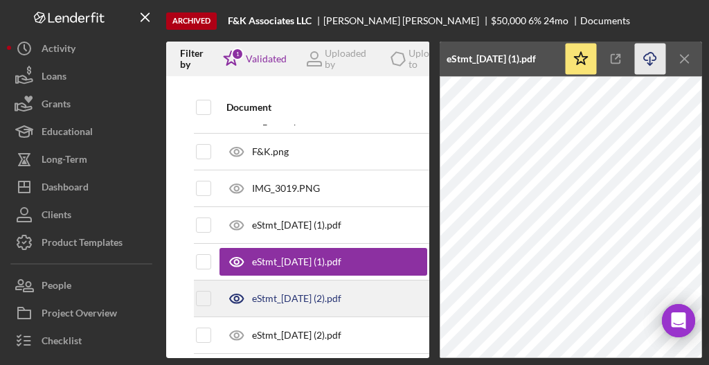
click at [340, 293] on div "eStmt_[DATE] (2).pdf" at bounding box center [296, 298] width 89 height 11
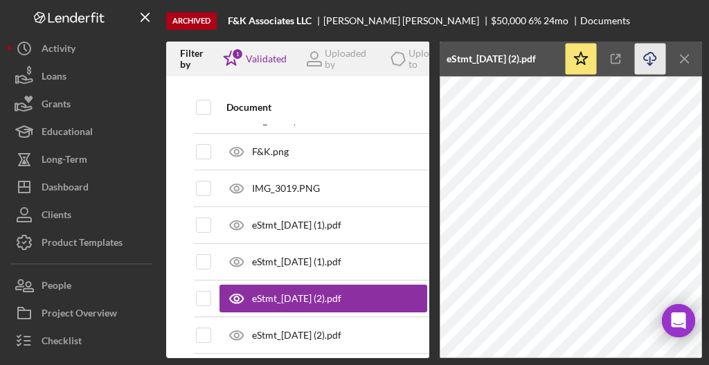
click at [646, 56] on icon "Icon/Download" at bounding box center [650, 59] width 31 height 31
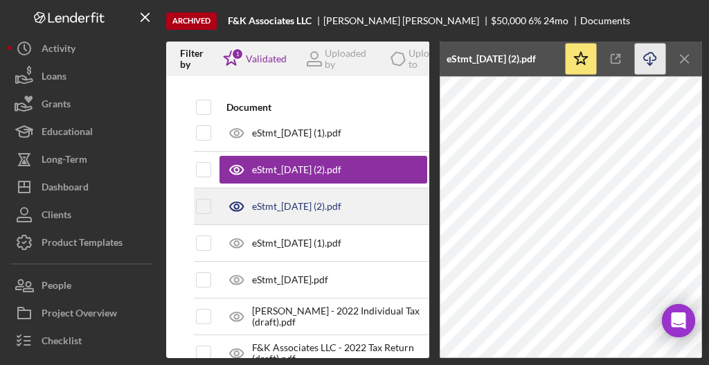
scroll to position [277, 0]
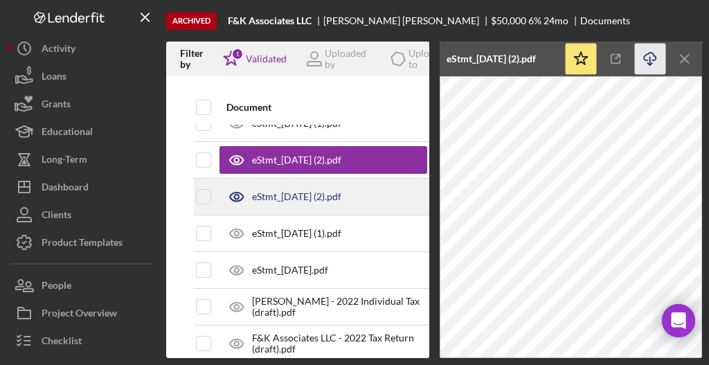
click at [295, 193] on div "eStmt_[DATE] (2).pdf" at bounding box center [296, 196] width 89 height 11
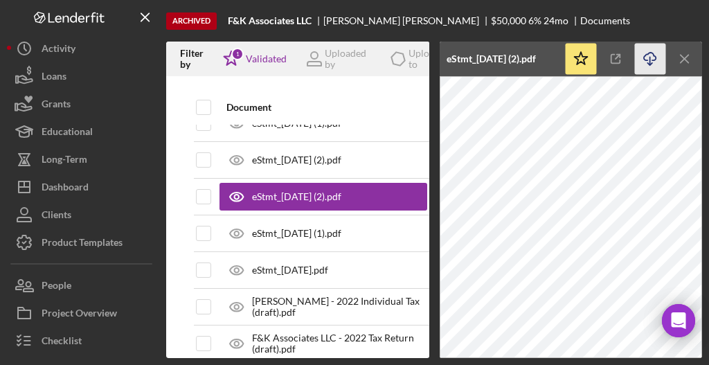
click at [646, 61] on icon "Icon/Download" at bounding box center [650, 59] width 31 height 31
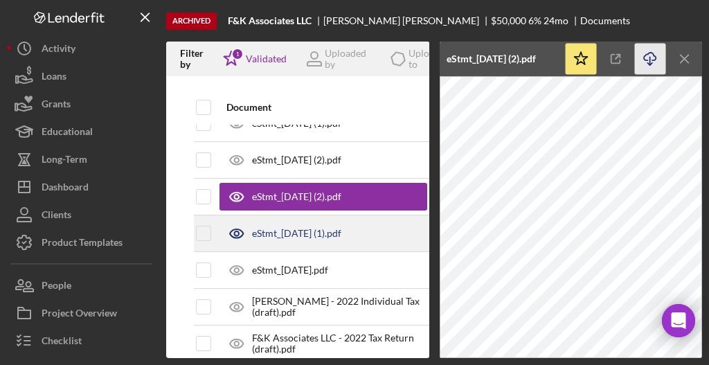
click at [342, 229] on div "eStmt_[DATE] (1).pdf" at bounding box center [296, 233] width 89 height 11
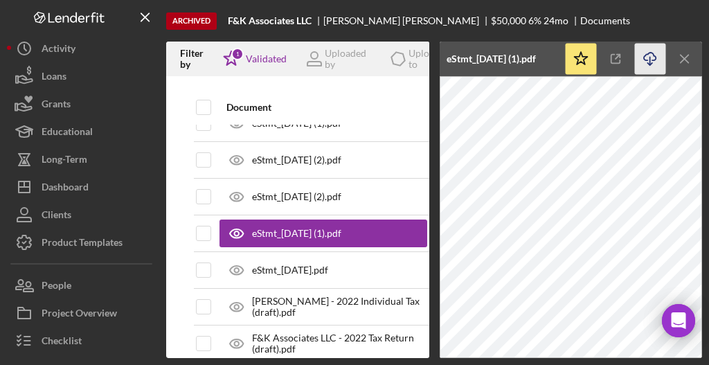
click at [649, 62] on icon "Icon/Download" at bounding box center [650, 59] width 31 height 31
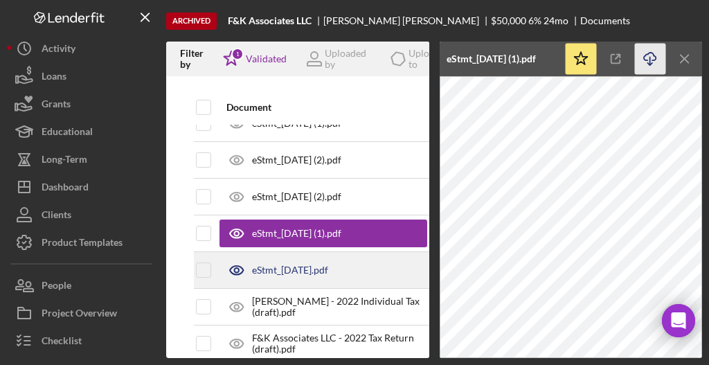
click at [328, 265] on div "eStmt_[DATE].pdf" at bounding box center [290, 270] width 76 height 11
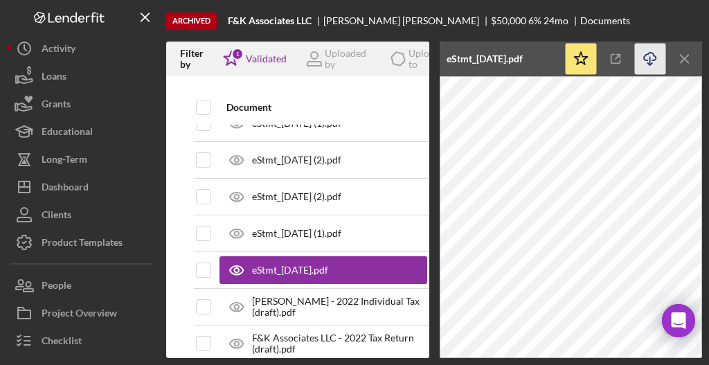
click at [648, 56] on icon "Icon/Download" at bounding box center [650, 59] width 31 height 31
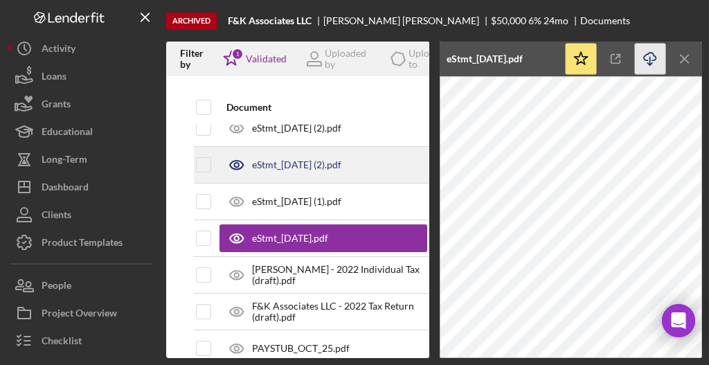
scroll to position [323, 0]
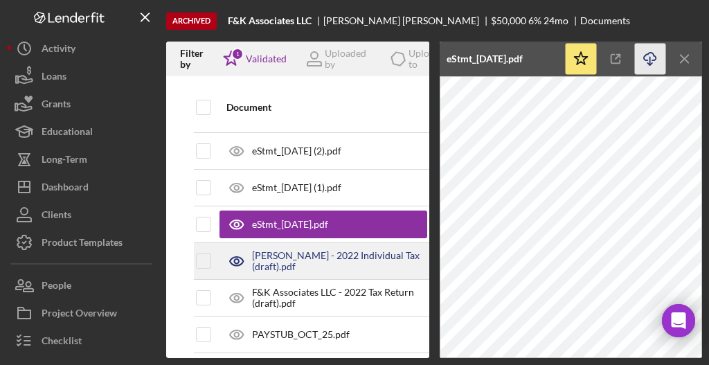
click at [303, 254] on div "[PERSON_NAME] - 2022 Individual Tax (draft).pdf" at bounding box center [339, 261] width 175 height 22
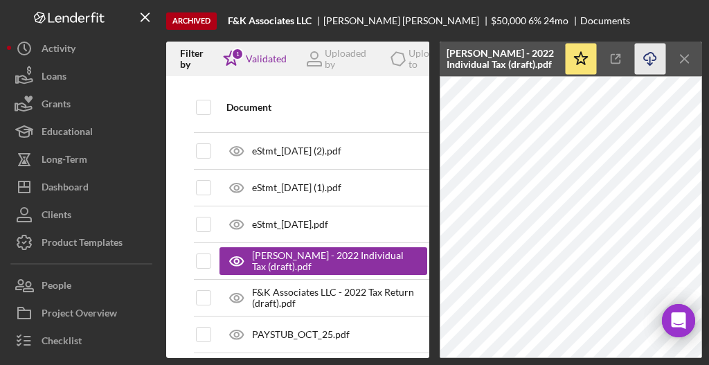
click at [651, 60] on icon "Icon/Download" at bounding box center [650, 59] width 31 height 31
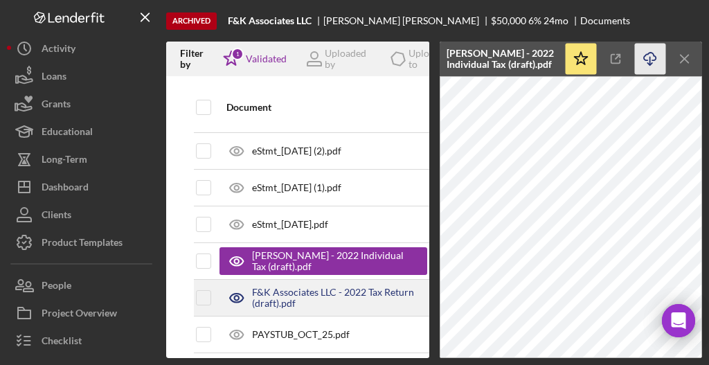
click at [316, 288] on div "F&K Associates LLC - 2022 Tax Return (draft).pdf" at bounding box center [339, 298] width 175 height 22
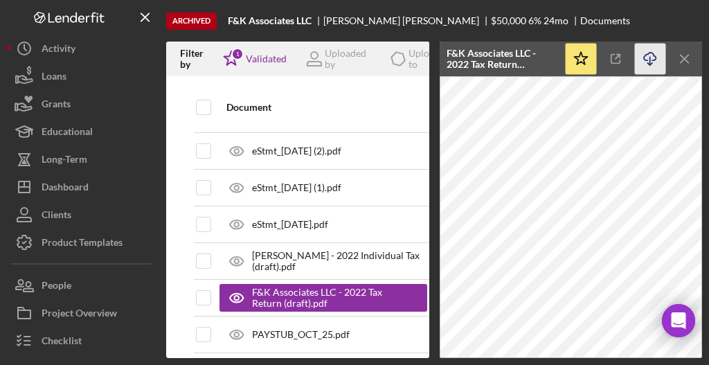
click at [653, 57] on icon "Icon/Download" at bounding box center [650, 59] width 31 height 31
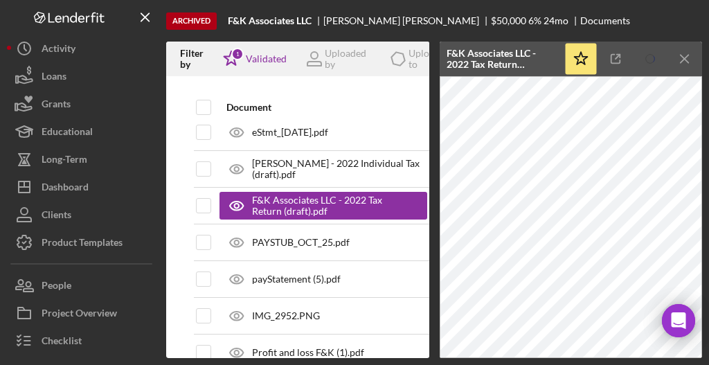
scroll to position [416, 0]
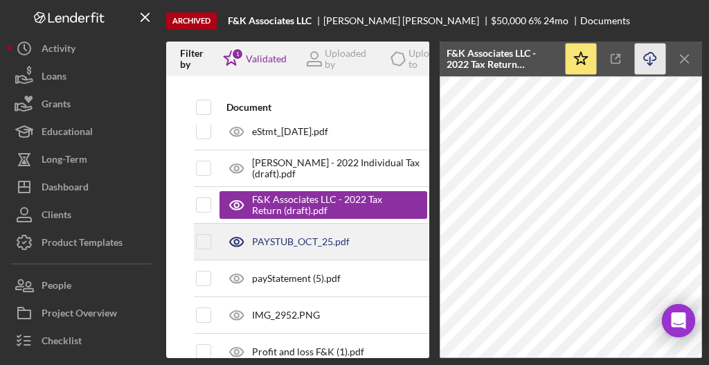
click at [295, 239] on div "PAYSTUB_OCT_25.pdf" at bounding box center [301, 241] width 98 height 11
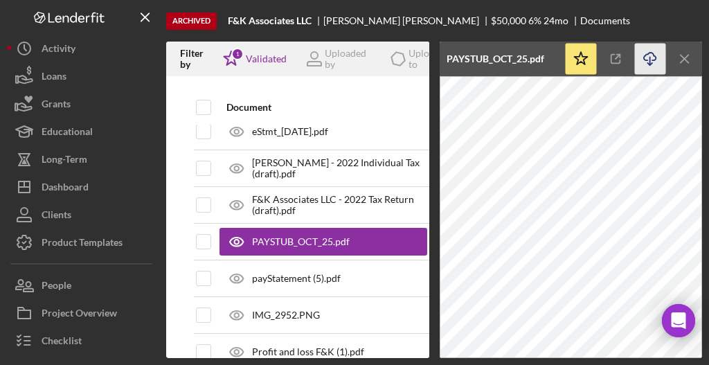
click at [649, 53] on icon "button" at bounding box center [650, 57] width 12 height 8
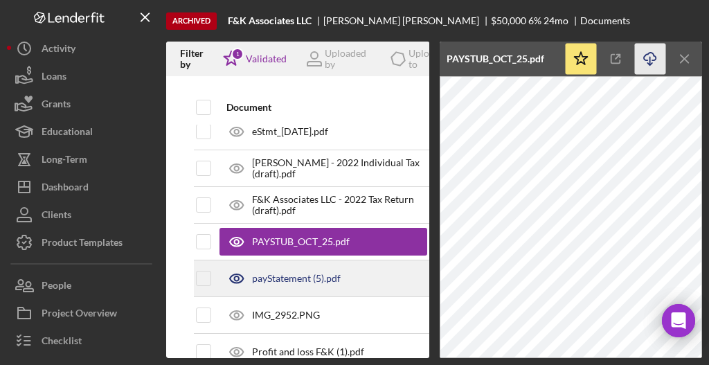
click at [301, 264] on div "payStatement (5).pdf" at bounding box center [324, 278] width 208 height 35
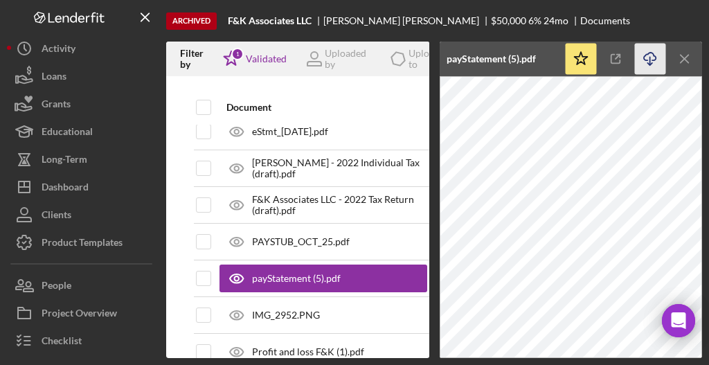
click at [650, 60] on line "button" at bounding box center [650, 61] width 0 height 8
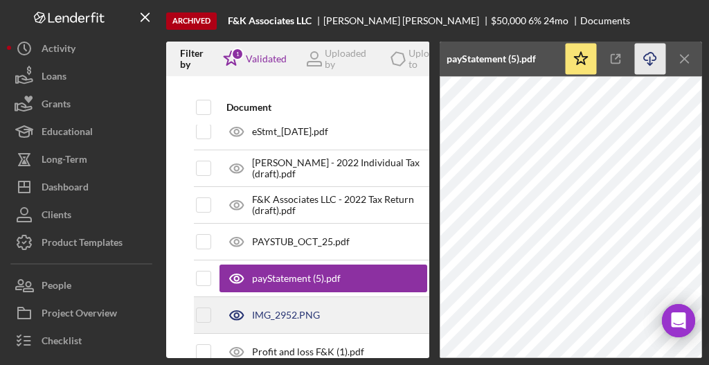
click at [292, 310] on div "IMG_2952.PNG" at bounding box center [286, 315] width 68 height 11
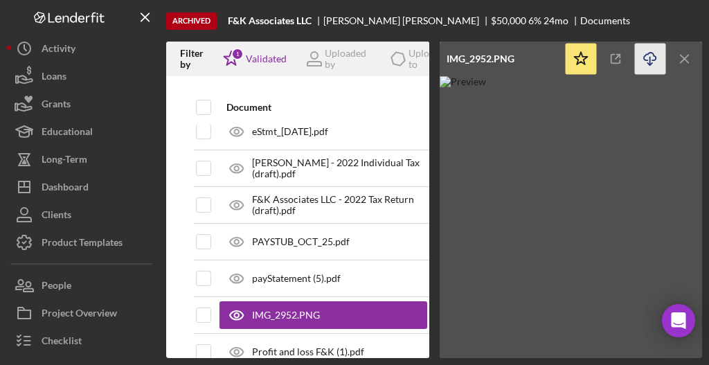
click at [647, 57] on icon "Icon/Download" at bounding box center [650, 59] width 31 height 31
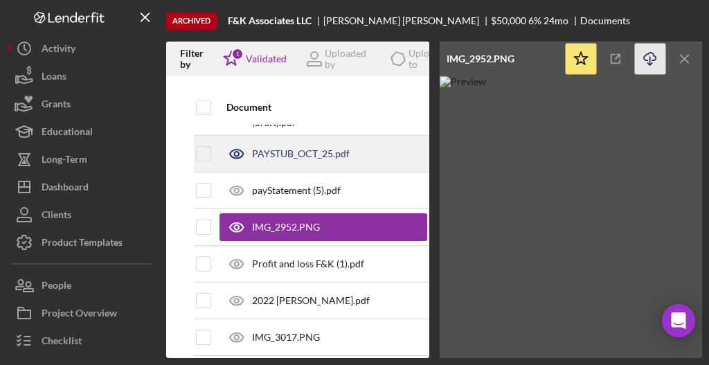
scroll to position [508, 0]
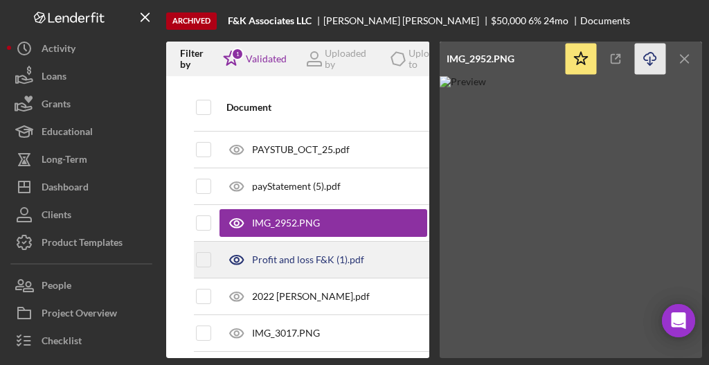
click at [281, 254] on div "Profit and loss F&K (1).pdf" at bounding box center [308, 259] width 112 height 11
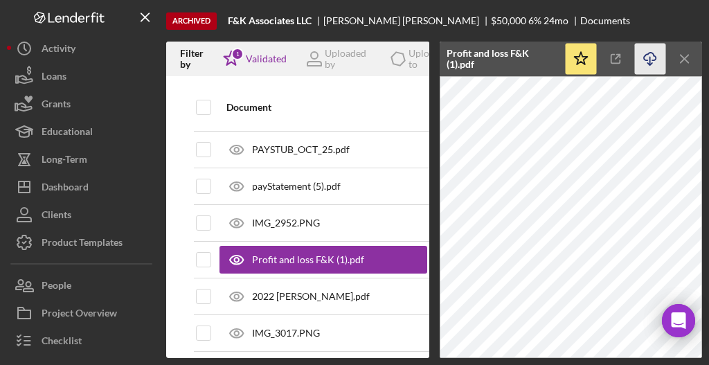
click at [647, 56] on icon "Icon/Download" at bounding box center [650, 59] width 31 height 31
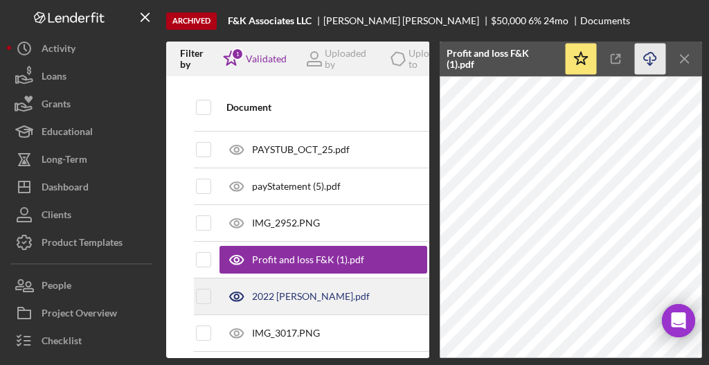
click at [273, 291] on div "2022 [PERSON_NAME].pdf" at bounding box center [311, 296] width 118 height 11
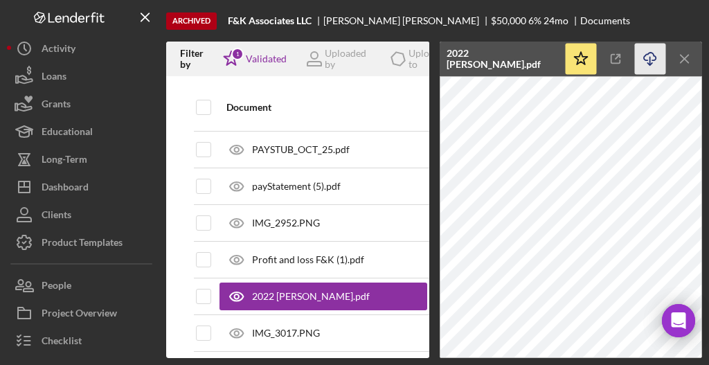
click at [646, 57] on icon "Icon/Download" at bounding box center [650, 59] width 31 height 31
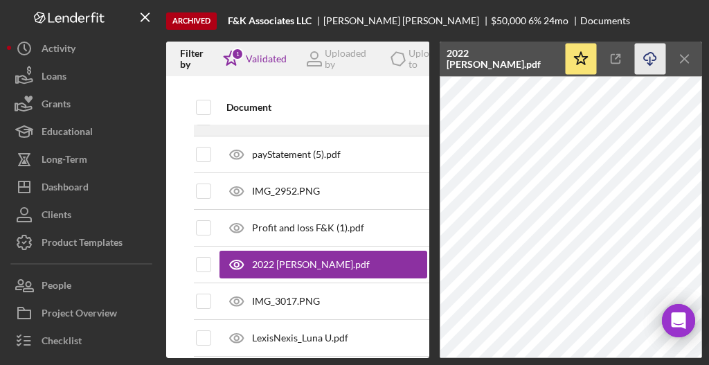
scroll to position [554, 0]
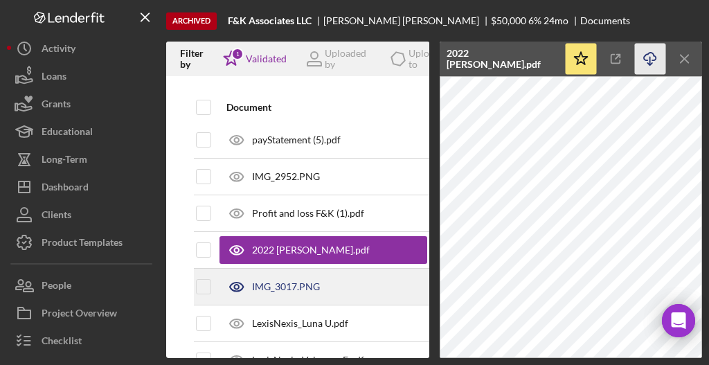
click at [269, 283] on div "IMG_3017.PNG" at bounding box center [286, 286] width 68 height 11
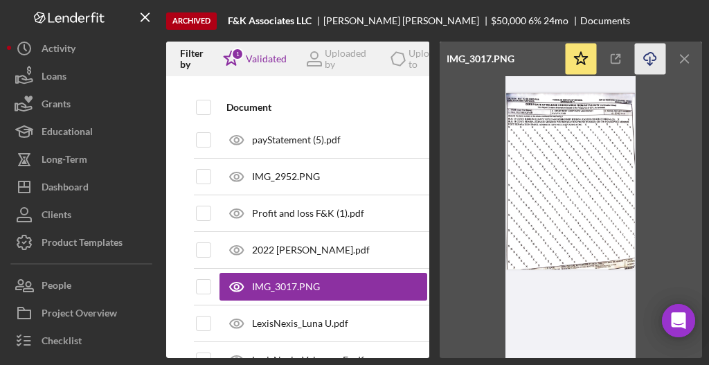
click at [650, 57] on line "button" at bounding box center [650, 61] width 0 height 8
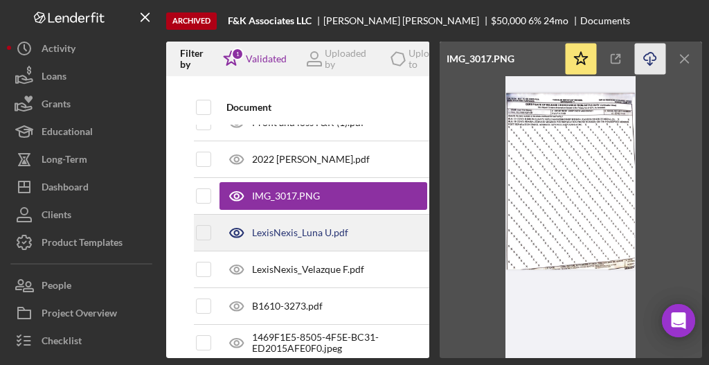
scroll to position [646, 0]
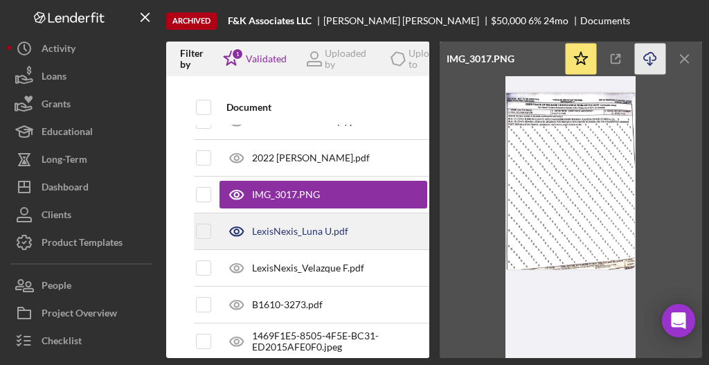
click at [326, 226] on div "LexisNexis_Luna U.pdf" at bounding box center [300, 231] width 96 height 11
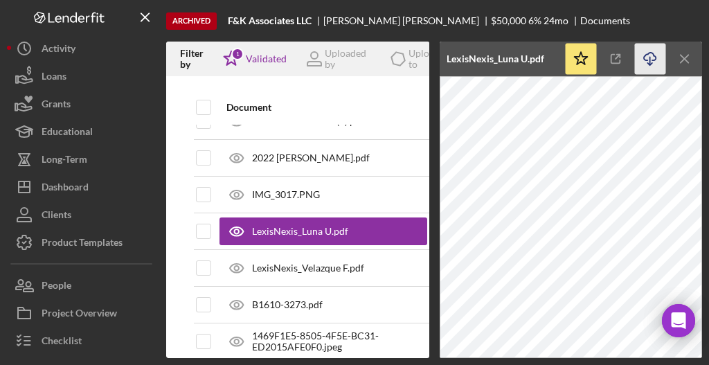
click at [644, 51] on icon "Icon/Download" at bounding box center [650, 59] width 31 height 31
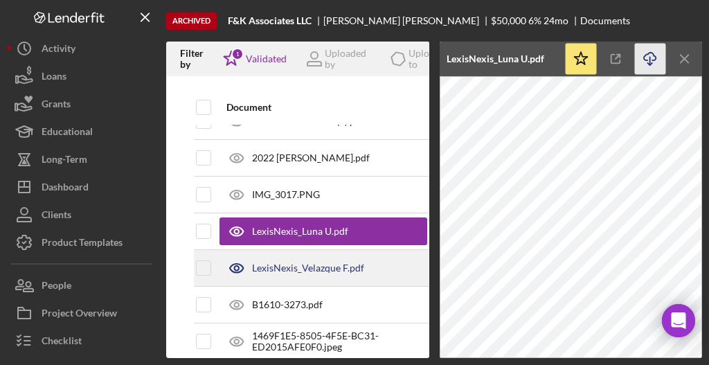
click at [326, 263] on div "LexisNexis_Velazque F.pdf" at bounding box center [308, 268] width 112 height 11
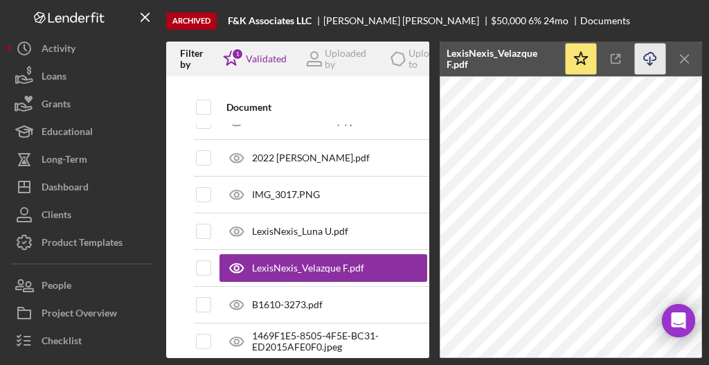
click at [648, 60] on icon "Icon/Download" at bounding box center [650, 59] width 31 height 31
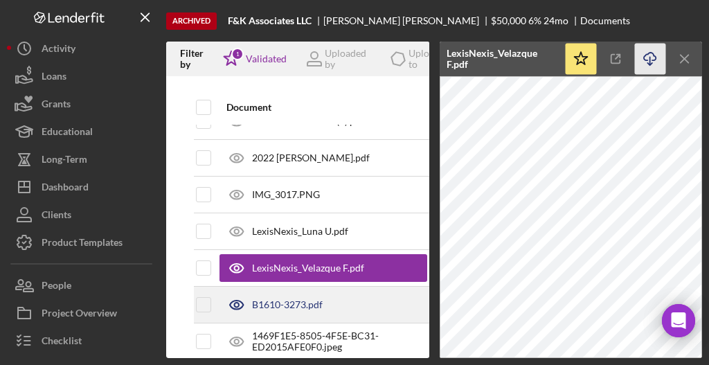
click at [290, 299] on div "B1610-3273.pdf" at bounding box center [287, 304] width 71 height 11
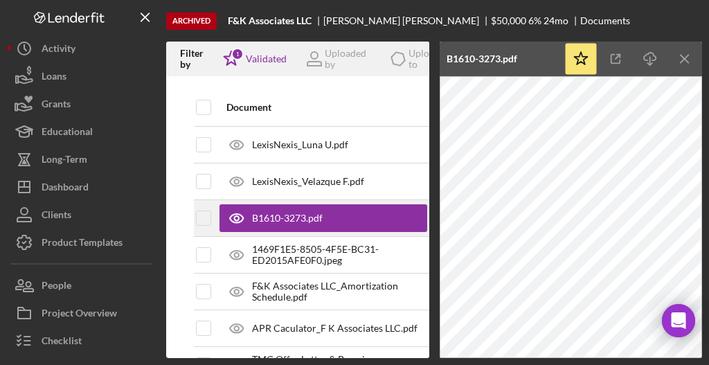
scroll to position [738, 0]
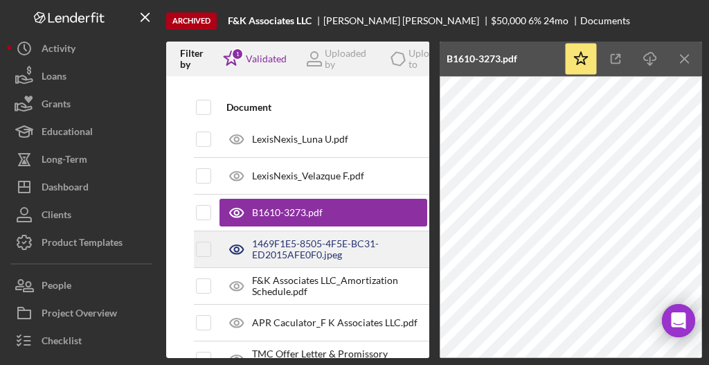
click at [305, 242] on div "1469F1E5-8505-4F5E-BC31-ED2015AFE0F0.jpeg" at bounding box center [339, 249] width 175 height 22
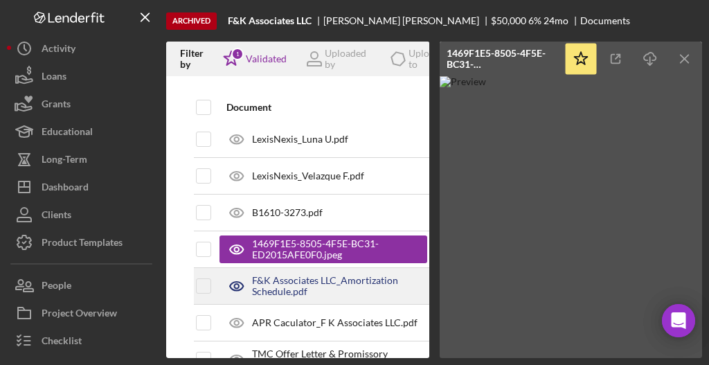
click at [291, 276] on div "F&K Associates LLC_Amortization Schedule.pdf" at bounding box center [339, 286] width 175 height 22
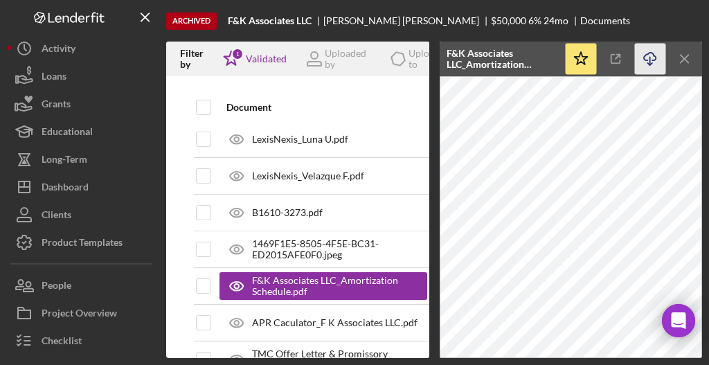
click at [648, 57] on icon "Icon/Download" at bounding box center [650, 59] width 31 height 31
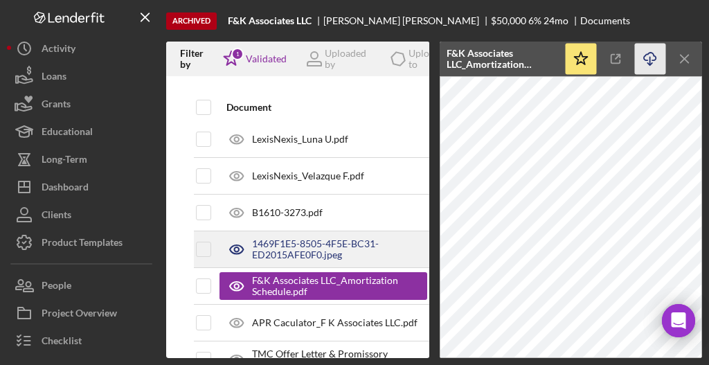
click at [299, 238] on div "1469F1E5-8505-4F5E-BC31-ED2015AFE0F0.jpeg" at bounding box center [339, 249] width 175 height 22
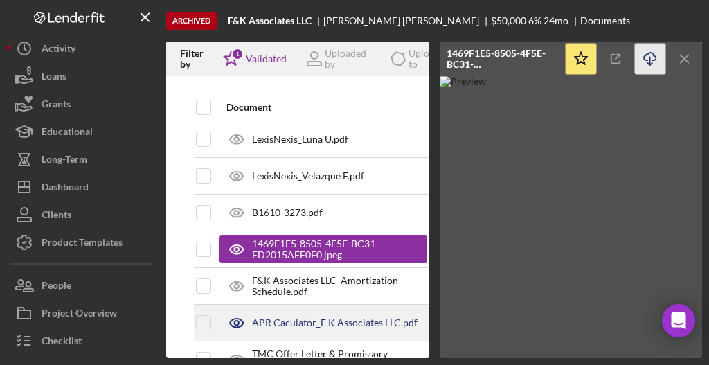
click at [281, 308] on div "APR Caculator_F K Associates LLC.pdf" at bounding box center [324, 322] width 208 height 35
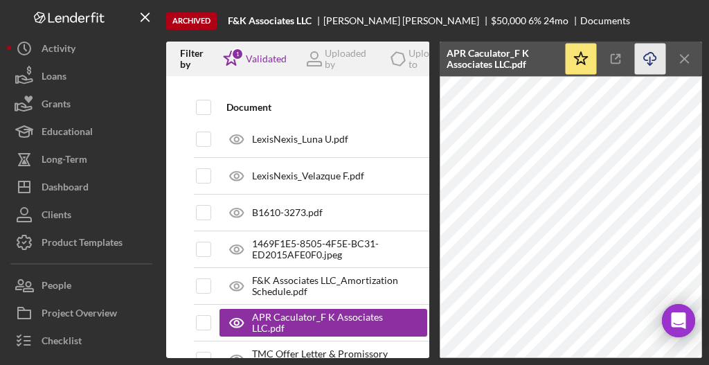
click at [652, 55] on icon "Icon/Download" at bounding box center [650, 59] width 31 height 31
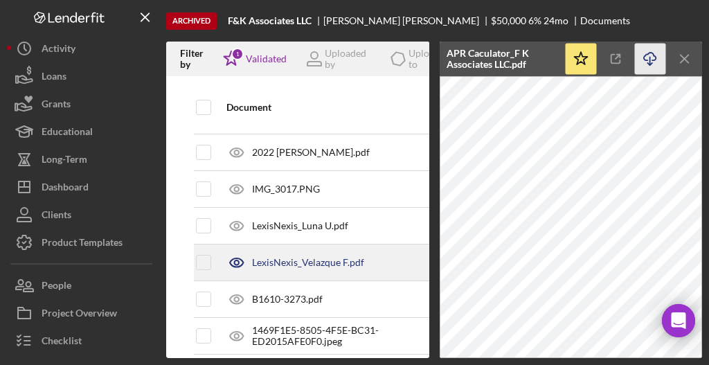
scroll to position [631, 0]
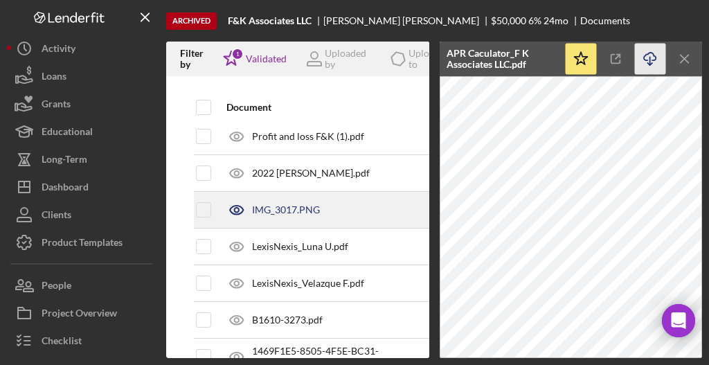
click at [284, 204] on div "IMG_3017.PNG" at bounding box center [286, 209] width 68 height 11
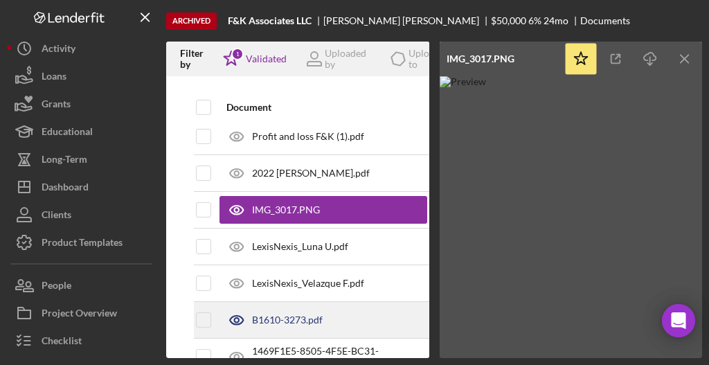
click at [272, 315] on div "B1610-3273.pdf" at bounding box center [287, 320] width 71 height 11
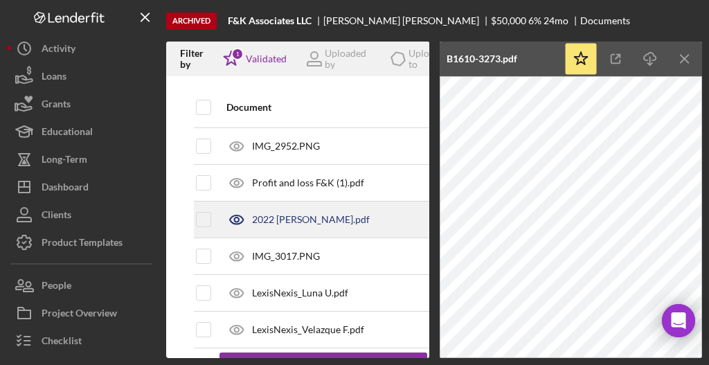
scroll to position [539, 0]
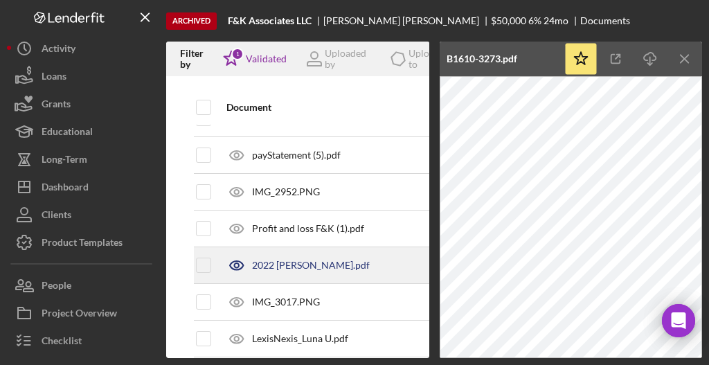
click at [300, 186] on div "IMG_2952.PNG" at bounding box center [286, 191] width 68 height 11
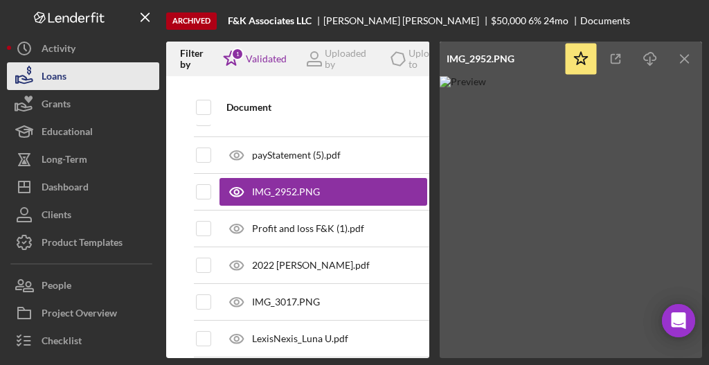
click at [67, 73] on div "Loans" at bounding box center [54, 77] width 25 height 31
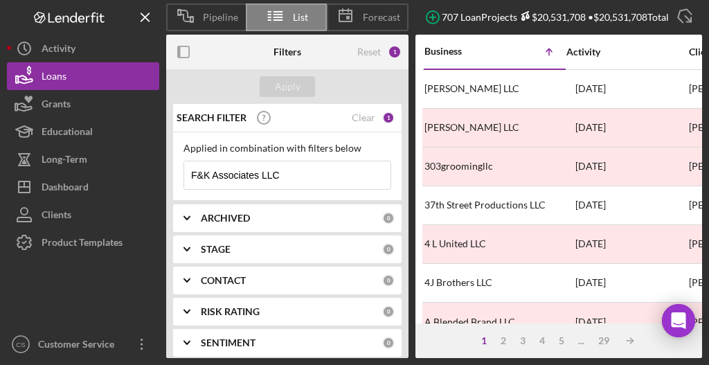
click at [315, 182] on input "F&K Associates LLC" at bounding box center [287, 175] width 206 height 28
click at [315, 181] on input "F&K Associates LLC" at bounding box center [287, 175] width 206 height 28
click at [313, 181] on input "F&K Associates LLC" at bounding box center [287, 175] width 206 height 28
click at [312, 181] on input "F&K Associates LLC" at bounding box center [287, 175] width 206 height 28
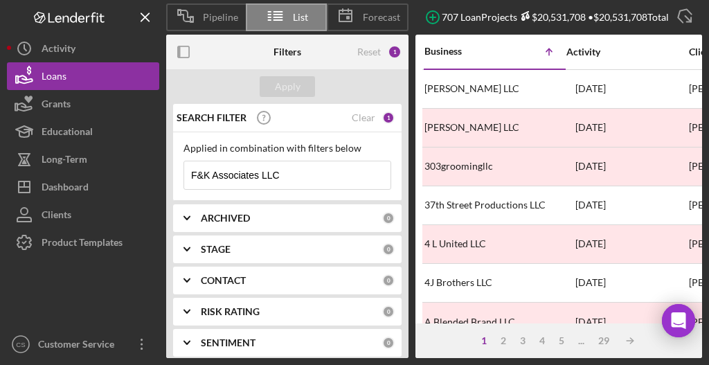
click at [312, 181] on input "F&K Associates LLC" at bounding box center [287, 175] width 206 height 28
paste input "Veranda Oakland LLC"
type input "Veranda Oakland LLC"
click at [295, 91] on div "Apply" at bounding box center [288, 86] width 26 height 21
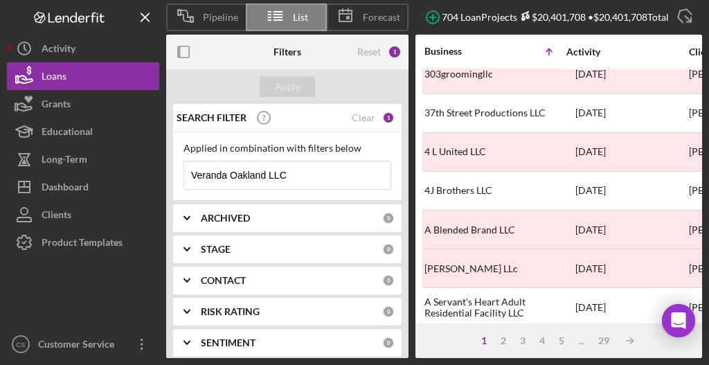
scroll to position [139, 0]
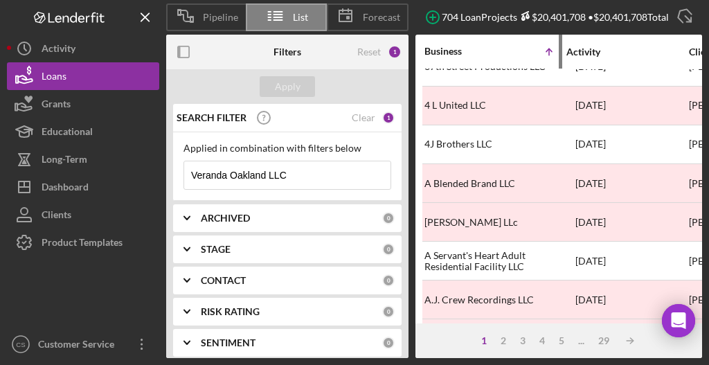
click at [461, 55] on div "Business" at bounding box center [459, 51] width 69 height 11
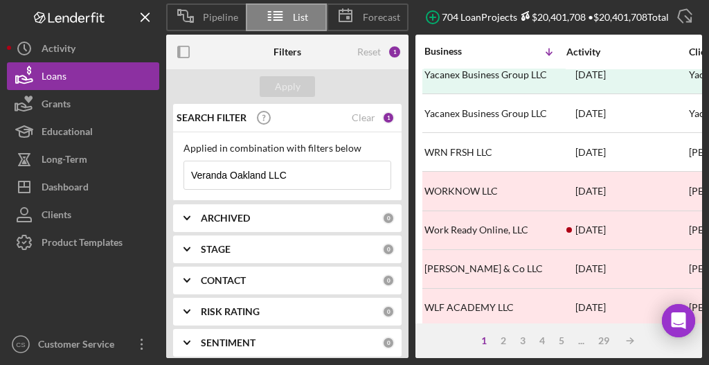
scroll to position [717, 0]
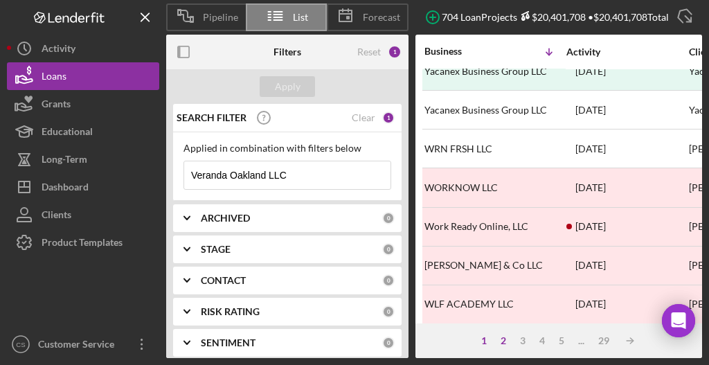
click at [502, 341] on div "2" at bounding box center [503, 340] width 19 height 11
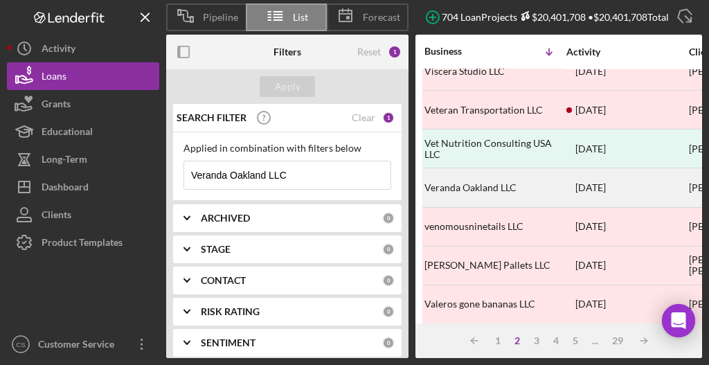
click at [496, 175] on div "Veranda Oakland LLC" at bounding box center [494, 187] width 139 height 37
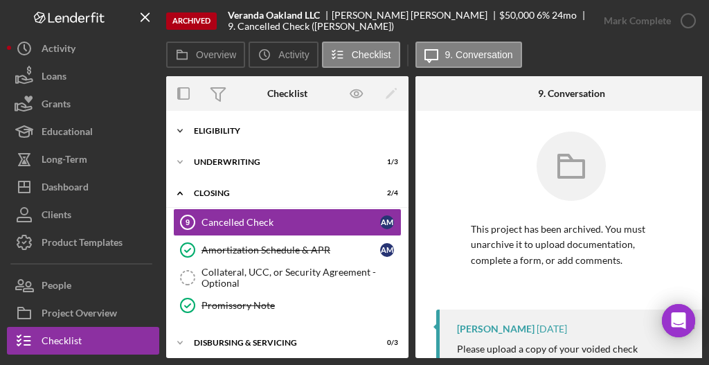
click at [236, 131] on div "Eligibility" at bounding box center [292, 131] width 197 height 8
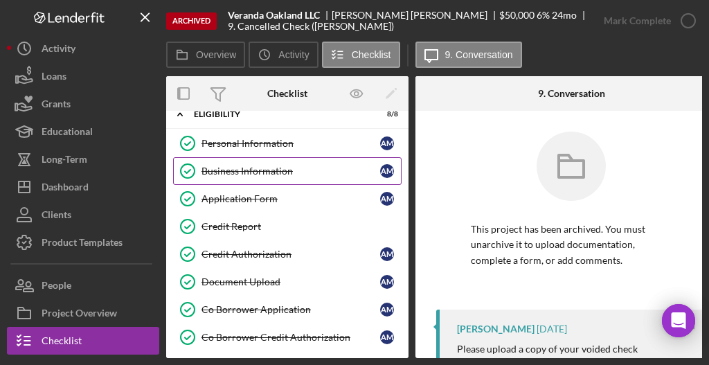
scroll to position [46, 0]
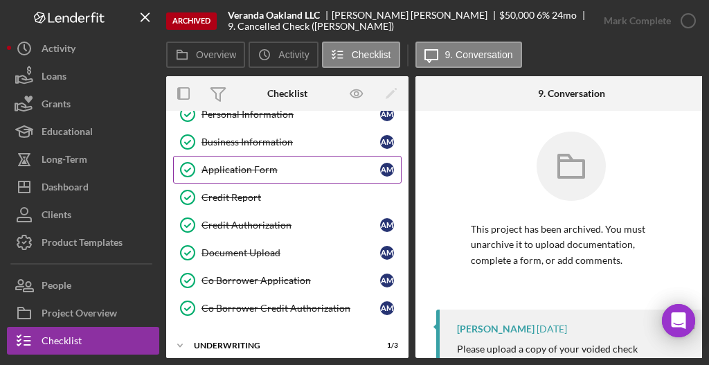
click at [238, 166] on div "Application Form" at bounding box center [291, 169] width 179 height 11
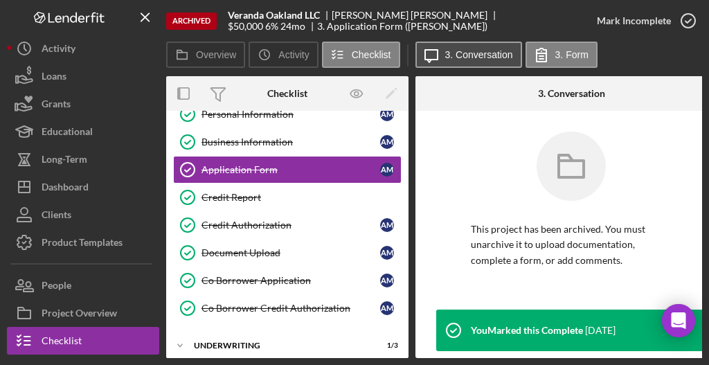
click at [438, 65] on icon "Icon/Message" at bounding box center [431, 54] width 35 height 35
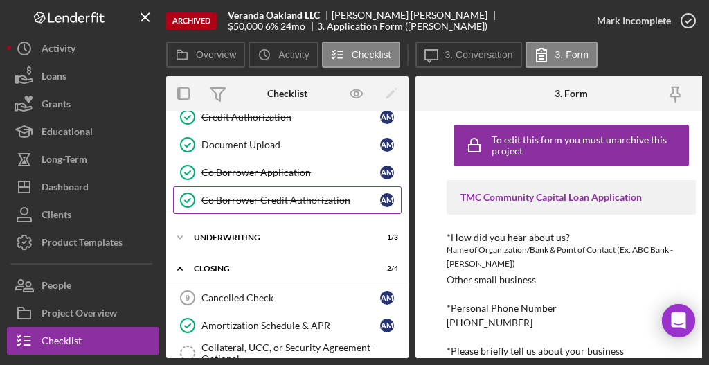
scroll to position [139, 0]
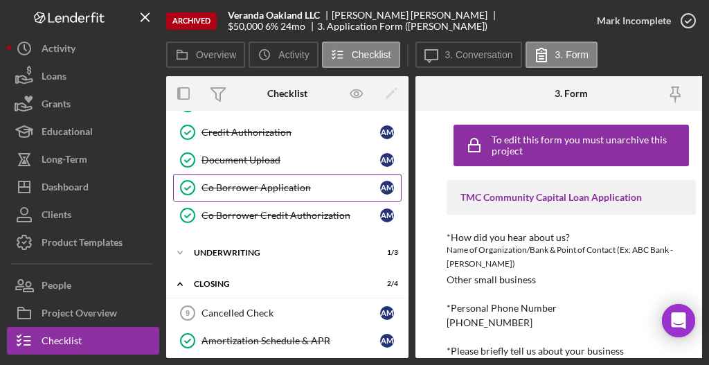
click at [226, 183] on div "Co Borrower Application" at bounding box center [291, 187] width 179 height 11
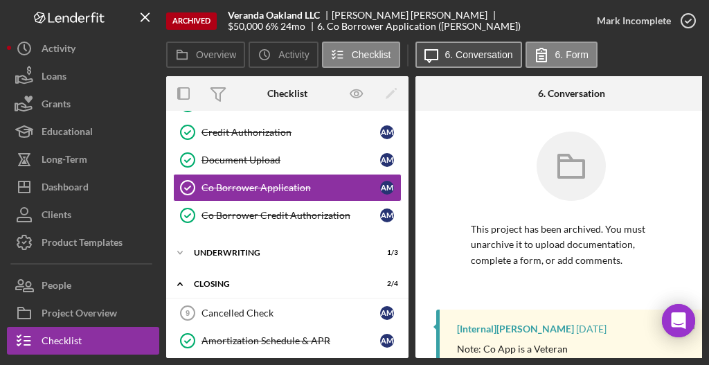
click at [466, 51] on label "6. Conversation" at bounding box center [479, 54] width 68 height 11
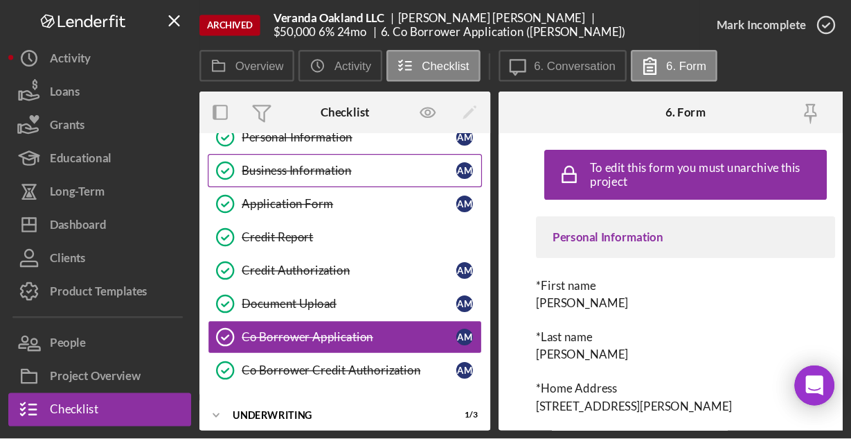
scroll to position [46, 0]
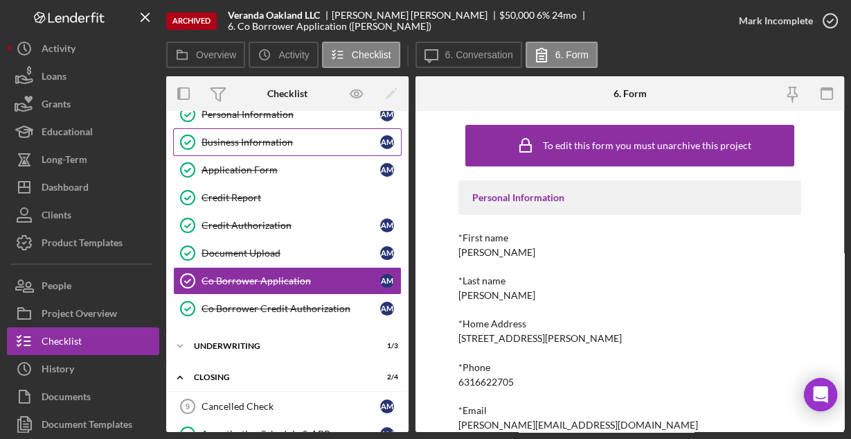
click at [272, 147] on link "Business Information Business Information A M" at bounding box center [287, 142] width 229 height 28
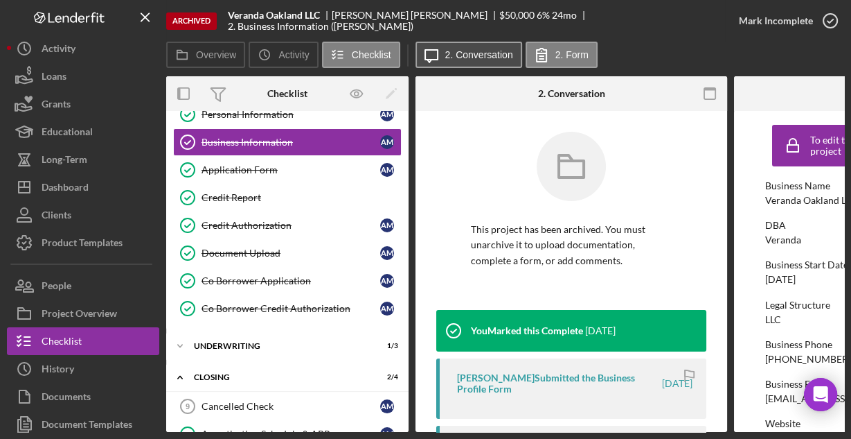
click at [450, 53] on label "2. Conversation" at bounding box center [479, 54] width 68 height 11
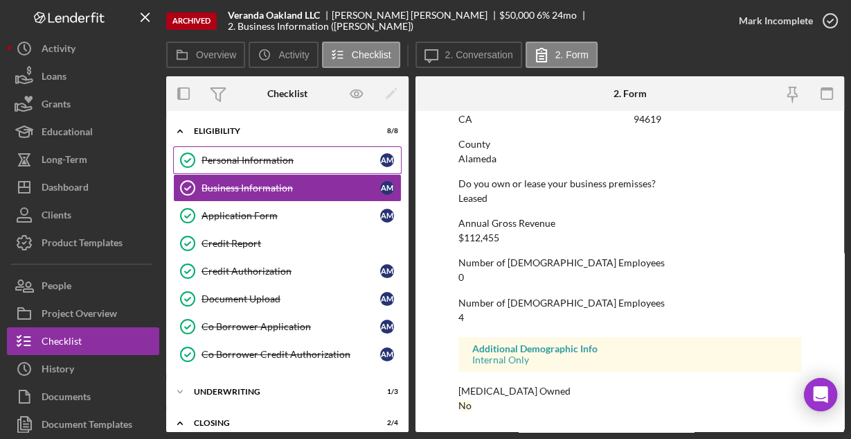
click at [218, 156] on div "Personal Information" at bounding box center [291, 159] width 179 height 11
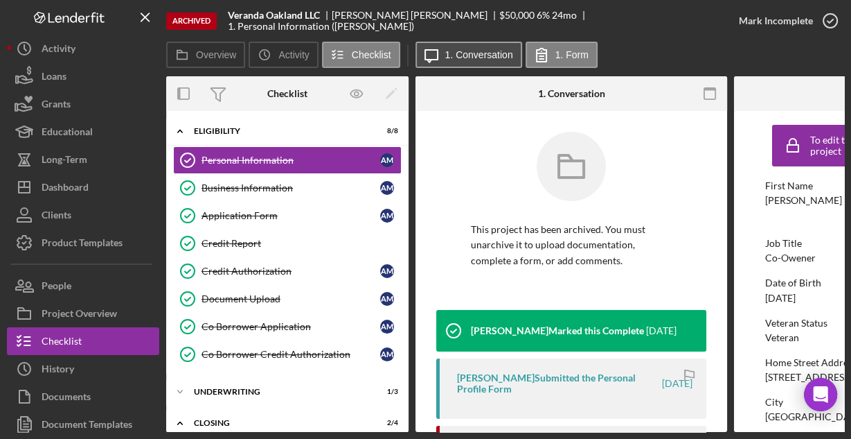
click at [441, 56] on icon "Icon/Message" at bounding box center [431, 54] width 35 height 35
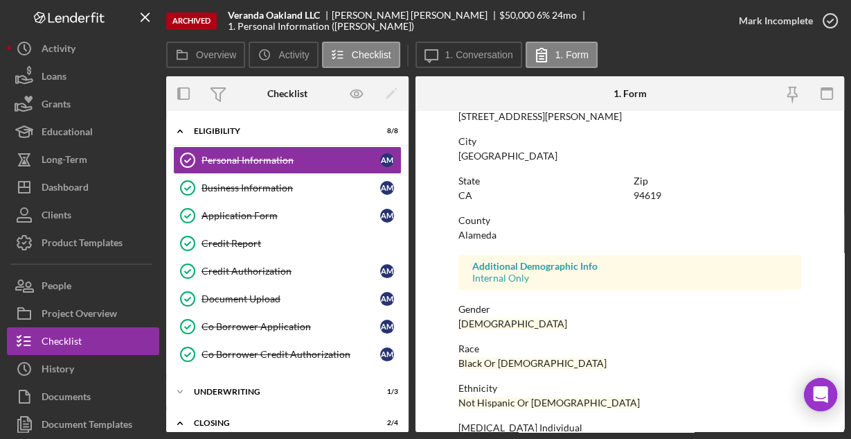
scroll to position [326, 0]
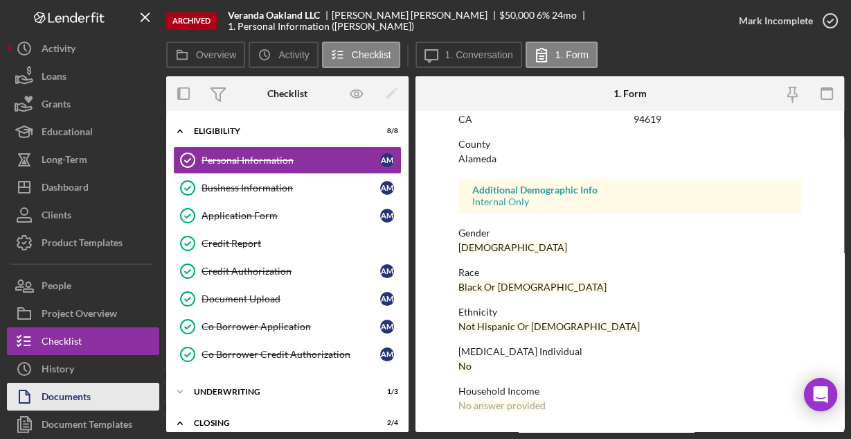
click at [64, 392] on div "Documents" at bounding box center [66, 397] width 49 height 31
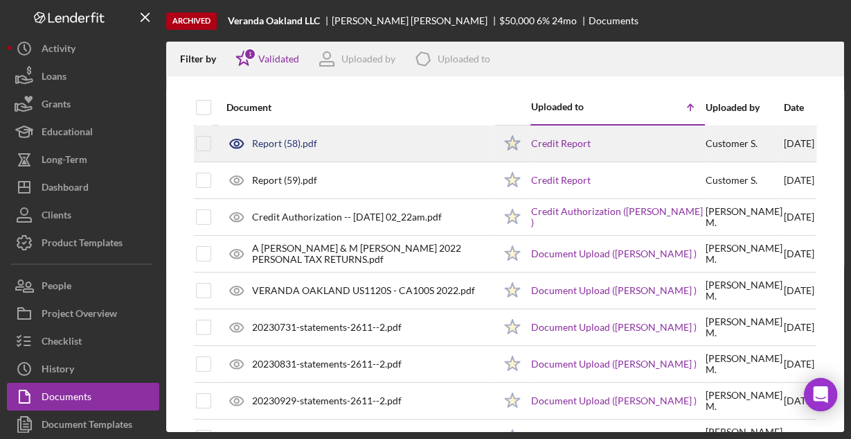
click at [298, 145] on div "Report (58).pdf" at bounding box center [284, 143] width 65 height 11
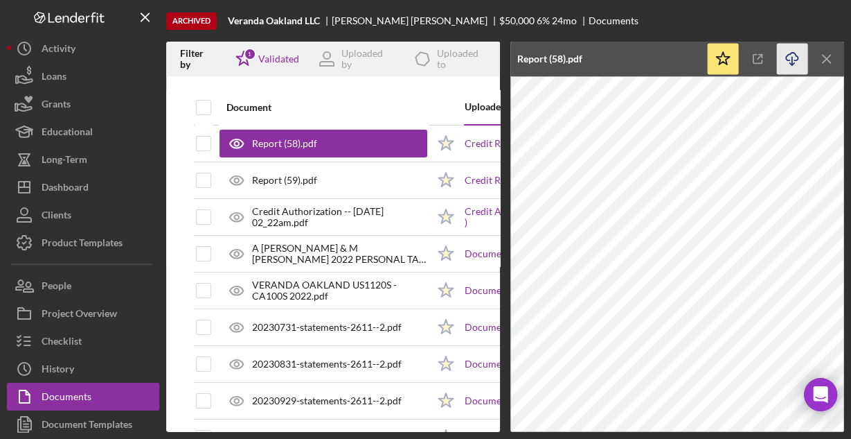
click at [793, 60] on icon "Icon/Download" at bounding box center [792, 59] width 31 height 31
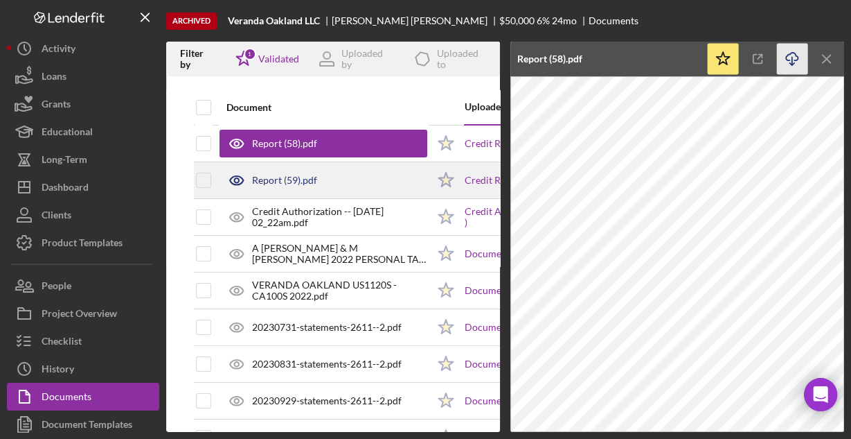
click at [304, 184] on div "Report (59).pdf" at bounding box center [284, 180] width 65 height 11
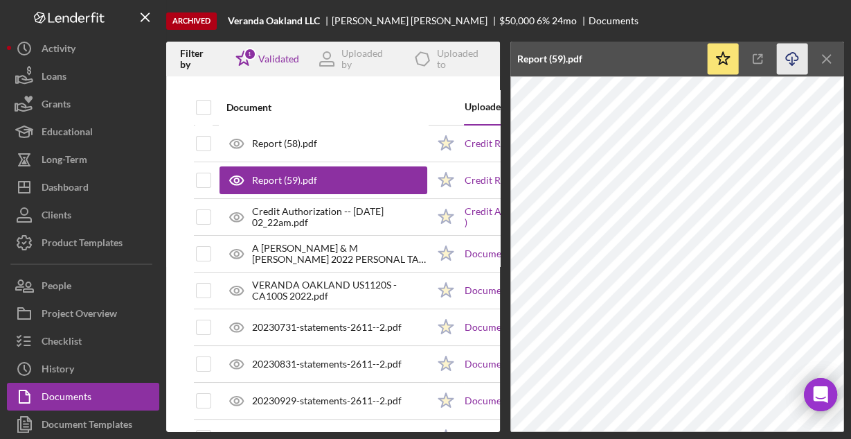
click at [786, 55] on icon "Icon/Download" at bounding box center [792, 59] width 31 height 31
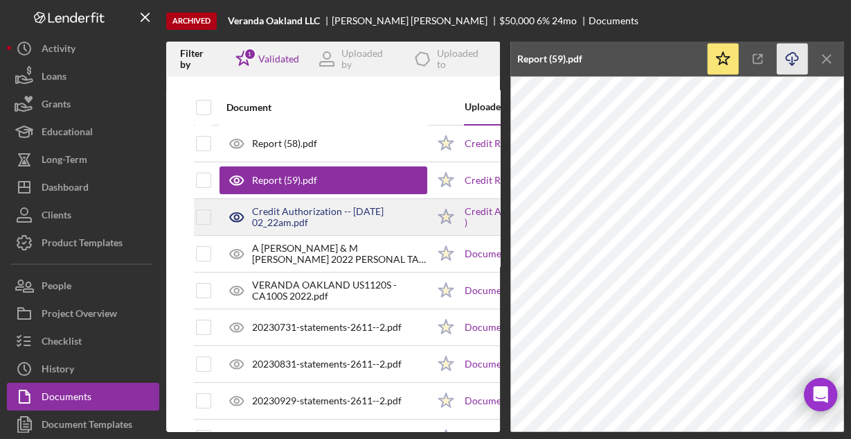
click at [276, 209] on div "Credit Authorization -- [DATE] 02_22am.pdf" at bounding box center [339, 217] width 175 height 22
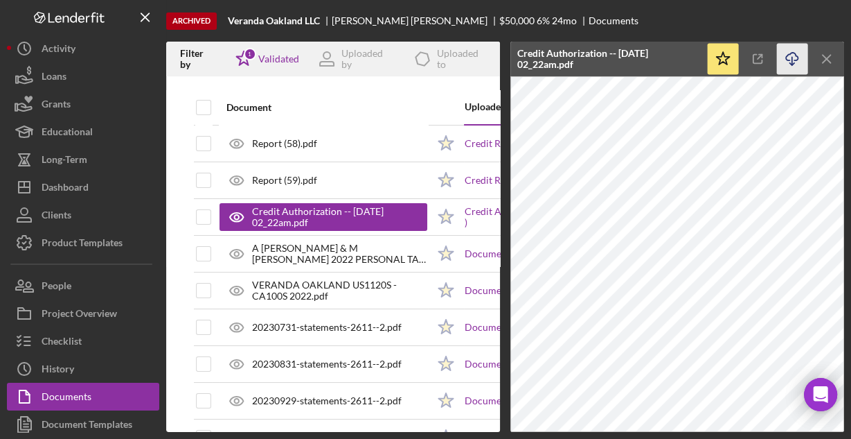
click at [789, 58] on icon "Icon/Download" at bounding box center [792, 59] width 31 height 31
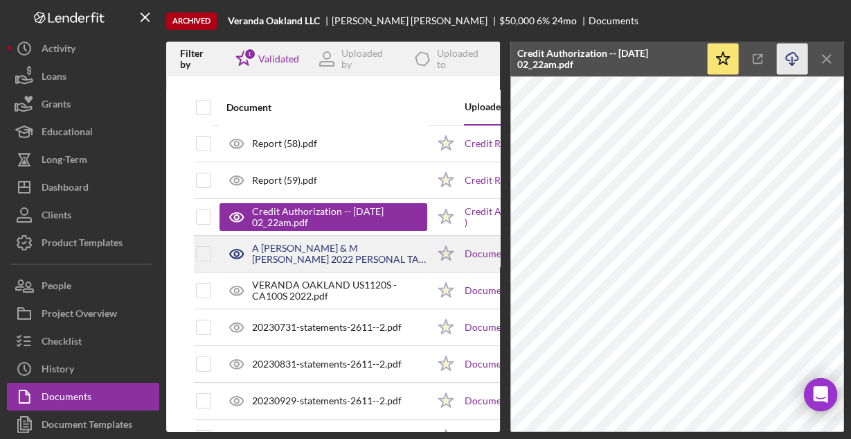
click at [367, 254] on div "A [PERSON_NAME] & M [PERSON_NAME] 2022 PERSONAL TAX RETURNS.pdf" at bounding box center [339, 253] width 175 height 22
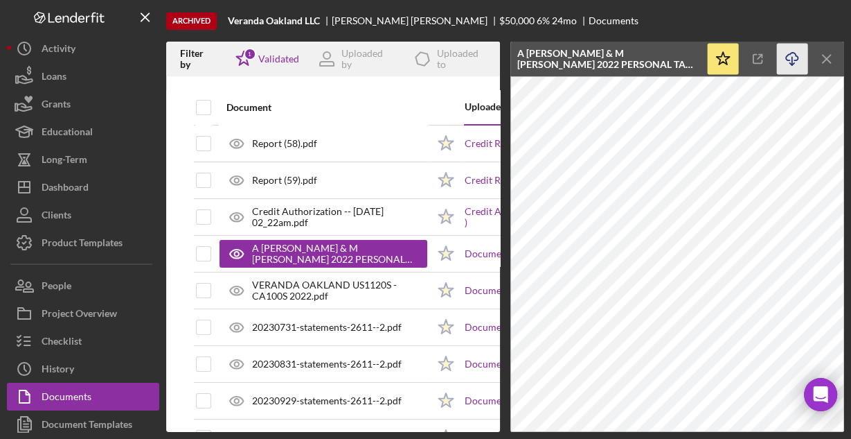
click at [786, 56] on icon "button" at bounding box center [792, 57] width 12 height 8
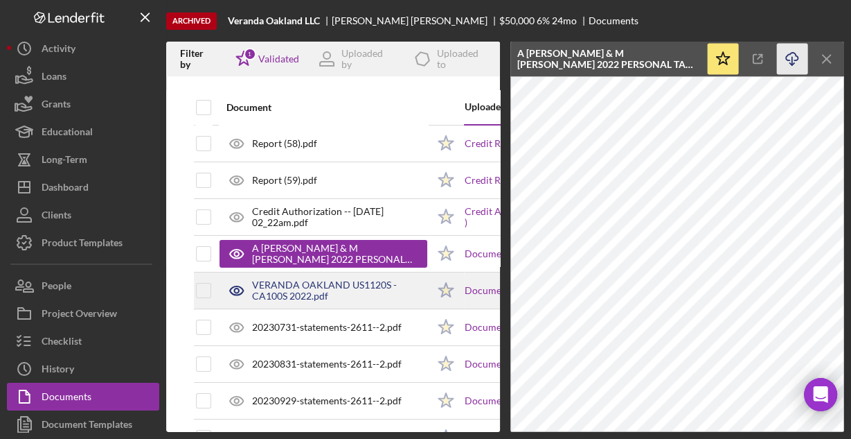
click at [332, 286] on div "VERANDA OAKLAND US1120S - CA100S 2022.pdf" at bounding box center [339, 290] width 175 height 22
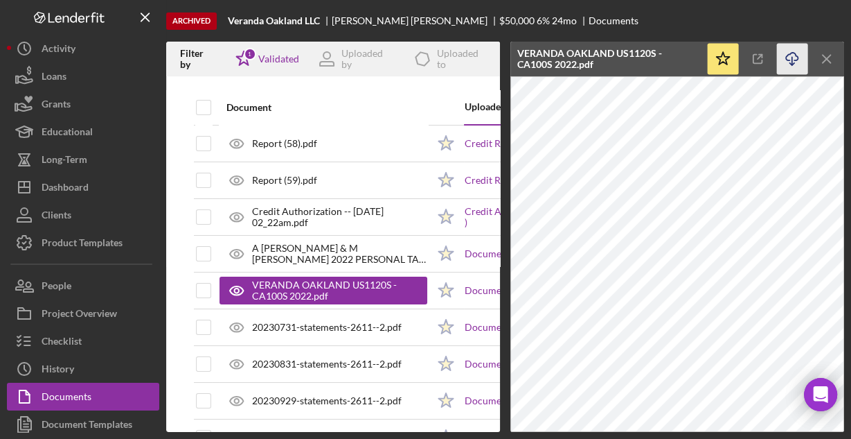
click at [790, 58] on icon "Icon/Download" at bounding box center [792, 59] width 31 height 31
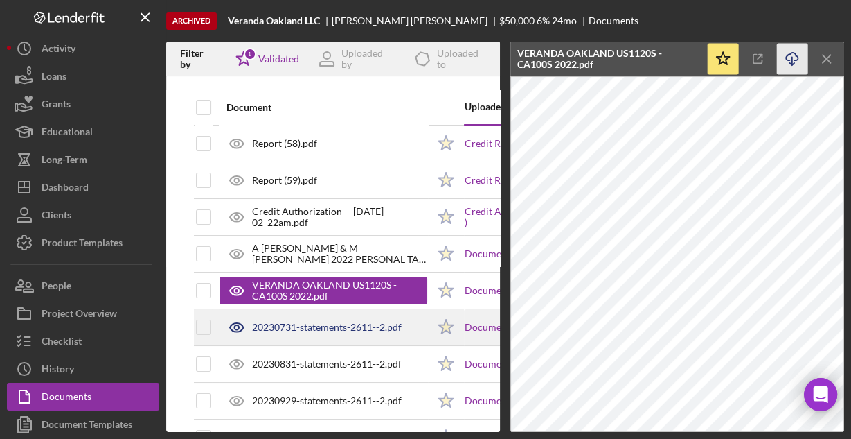
click at [308, 326] on div "20230731-statements-2611--2.pdf" at bounding box center [327, 326] width 150 height 11
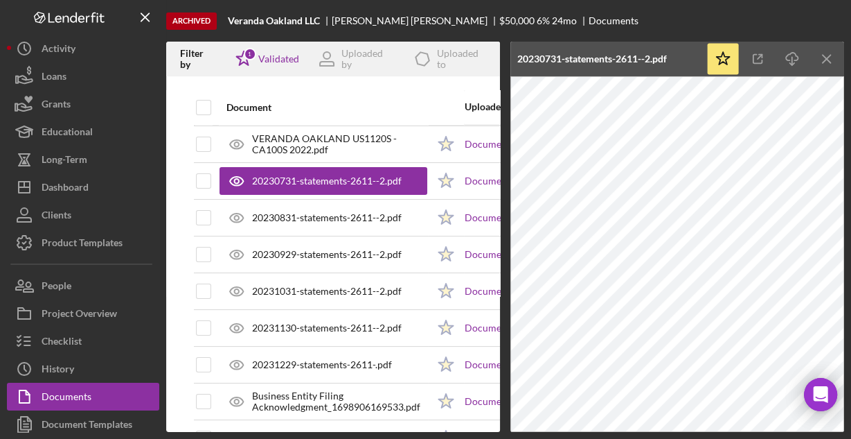
scroll to position [166, 0]
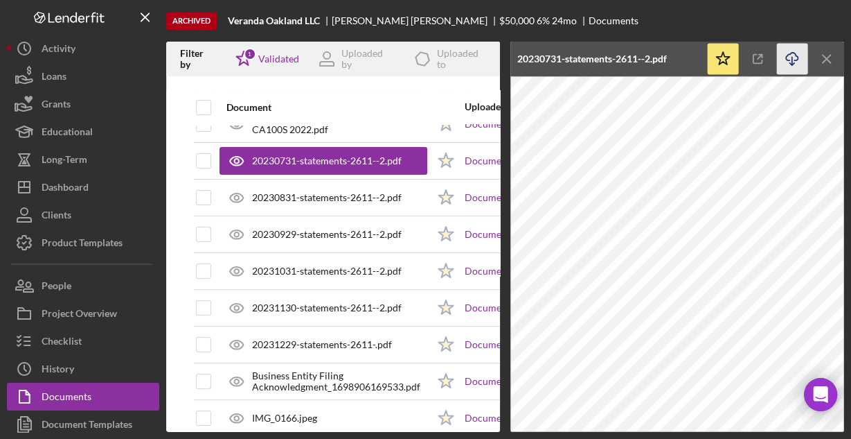
click at [786, 56] on icon "button" at bounding box center [792, 57] width 12 height 8
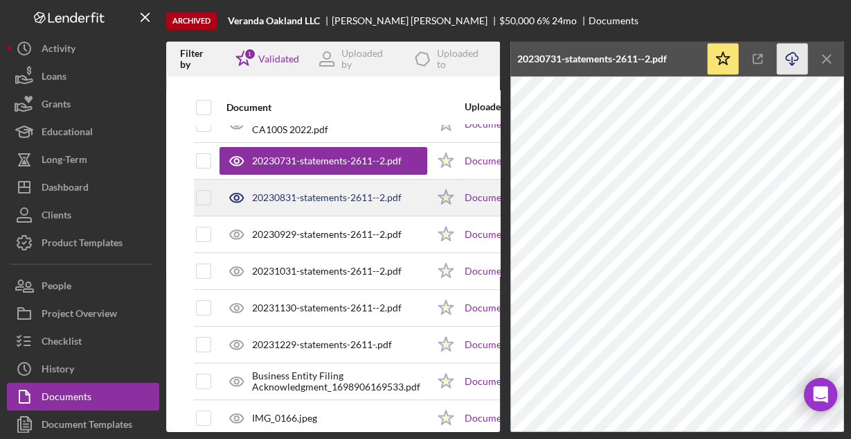
click at [347, 192] on div "20230831-statements-2611--2.pdf" at bounding box center [327, 197] width 150 height 11
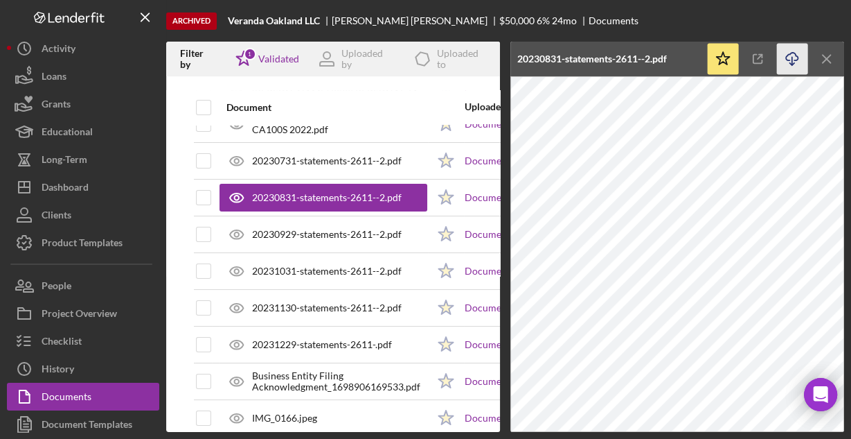
click at [788, 61] on icon "Icon/Download" at bounding box center [792, 59] width 31 height 31
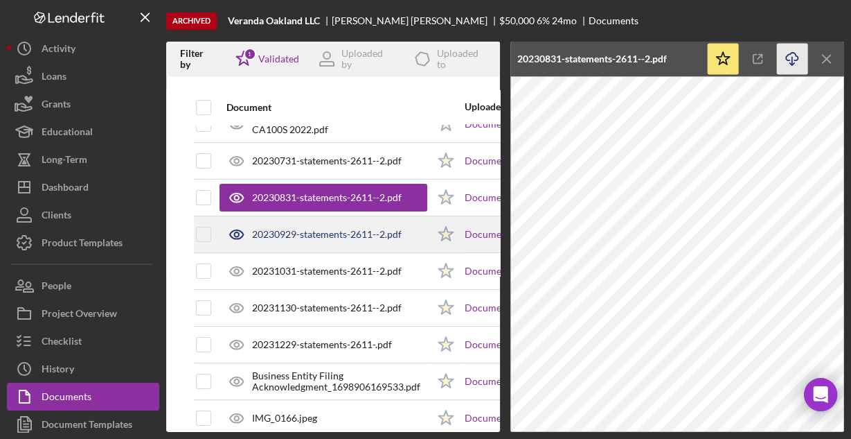
click at [383, 229] on div "20230929-statements-2611--2.pdf" at bounding box center [327, 234] width 150 height 11
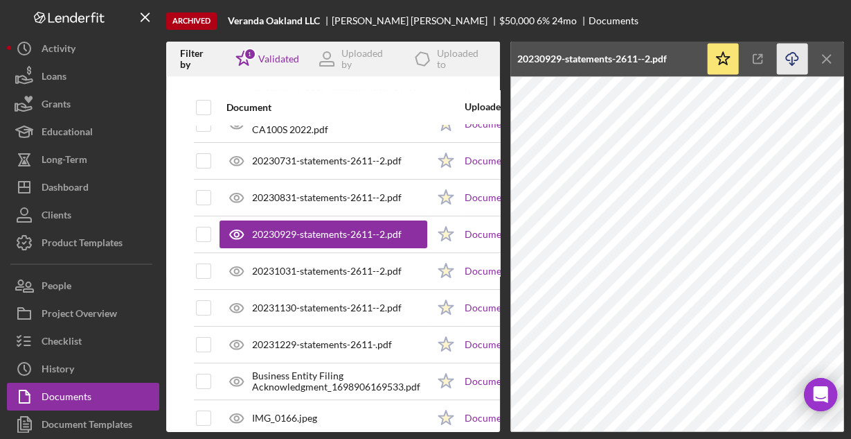
click at [786, 56] on icon "button" at bounding box center [792, 57] width 12 height 8
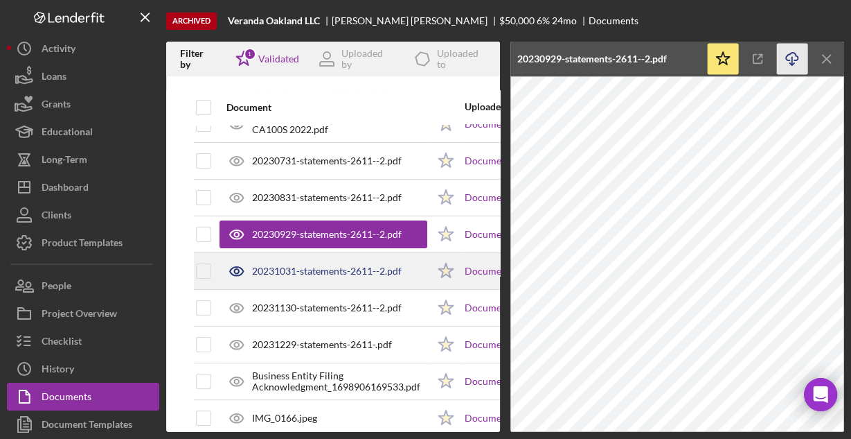
click at [342, 265] on div "20231031-statements-2611--2.pdf" at bounding box center [327, 270] width 150 height 11
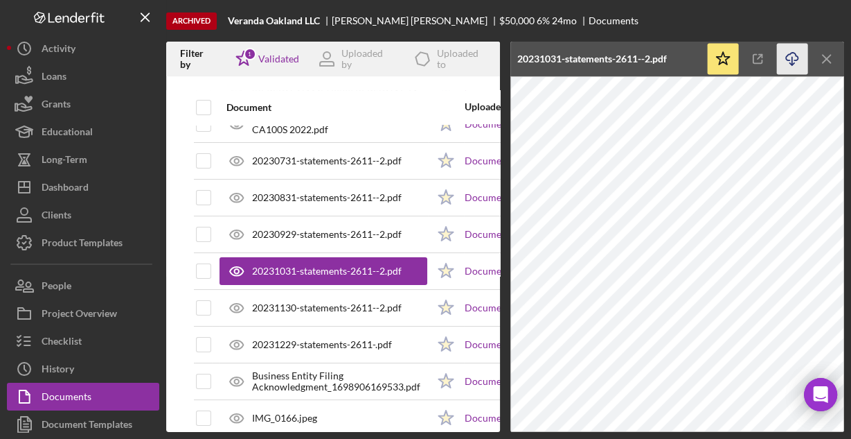
click at [793, 51] on icon "Icon/Download" at bounding box center [792, 59] width 31 height 31
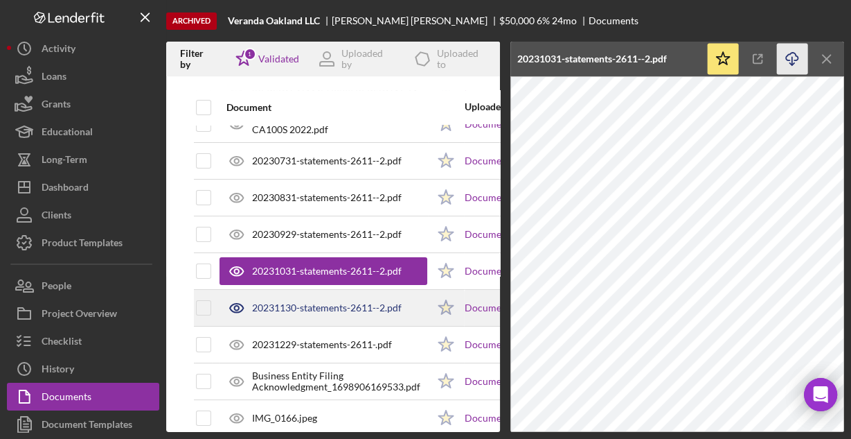
click at [363, 298] on div "20231130-statements-2611--2.pdf" at bounding box center [324, 307] width 208 height 35
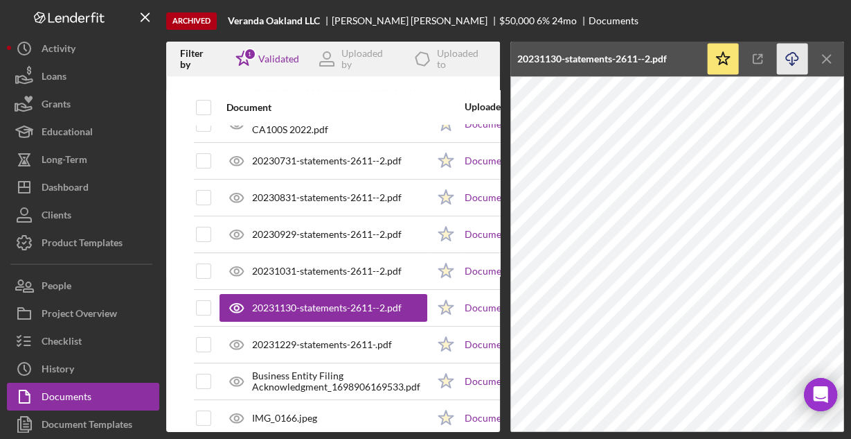
click at [788, 57] on icon "Icon/Download" at bounding box center [792, 59] width 31 height 31
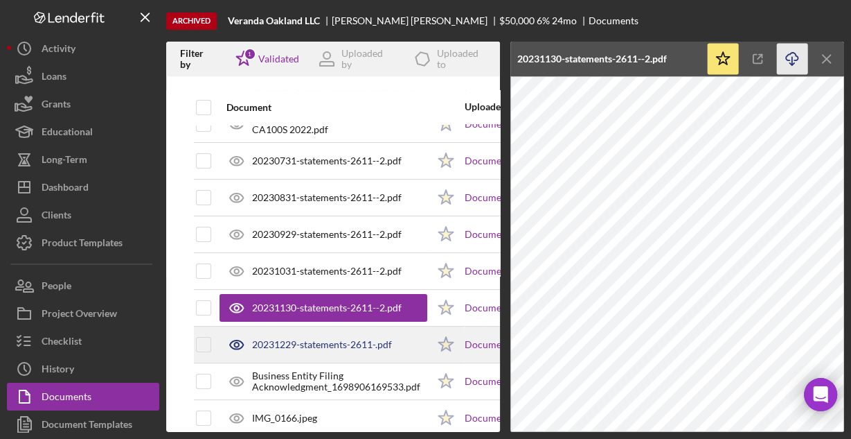
click at [327, 339] on div "20231229-statements-2611-.pdf" at bounding box center [322, 344] width 140 height 11
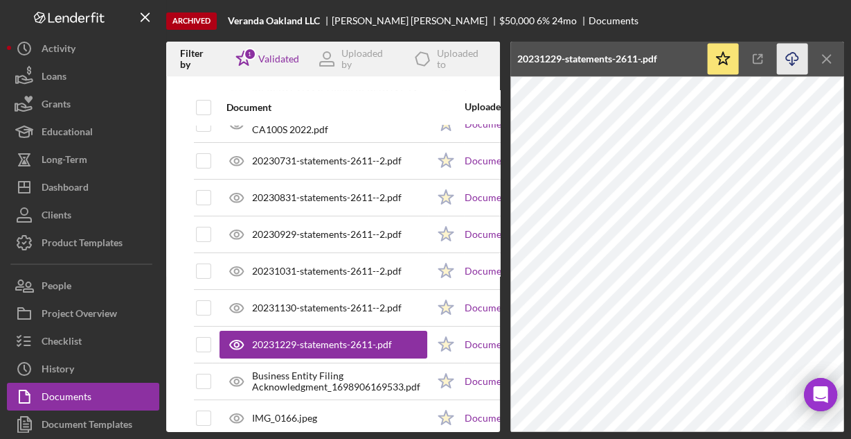
click at [795, 58] on icon "Icon/Download" at bounding box center [792, 59] width 31 height 31
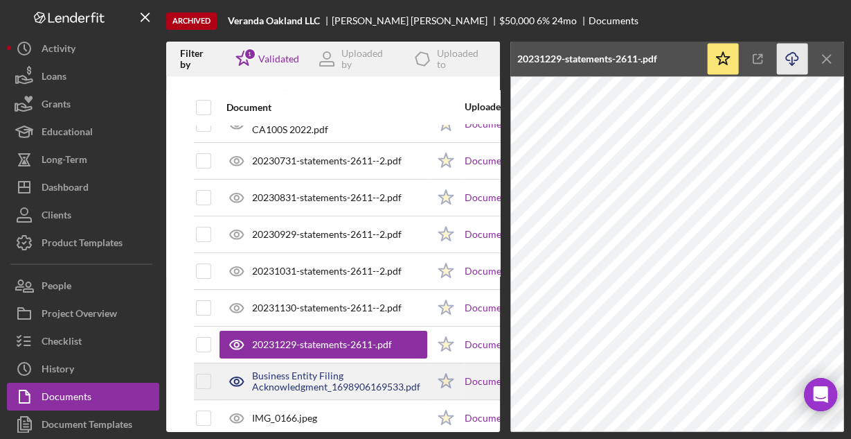
click at [328, 375] on div "Business Entity Filing Acknowledgment_1698906169533.pdf" at bounding box center [339, 381] width 175 height 22
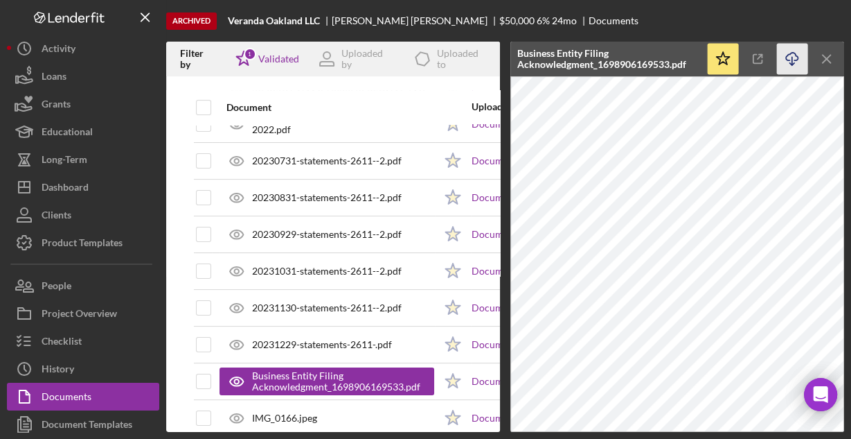
click at [783, 61] on icon "Icon/Download" at bounding box center [792, 59] width 31 height 31
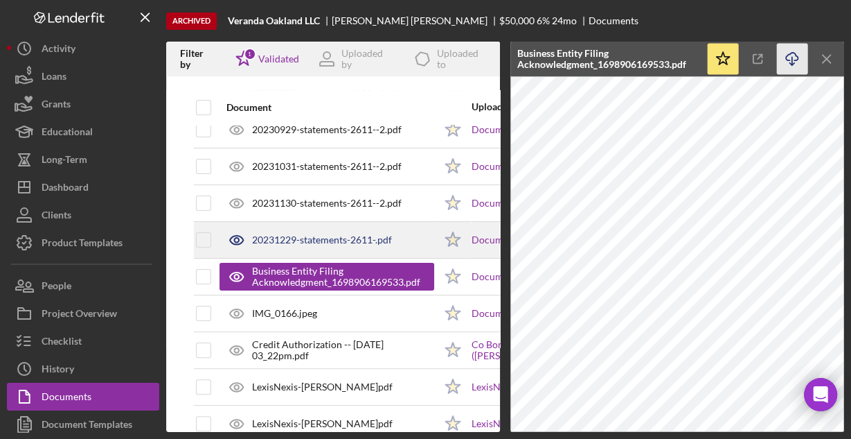
scroll to position [277, 0]
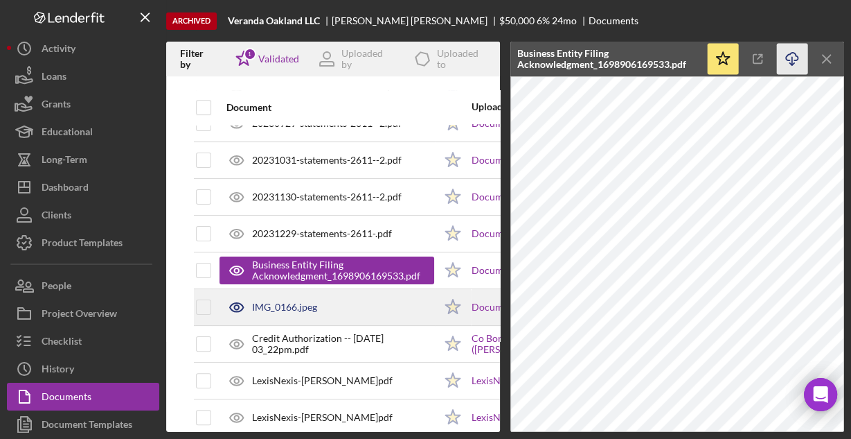
click at [348, 308] on div "IMG_0166.jpeg" at bounding box center [327, 307] width 215 height 35
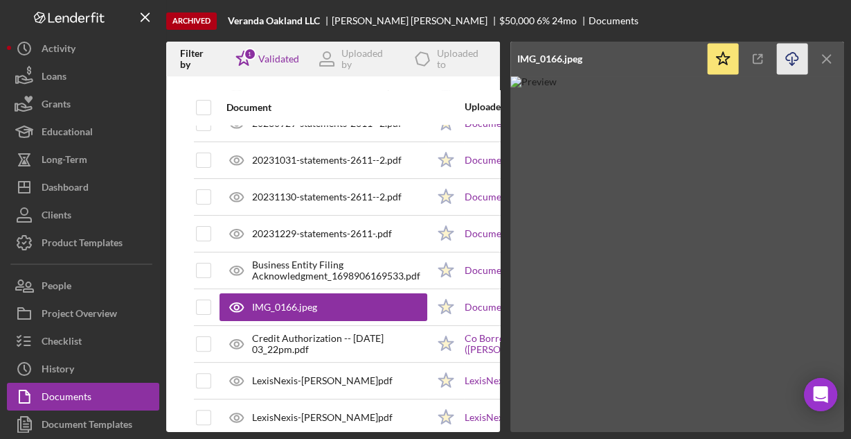
click at [795, 55] on icon "button" at bounding box center [792, 57] width 12 height 8
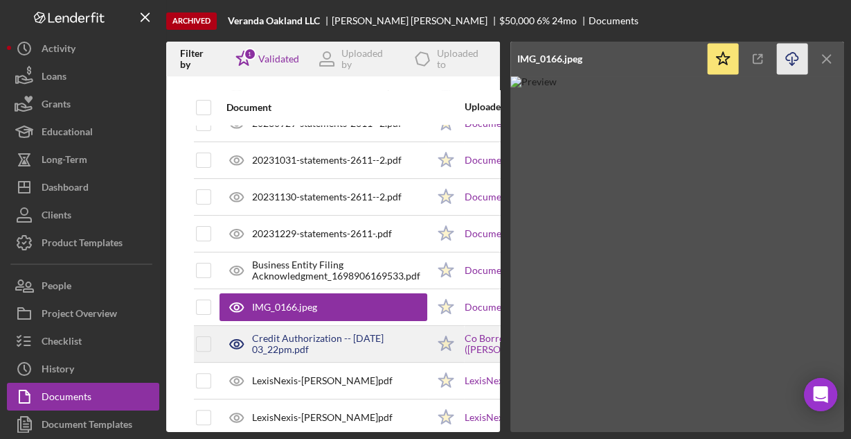
click at [293, 343] on div "Credit Authorization -- [DATE] 03_22pm.pdf" at bounding box center [339, 344] width 175 height 22
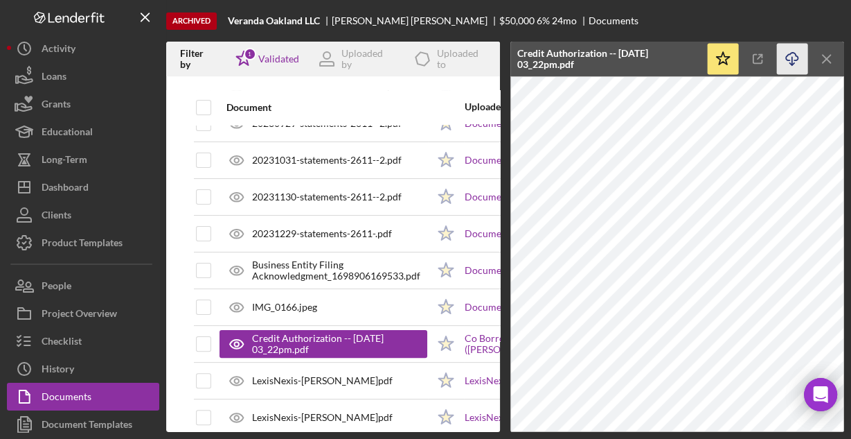
click at [797, 55] on icon "Icon/Download" at bounding box center [792, 59] width 31 height 31
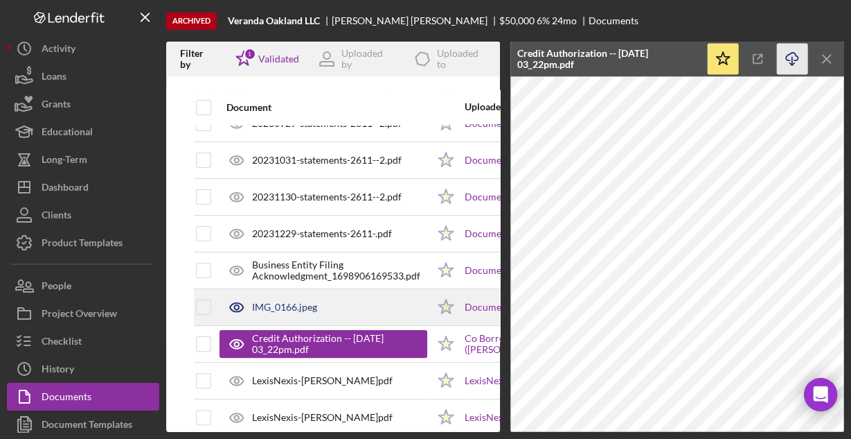
click at [296, 305] on div "IMG_0166.jpeg" at bounding box center [284, 306] width 65 height 11
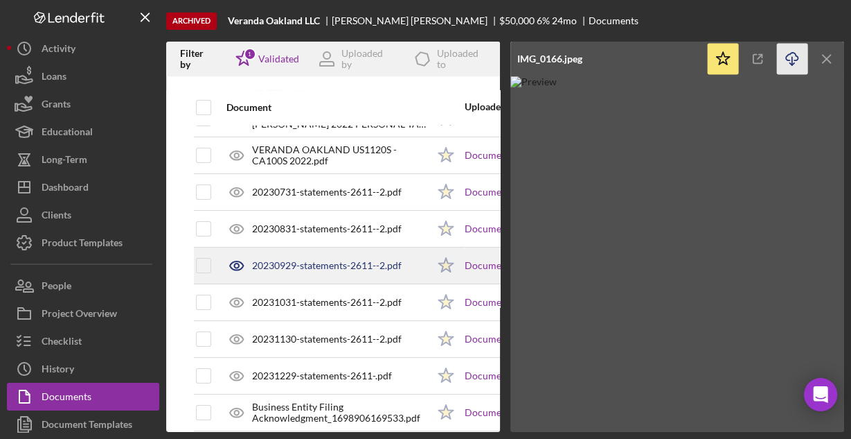
scroll to position [111, 0]
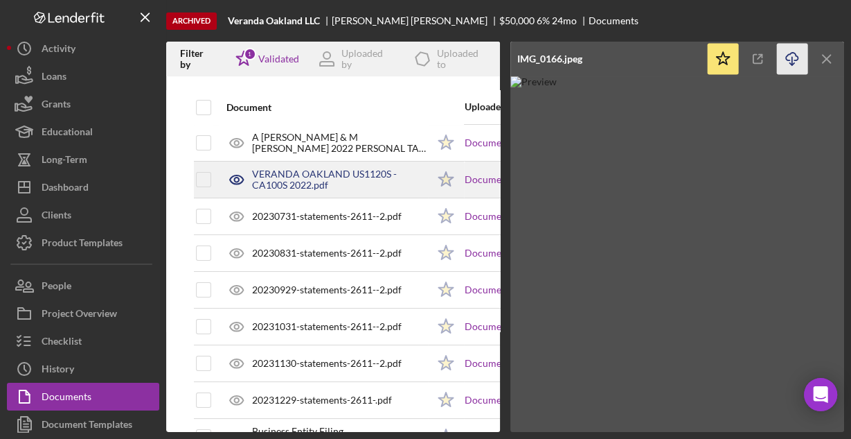
click at [293, 183] on div "VERANDA OAKLAND US1120S - CA100S 2022.pdf" at bounding box center [339, 179] width 175 height 22
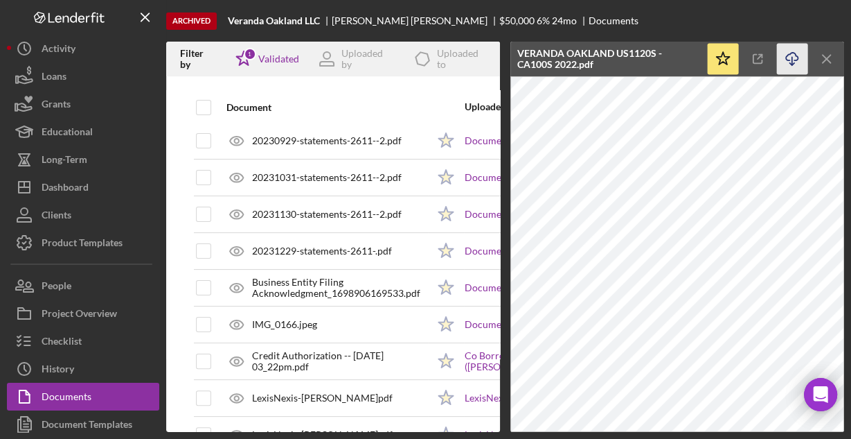
scroll to position [277, 0]
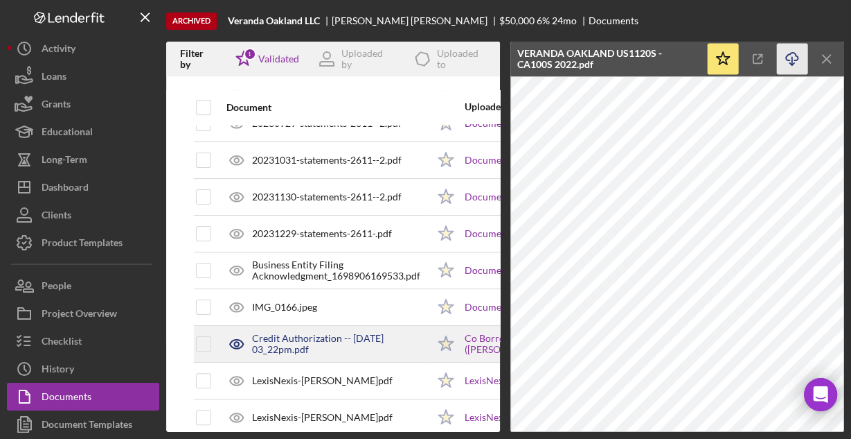
click at [301, 333] on div "Credit Authorization -- [DATE] 03_22pm.pdf" at bounding box center [339, 344] width 175 height 22
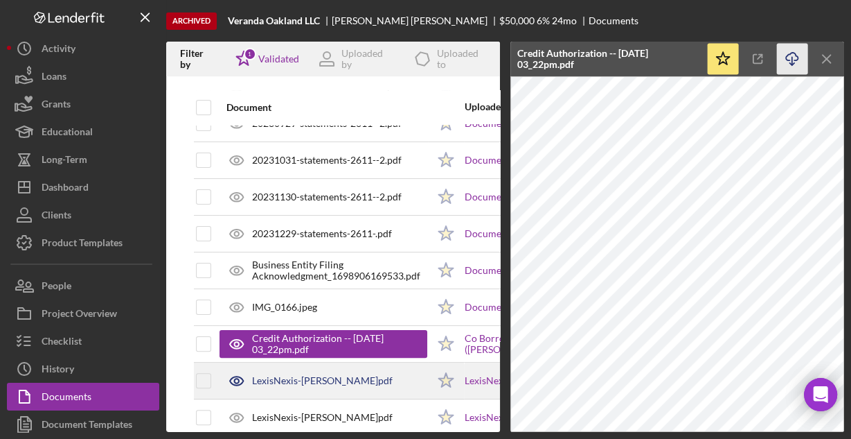
click at [293, 382] on div "LexisNexis-[PERSON_NAME]pdf" at bounding box center [324, 380] width 208 height 35
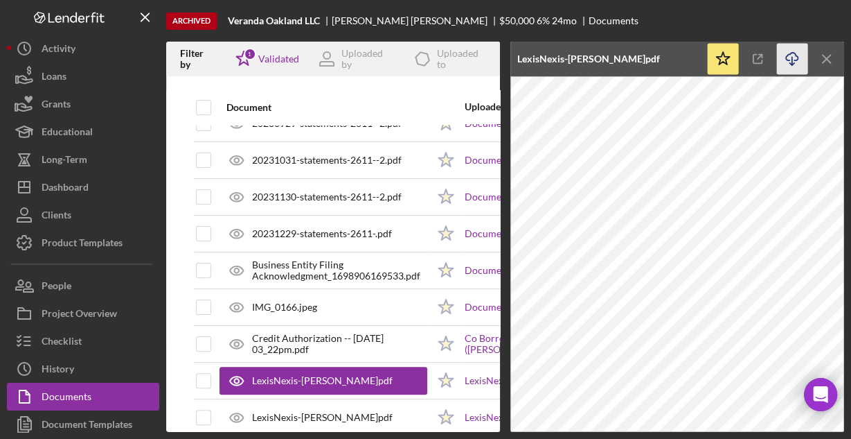
click at [790, 57] on icon "Icon/Download" at bounding box center [792, 59] width 31 height 31
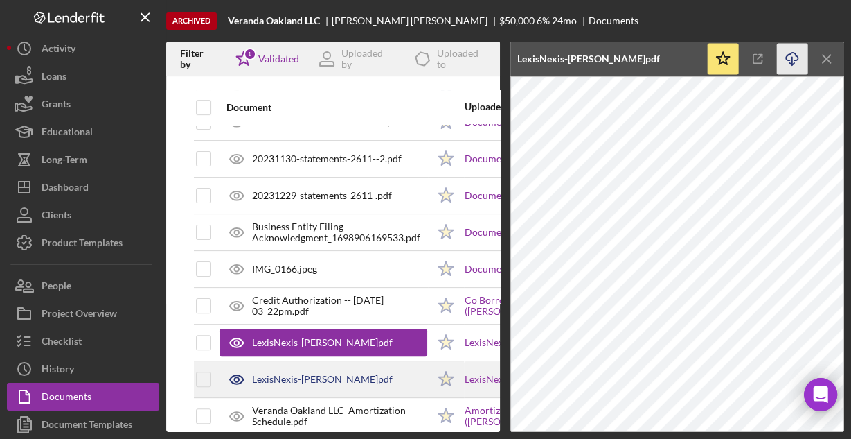
scroll to position [388, 0]
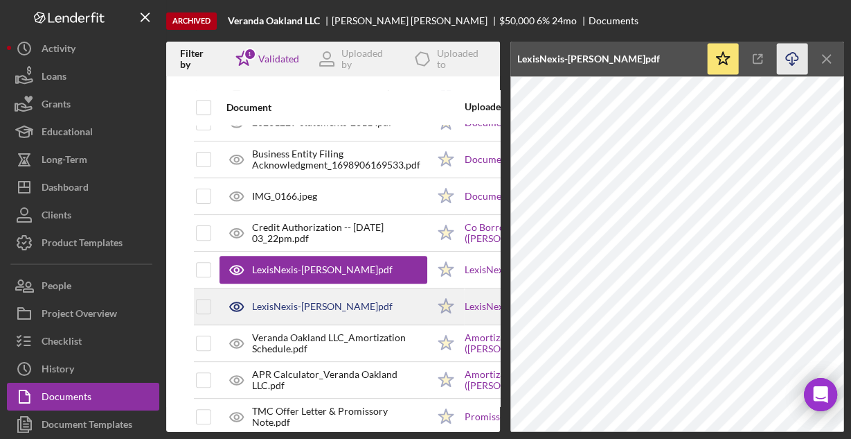
click at [343, 301] on div "LexisNexis-[PERSON_NAME]pdf" at bounding box center [322, 306] width 141 height 11
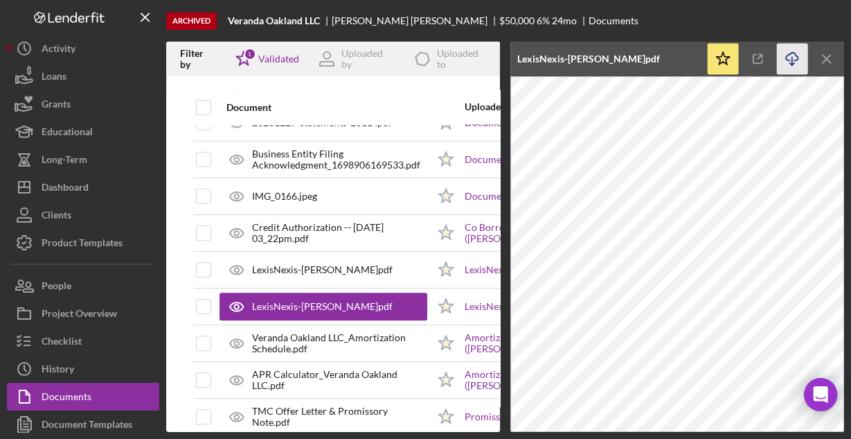
click at [790, 64] on polyline "button" at bounding box center [792, 64] width 5 height 2
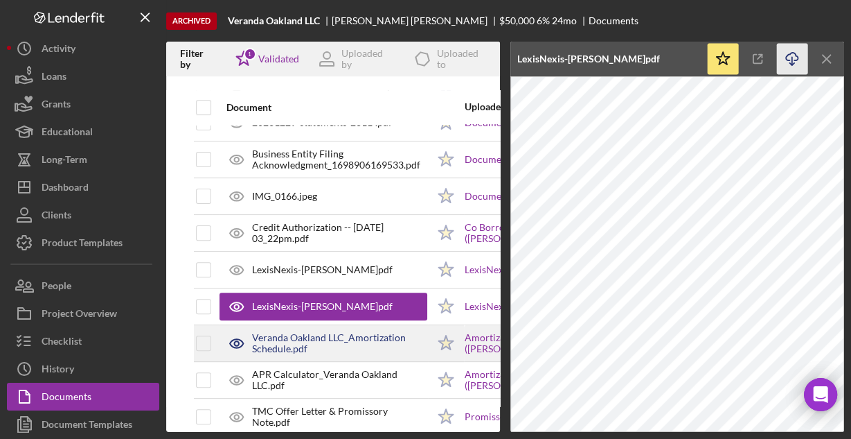
click at [322, 339] on div "Veranda Oakland LLC_Amortization Schedule.pdf" at bounding box center [339, 343] width 175 height 22
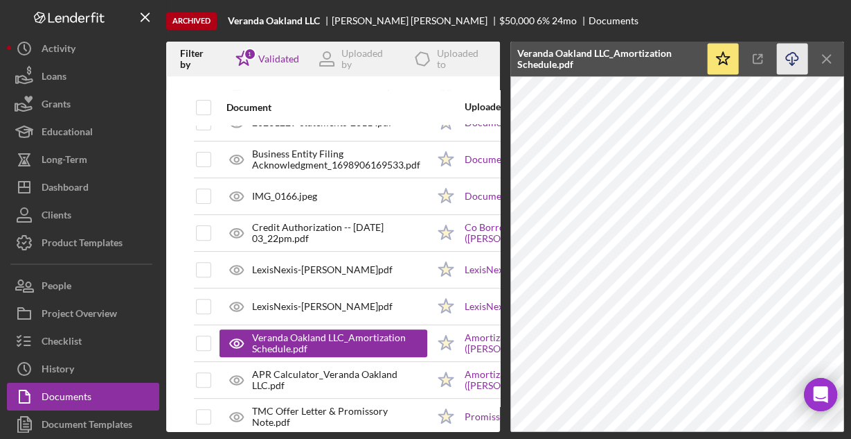
click at [792, 55] on icon "Icon/Download" at bounding box center [792, 59] width 31 height 31
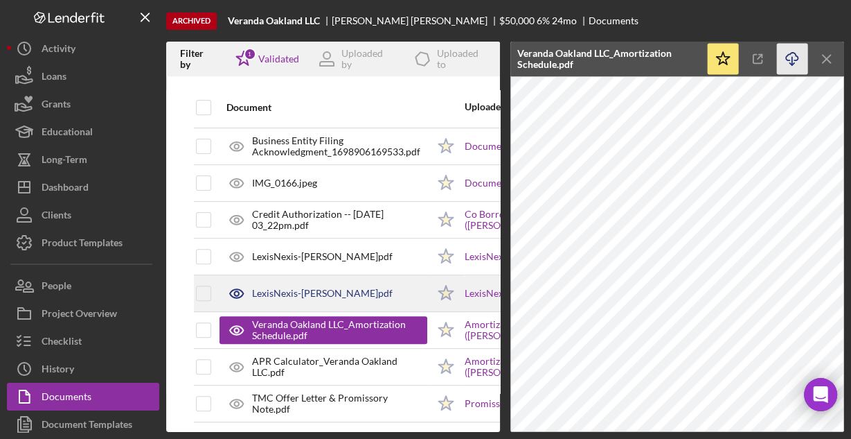
scroll to position [409, 0]
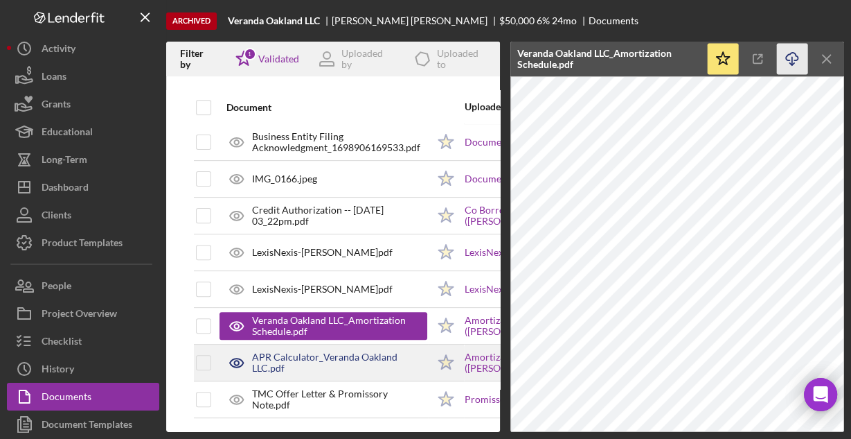
click at [346, 352] on div "APR Calculator_Veranda Oakland LLC.pdf" at bounding box center [339, 362] width 175 height 22
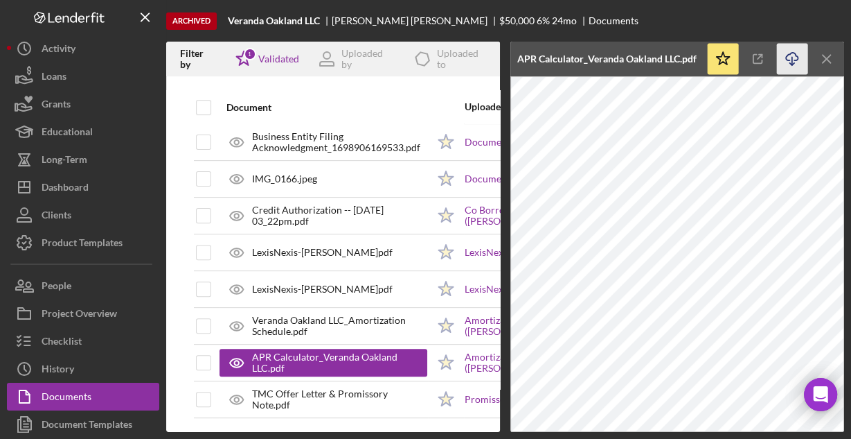
click at [794, 56] on icon "Icon/Download" at bounding box center [792, 59] width 31 height 31
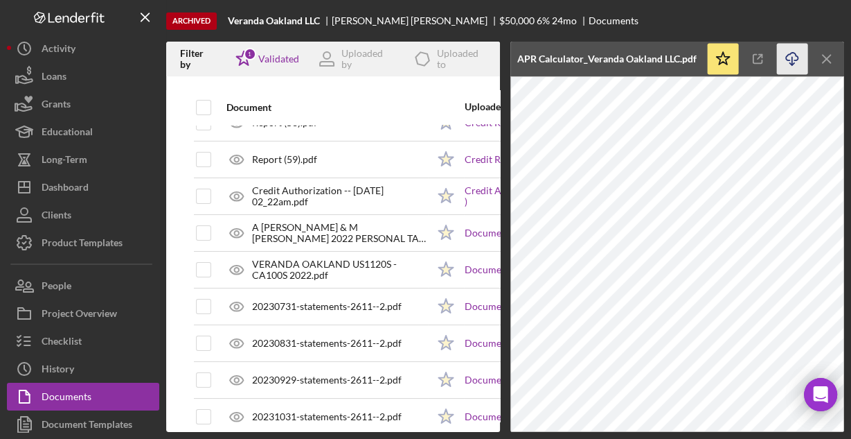
scroll to position [0, 0]
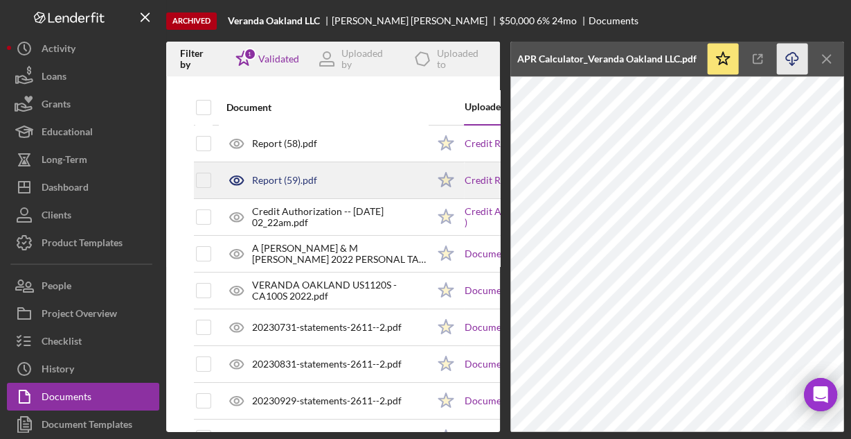
click at [331, 183] on div "Report (59).pdf" at bounding box center [324, 180] width 208 height 35
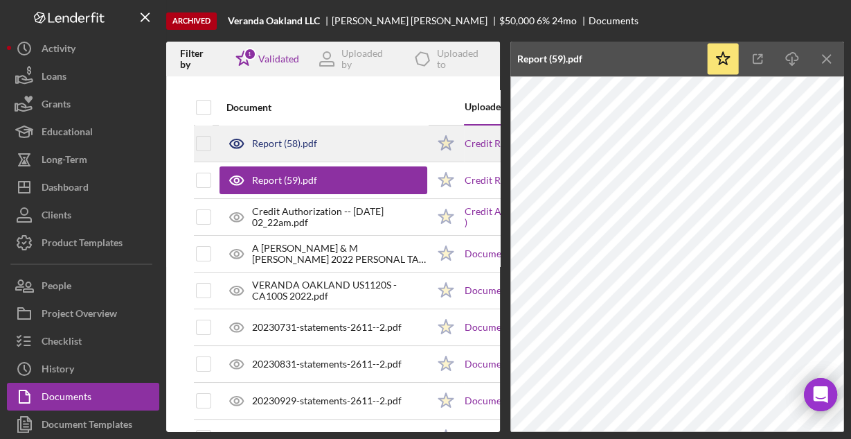
click at [364, 138] on div "Report (58).pdf" at bounding box center [324, 143] width 208 height 35
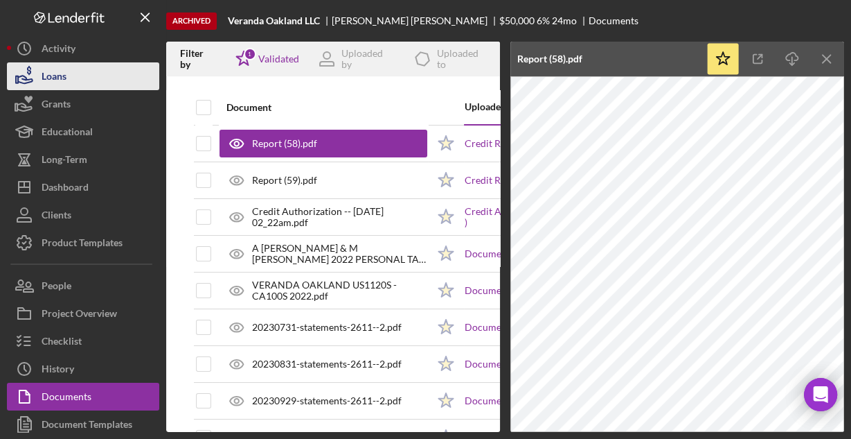
click at [41, 73] on button "Loans" at bounding box center [83, 76] width 152 height 28
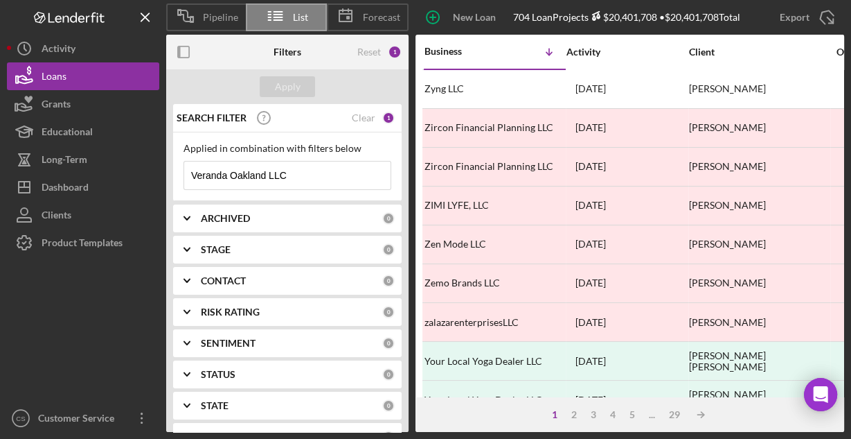
click at [306, 175] on input "Veranda Oakland LLC" at bounding box center [287, 175] width 206 height 28
paste input "Priority Freight Transportation Inc"
click at [306, 175] on input "Priority Freight Transportation Inc" at bounding box center [287, 175] width 206 height 28
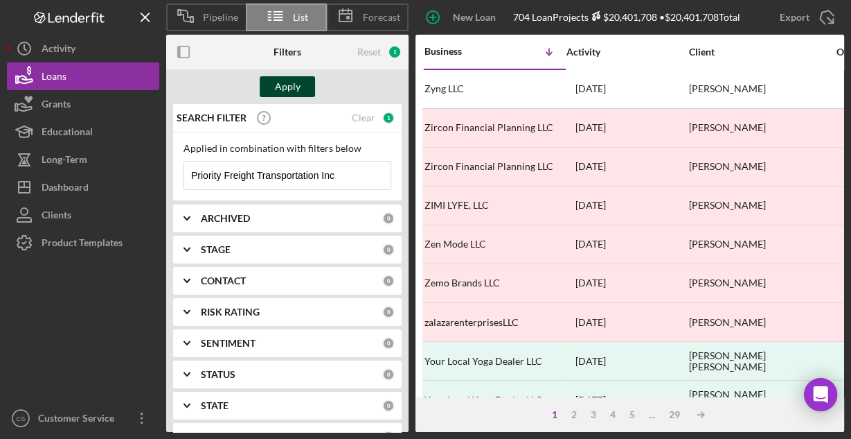
type input "Priority Freight Transportation Inc"
click at [288, 80] on div "Apply" at bounding box center [288, 86] width 26 height 21
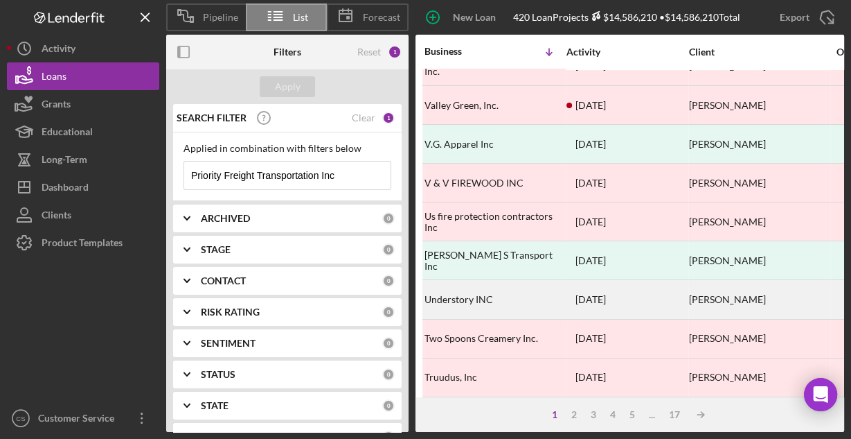
scroll to position [645, 0]
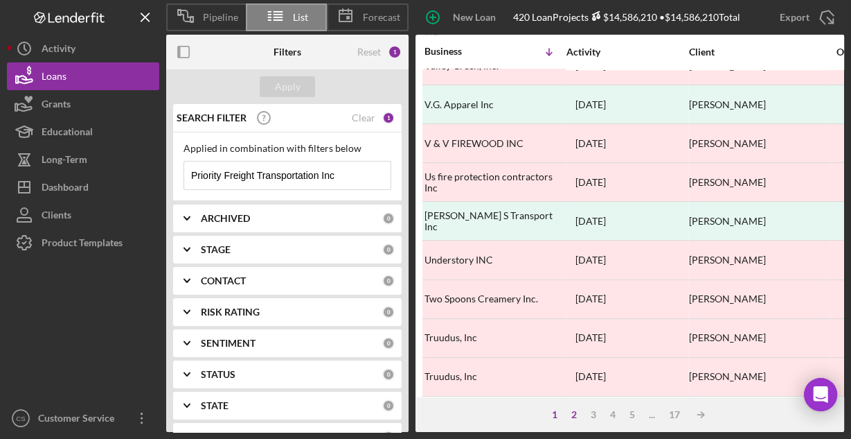
click at [574, 414] on div "2" at bounding box center [574, 414] width 19 height 11
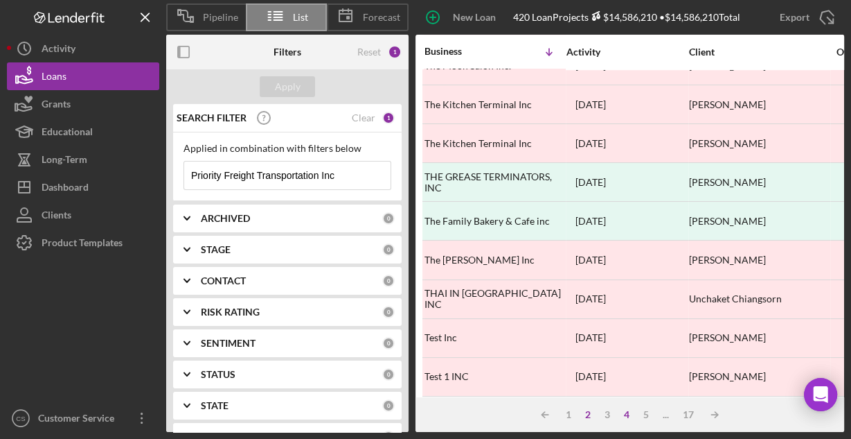
click at [629, 414] on div "4" at bounding box center [626, 414] width 19 height 11
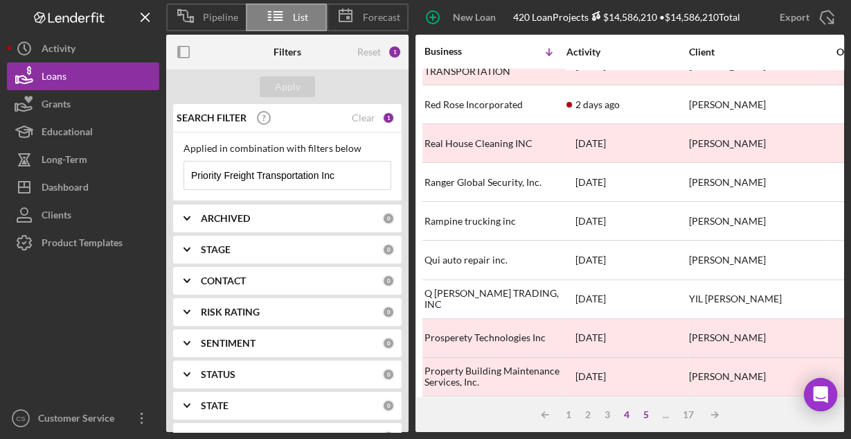
click at [646, 419] on div "5" at bounding box center [646, 414] width 19 height 11
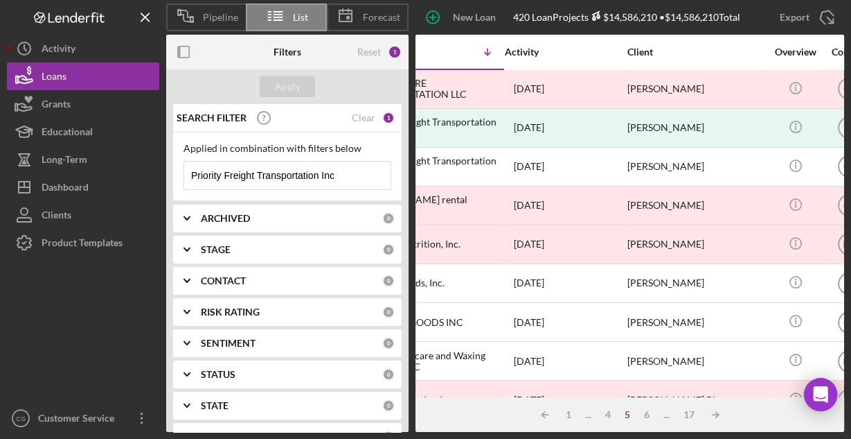
scroll to position [0, 0]
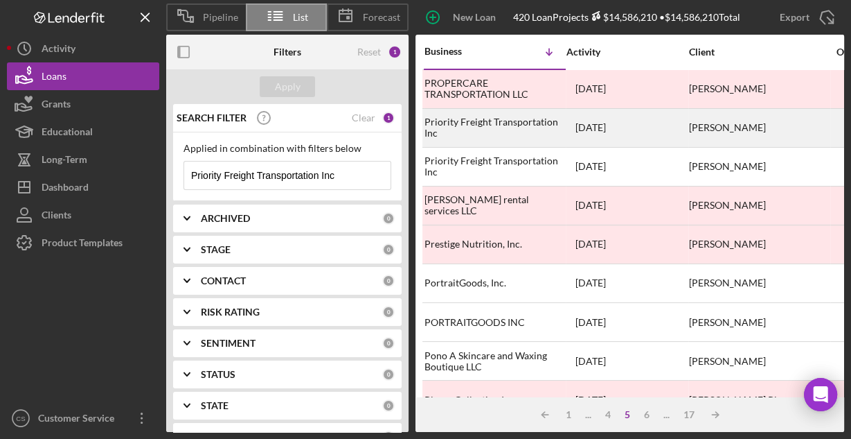
click at [491, 114] on div "Priority Freight Transportation Inc" at bounding box center [494, 127] width 139 height 37
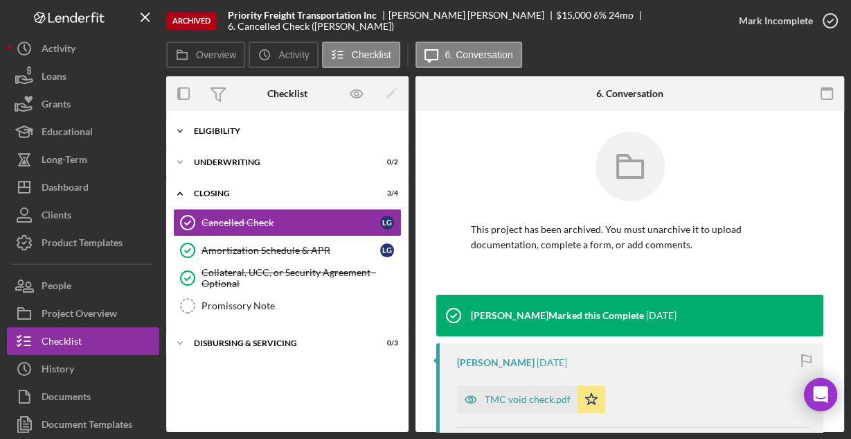
click at [279, 131] on div "Eligibility" at bounding box center [292, 131] width 197 height 8
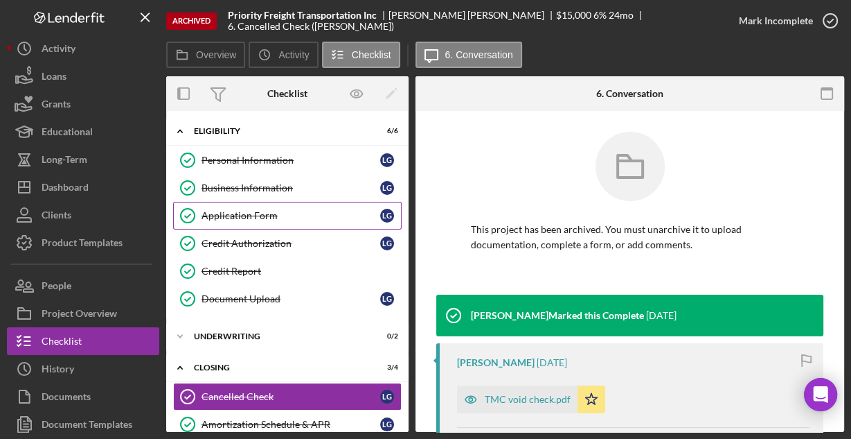
click at [210, 213] on div "Application Form" at bounding box center [291, 215] width 179 height 11
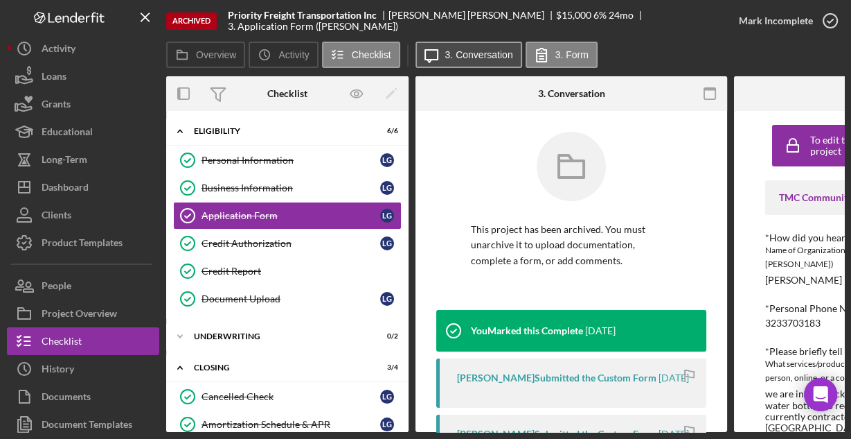
click at [471, 55] on label "3. Conversation" at bounding box center [479, 54] width 68 height 11
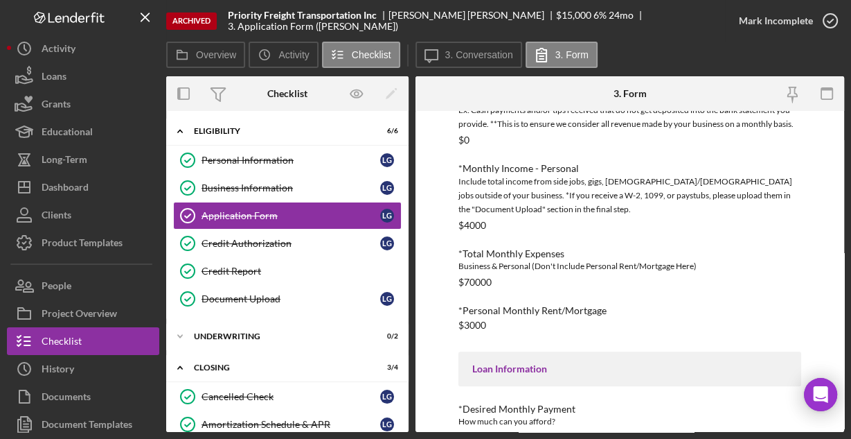
scroll to position [704, 0]
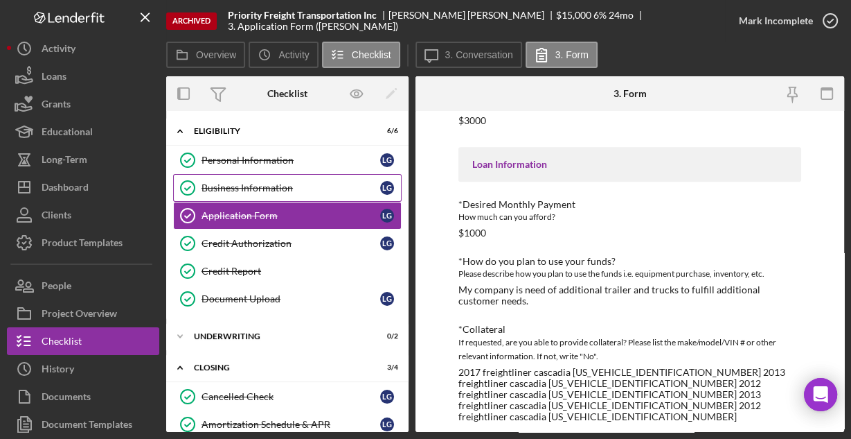
click at [245, 190] on div "Business Information" at bounding box center [291, 187] width 179 height 11
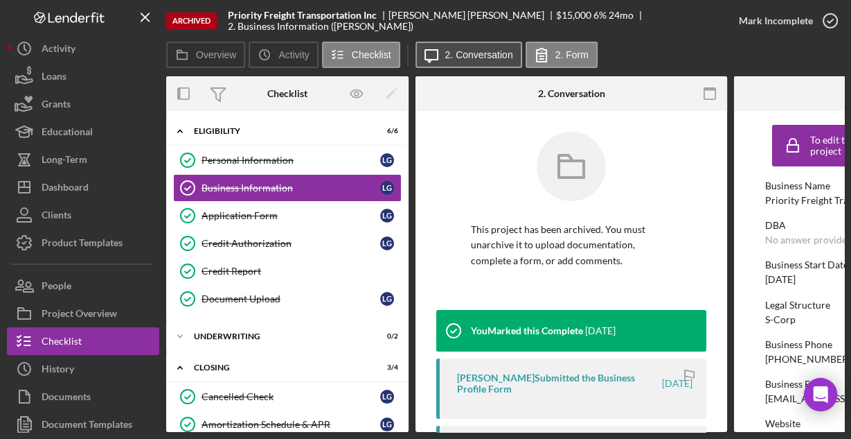
click at [453, 53] on label "2. Conversation" at bounding box center [479, 54] width 68 height 11
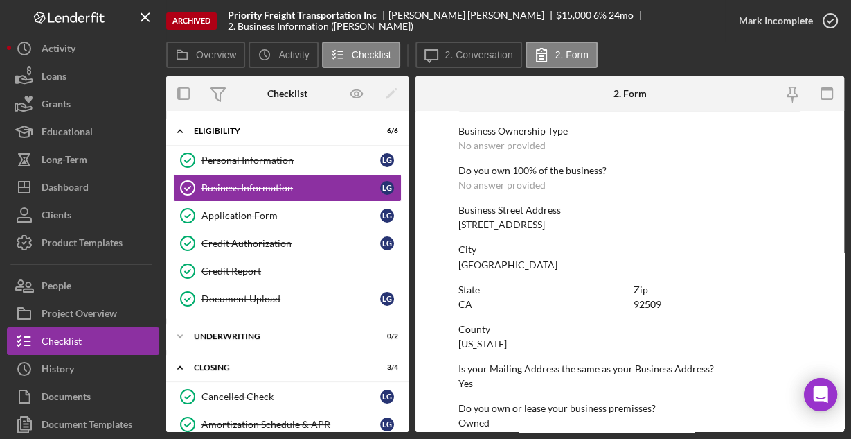
scroll to position [724, 0]
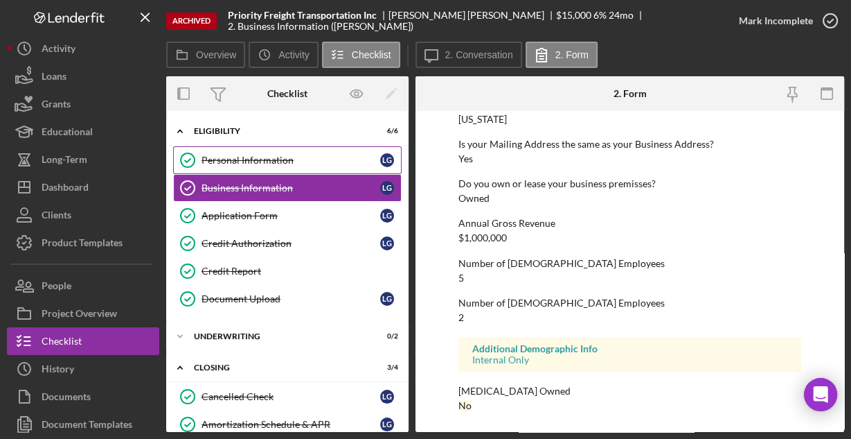
click at [235, 162] on div "Personal Information" at bounding box center [291, 159] width 179 height 11
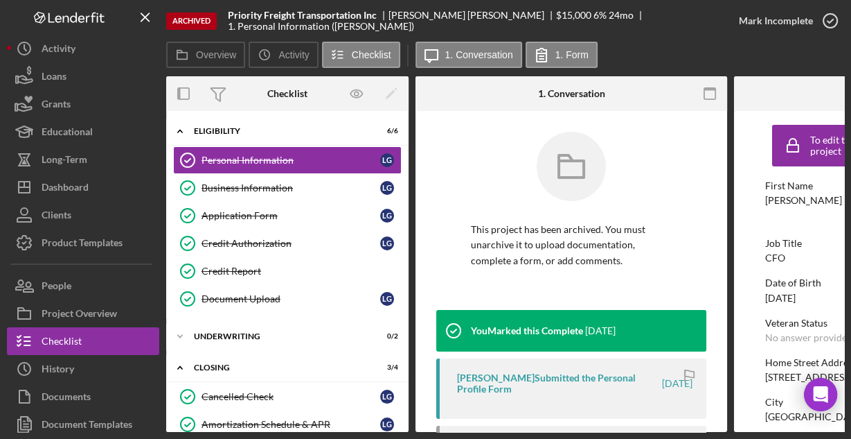
click at [477, 37] on div "Archived Priority Freight Transportation Inc [PERSON_NAME] $15,000 6 % 24 mo 1.…" at bounding box center [445, 21] width 559 height 42
click at [474, 53] on label "1. Conversation" at bounding box center [479, 54] width 68 height 11
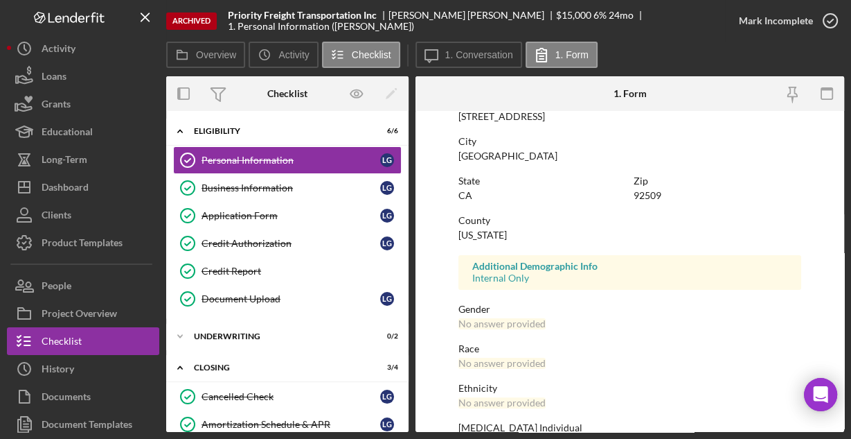
scroll to position [326, 0]
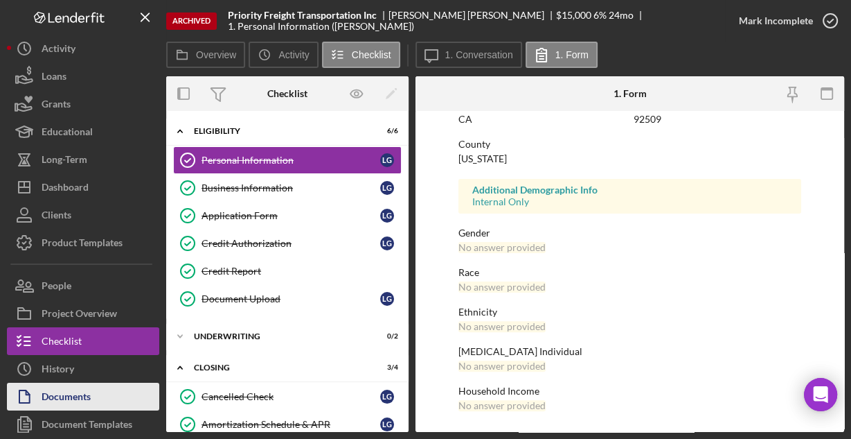
click at [107, 391] on button "Documents" at bounding box center [83, 396] width 152 height 28
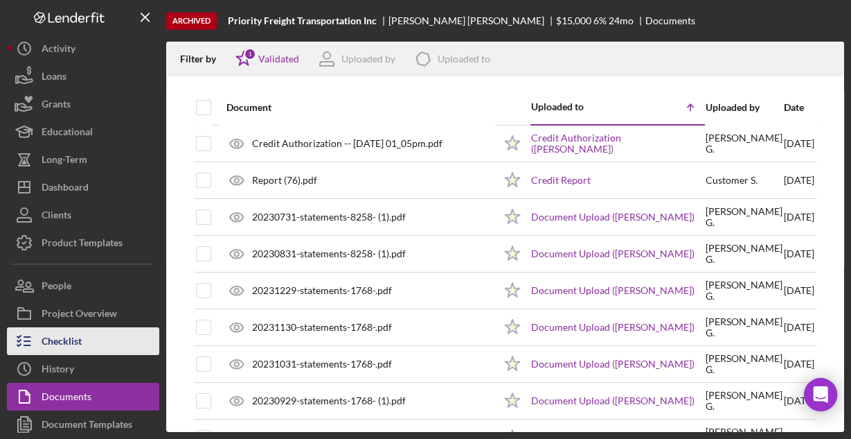
click at [77, 338] on div "Checklist" at bounding box center [62, 342] width 40 height 31
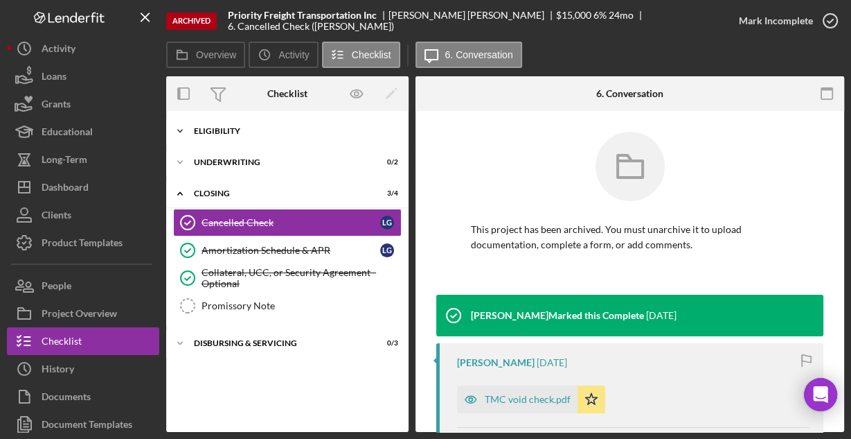
click at [222, 123] on div "Icon/Expander Eligibility 6 / 6" at bounding box center [287, 131] width 242 height 28
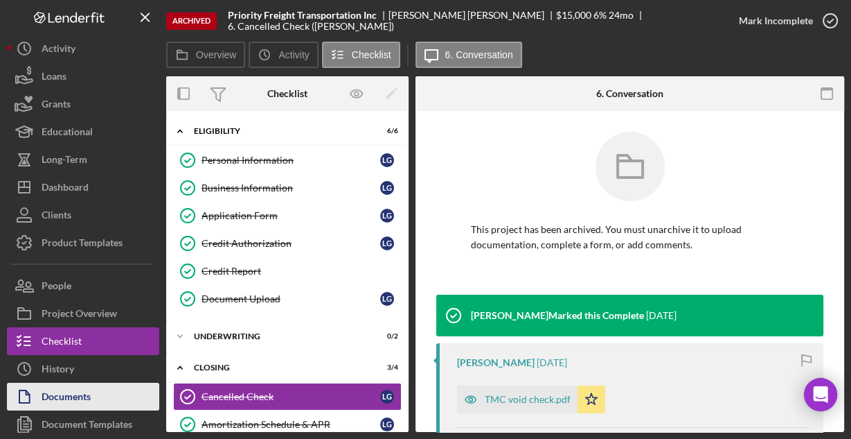
click at [83, 387] on div "Documents" at bounding box center [66, 397] width 49 height 31
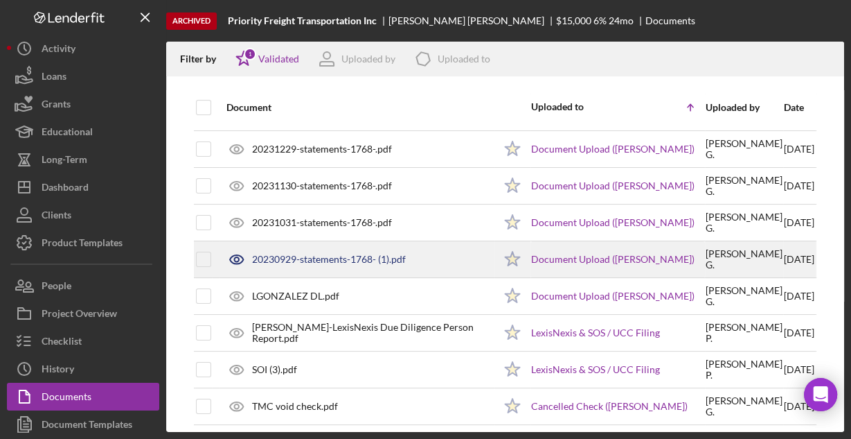
scroll to position [166, 0]
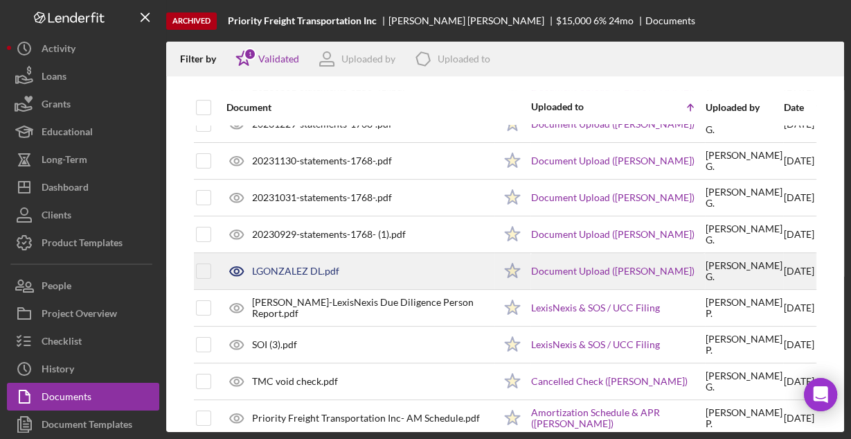
click at [295, 272] on div "LGONZALEZ DL.pdf" at bounding box center [295, 270] width 87 height 11
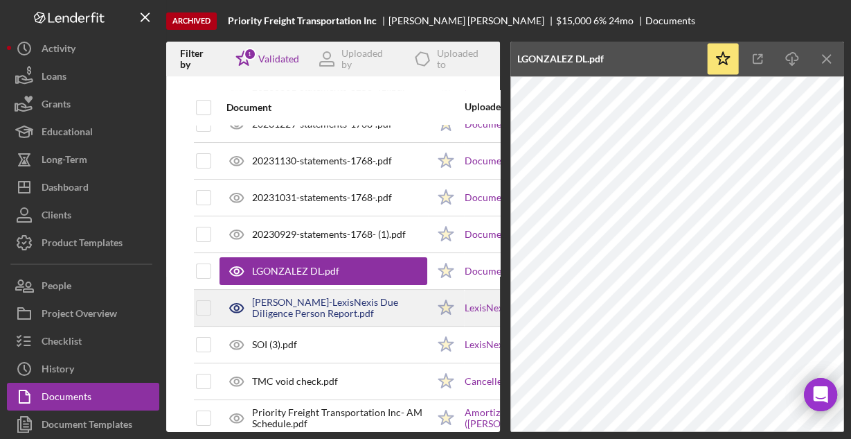
click at [290, 297] on div "[PERSON_NAME]-LexisNexis Due Diligence Person Report.pdf" at bounding box center [339, 307] width 175 height 22
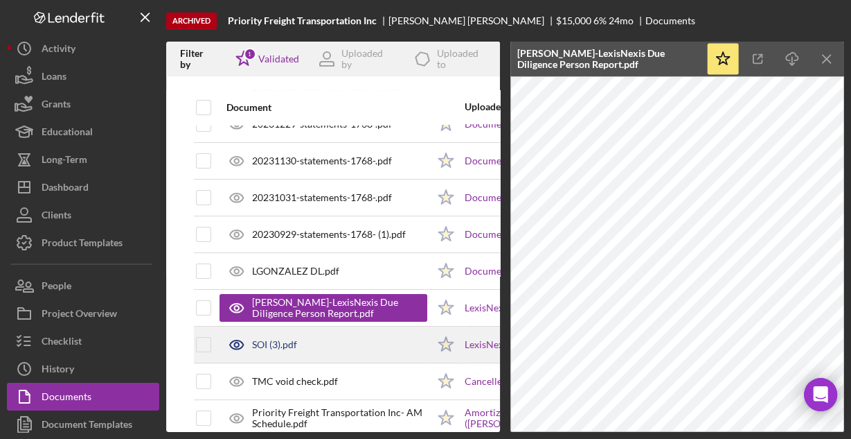
click at [293, 335] on div "SOI (3).pdf" at bounding box center [324, 344] width 208 height 35
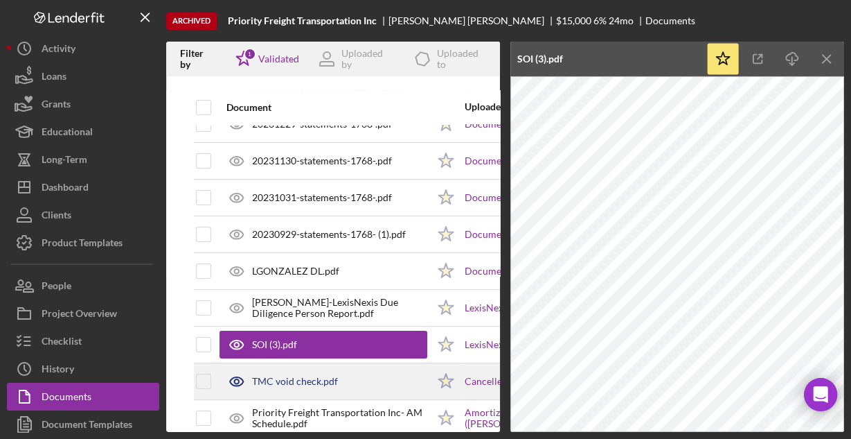
click at [285, 375] on div "TMC void check.pdf" at bounding box center [295, 380] width 86 height 11
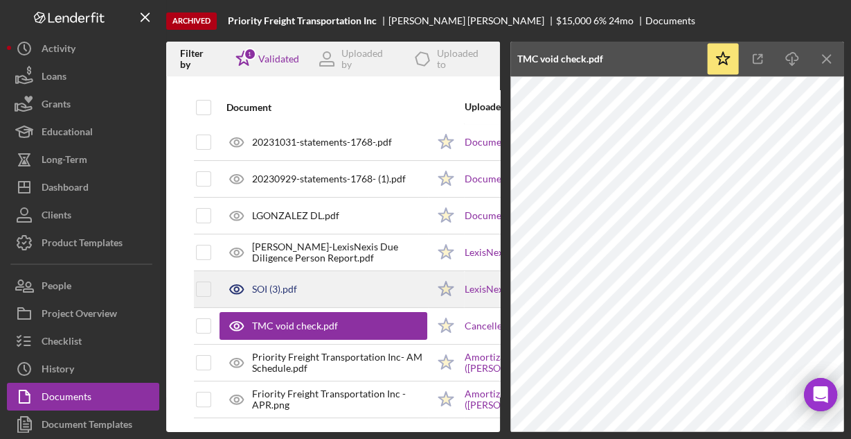
scroll to position [227, 0]
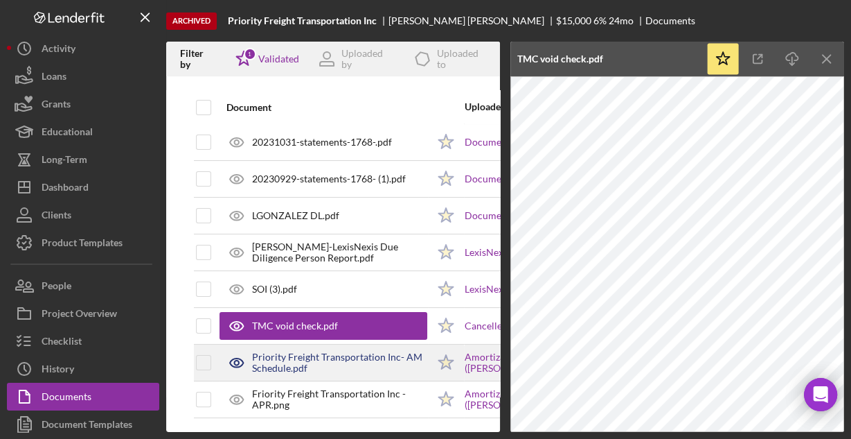
click at [293, 353] on div "Priority Freight Transportation Inc- AM Schedule.pdf" at bounding box center [339, 362] width 175 height 22
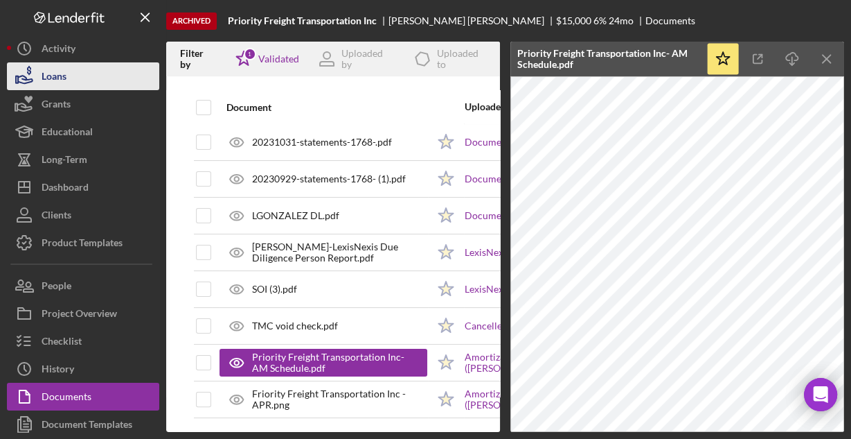
click at [55, 80] on div "Loans" at bounding box center [54, 77] width 25 height 31
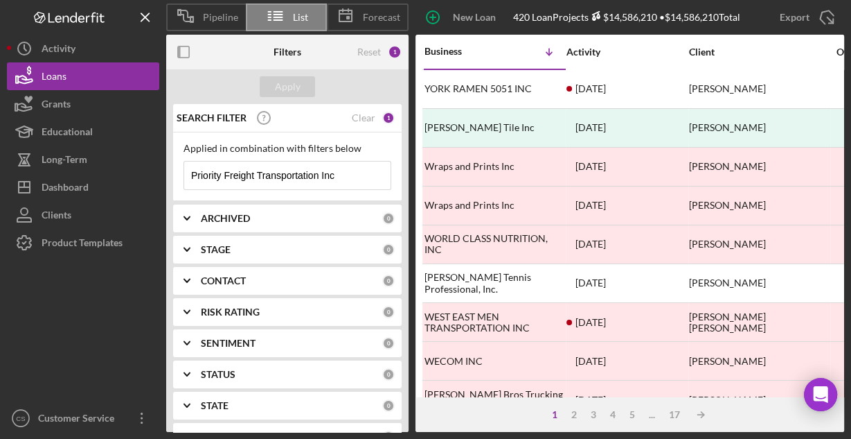
click at [330, 177] on input "Priority Freight Transportation Inc" at bounding box center [287, 175] width 206 height 28
paste input "soes transport ll"
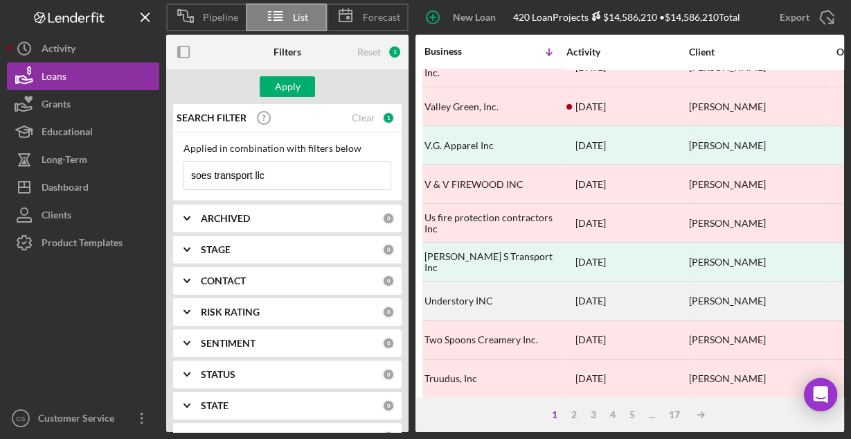
scroll to position [645, 0]
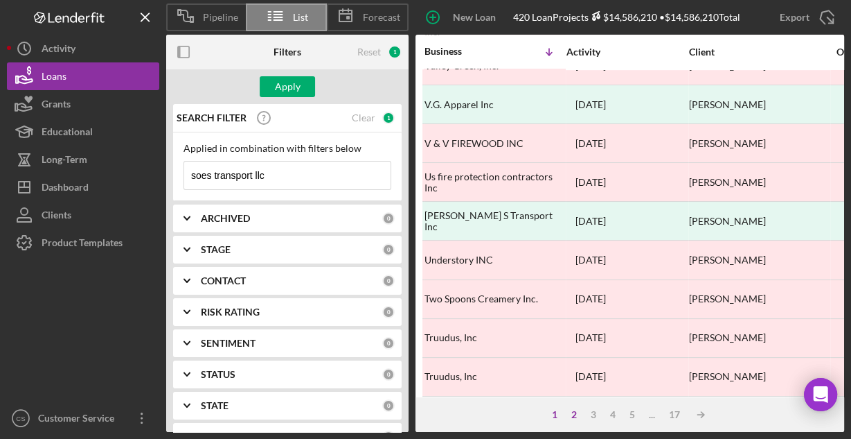
click at [578, 411] on div "2" at bounding box center [574, 414] width 19 height 11
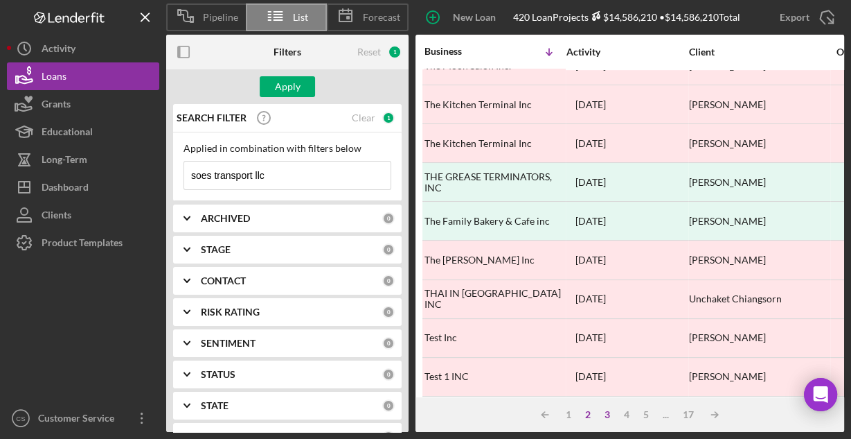
click at [609, 414] on div "3" at bounding box center [607, 414] width 19 height 11
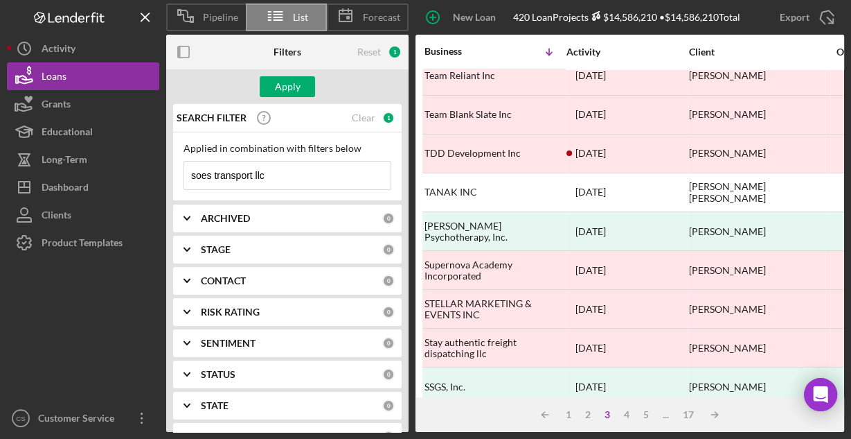
scroll to position [146, 0]
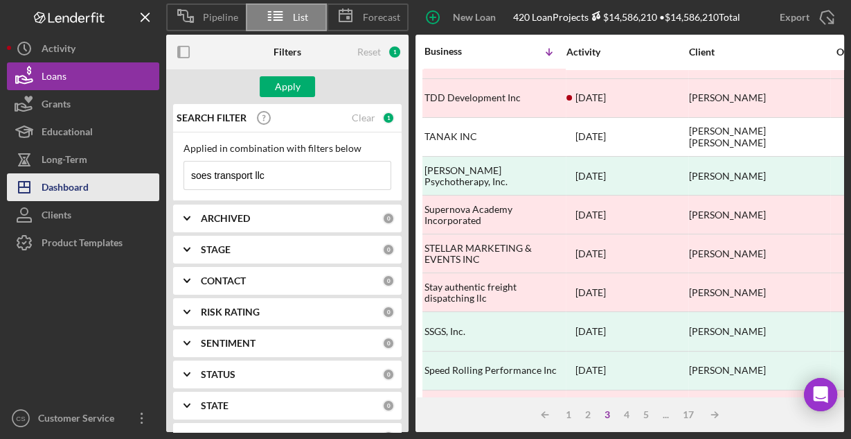
drag, startPoint x: 288, startPoint y: 176, endPoint x: 142, endPoint y: 183, distance: 146.3
click at [143, 183] on div "Pipeline List Forecast New Loan Project 420 Loan Projects $14,586,210 • $14,586…" at bounding box center [426, 216] width 838 height 432
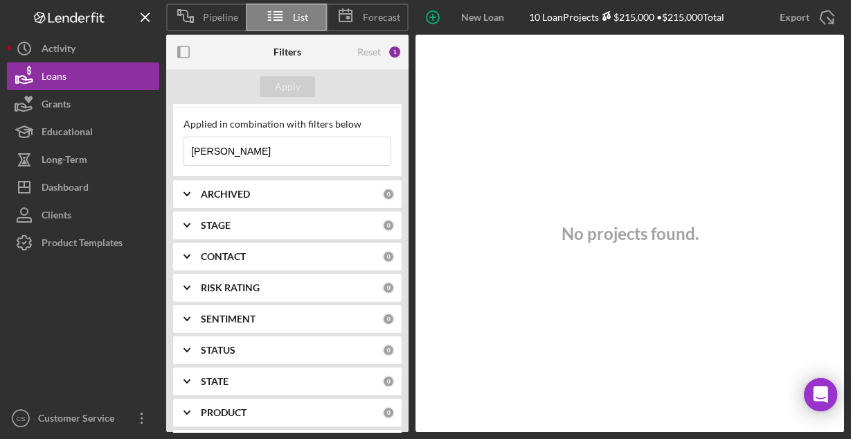
scroll to position [0, 0]
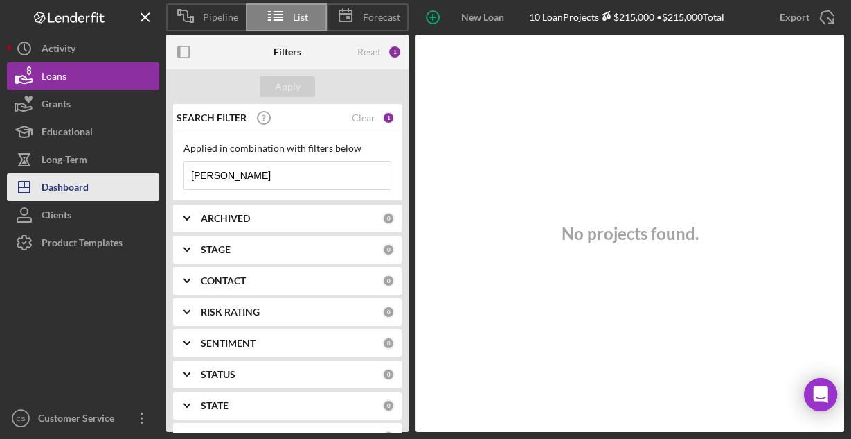
drag, startPoint x: 301, startPoint y: 183, endPoint x: 136, endPoint y: 181, distance: 165.6
click at [136, 181] on div "Pipeline List Forecast New Loan Project 10 Loan Projects $215,000 • $215,000 To…" at bounding box center [426, 216] width 838 height 432
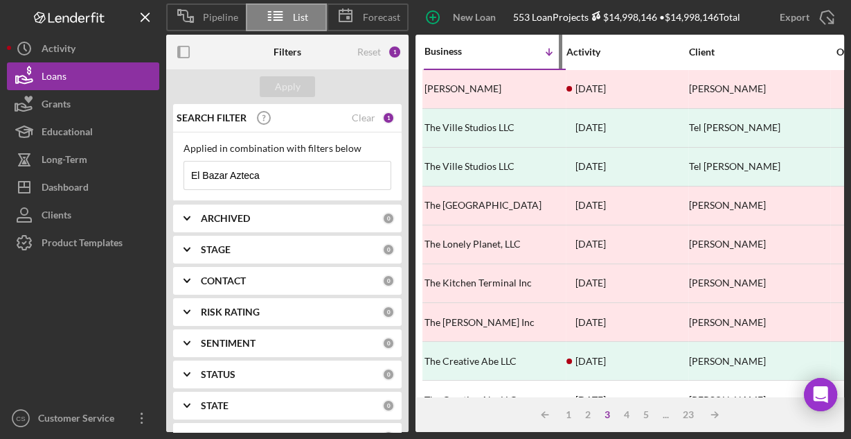
type input "El Bazar Azteca"
click at [458, 53] on div "Business" at bounding box center [459, 51] width 69 height 11
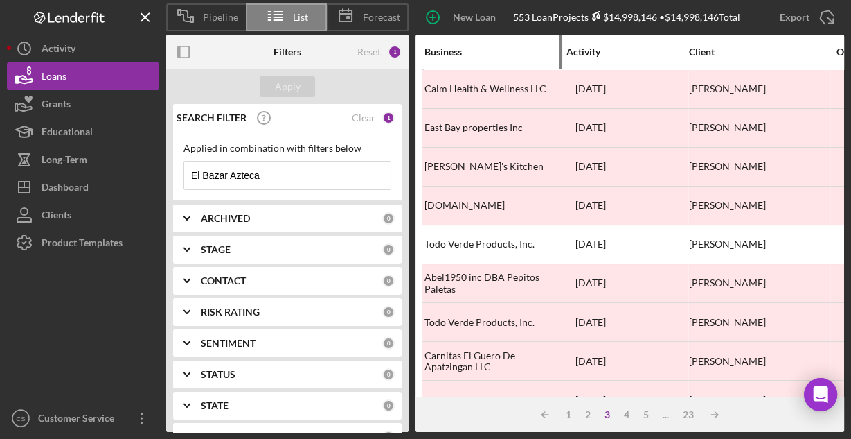
click at [458, 53] on div "Business" at bounding box center [494, 51] width 139 height 11
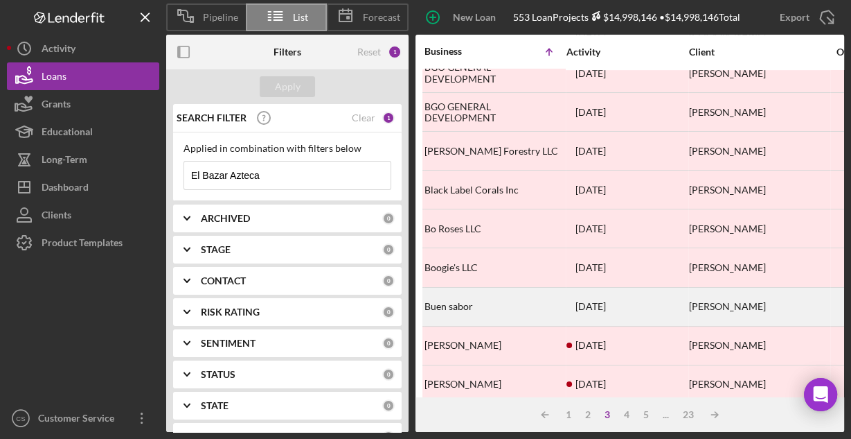
scroll to position [645, 0]
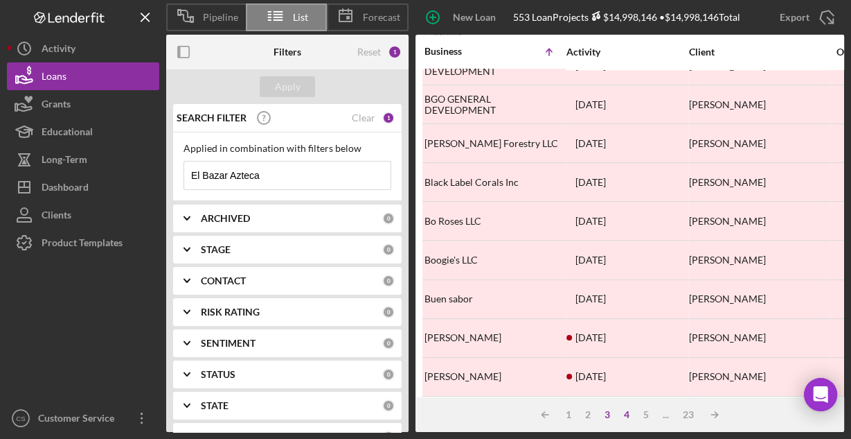
click at [629, 416] on div "4" at bounding box center [626, 414] width 19 height 11
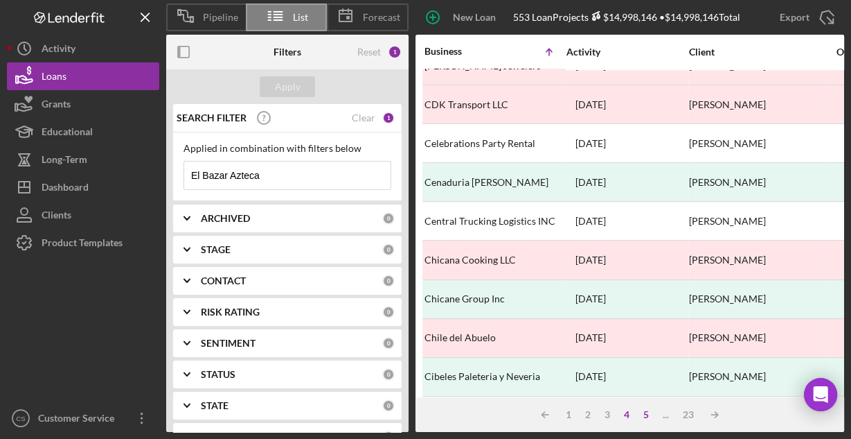
click at [646, 414] on div "5" at bounding box center [646, 414] width 19 height 11
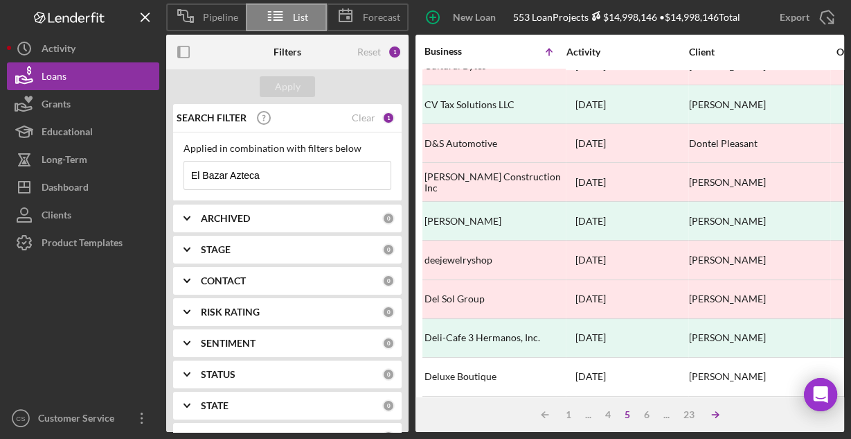
click at [720, 412] on icon "Icon/Table Sort Arrow" at bounding box center [716, 414] width 28 height 28
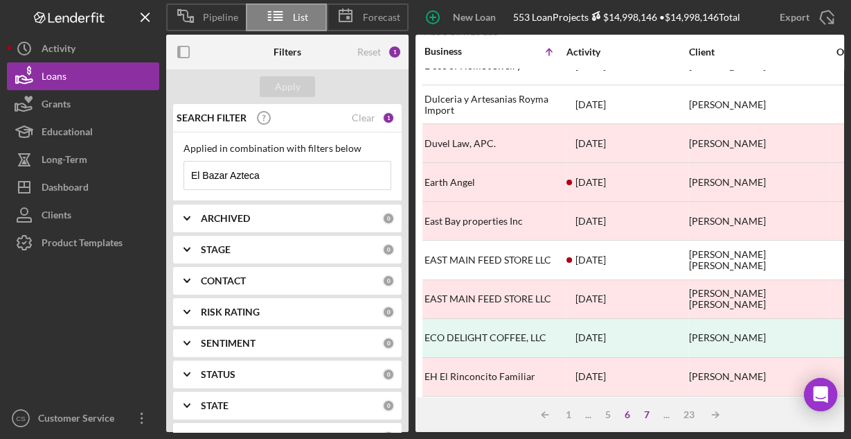
click at [644, 413] on div "7" at bounding box center [646, 414] width 19 height 11
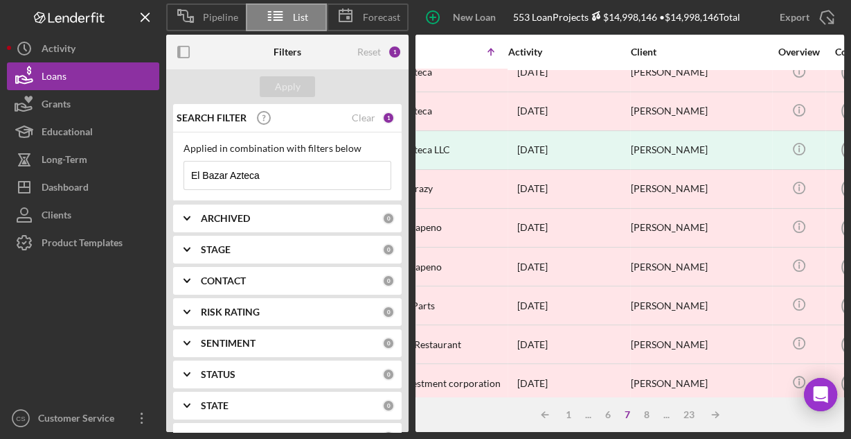
scroll to position [55, 0]
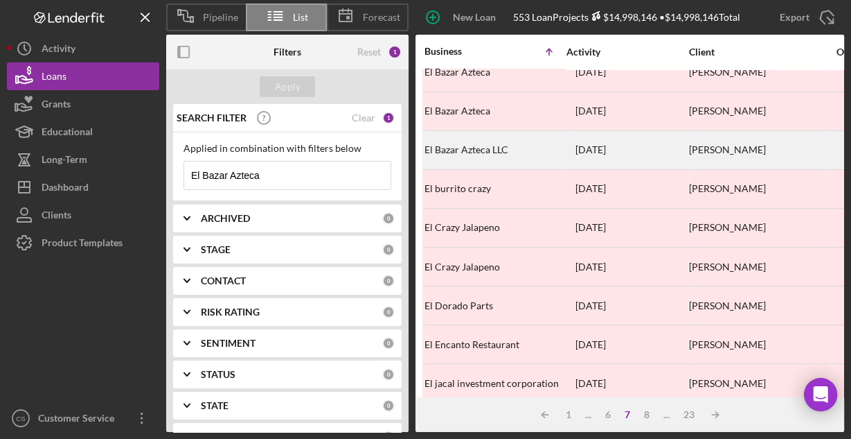
click at [477, 149] on div "El Bazar Azteca LLC" at bounding box center [494, 150] width 139 height 37
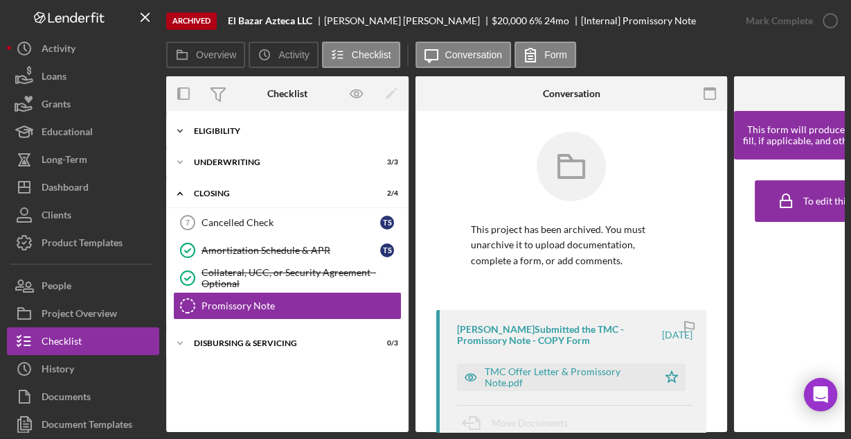
click at [227, 130] on div "Eligibility" at bounding box center [292, 131] width 197 height 8
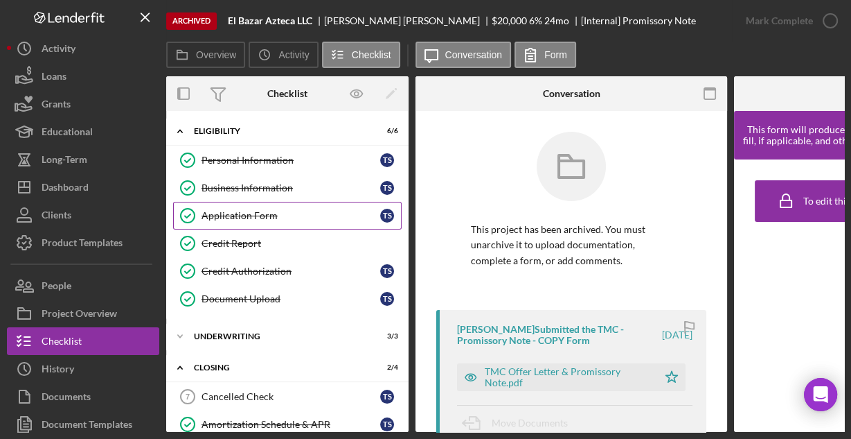
click at [209, 210] on div "Application Form" at bounding box center [291, 215] width 179 height 11
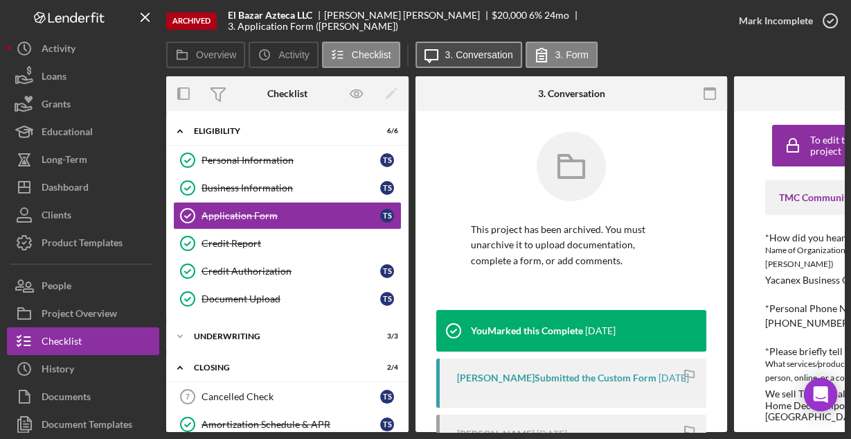
click at [459, 56] on label "3. Conversation" at bounding box center [479, 54] width 68 height 11
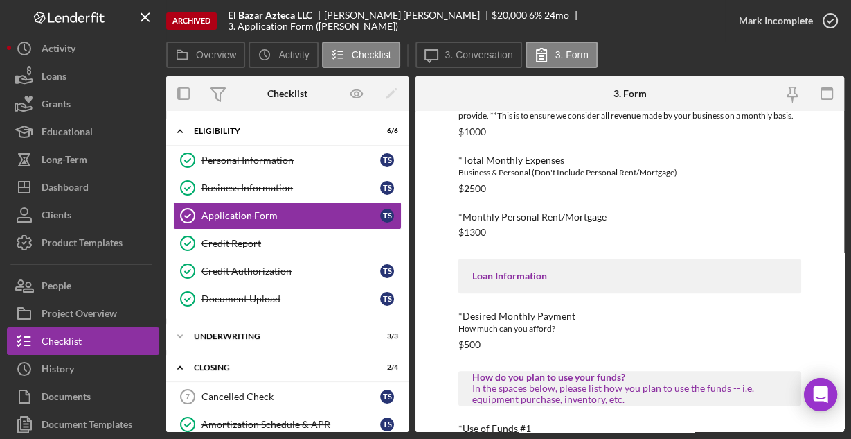
scroll to position [735, 0]
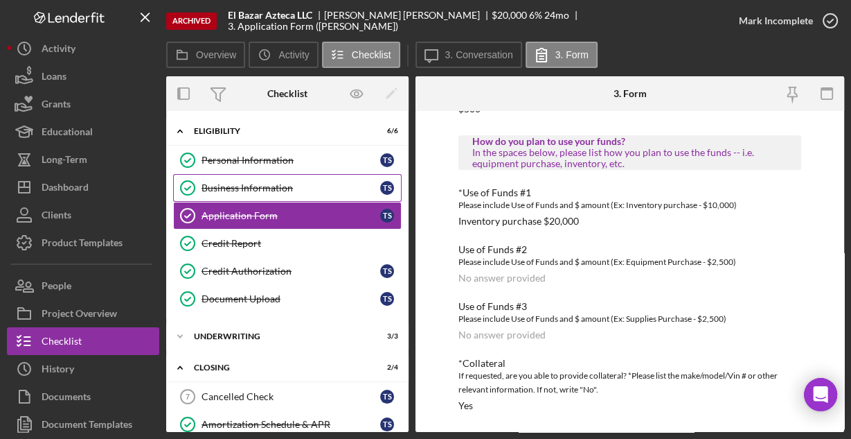
click at [209, 188] on div "Business Information" at bounding box center [291, 187] width 179 height 11
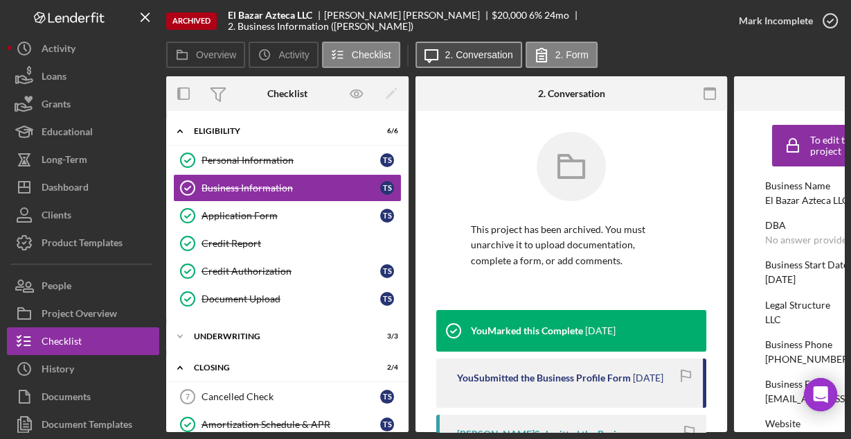
click at [478, 58] on label "2. Conversation" at bounding box center [479, 54] width 68 height 11
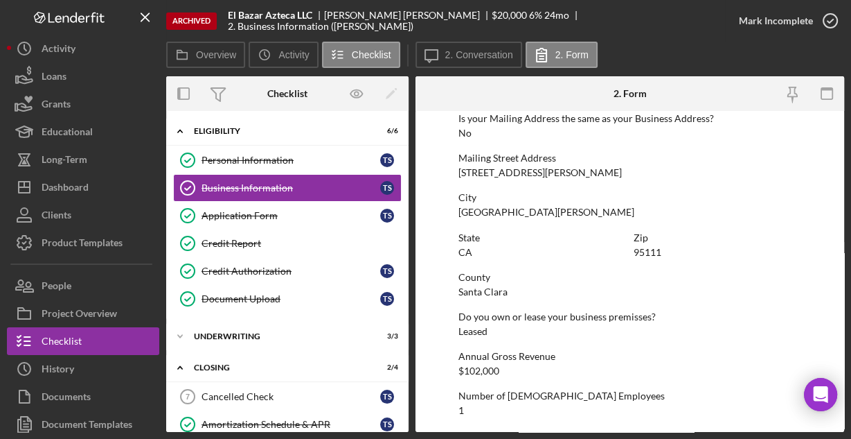
scroll to position [883, 0]
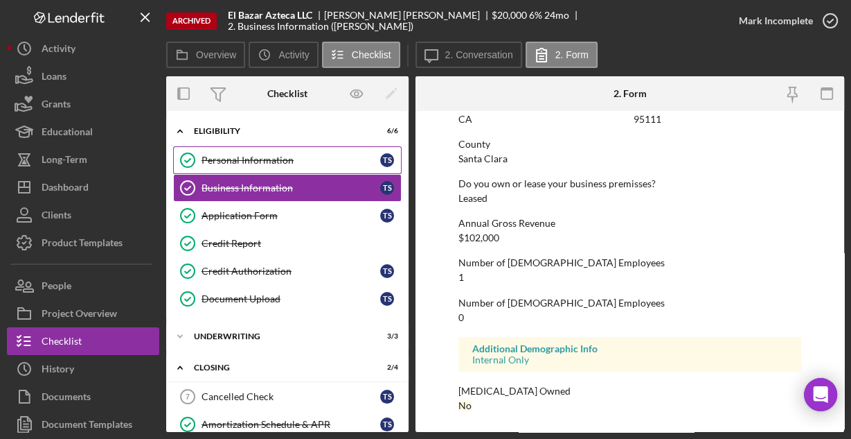
click at [222, 157] on div "Personal Information" at bounding box center [291, 159] width 179 height 11
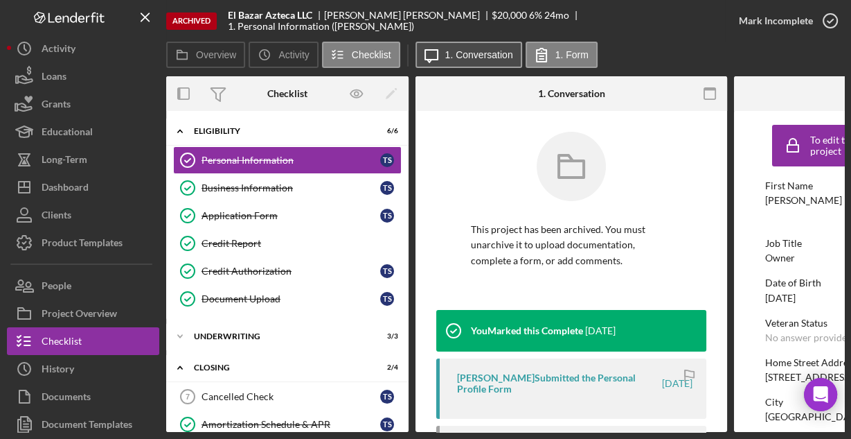
click at [463, 55] on label "1. Conversation" at bounding box center [479, 54] width 68 height 11
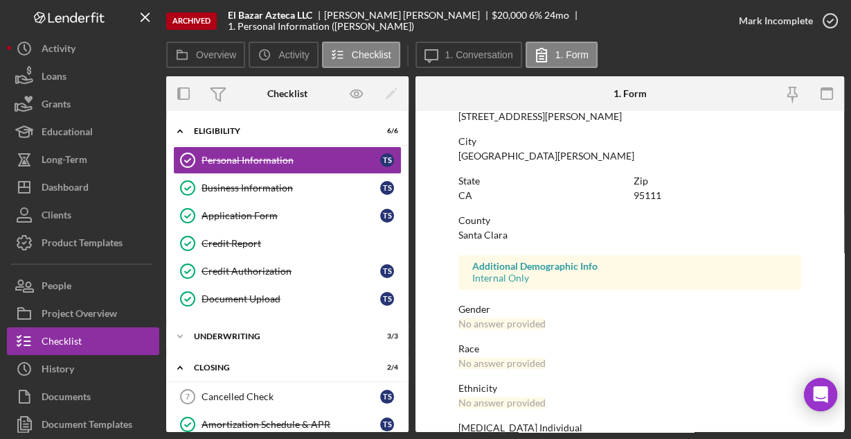
scroll to position [326, 0]
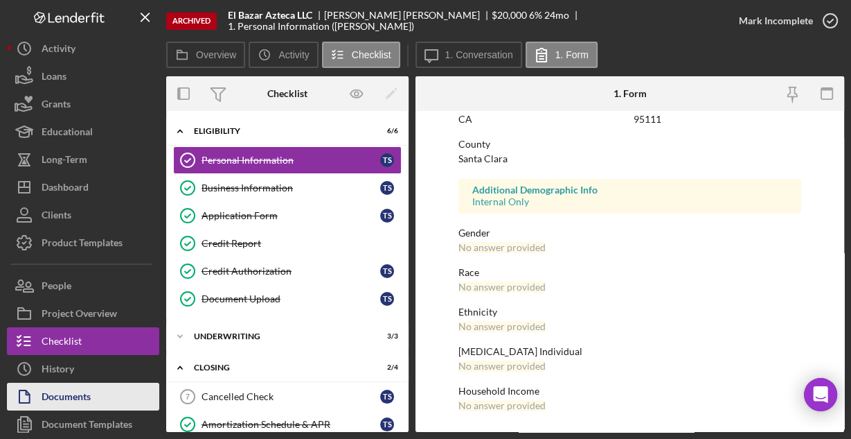
click at [70, 393] on div "Documents" at bounding box center [66, 397] width 49 height 31
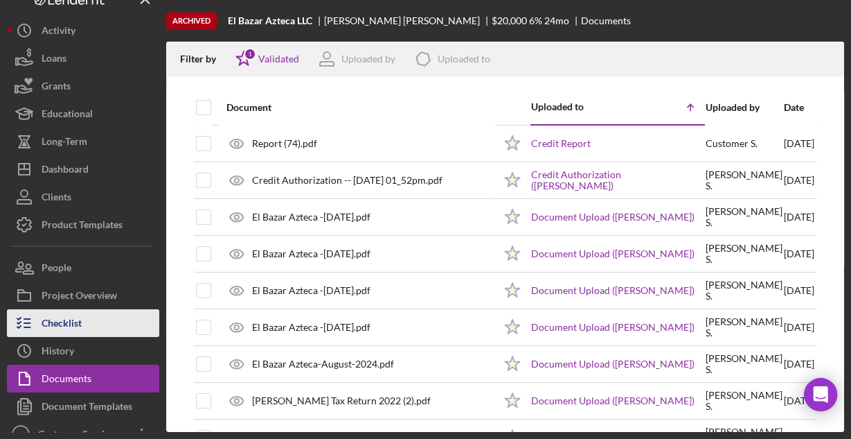
scroll to position [34, 0]
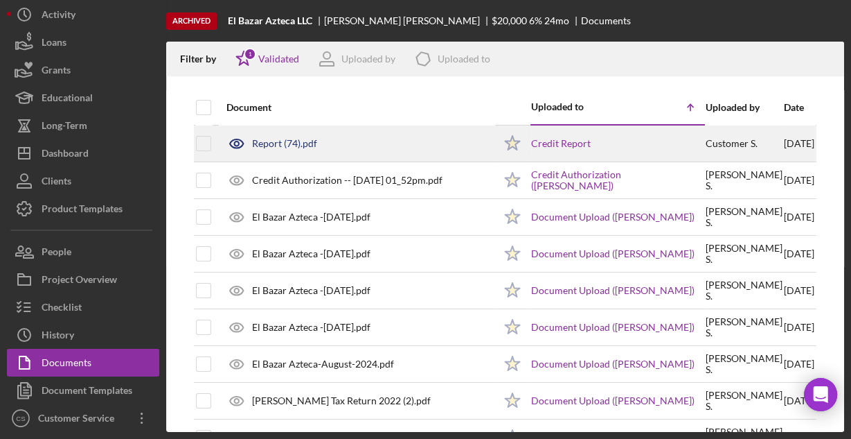
click at [306, 145] on div "Report (74).pdf" at bounding box center [284, 143] width 65 height 11
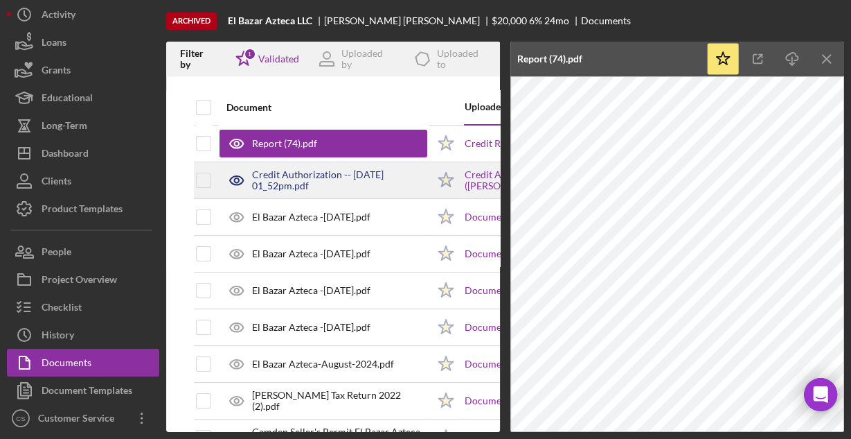
click at [292, 179] on div "Credit Authorization -- [DATE] 01_52pm.pdf" at bounding box center [339, 180] width 175 height 22
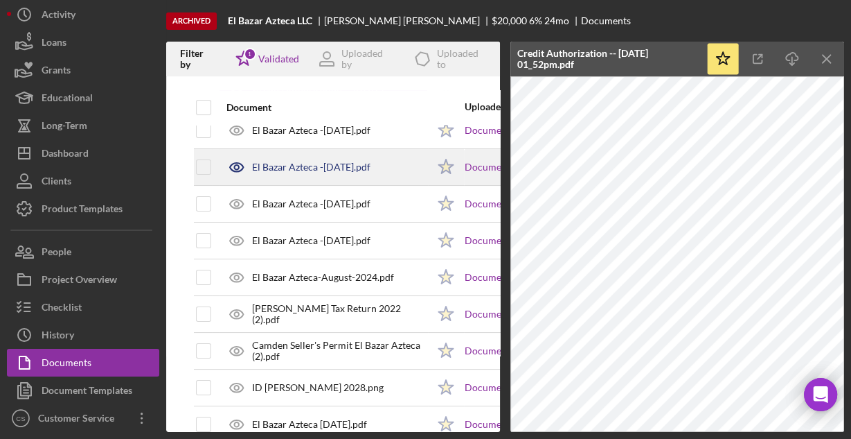
scroll to position [111, 0]
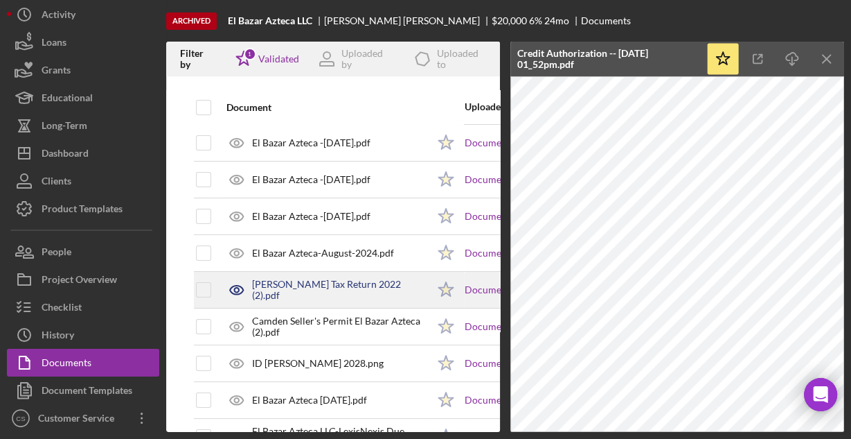
click at [304, 285] on div "[PERSON_NAME] Tax Return 2022 (2).pdf" at bounding box center [339, 289] width 175 height 22
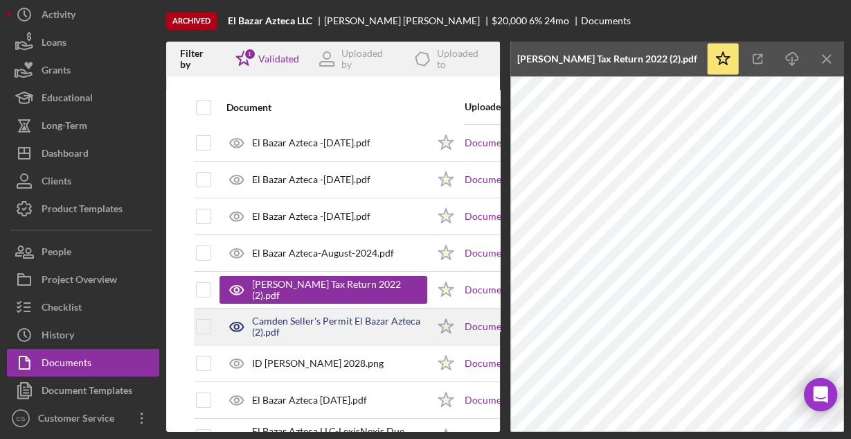
click at [318, 321] on div "Camden Seller's Permit El Bazar Azteca (2).pdf" at bounding box center [339, 326] width 175 height 22
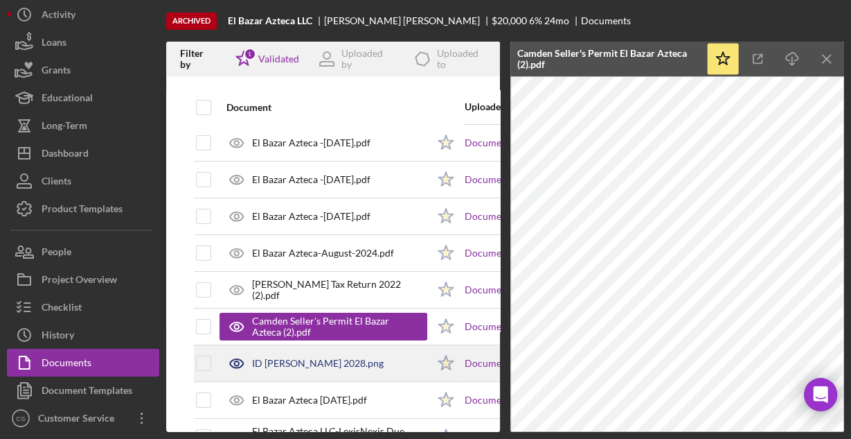
click at [305, 359] on div "ID [PERSON_NAME] 2028.png" at bounding box center [318, 362] width 132 height 11
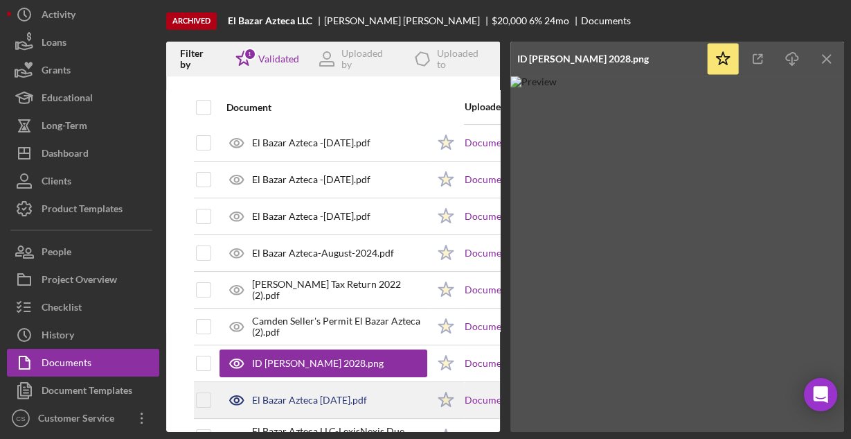
click at [285, 397] on div "El Bazar Azteca [DATE].pdf" at bounding box center [309, 399] width 115 height 11
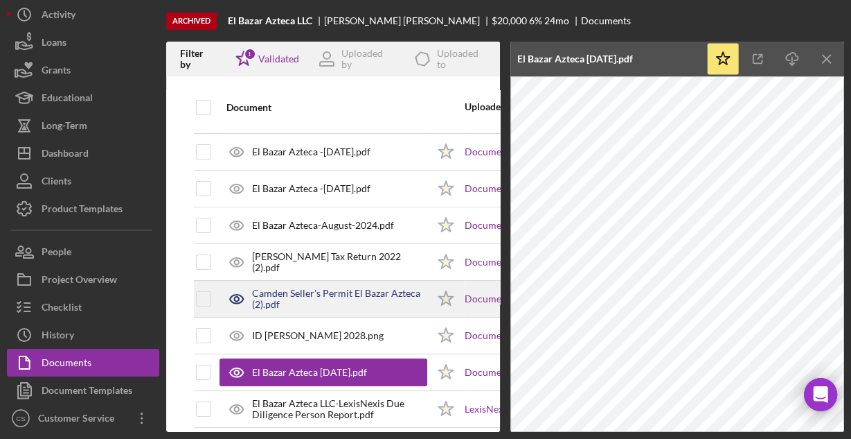
scroll to position [154, 0]
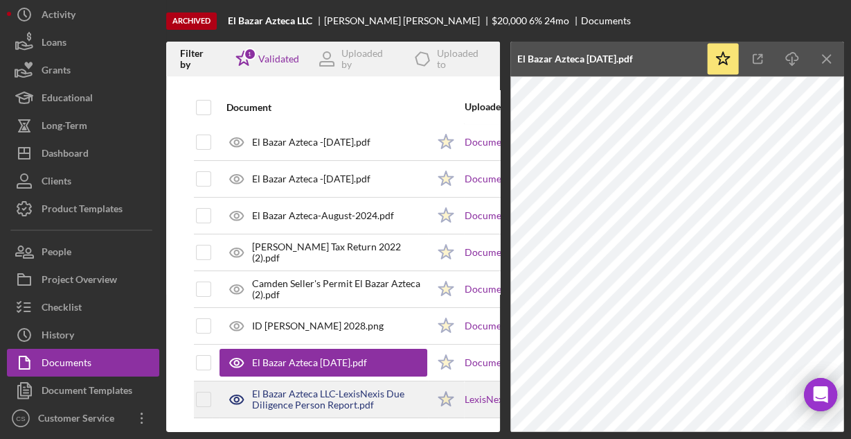
click at [298, 388] on div "El Bazar Azteca LLC-LexisNexis Due Diligence Person Report.pdf" at bounding box center [339, 399] width 175 height 22
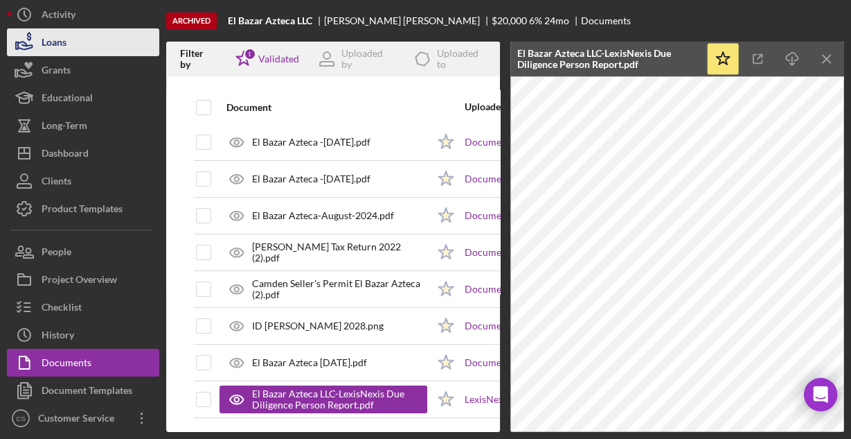
click at [85, 33] on button "Loans" at bounding box center [83, 42] width 152 height 28
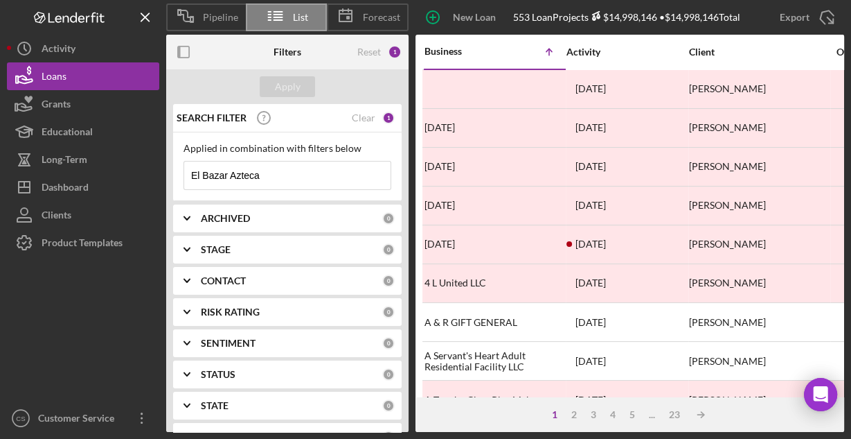
click at [271, 185] on input "El Bazar Azteca" at bounding box center [287, 175] width 206 height 28
click at [274, 179] on input "El Bazar Azteca" at bounding box center [287, 175] width 206 height 28
click at [273, 178] on input "El Bazar Azteca" at bounding box center [287, 175] width 206 height 28
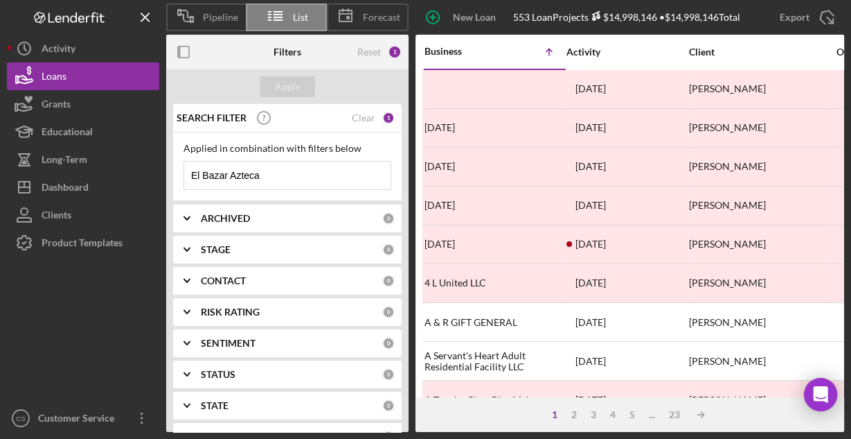
click at [273, 178] on input "El Bazar Azteca" at bounding box center [287, 175] width 206 height 28
paste input "DBA CARNITAS [PERSON_NAME]"
click at [286, 85] on div "Apply" at bounding box center [288, 86] width 26 height 21
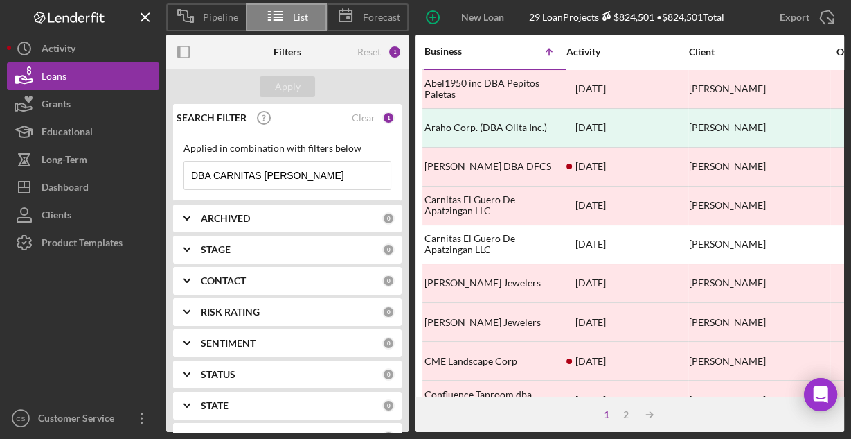
click at [206, 177] on input "DBA CARNITAS [PERSON_NAME]" at bounding box center [287, 175] width 206 height 28
drag, startPoint x: 215, startPoint y: 177, endPoint x: 164, endPoint y: 175, distance: 50.6
click at [168, 175] on div "SEARCH FILTER Clear 1 Applied in combination with filters below DBA CARNITAS [P…" at bounding box center [287, 268] width 242 height 328
type input "CARNITAS [PERSON_NAME]"
click at [279, 85] on div "Apply" at bounding box center [288, 86] width 26 height 21
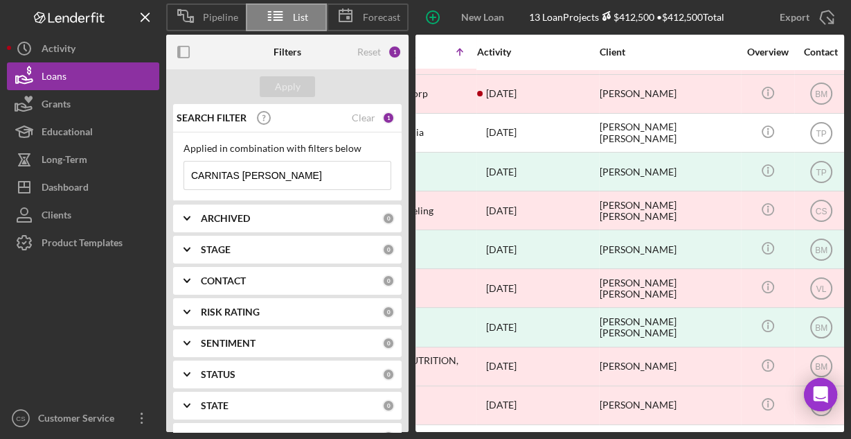
scroll to position [151, 0]
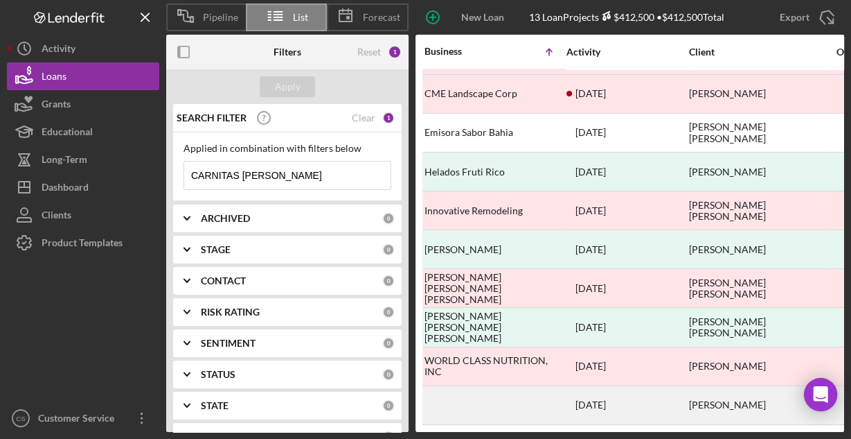
click at [474, 398] on div at bounding box center [494, 405] width 139 height 37
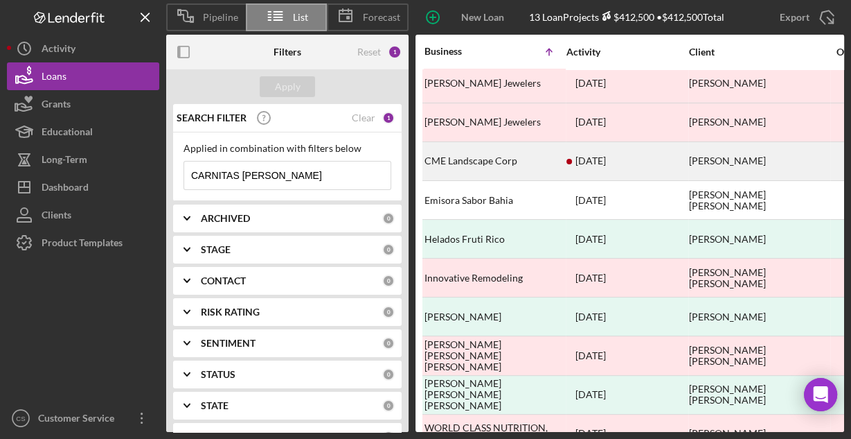
scroll to position [151, 0]
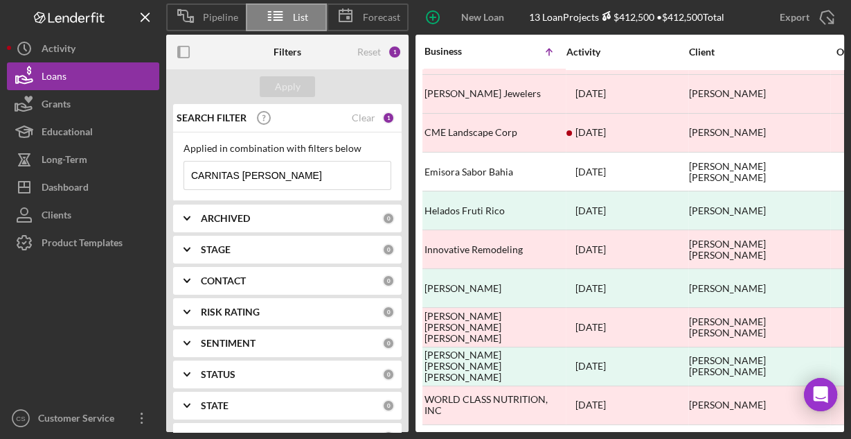
drag, startPoint x: 311, startPoint y: 170, endPoint x: 186, endPoint y: 178, distance: 124.9
click at [186, 178] on input "CARNITAS [PERSON_NAME]" at bounding box center [287, 175] width 206 height 28
type input "[PERSON_NAME]"
click at [283, 87] on div "Apply" at bounding box center [288, 86] width 26 height 21
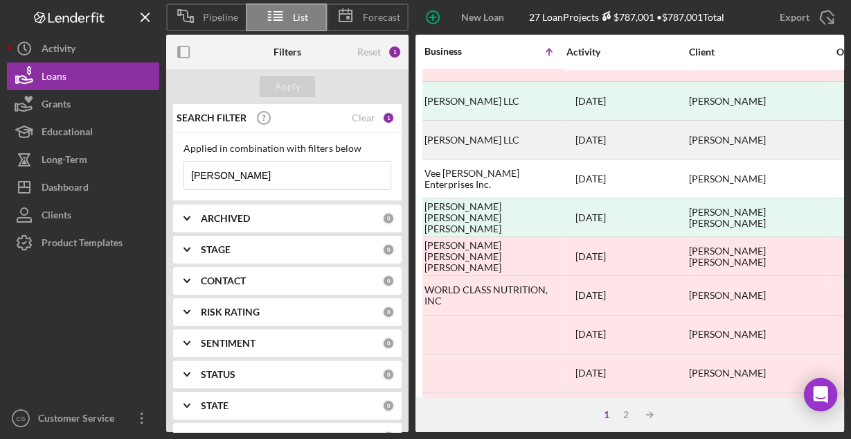
scroll to position [645, 0]
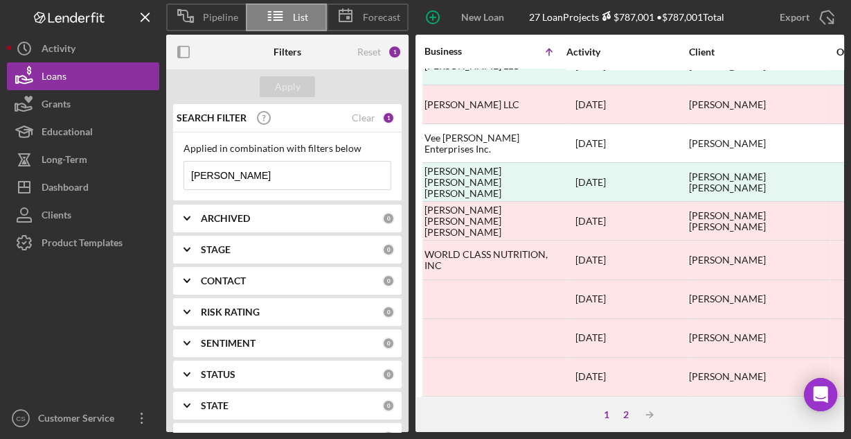
click at [628, 412] on div "2" at bounding box center [626, 414] width 19 height 11
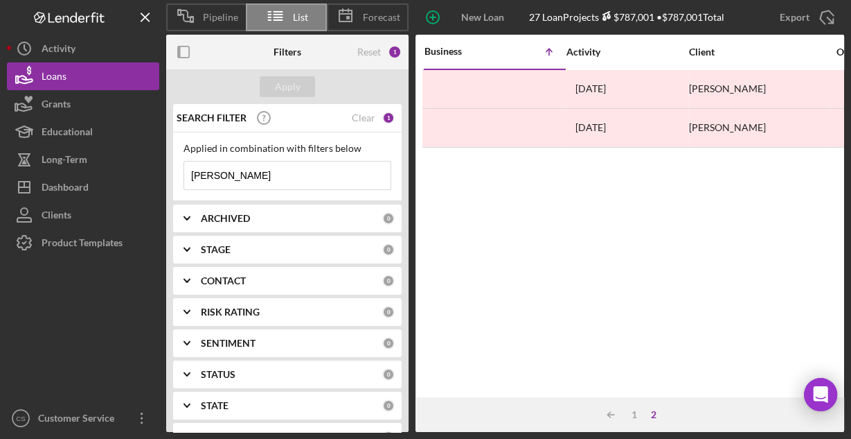
scroll to position [0, 0]
click at [632, 416] on div "1" at bounding box center [634, 414] width 19 height 11
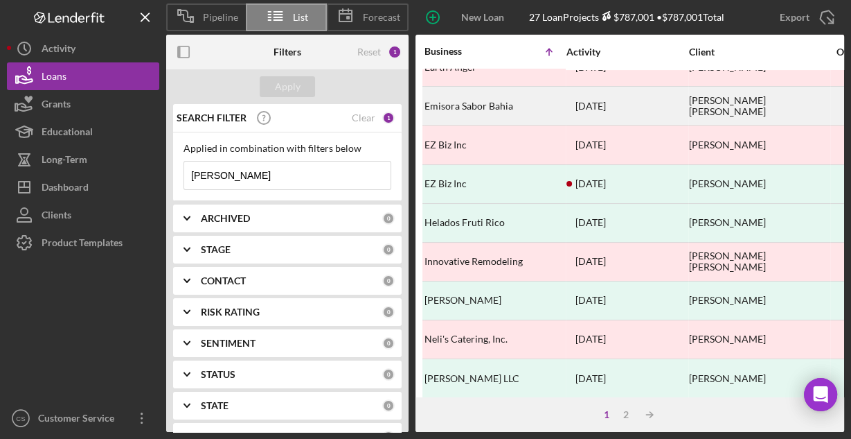
scroll to position [388, 0]
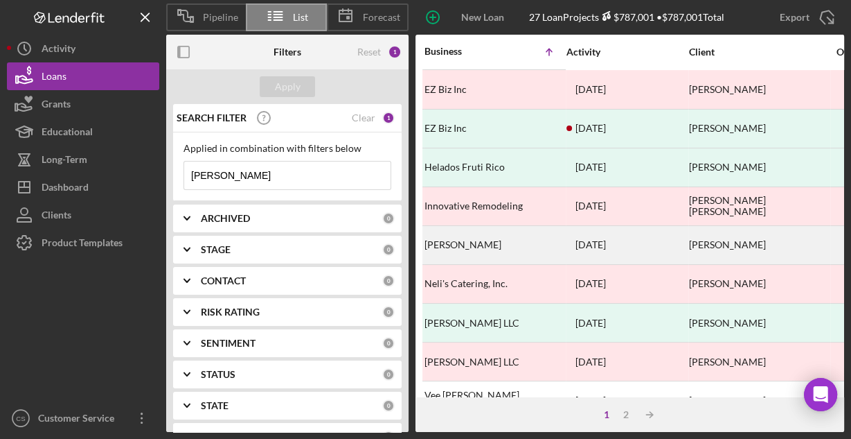
click at [501, 236] on div "[PERSON_NAME]" at bounding box center [494, 245] width 139 height 37
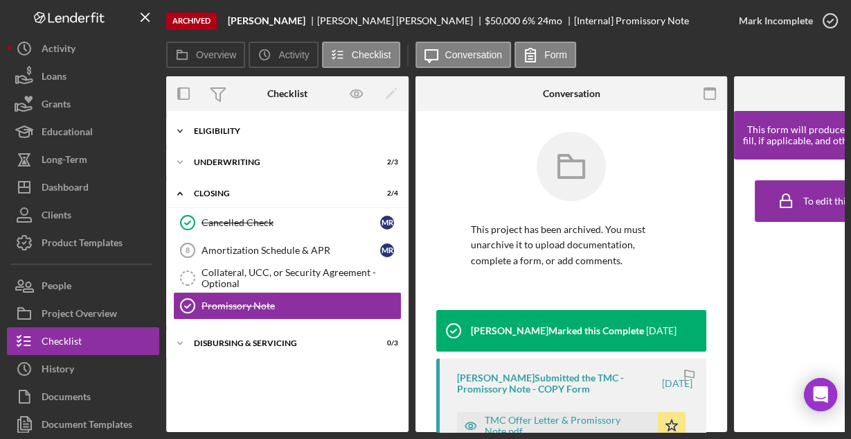
click at [236, 130] on div "Eligibility" at bounding box center [292, 131] width 197 height 8
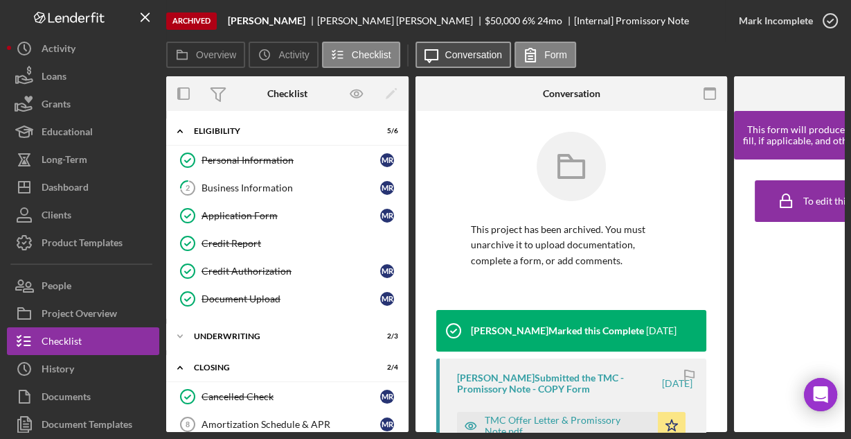
click at [454, 56] on label "Conversation" at bounding box center [473, 54] width 57 height 11
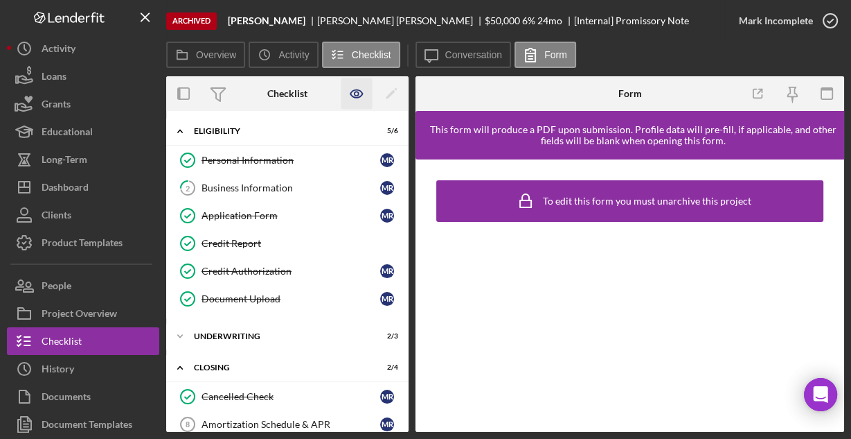
click at [353, 94] on icon "button" at bounding box center [357, 93] width 31 height 31
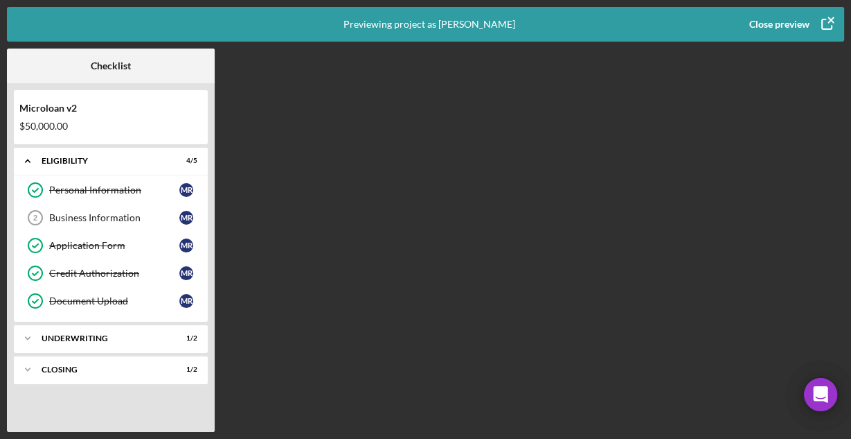
click at [805, 21] on div "Close preview" at bounding box center [780, 24] width 60 height 28
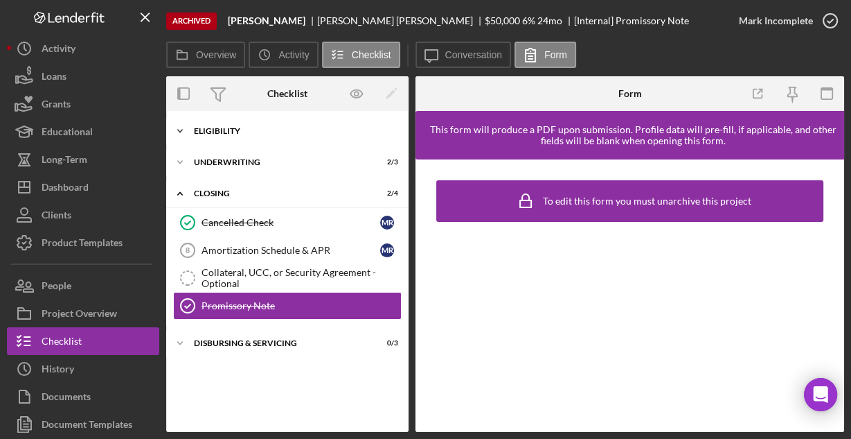
click at [236, 133] on div "Eligibility" at bounding box center [292, 131] width 197 height 8
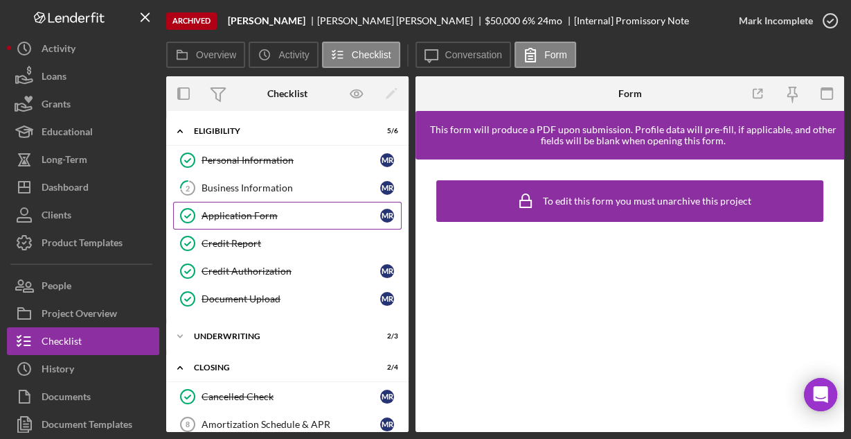
click at [233, 210] on div "Application Form" at bounding box center [291, 215] width 179 height 11
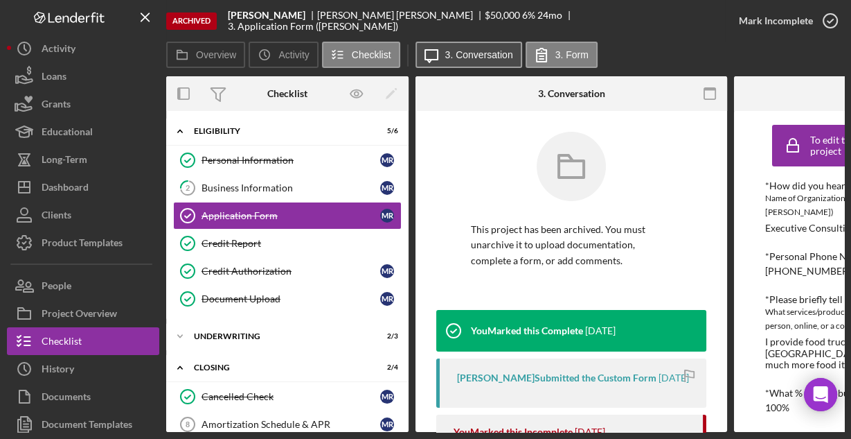
click at [477, 55] on label "3. Conversation" at bounding box center [479, 54] width 68 height 11
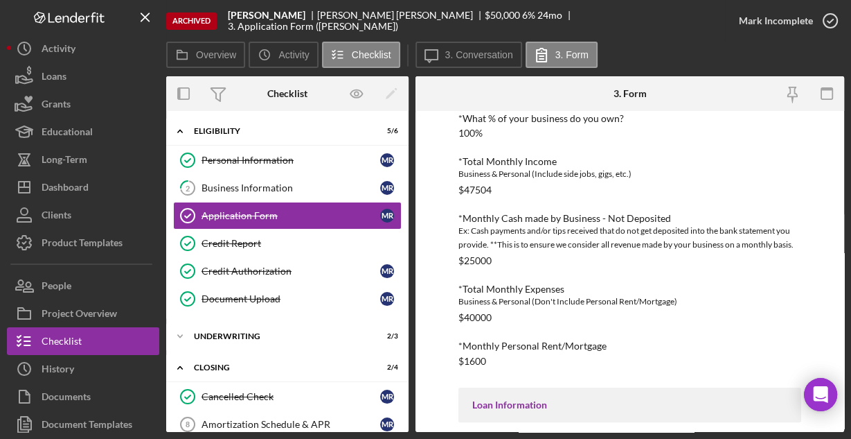
scroll to position [396, 0]
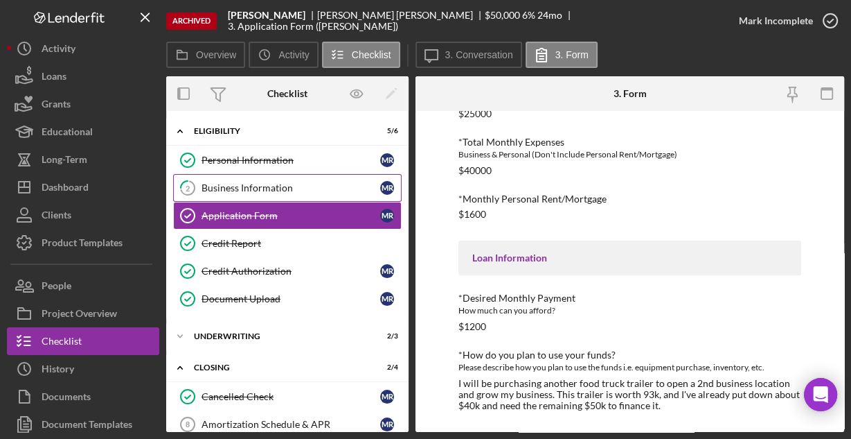
click at [278, 182] on div "Business Information" at bounding box center [291, 187] width 179 height 11
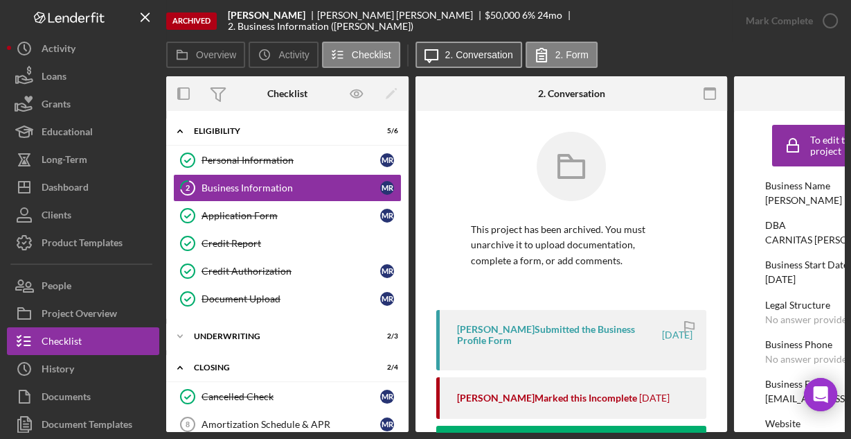
click at [454, 57] on label "2. Conversation" at bounding box center [479, 54] width 68 height 11
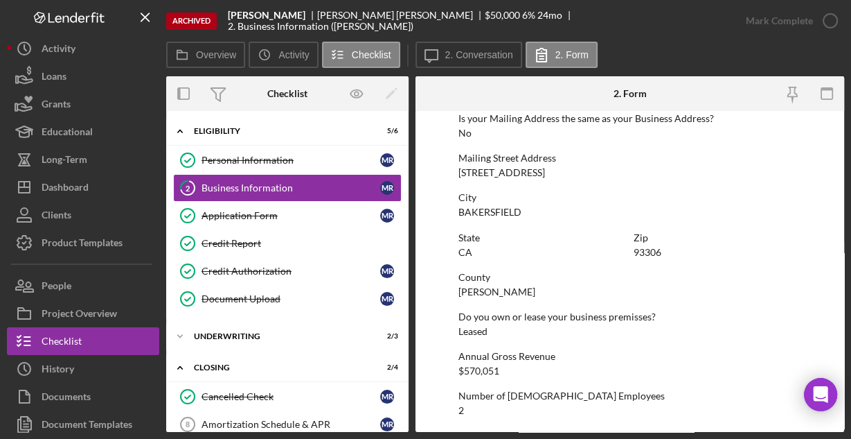
scroll to position [883, 0]
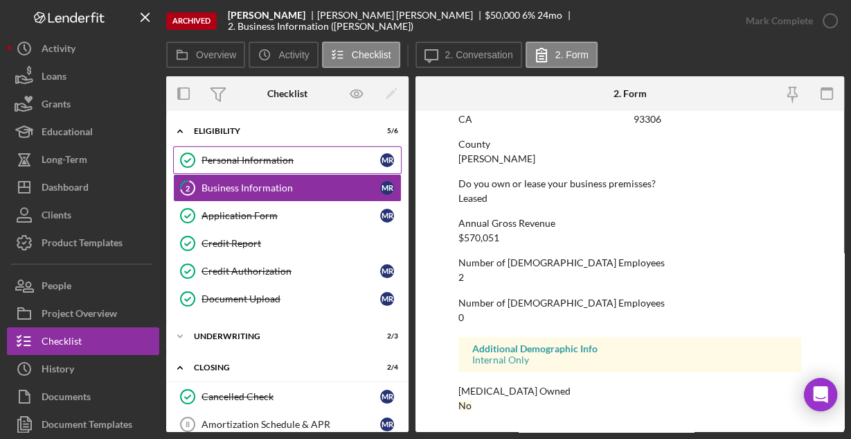
click at [242, 154] on div "Personal Information" at bounding box center [291, 159] width 179 height 11
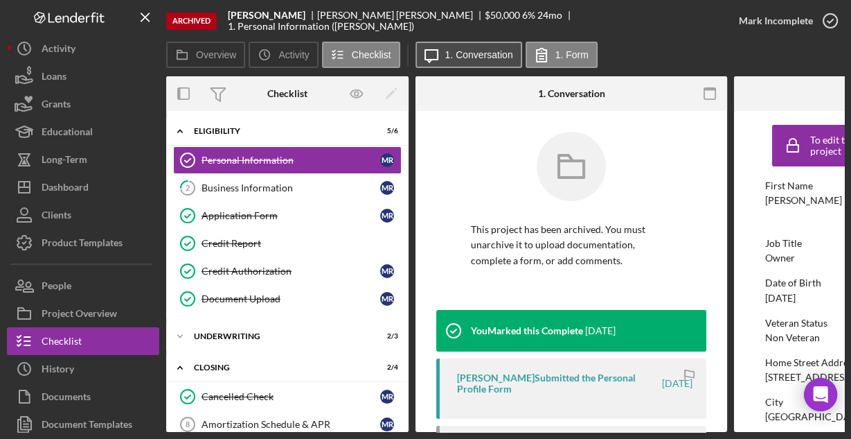
click at [474, 55] on label "1. Conversation" at bounding box center [479, 54] width 68 height 11
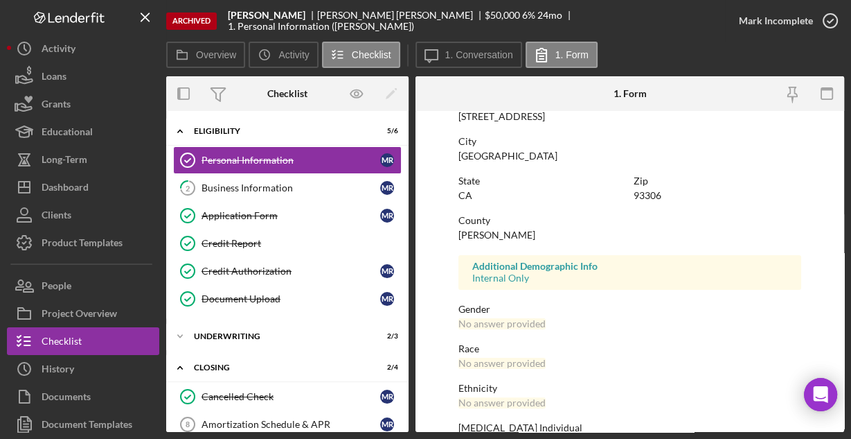
scroll to position [326, 0]
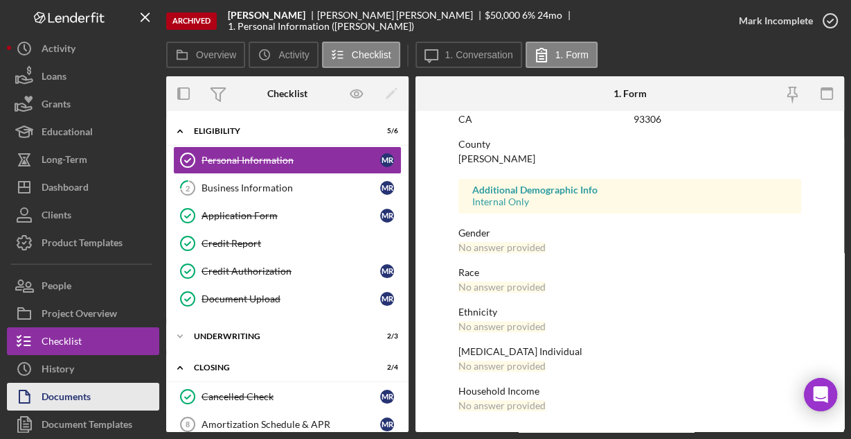
click at [91, 393] on div "Documents" at bounding box center [66, 397] width 49 height 31
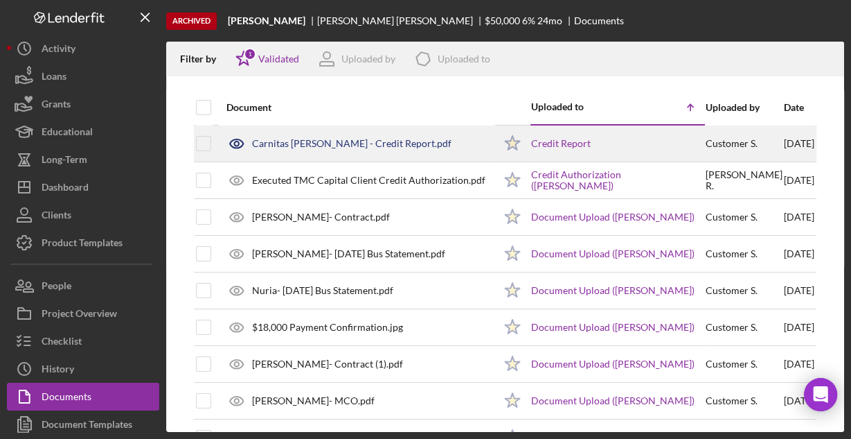
click at [346, 143] on div "Carnitas [PERSON_NAME] - Credit Report.pdf" at bounding box center [352, 143] width 200 height 11
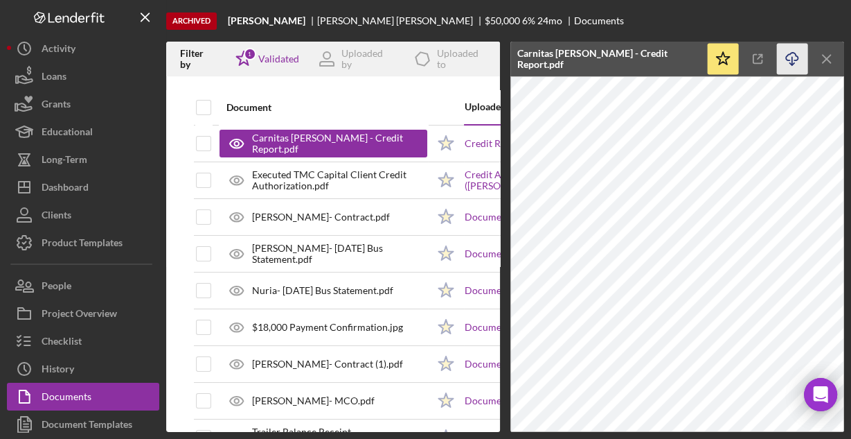
click at [794, 58] on icon "Icon/Download" at bounding box center [792, 59] width 31 height 31
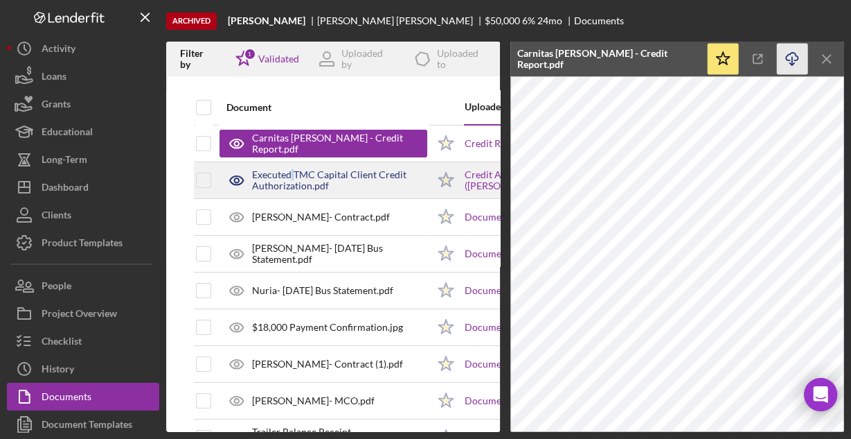
click at [292, 179] on div "Executed TMC Capital Client Credit Authorization.pdf" at bounding box center [339, 180] width 175 height 22
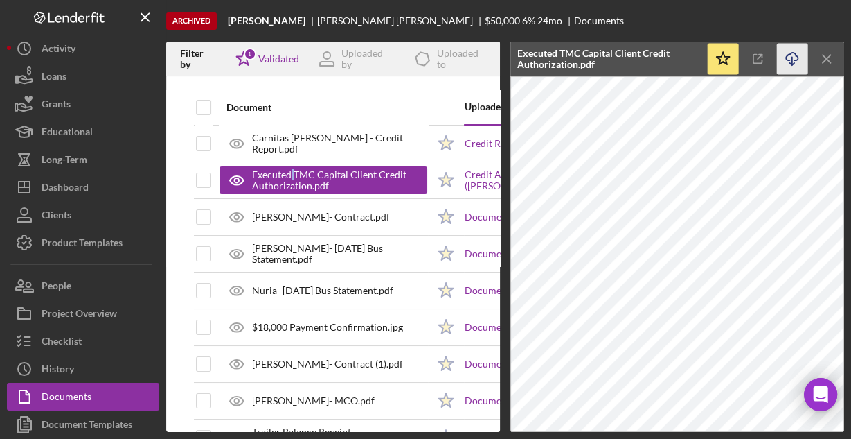
click at [785, 60] on icon "Icon/Download" at bounding box center [792, 59] width 31 height 31
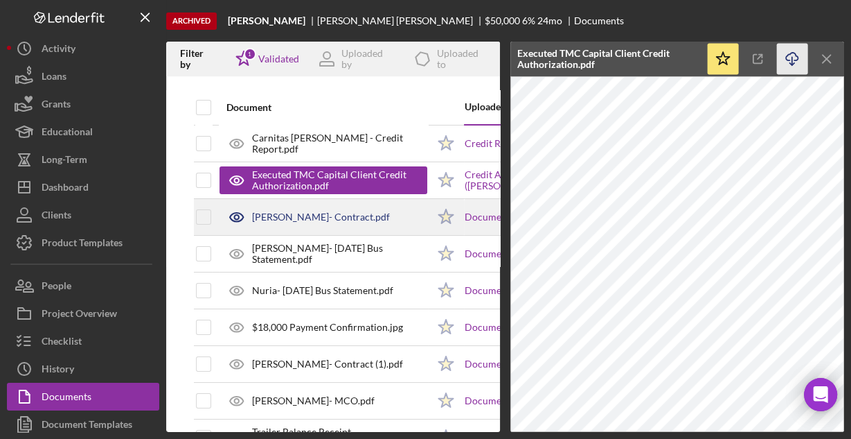
click at [298, 221] on div "[PERSON_NAME]- Contract.pdf" at bounding box center [321, 216] width 138 height 11
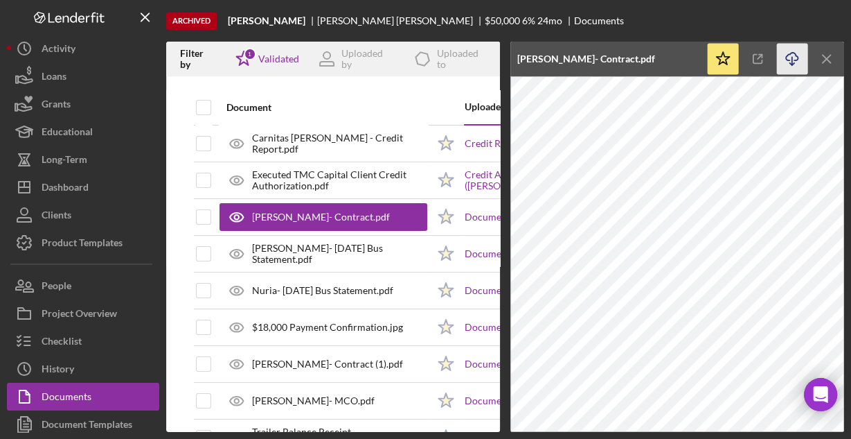
click at [790, 62] on icon "Icon/Download" at bounding box center [792, 59] width 31 height 31
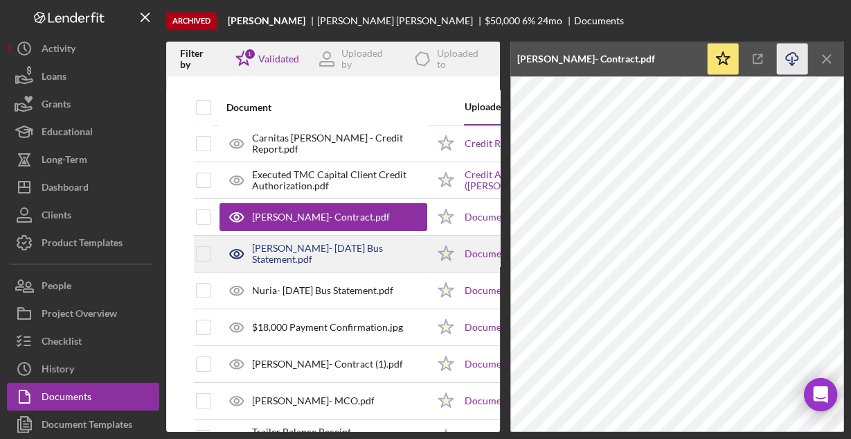
click at [384, 245] on div "[PERSON_NAME]- [DATE] Bus Statement.pdf" at bounding box center [339, 253] width 175 height 22
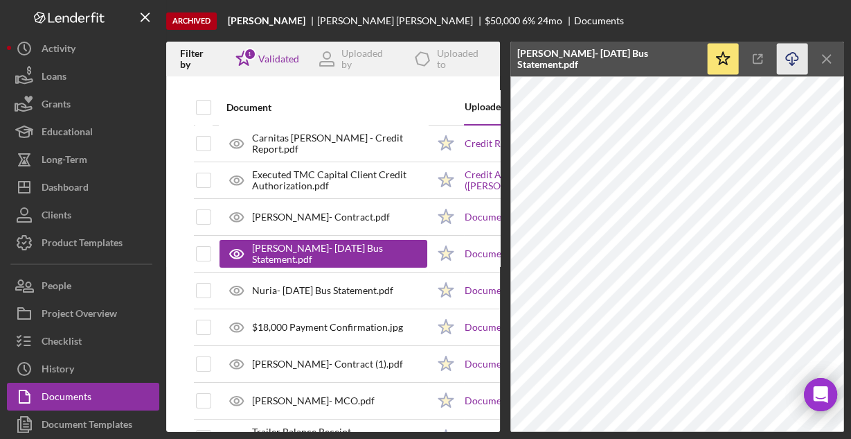
click at [787, 56] on icon "button" at bounding box center [792, 57] width 12 height 8
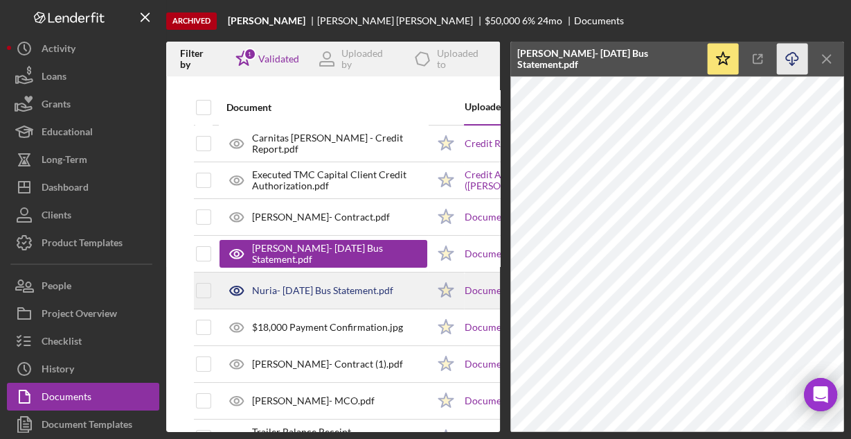
click at [283, 274] on div "Nuria- [DATE] Bus Statement.pdf" at bounding box center [324, 290] width 208 height 35
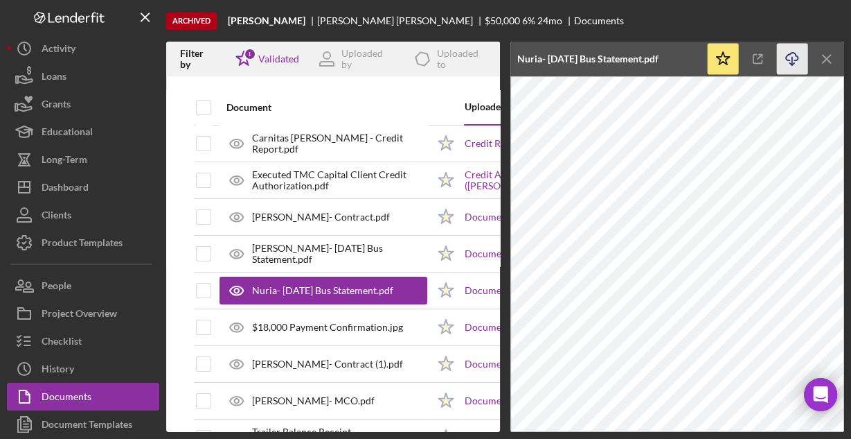
click at [793, 62] on icon "Icon/Download" at bounding box center [792, 59] width 31 height 31
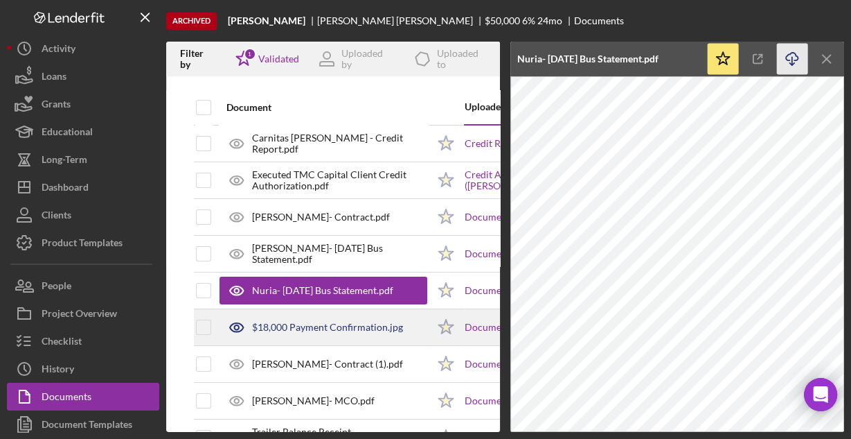
click at [371, 326] on div "$18,000 Payment Confirmation.jpg" at bounding box center [327, 326] width 151 height 11
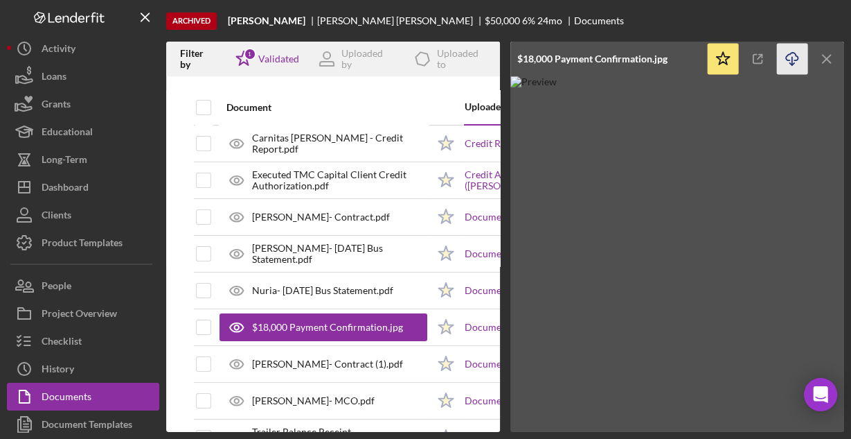
click at [788, 56] on icon "Icon/Download" at bounding box center [792, 59] width 31 height 31
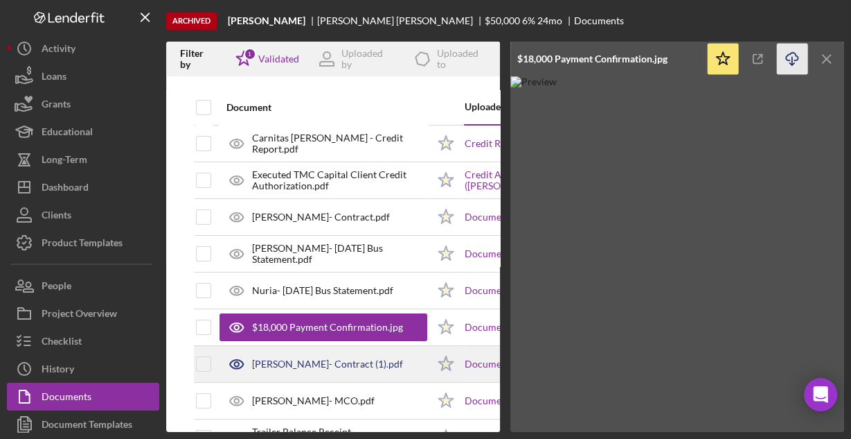
click at [339, 360] on div "[PERSON_NAME]- Contract (1).pdf" at bounding box center [327, 363] width 151 height 11
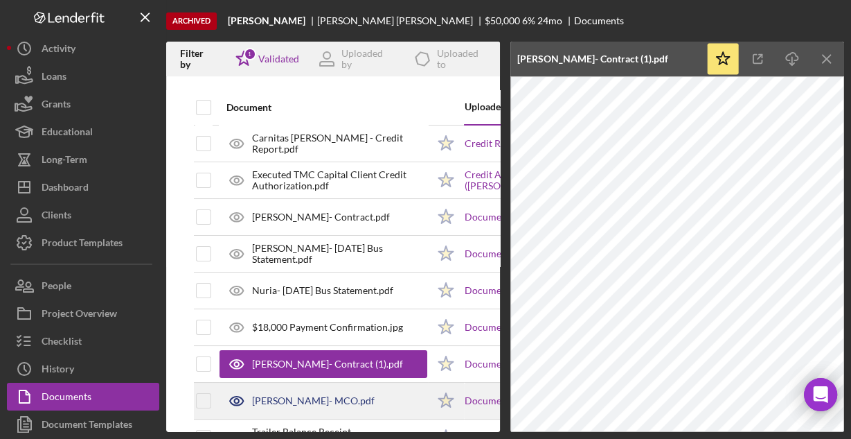
click at [343, 397] on div "[PERSON_NAME]- MCO.pdf" at bounding box center [313, 400] width 123 height 11
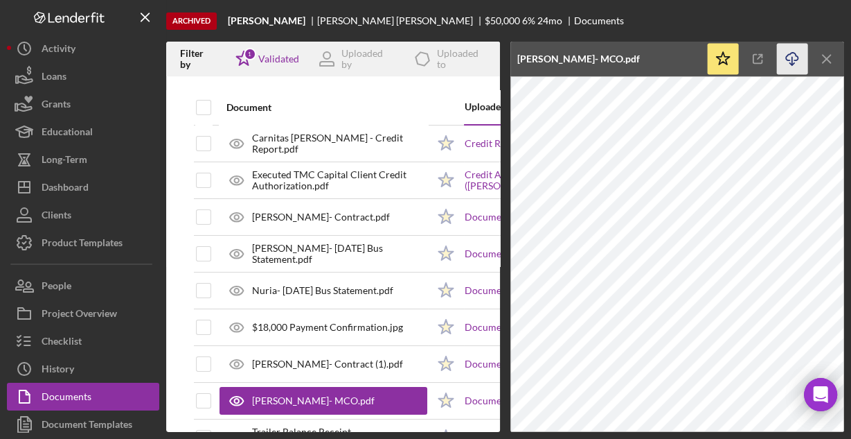
click at [791, 55] on icon "Icon/Download" at bounding box center [792, 59] width 31 height 31
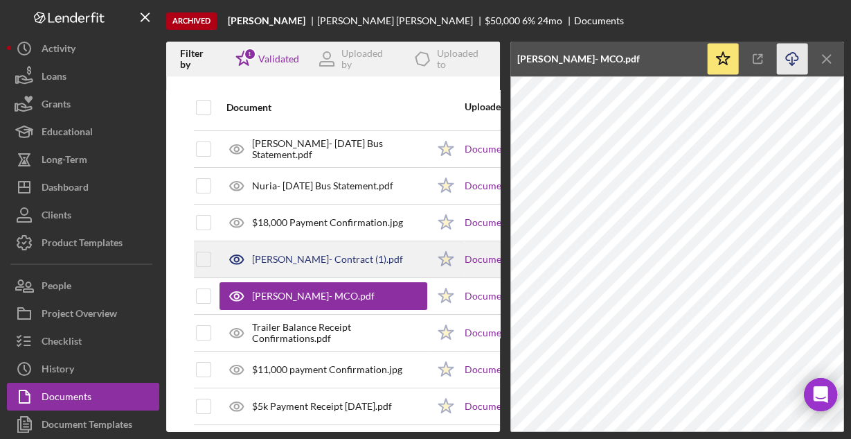
scroll to position [111, 0]
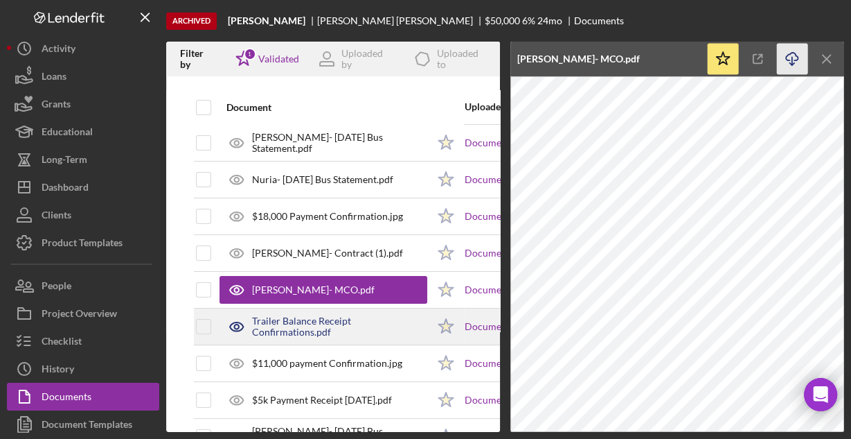
click at [356, 318] on div "Trailer Balance Receipt Confirmations.pdf" at bounding box center [339, 326] width 175 height 22
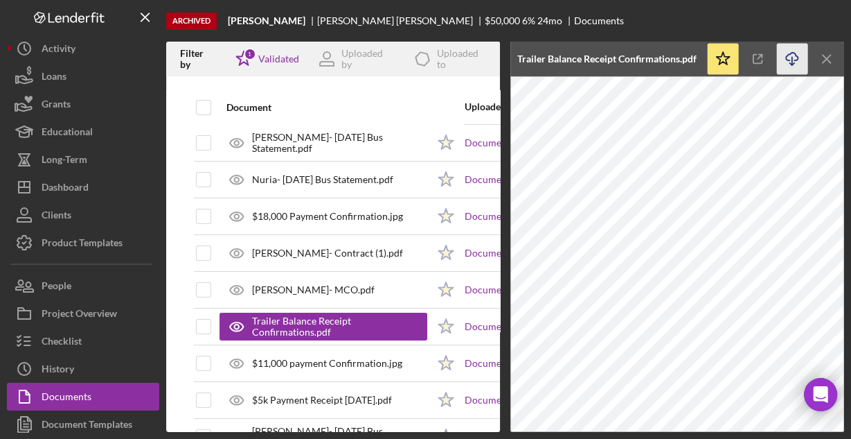
click at [788, 56] on icon "Icon/Download" at bounding box center [792, 59] width 31 height 31
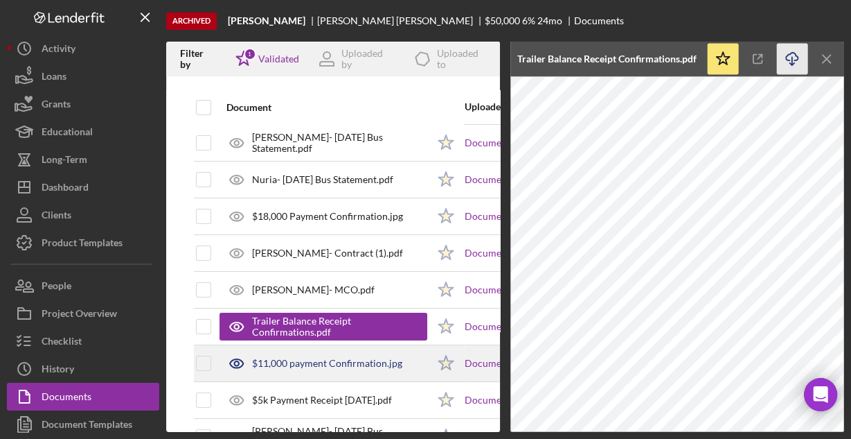
click at [333, 363] on div "$11,000 payment Confirmation.jpg" at bounding box center [327, 362] width 150 height 11
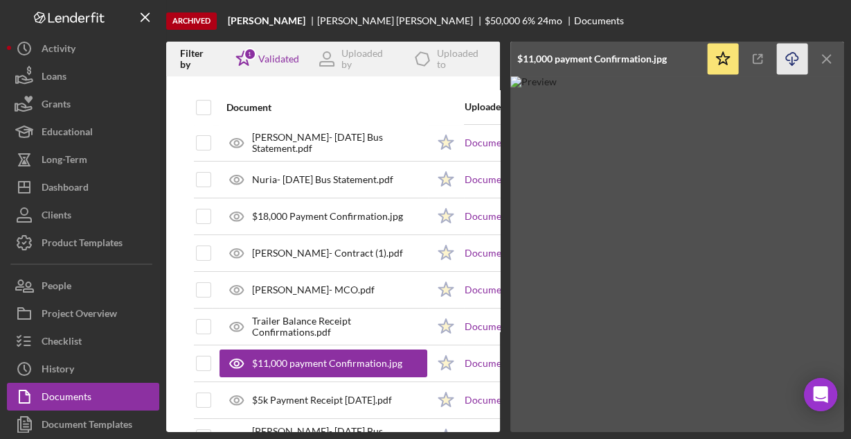
click at [788, 53] on icon "Icon/Download" at bounding box center [792, 59] width 31 height 31
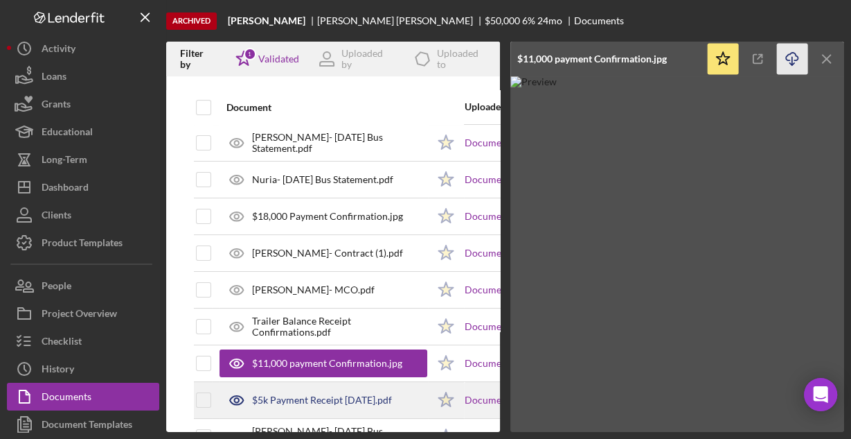
click at [330, 390] on div "$5k Payment Receipt [DATE].pdf" at bounding box center [324, 399] width 208 height 35
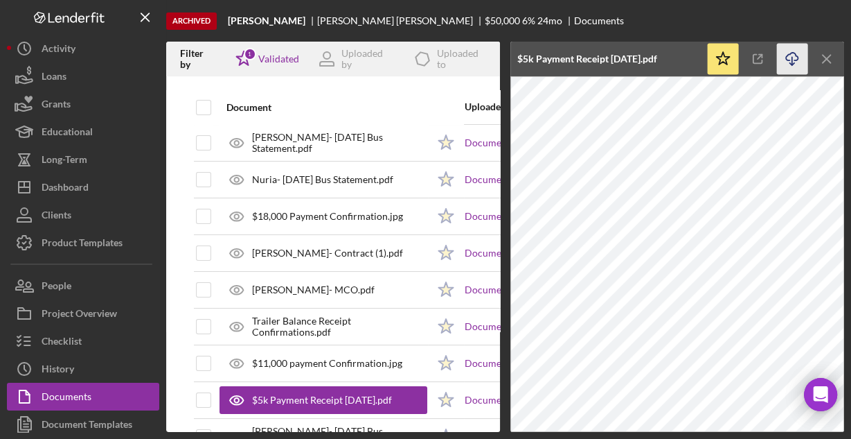
click at [790, 57] on icon "Icon/Download" at bounding box center [792, 59] width 31 height 31
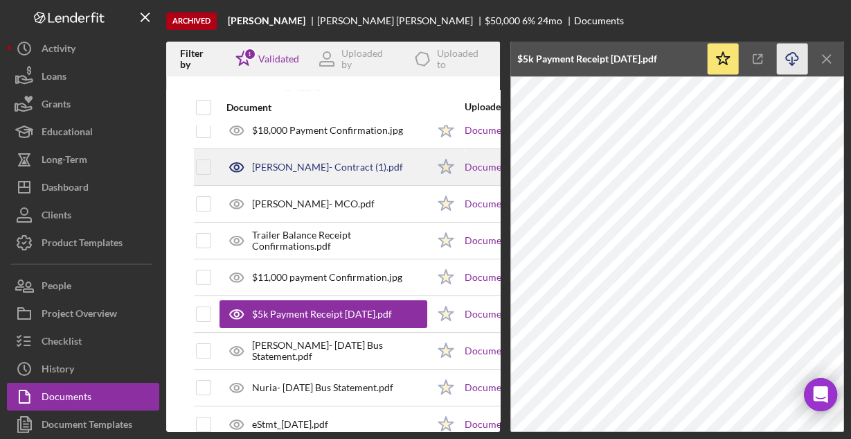
scroll to position [222, 0]
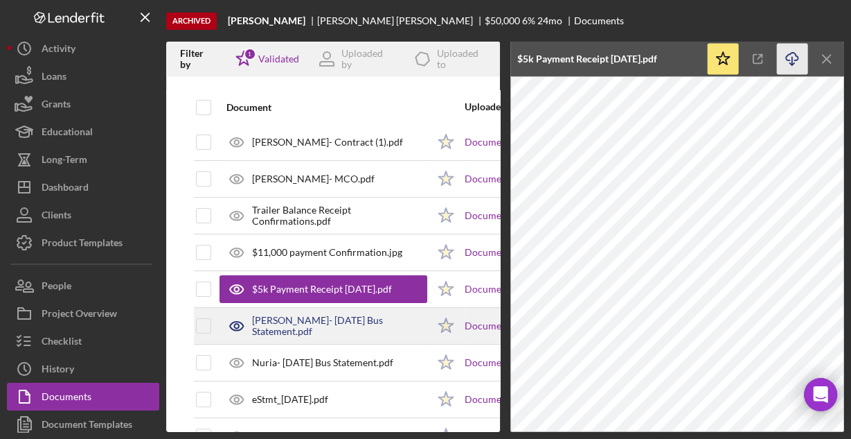
click at [341, 315] on div "[PERSON_NAME]- [DATE] Bus Statement.pdf" at bounding box center [339, 326] width 175 height 22
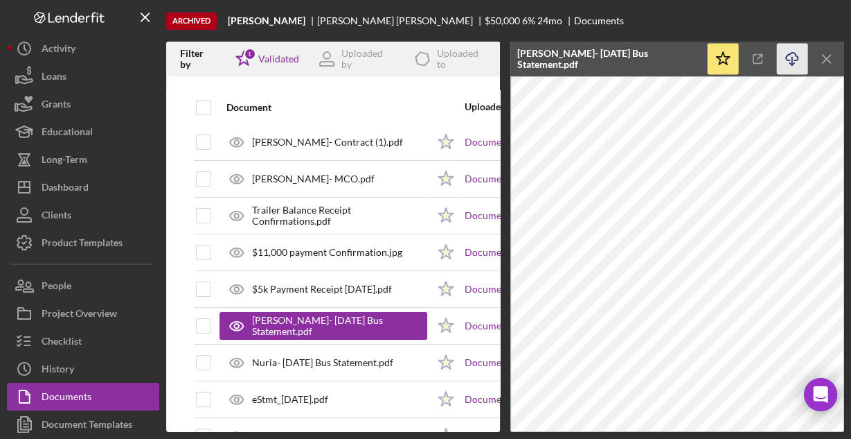
click at [790, 56] on icon "Icon/Download" at bounding box center [792, 59] width 31 height 31
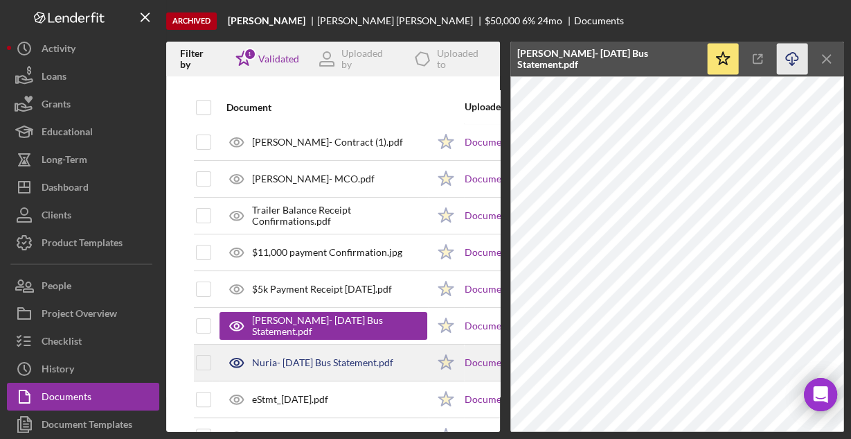
click at [274, 357] on div "Nuria- [DATE] Bus Statement.pdf" at bounding box center [322, 362] width 141 height 11
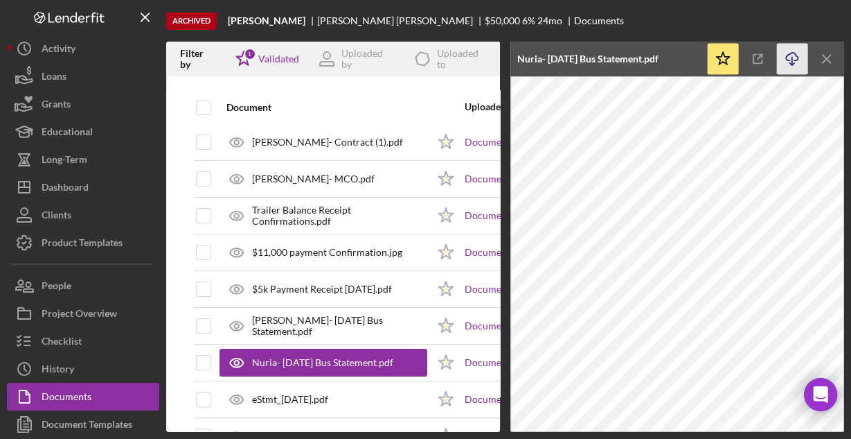
click at [789, 55] on icon "button" at bounding box center [792, 57] width 12 height 8
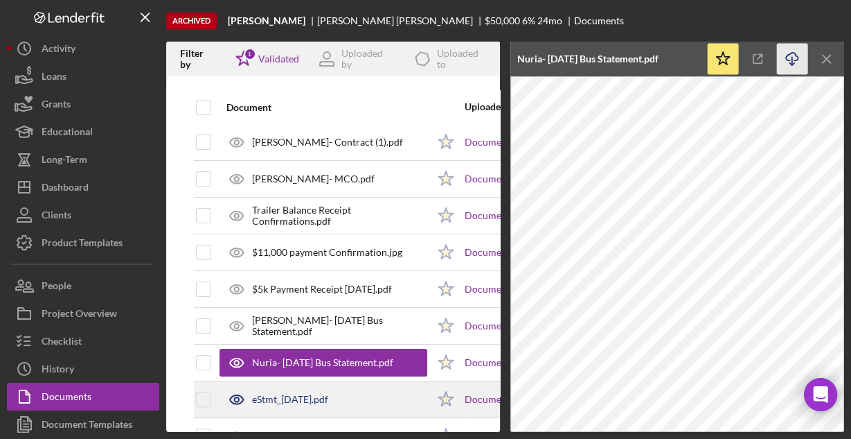
click at [328, 393] on div "eStmt_[DATE].pdf" at bounding box center [290, 398] width 76 height 11
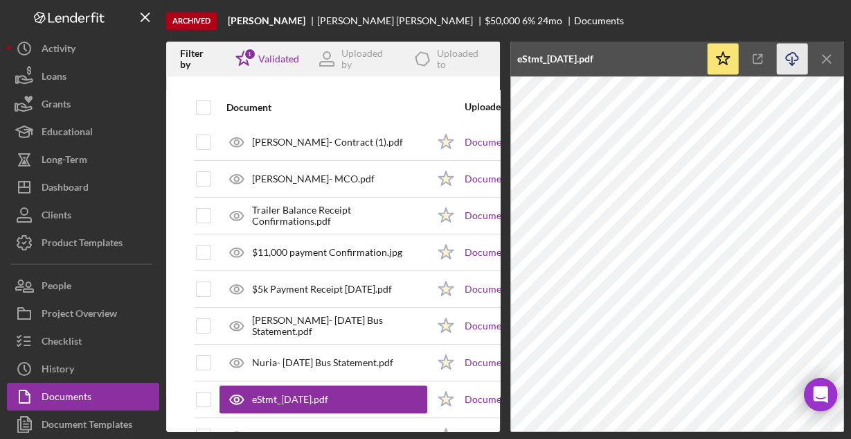
click at [792, 54] on icon "Icon/Download" at bounding box center [792, 59] width 31 height 31
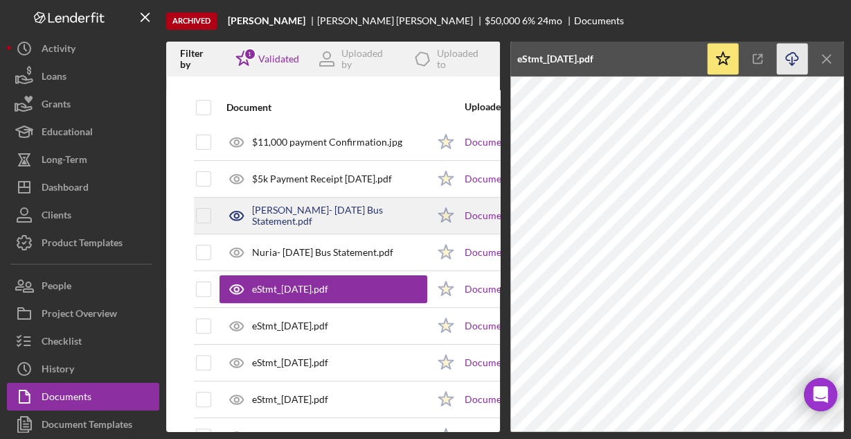
scroll to position [333, 0]
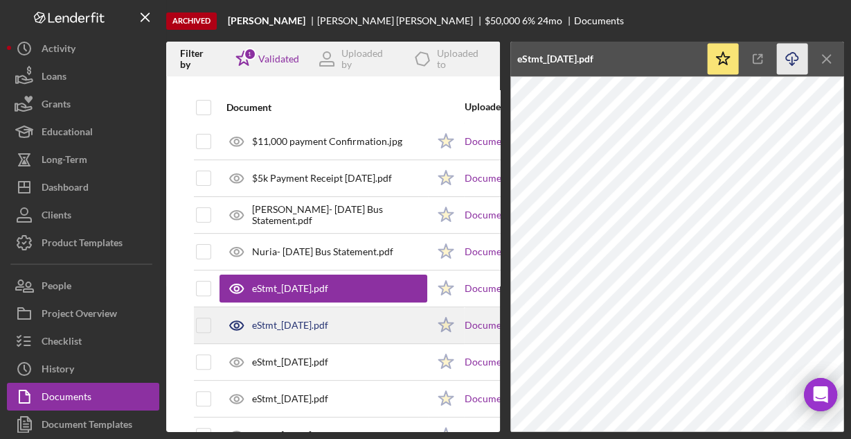
click at [326, 331] on div "eStmt_[DATE].pdf" at bounding box center [324, 325] width 208 height 35
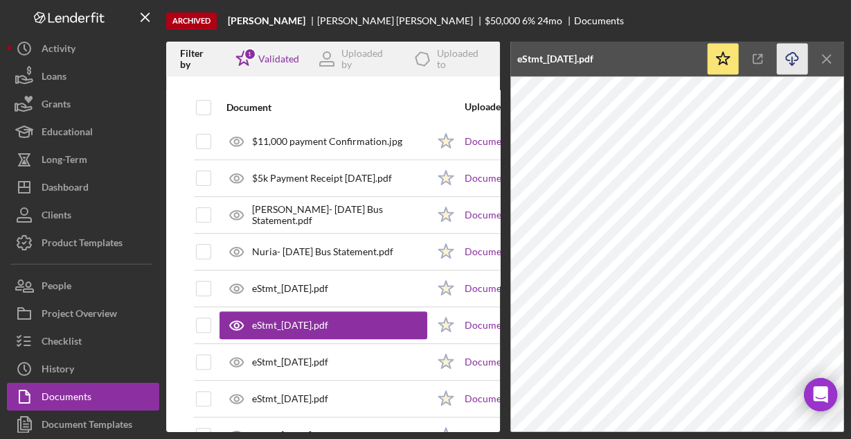
click at [795, 54] on icon "button" at bounding box center [792, 57] width 12 height 8
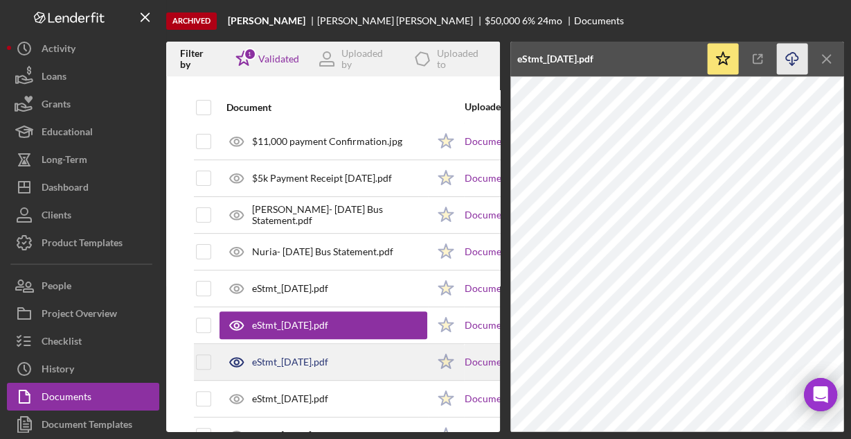
click at [328, 356] on div "eStmt_[DATE].pdf" at bounding box center [290, 361] width 76 height 11
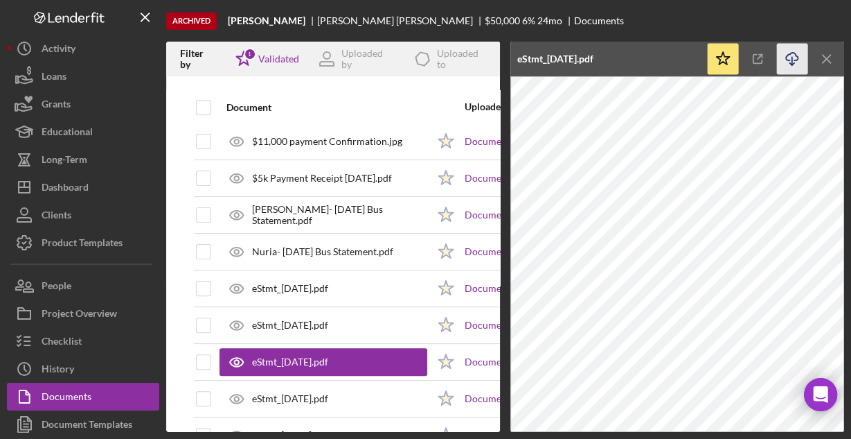
click at [795, 58] on icon "Icon/Download" at bounding box center [792, 59] width 31 height 31
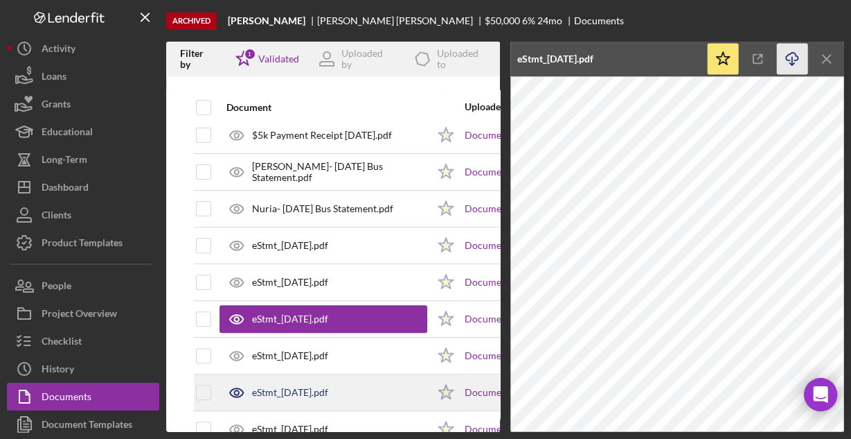
scroll to position [443, 0]
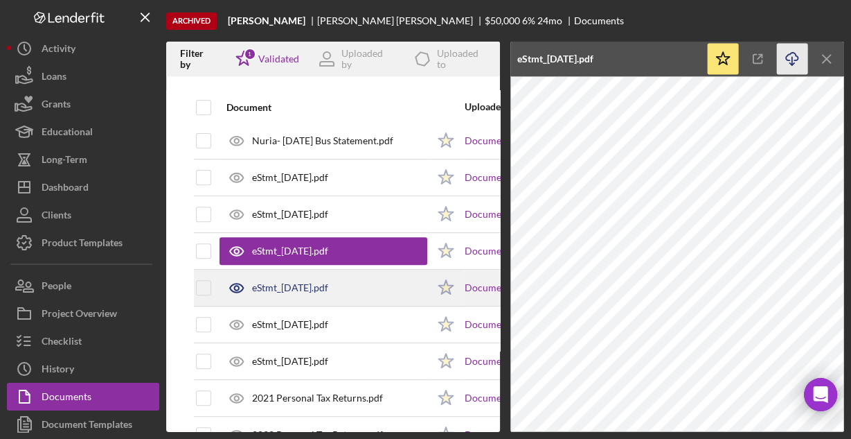
click at [328, 286] on div "eStmt_[DATE].pdf" at bounding box center [290, 287] width 76 height 11
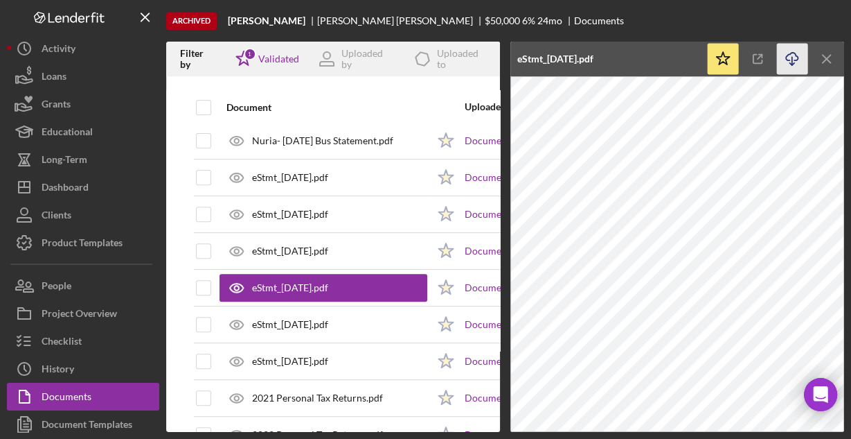
click at [792, 59] on icon "Icon/Download" at bounding box center [792, 59] width 31 height 31
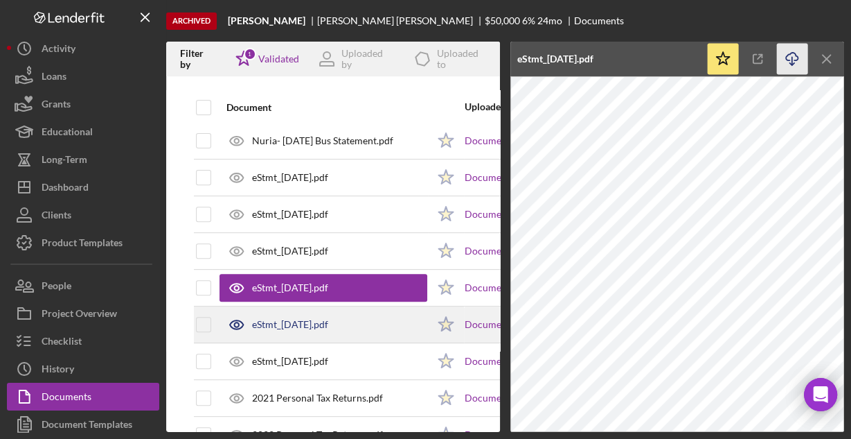
click at [342, 328] on div "eStmt_[DATE].pdf" at bounding box center [324, 324] width 208 height 35
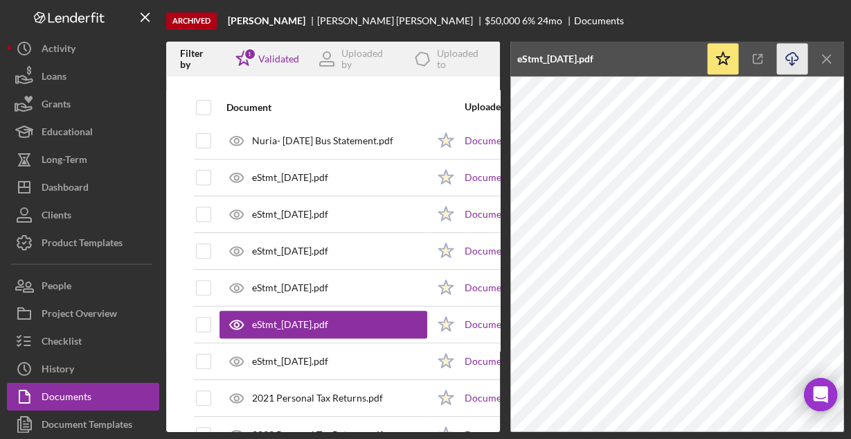
click at [797, 57] on icon "Icon/Download" at bounding box center [792, 59] width 31 height 31
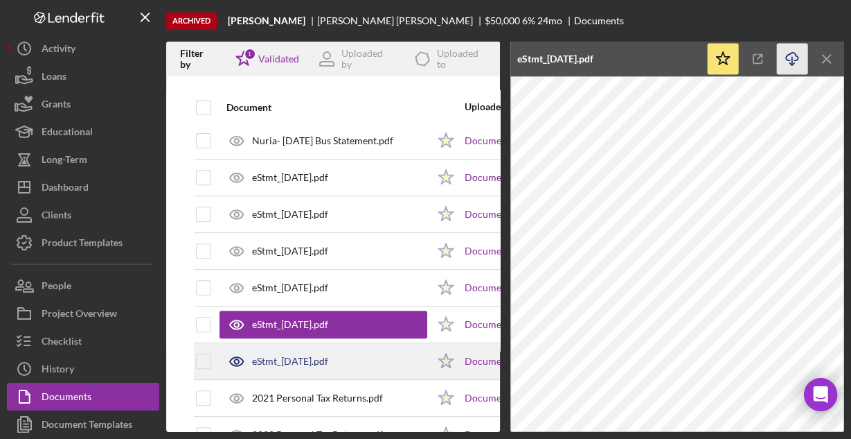
click at [328, 358] on div "eStmt_[DATE].pdf" at bounding box center [290, 360] width 76 height 11
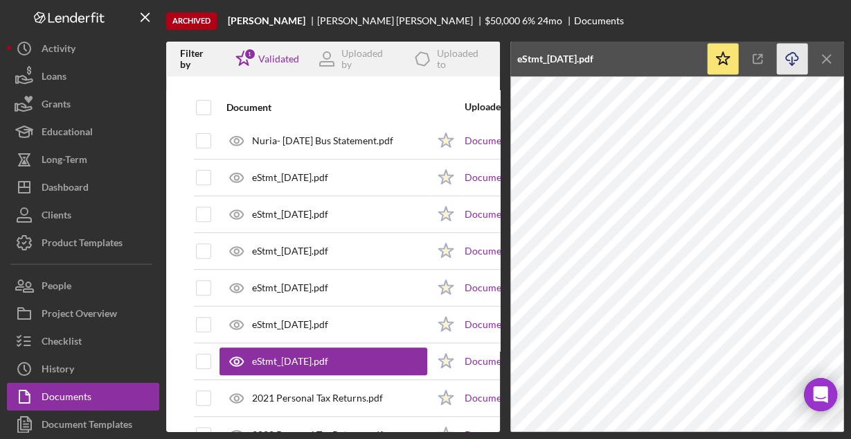
click at [789, 53] on icon "Icon/Download" at bounding box center [792, 59] width 31 height 31
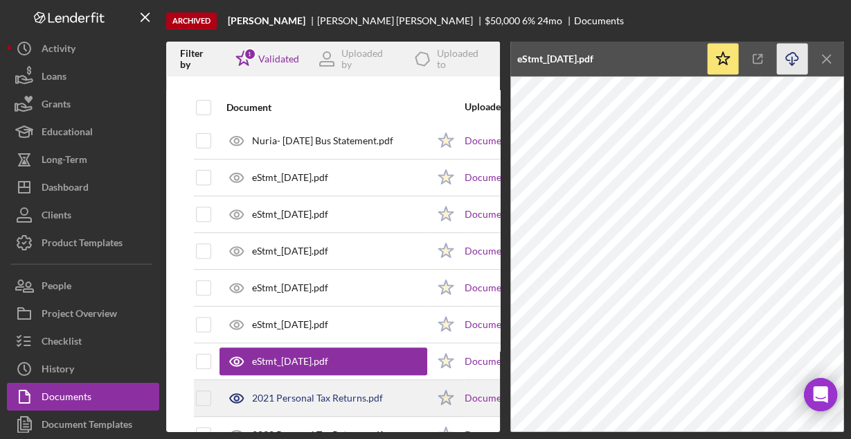
click at [309, 392] on div "2021 Personal Tax Returns.pdf" at bounding box center [317, 397] width 131 height 11
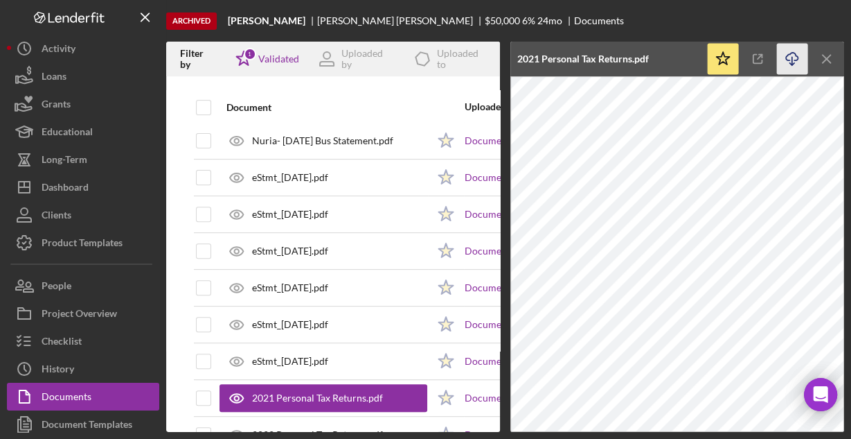
click at [792, 57] on icon "Icon/Download" at bounding box center [792, 59] width 31 height 31
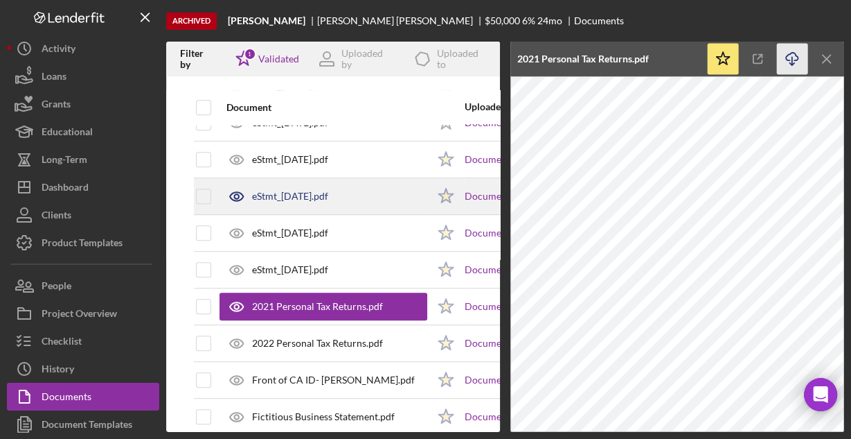
scroll to position [554, 0]
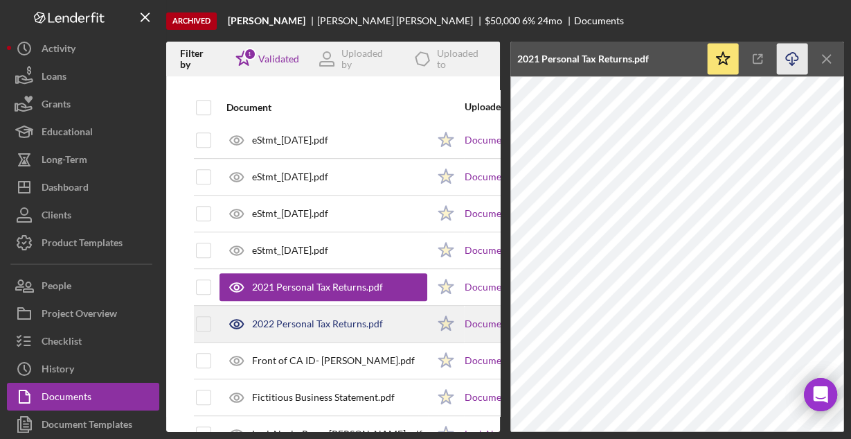
click at [287, 308] on div "2022 Personal Tax Returns.pdf" at bounding box center [324, 323] width 208 height 35
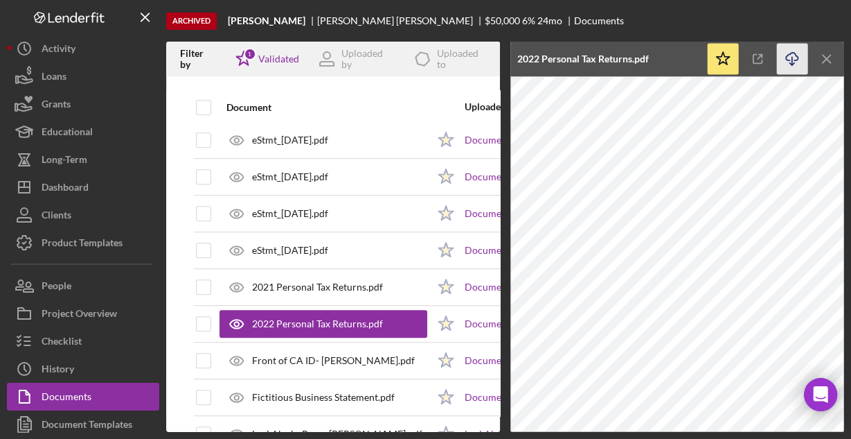
click at [793, 56] on icon "Icon/Download" at bounding box center [792, 59] width 31 height 31
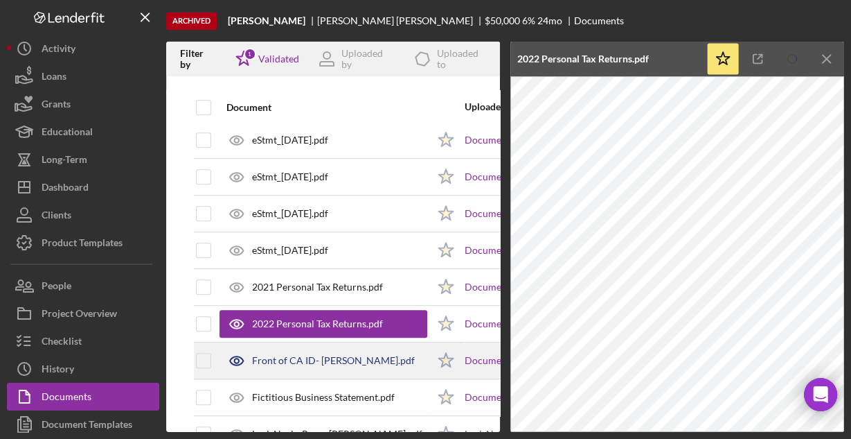
click at [306, 355] on div "Front of CA ID- [PERSON_NAME].pdf" at bounding box center [333, 360] width 163 height 11
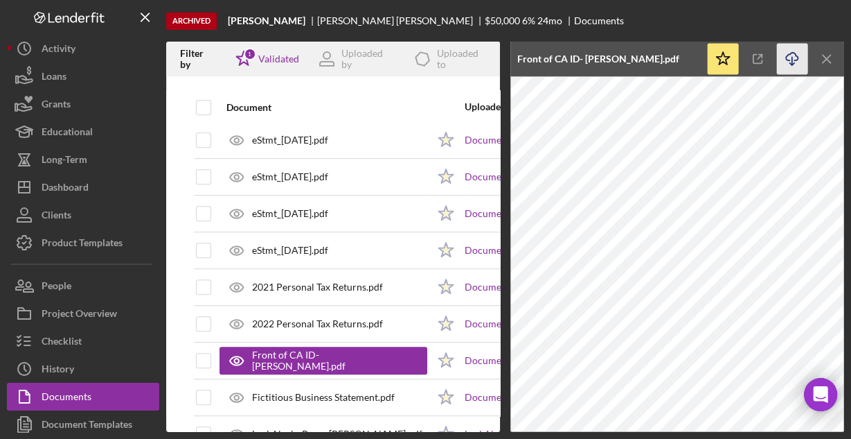
click at [795, 53] on icon "Icon/Download" at bounding box center [792, 59] width 31 height 31
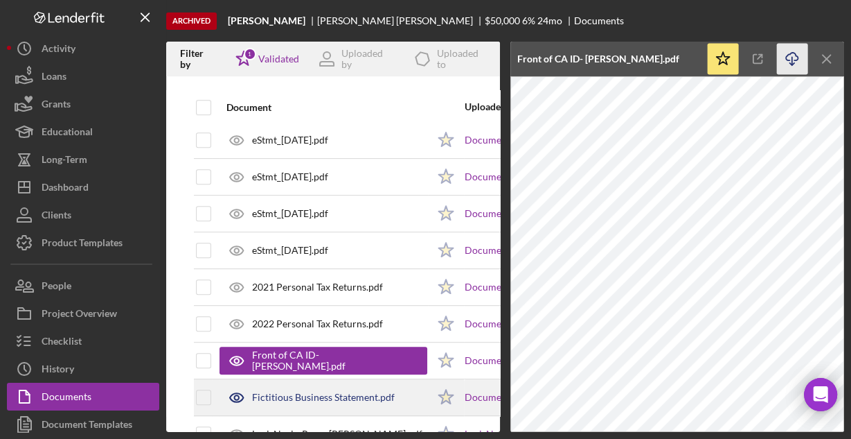
click at [330, 391] on div "Fictitious Business Statement.pdf" at bounding box center [323, 396] width 143 height 11
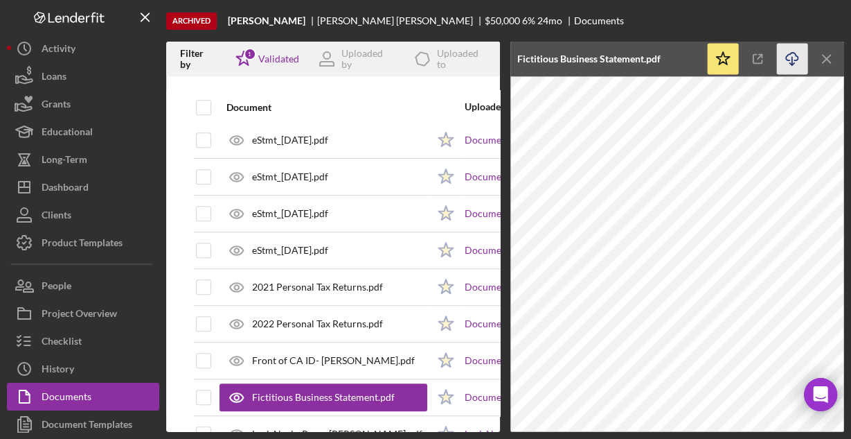
click at [787, 58] on icon "Icon/Download" at bounding box center [792, 59] width 31 height 31
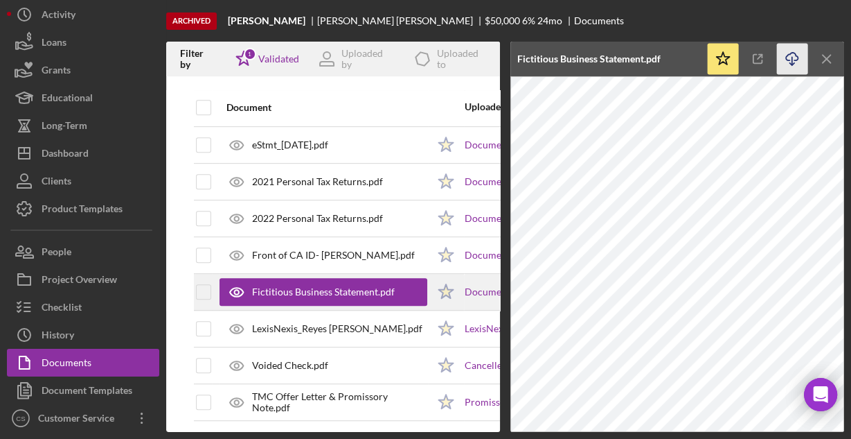
scroll to position [664, 0]
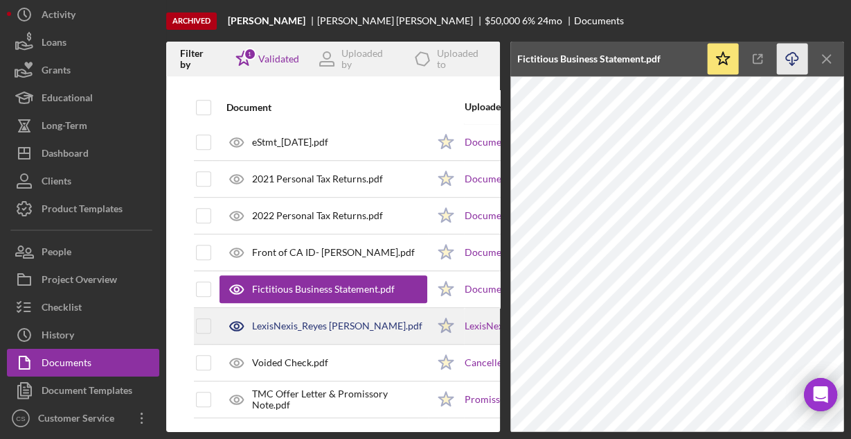
click at [316, 320] on div "LexisNexis_Reyes [PERSON_NAME].pdf" at bounding box center [337, 325] width 170 height 11
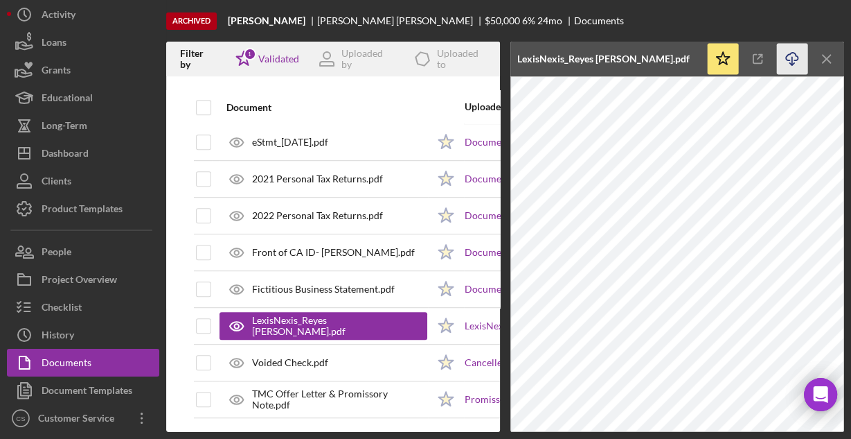
click at [788, 58] on icon "Icon/Download" at bounding box center [792, 59] width 31 height 31
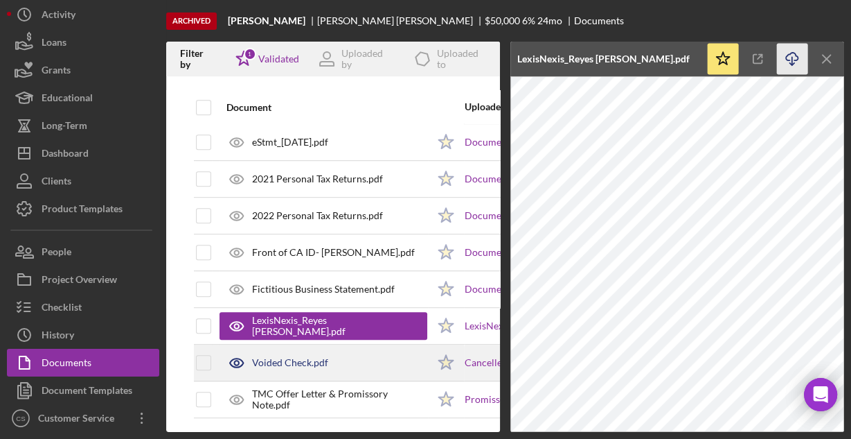
click at [339, 352] on div "Voided Check.pdf" at bounding box center [324, 362] width 208 height 35
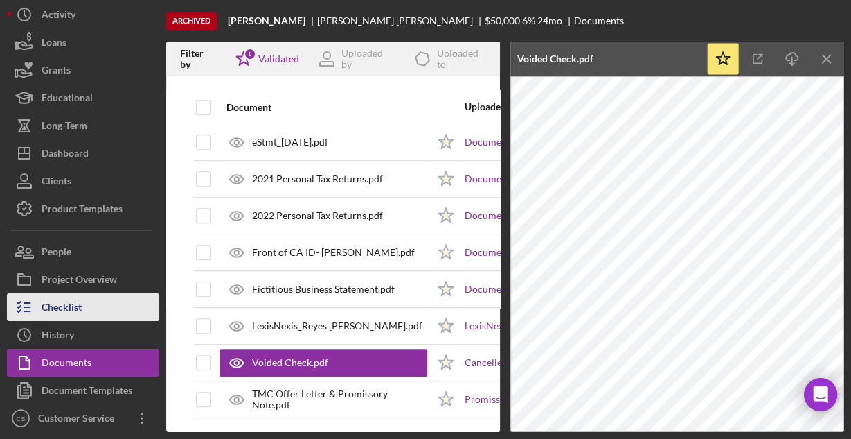
click at [73, 298] on div "Checklist" at bounding box center [62, 308] width 40 height 31
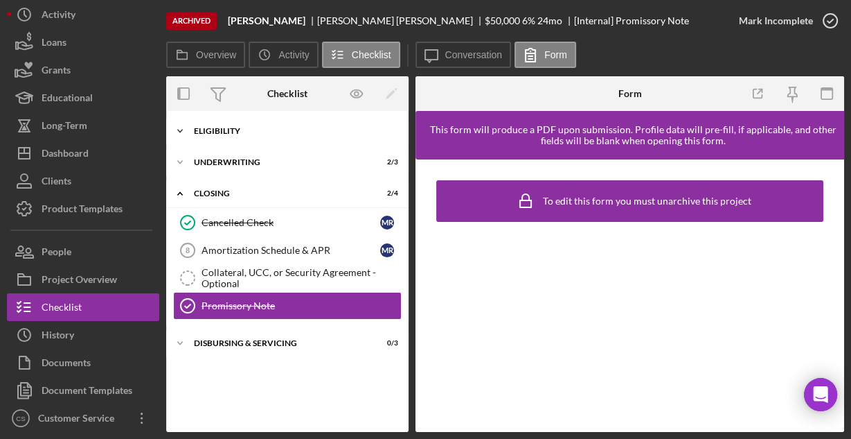
click at [213, 129] on div "Eligibility" at bounding box center [292, 131] width 197 height 8
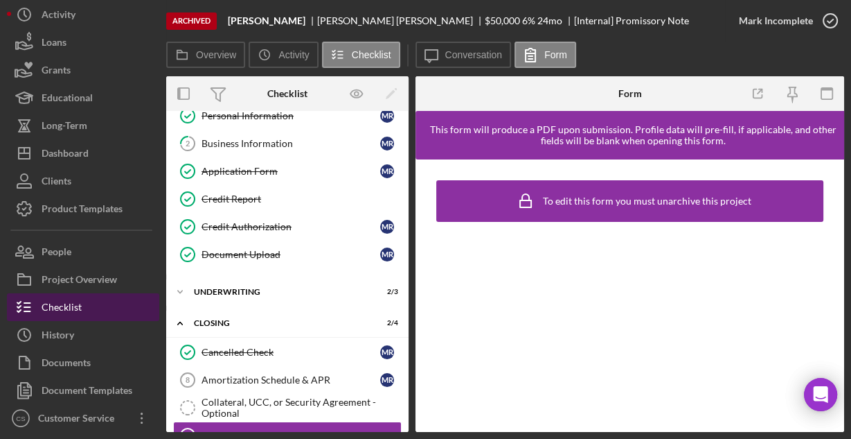
scroll to position [55, 0]
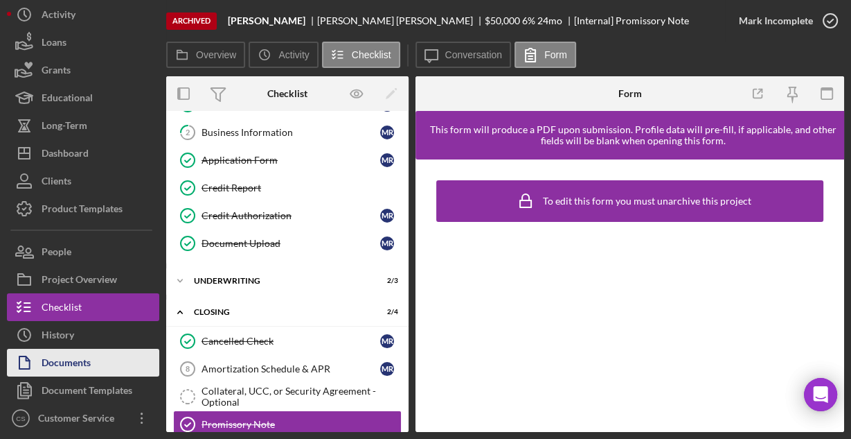
click at [71, 369] on div "Documents" at bounding box center [66, 363] width 49 height 31
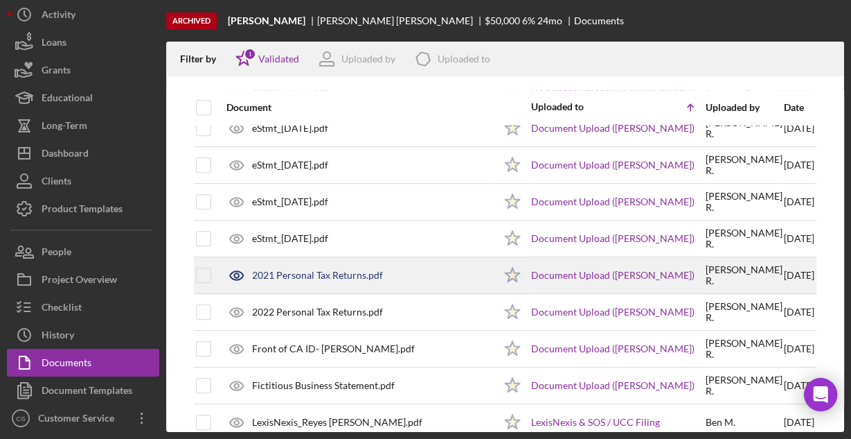
scroll to position [655, 0]
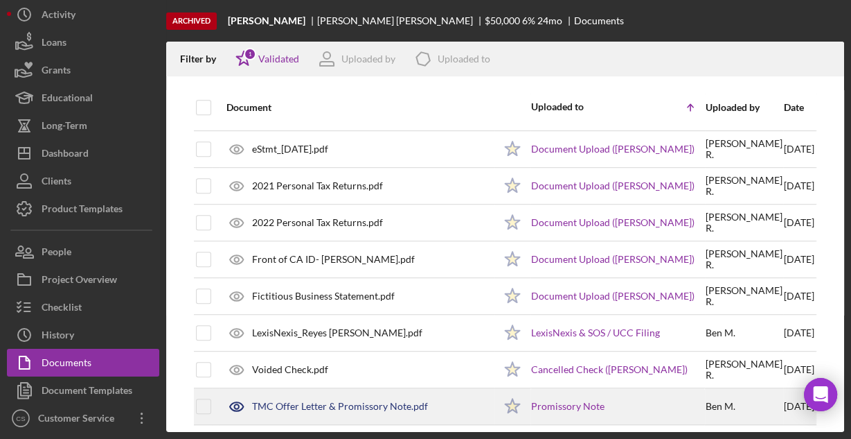
click at [315, 400] on div "TMC Offer Letter & Promissory Note.pdf" at bounding box center [340, 405] width 176 height 11
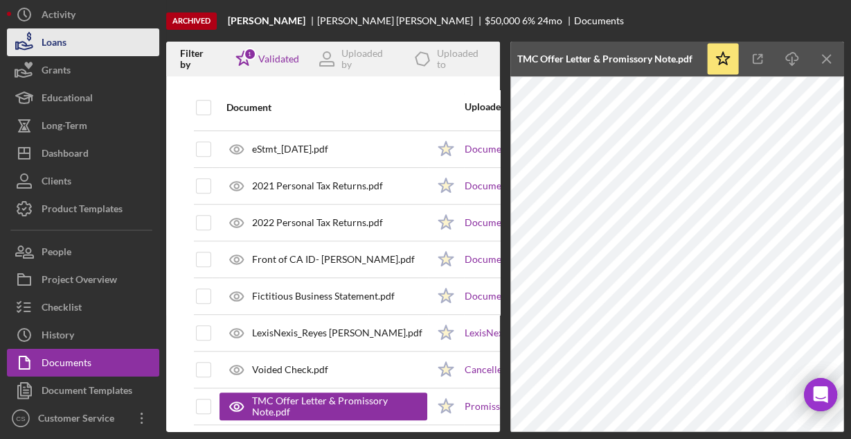
click at [57, 43] on div "Loans" at bounding box center [54, 43] width 25 height 31
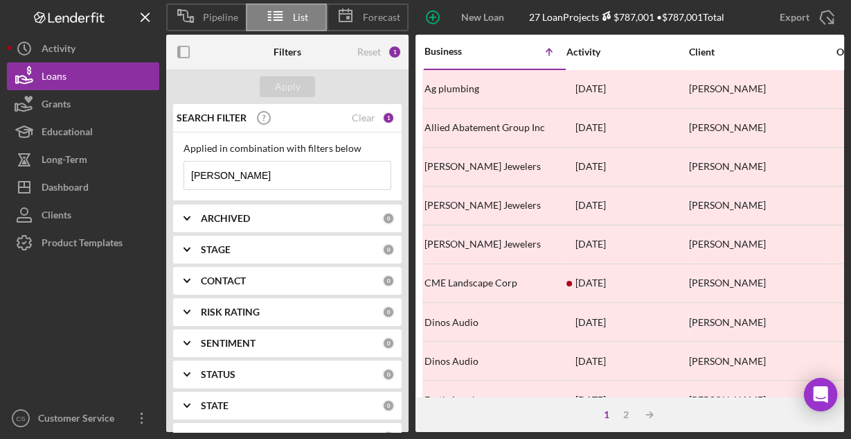
click at [316, 177] on input "[PERSON_NAME]" at bounding box center [287, 175] width 206 height 28
paste input "Appliances and Enterprises LLC"
click at [300, 87] on button "Apply" at bounding box center [287, 86] width 55 height 21
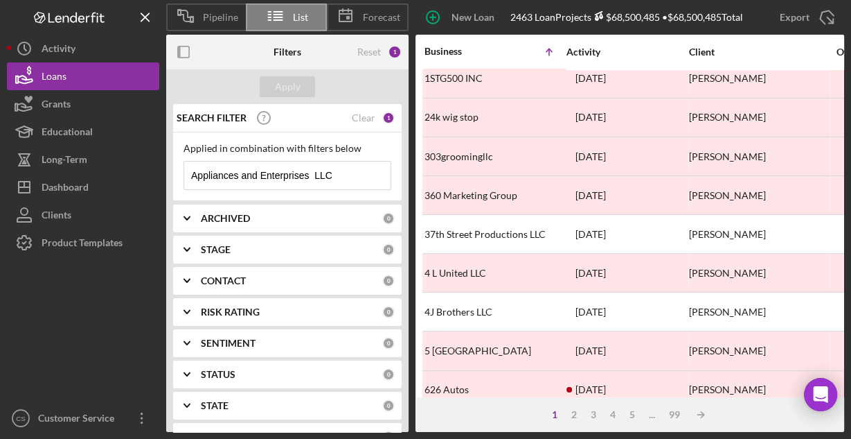
scroll to position [645, 0]
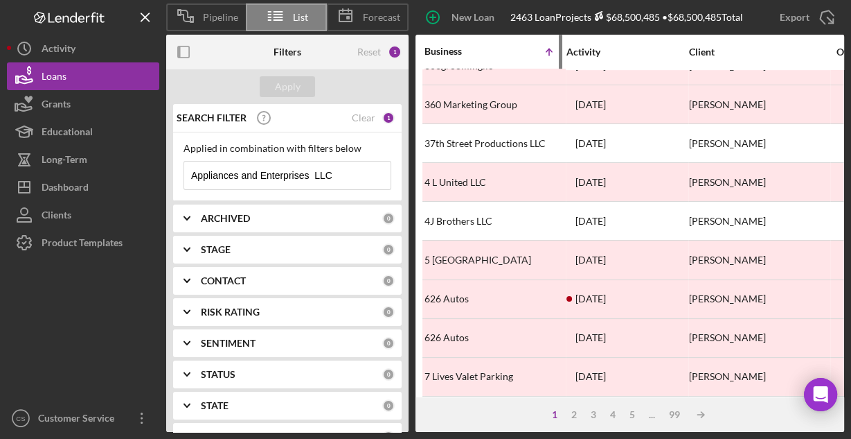
click at [450, 53] on div "Business" at bounding box center [459, 51] width 69 height 11
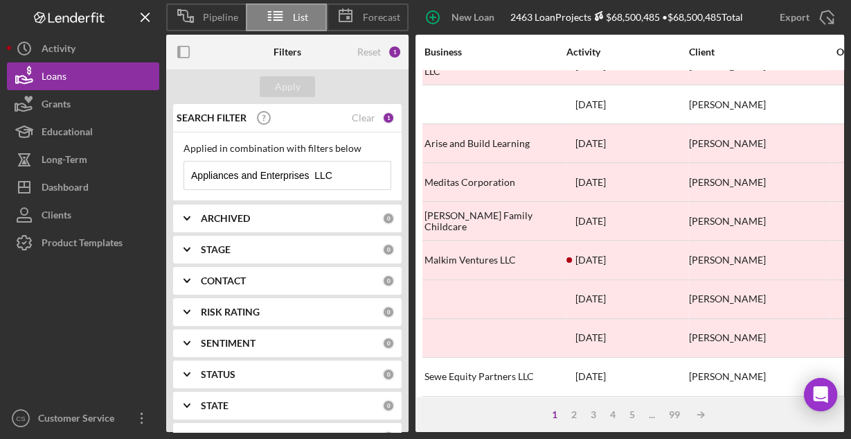
click at [349, 179] on input "Appliances and Enterprises LLC" at bounding box center [287, 175] width 206 height 28
type input "Appliances and Enterprises"
click at [299, 88] on div "Apply" at bounding box center [288, 86] width 26 height 21
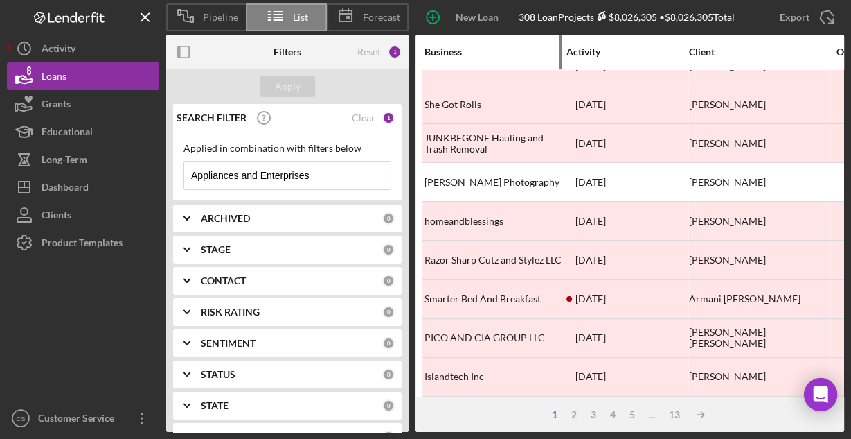
click at [443, 56] on div "Business" at bounding box center [494, 51] width 139 height 11
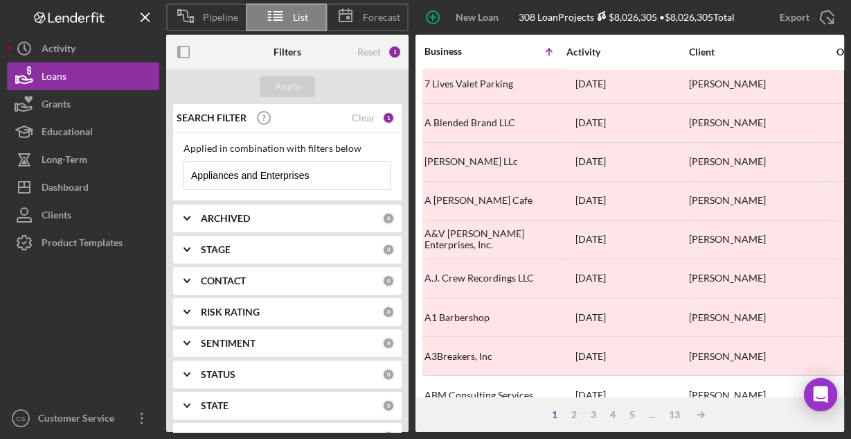
scroll to position [0, 0]
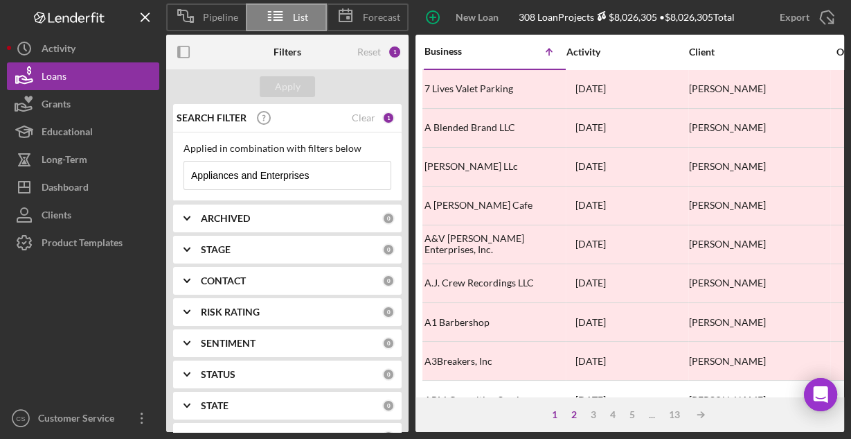
click at [574, 417] on div "2" at bounding box center [574, 414] width 19 height 11
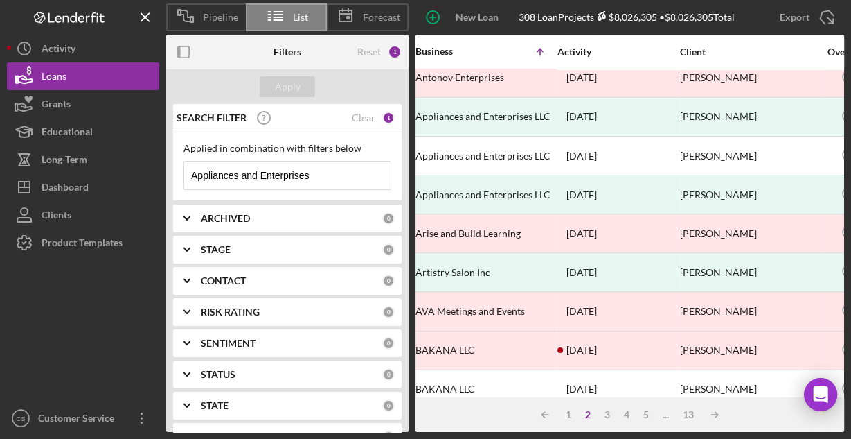
scroll to position [166, 0]
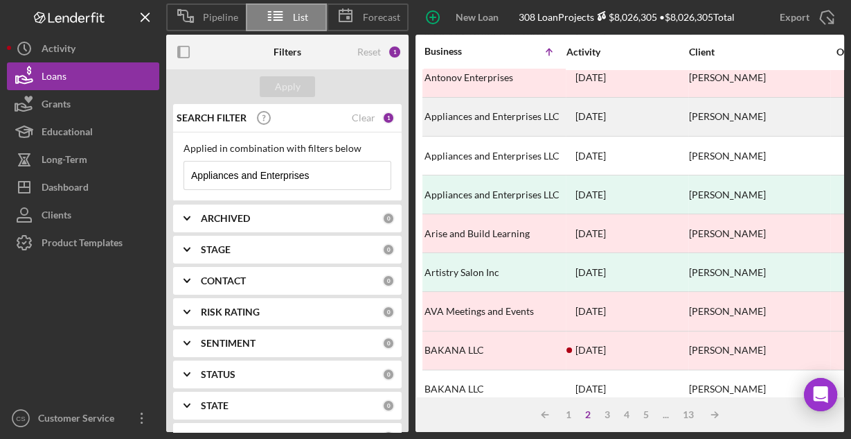
click at [458, 116] on div "Appliances and Enterprises LLC" at bounding box center [494, 116] width 139 height 37
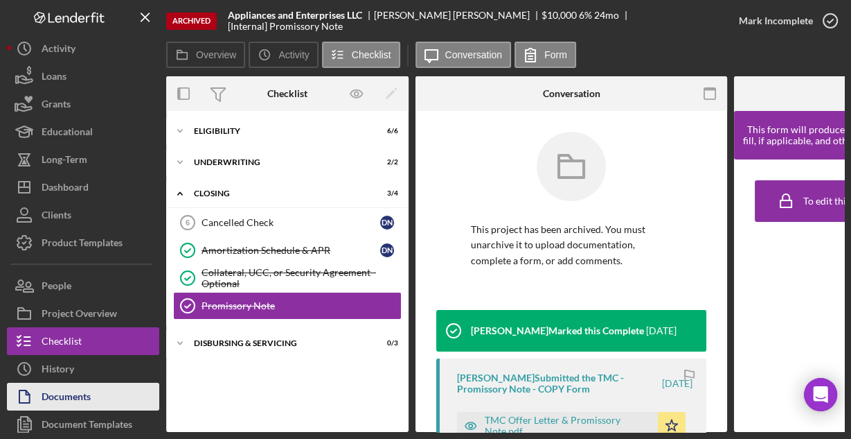
click at [45, 392] on div "Documents" at bounding box center [66, 397] width 49 height 31
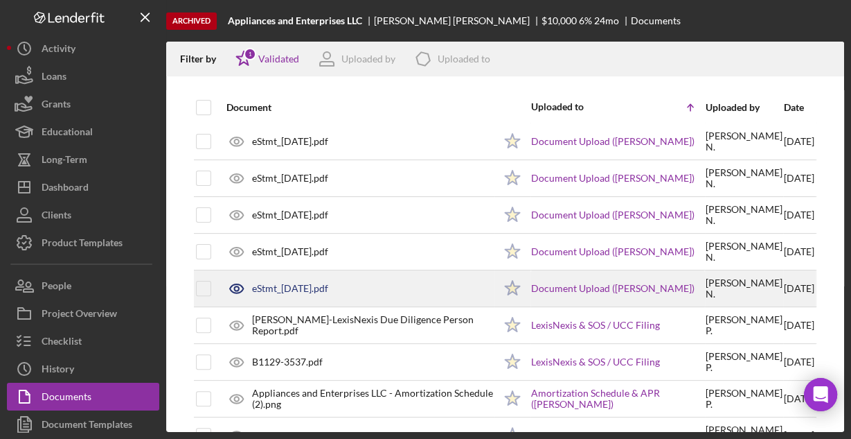
scroll to position [364, 0]
